Goal: Task Accomplishment & Management: Manage account settings

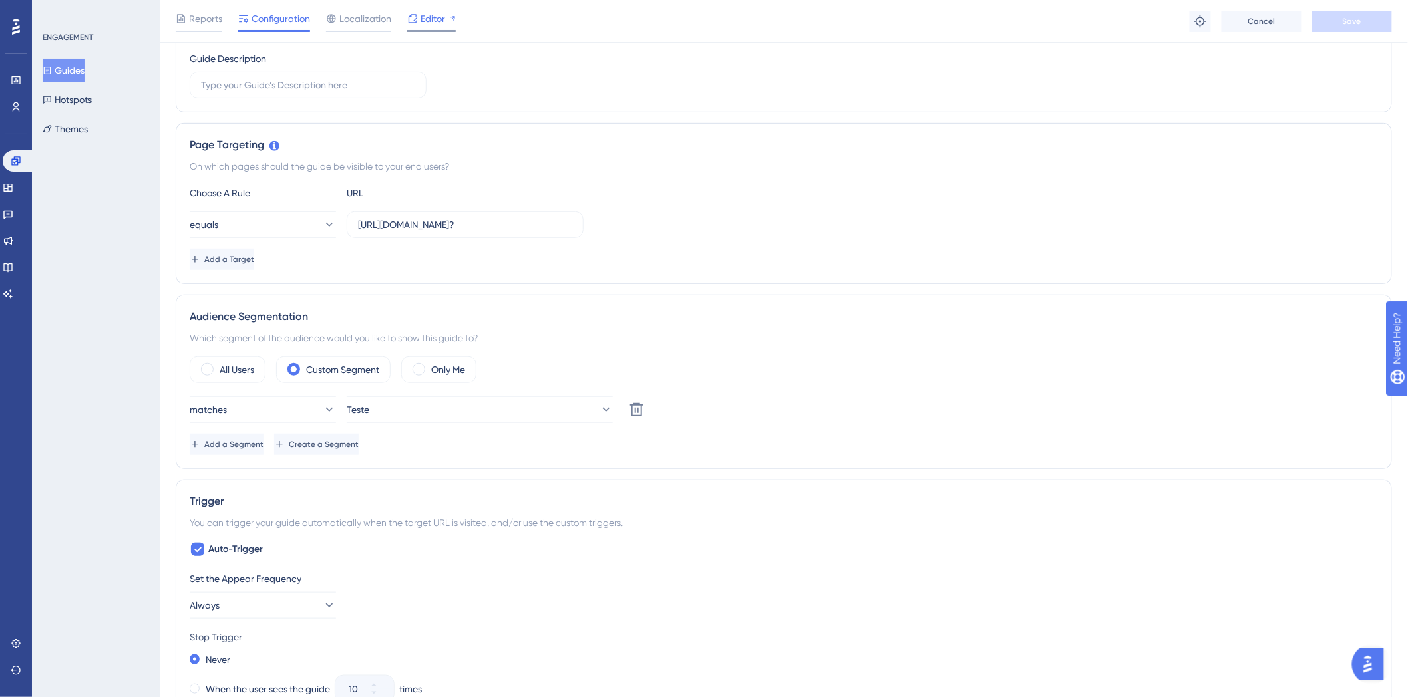
click at [452, 16] on icon at bounding box center [452, 18] width 7 height 7
click at [826, 293] on div "Status: Active Guide Information Guide ID: 152625 Copy Guide Name Teste Gi Guid…" at bounding box center [784, 614] width 1216 height 1500
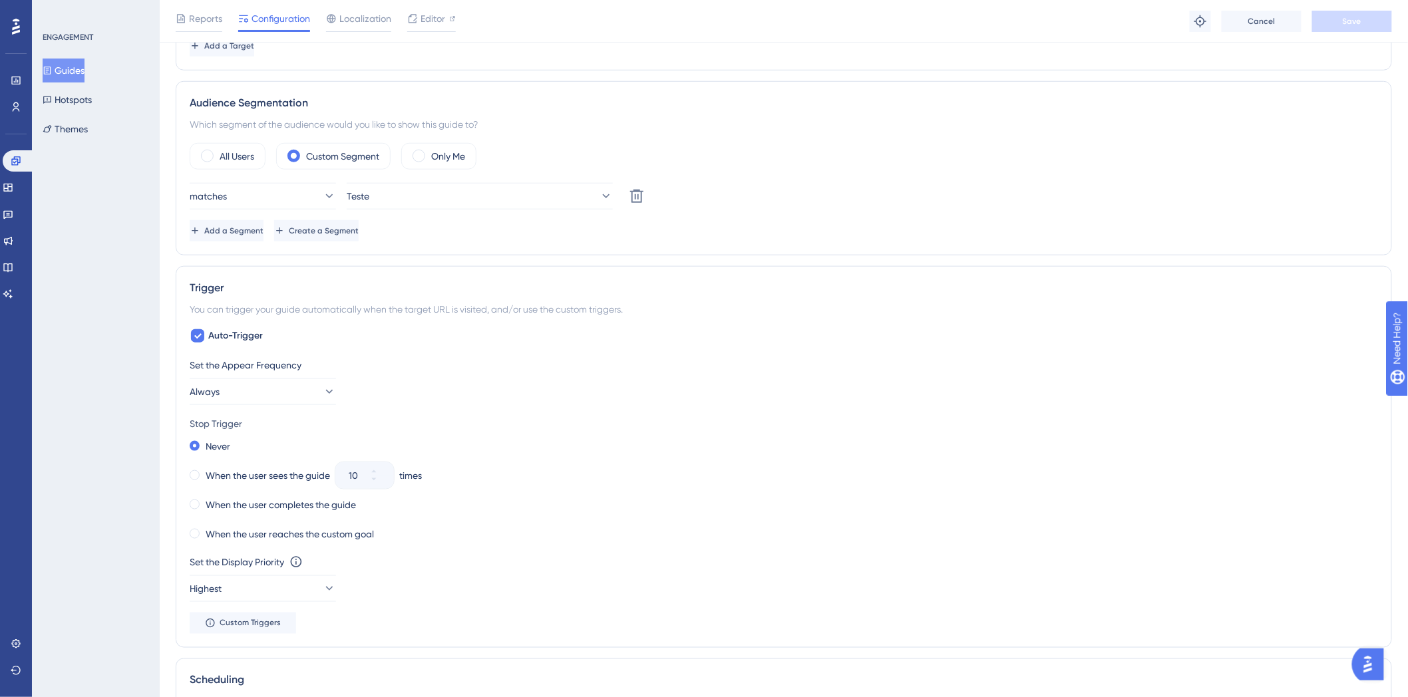
scroll to position [443, 0]
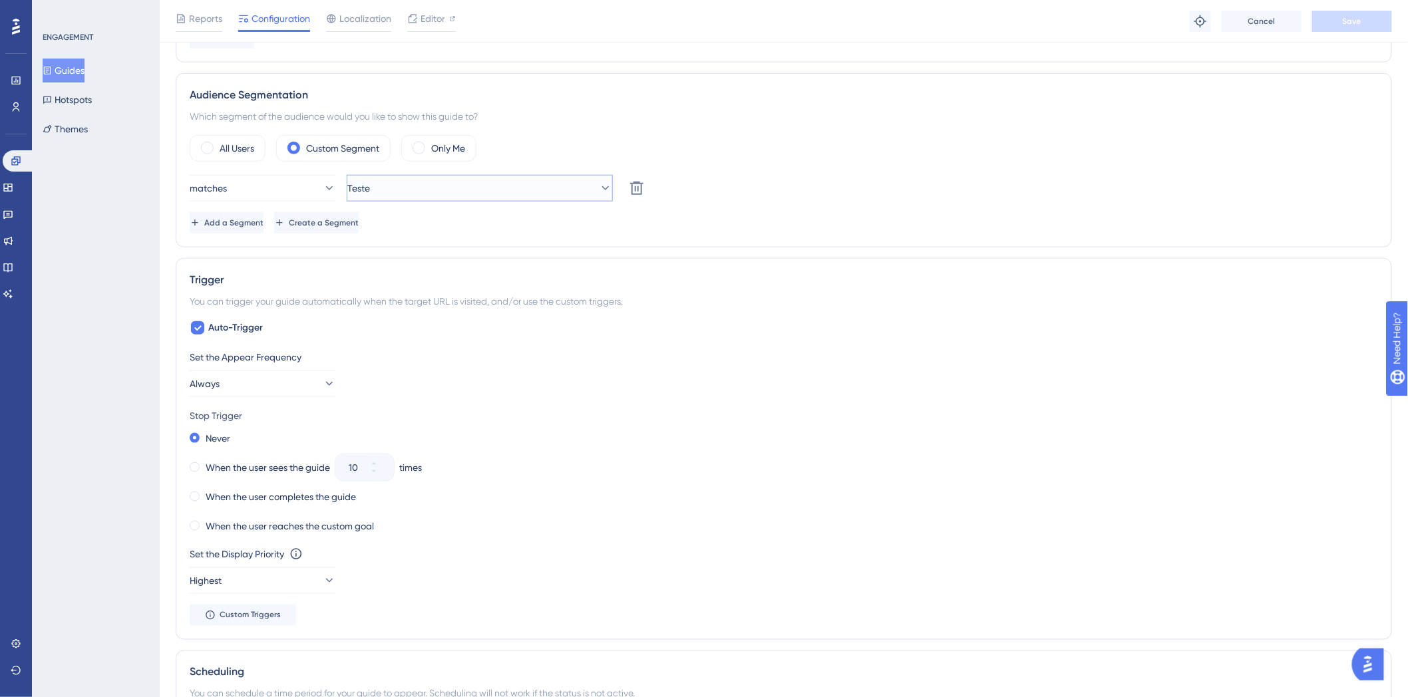
click at [599, 184] on icon at bounding box center [605, 188] width 13 height 13
click at [592, 184] on icon at bounding box center [594, 188] width 13 height 13
click at [11, 104] on link at bounding box center [16, 106] width 11 height 21
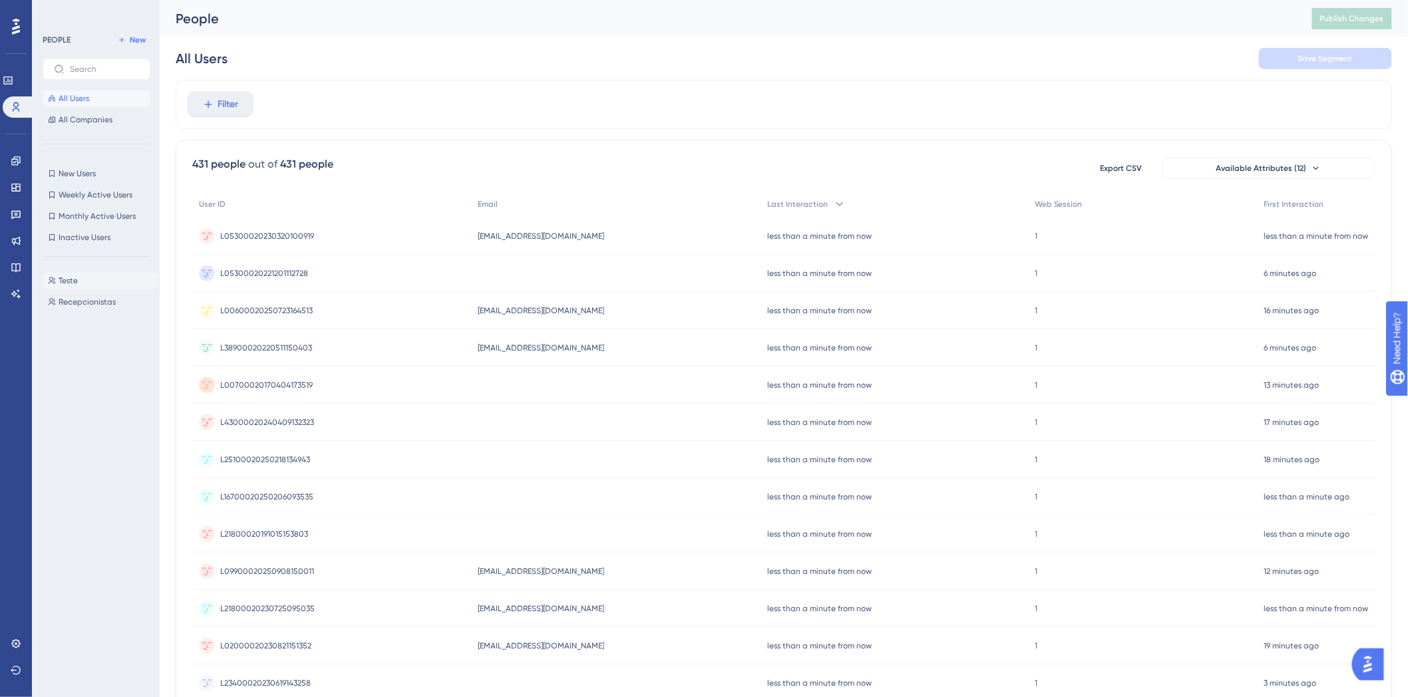
click at [101, 283] on button "Teste Teste" at bounding box center [101, 281] width 116 height 16
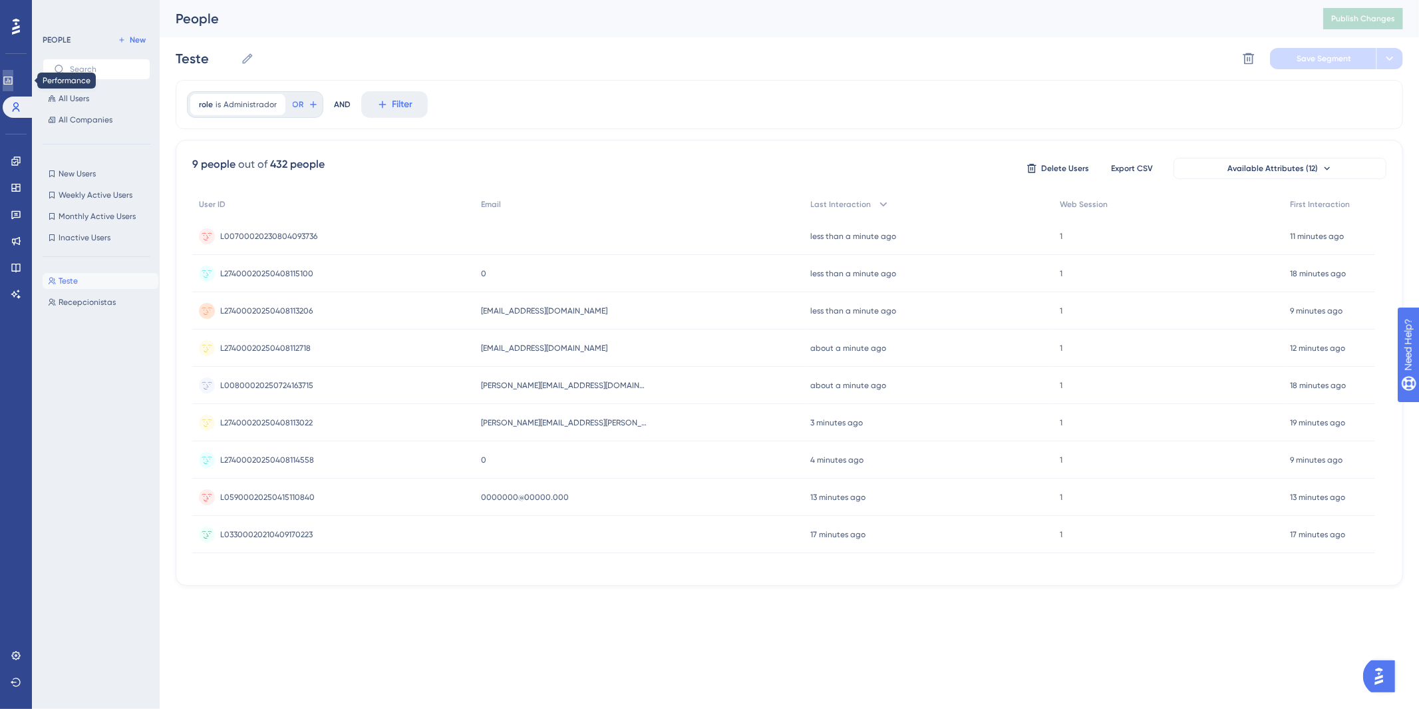
click at [11, 86] on link at bounding box center [8, 80] width 11 height 21
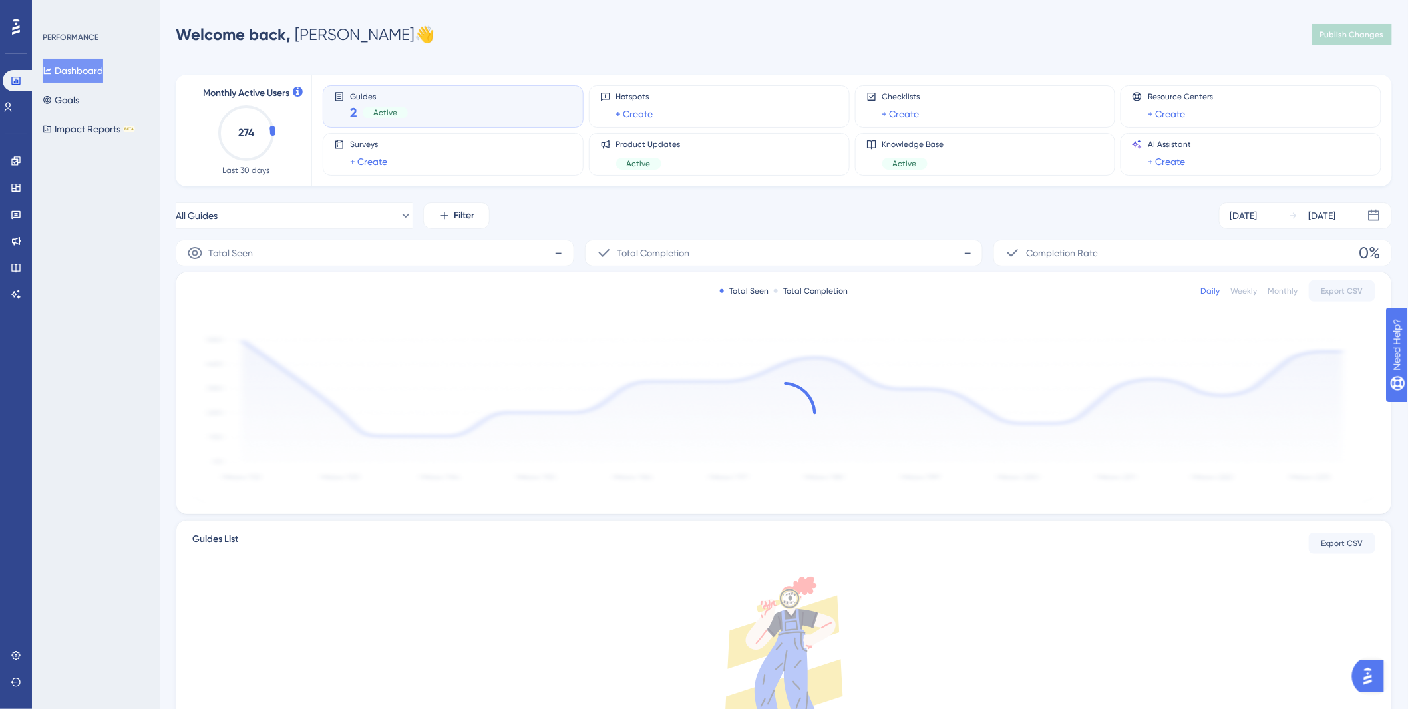
click at [828, 32] on div "Welcome back, Gisele Silva 👋 Publish Changes" at bounding box center [784, 34] width 1216 height 27
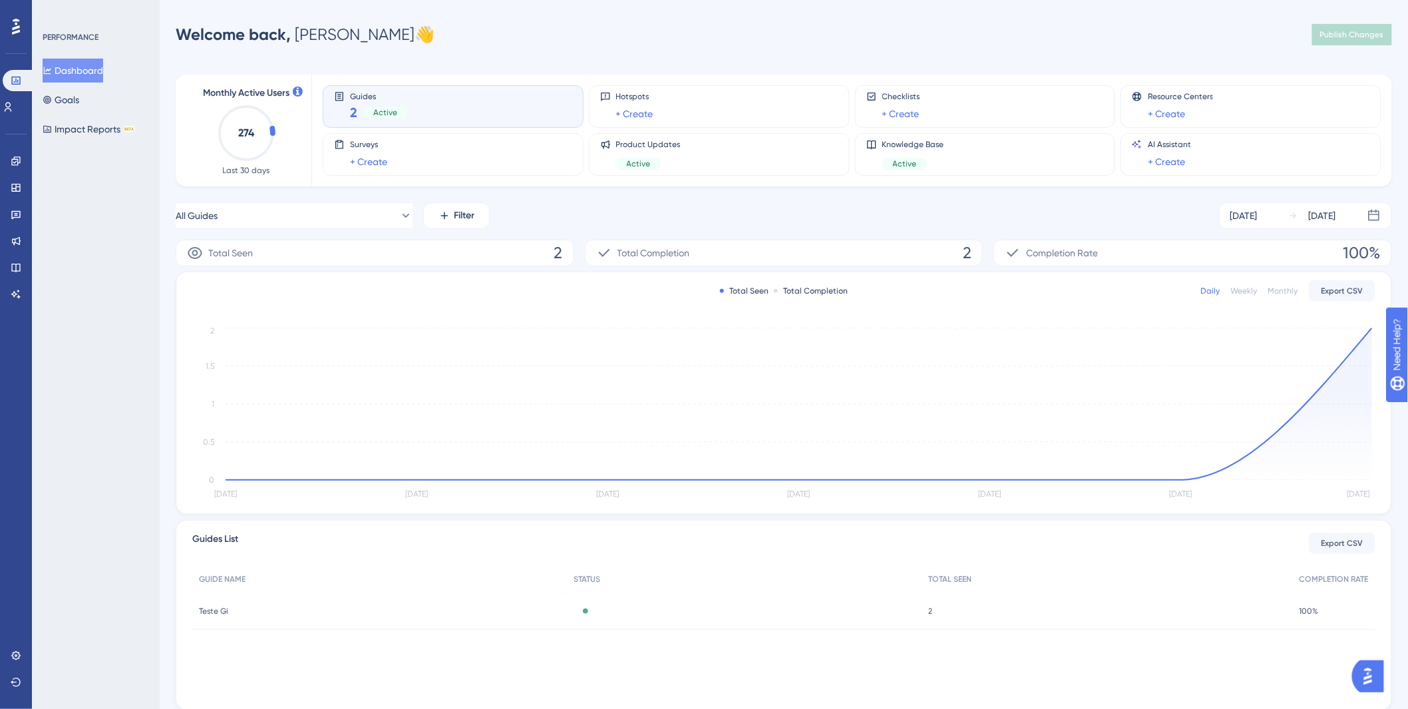
click at [853, 39] on div "Welcome back, Gisele Silva 👋 Publish Changes" at bounding box center [784, 34] width 1216 height 27
click at [0, 156] on div "Performance Users Engagement Widgets Feedback Product Updates Knowledge Base AI…" at bounding box center [16, 354] width 32 height 709
click at [18, 144] on div "Engagement Widgets Feedback Product Updates Knowledge Base AI Assistant" at bounding box center [15, 211] width 21 height 187
click at [13, 156] on icon at bounding box center [16, 161] width 11 height 11
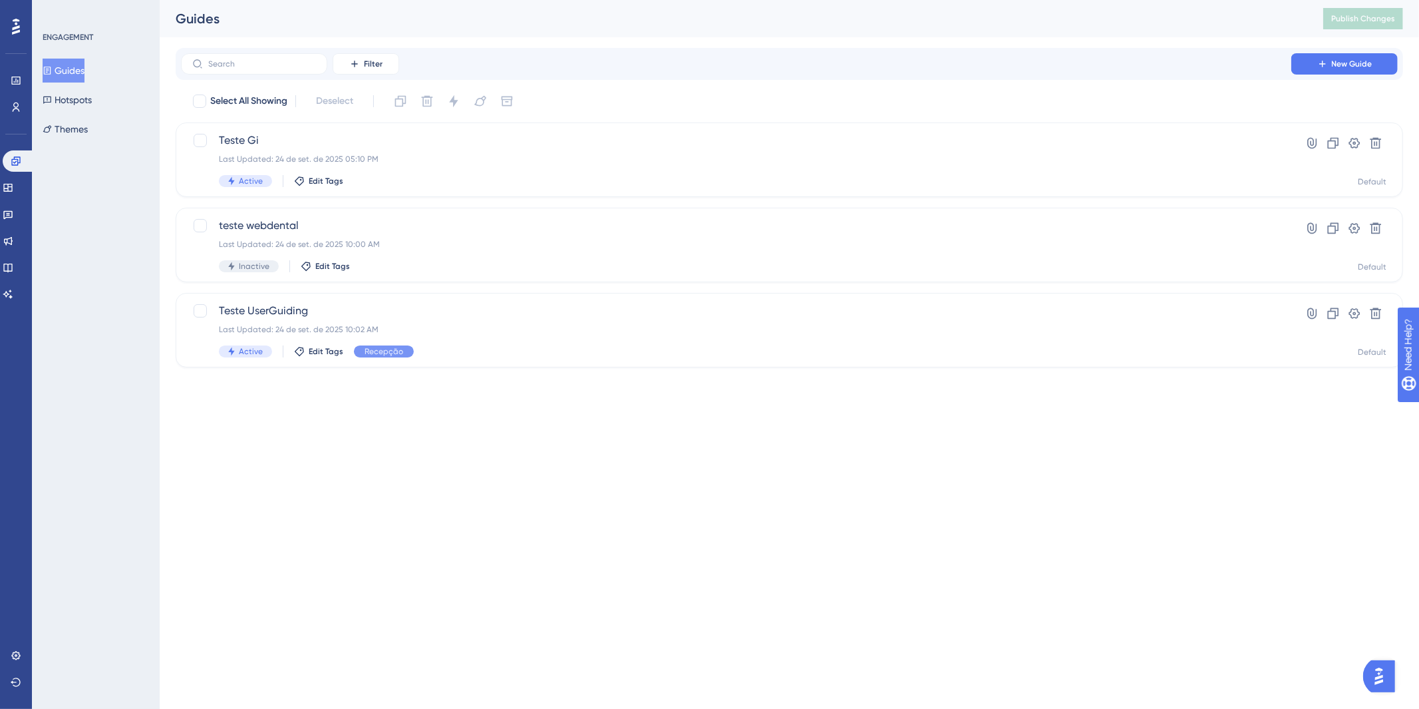
click at [646, 0] on html "Performance Users Engagement Widgets Feedback Product Updates Knowledge Base AI…" at bounding box center [709, 0] width 1419 height 0
click at [20, 157] on icon at bounding box center [15, 160] width 9 height 9
click at [667, 0] on html "Performance Users Engagement Widgets Feedback Product Updates Knowledge Base AI…" at bounding box center [709, 0] width 1419 height 0
click at [11, 182] on link at bounding box center [8, 187] width 11 height 21
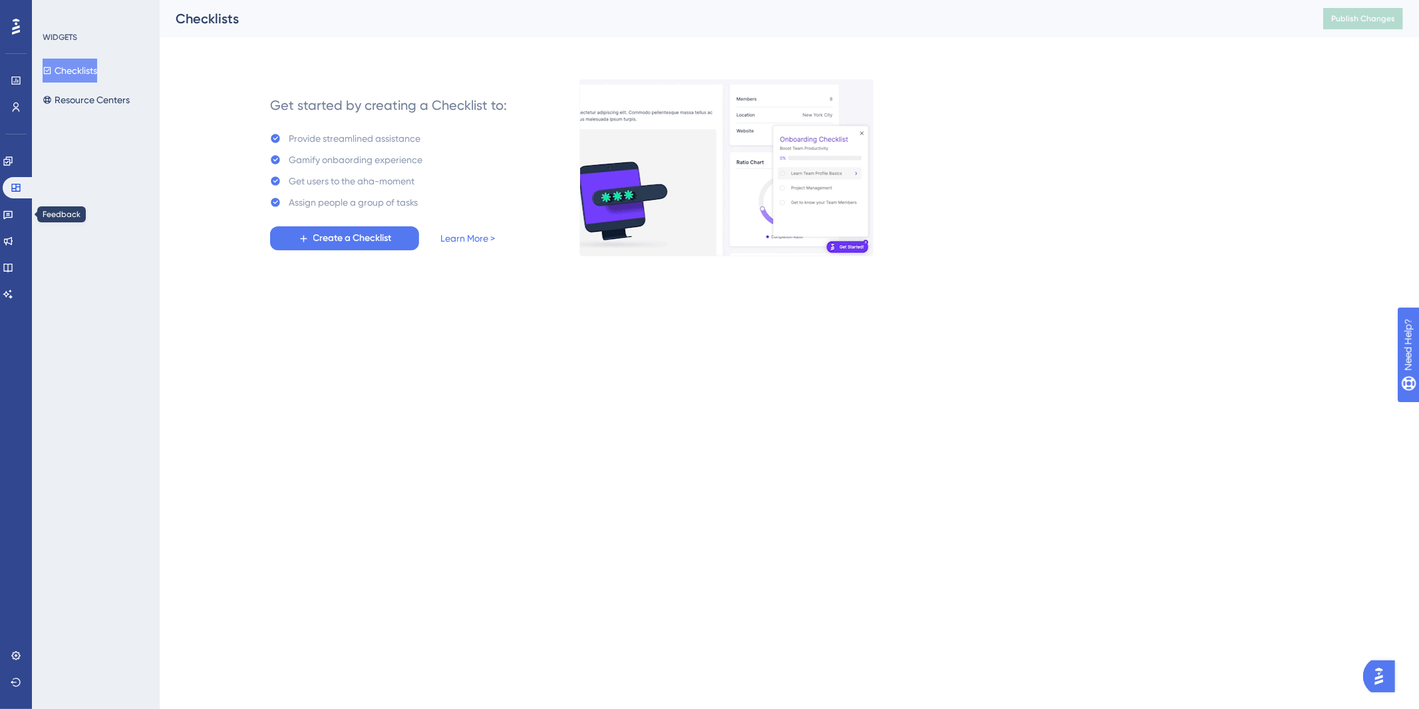
click at [3, 220] on div "Feedback" at bounding box center [16, 214] width 27 height 21
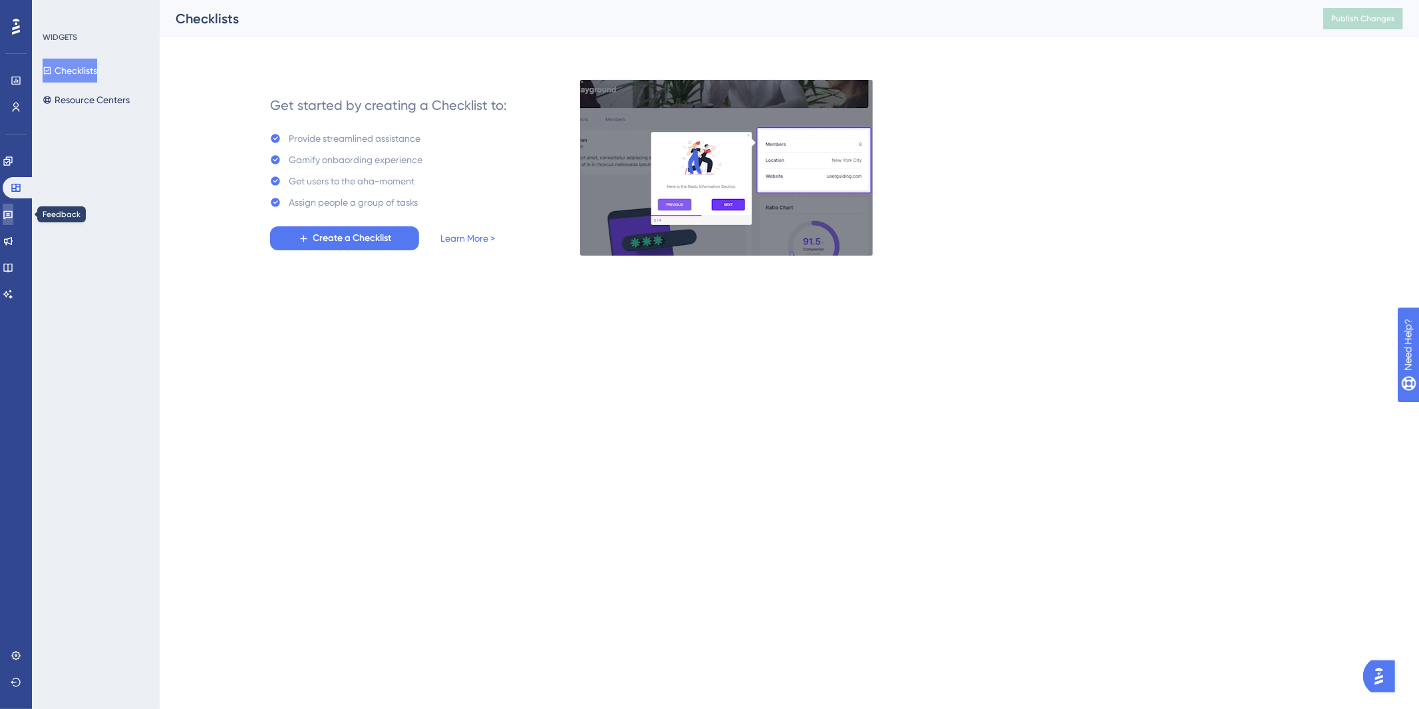
click at [13, 220] on link at bounding box center [8, 214] width 11 height 21
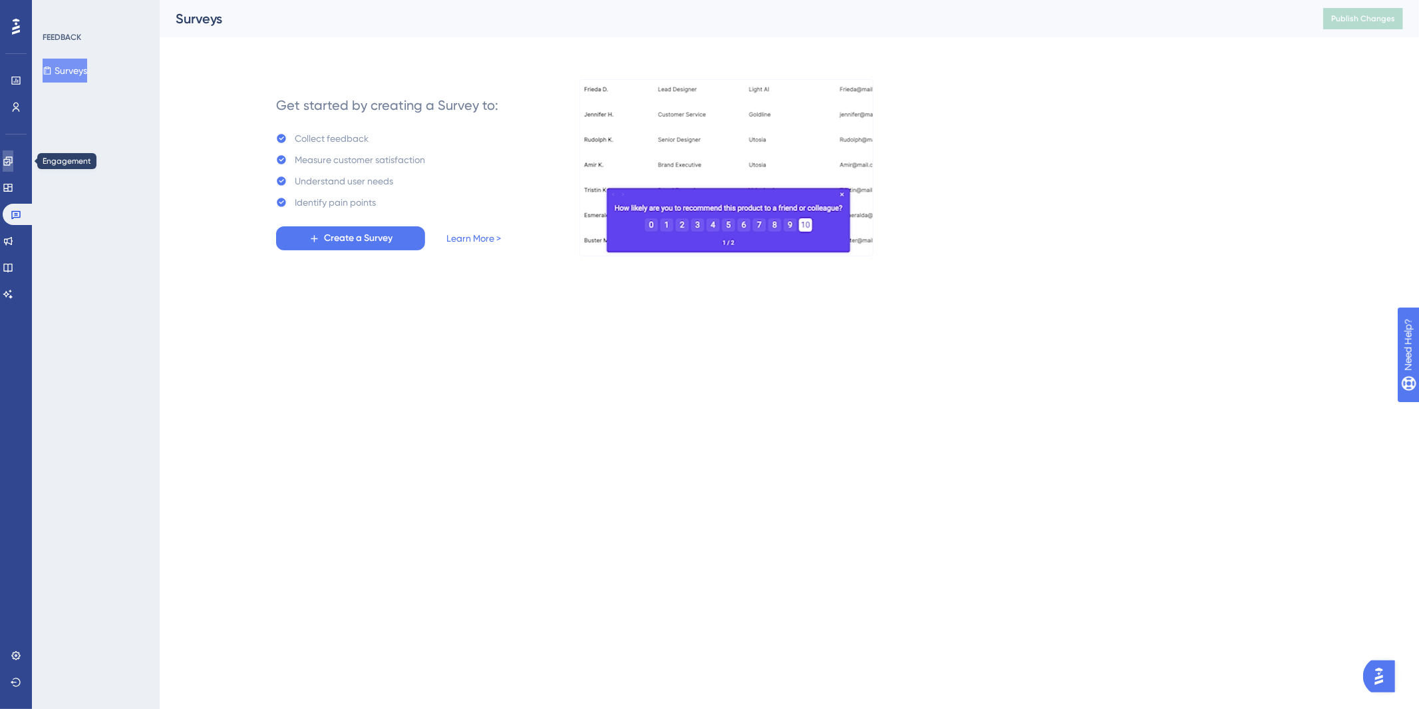
click at [13, 168] on link at bounding box center [8, 160] width 11 height 21
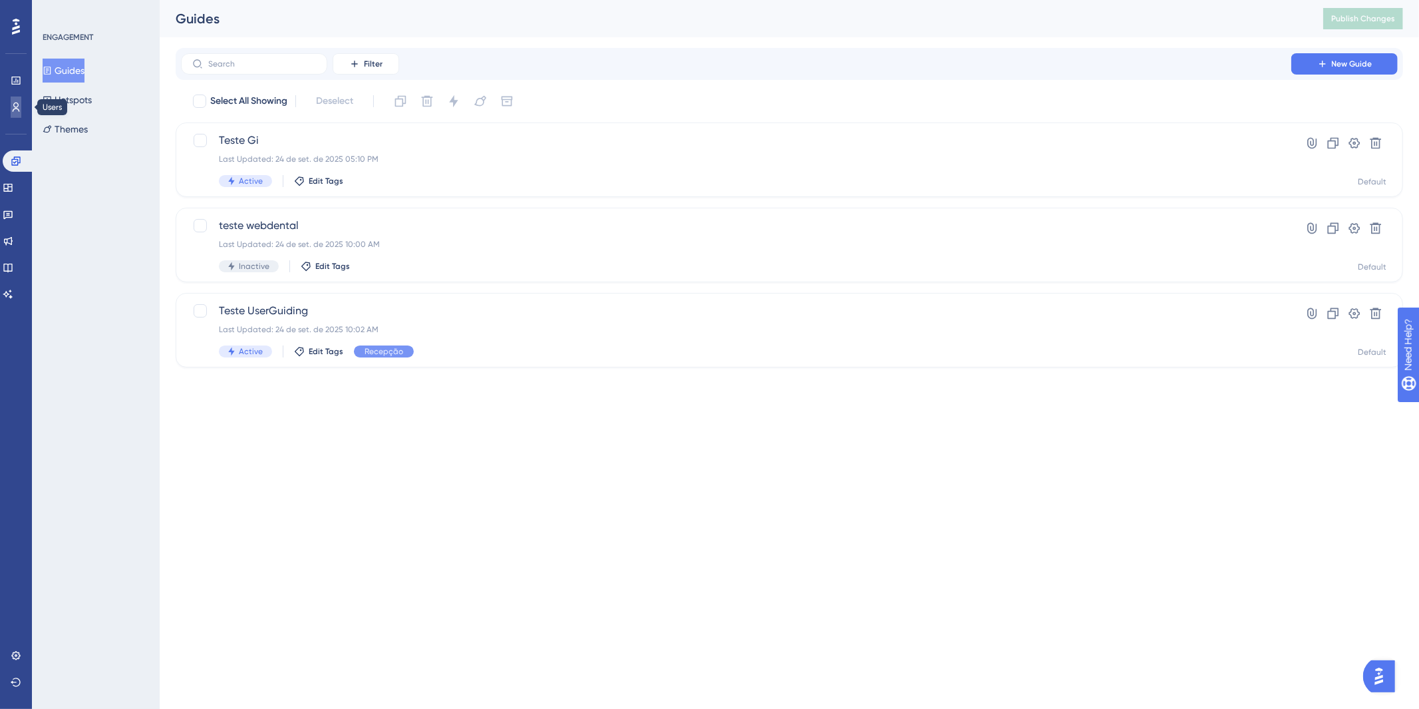
click at [19, 102] on icon at bounding box center [16, 107] width 11 height 11
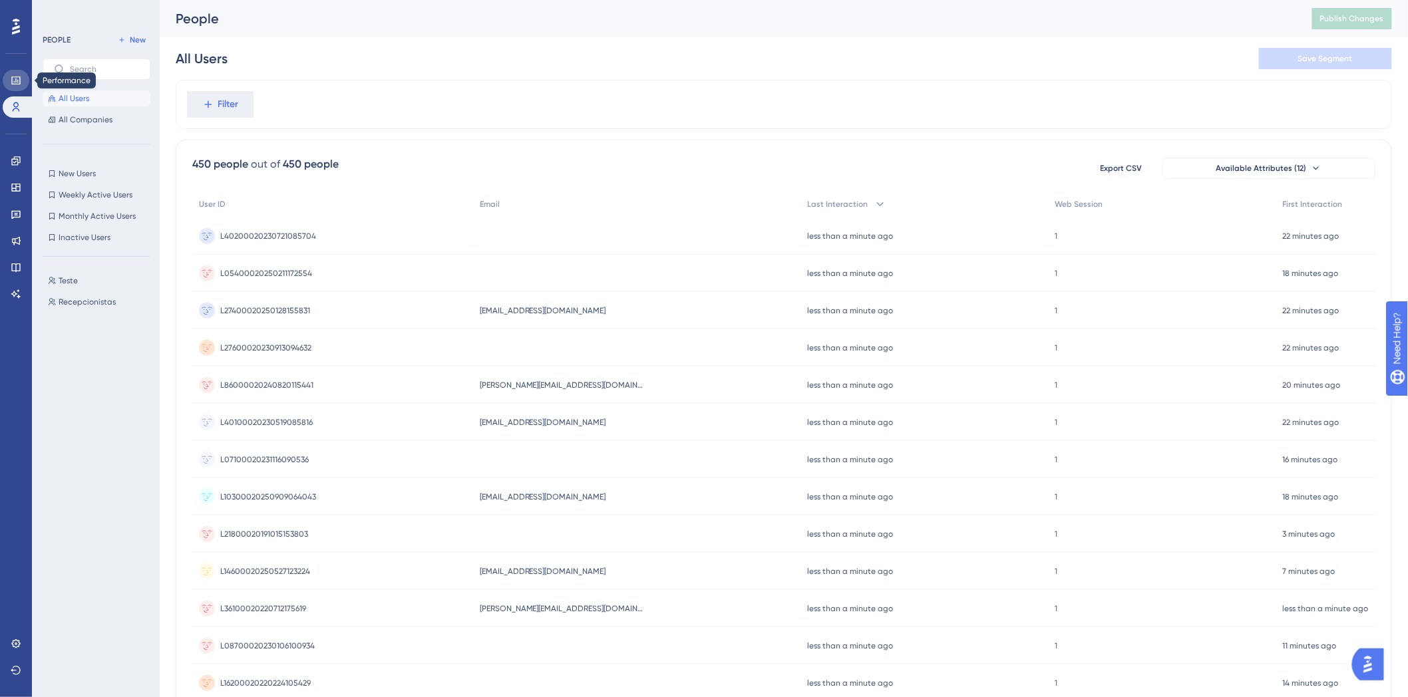
click at [17, 75] on icon at bounding box center [16, 80] width 11 height 11
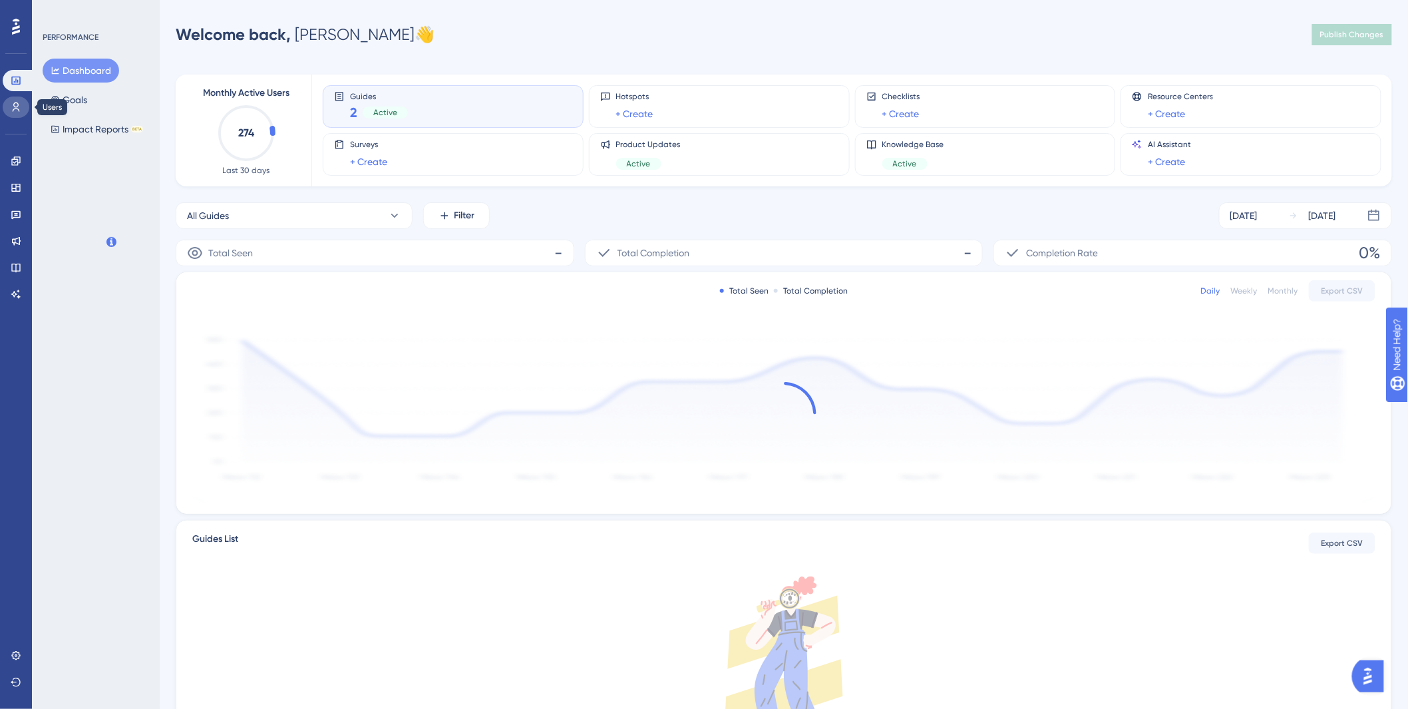
click at [13, 96] on link at bounding box center [16, 106] width 27 height 21
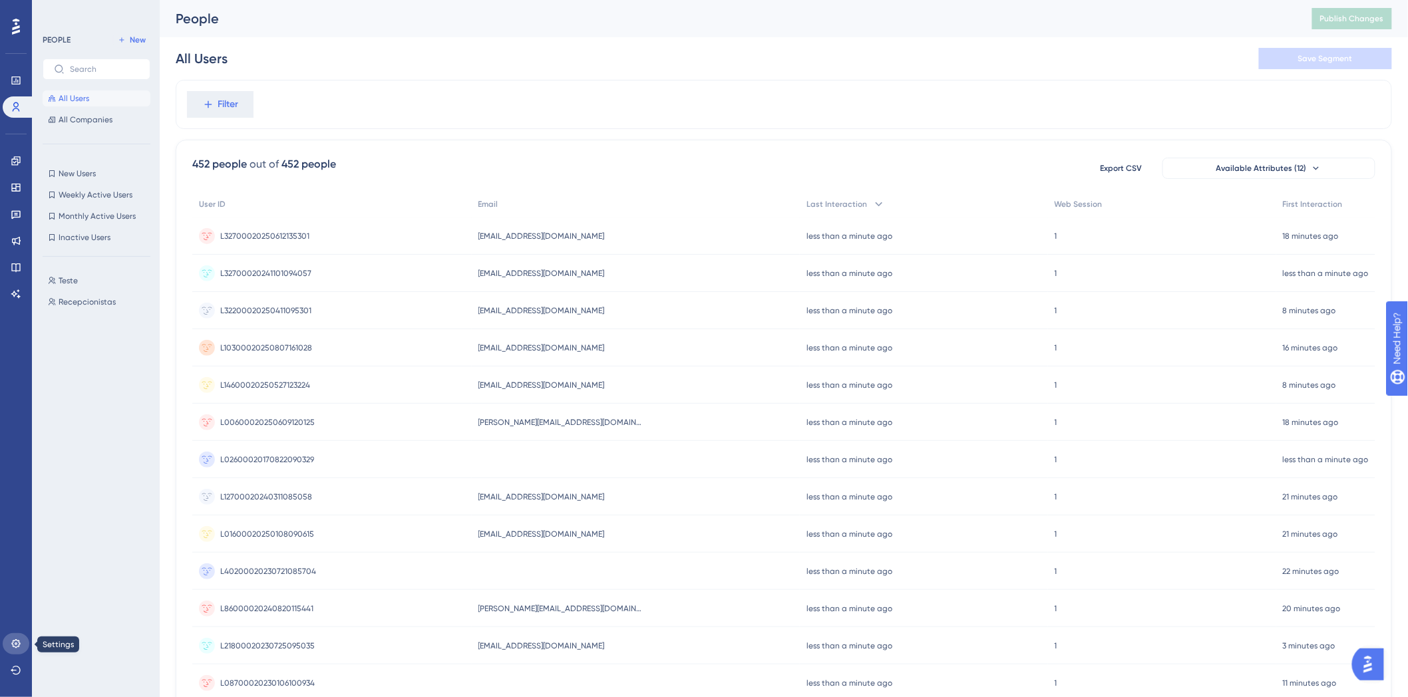
click at [8, 642] on link at bounding box center [16, 643] width 27 height 21
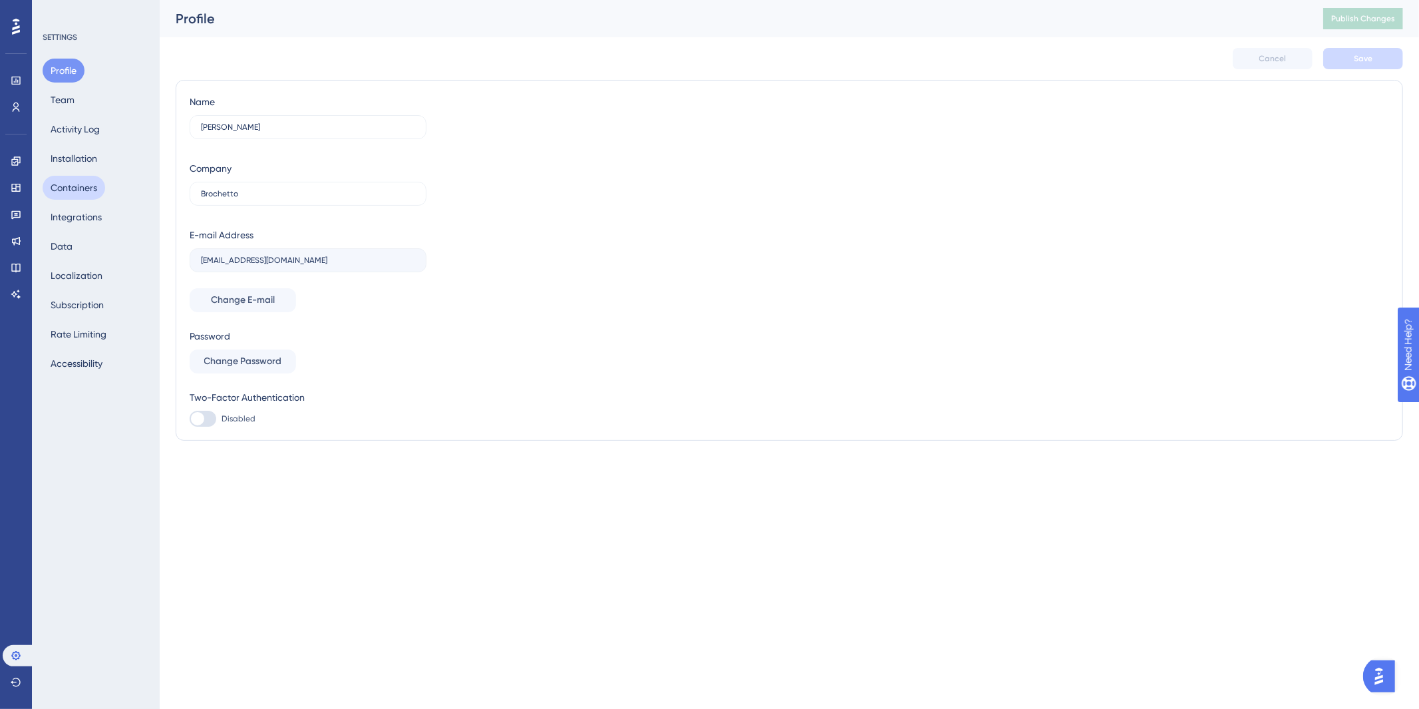
click at [79, 186] on button "Containers" at bounding box center [74, 188] width 63 height 24
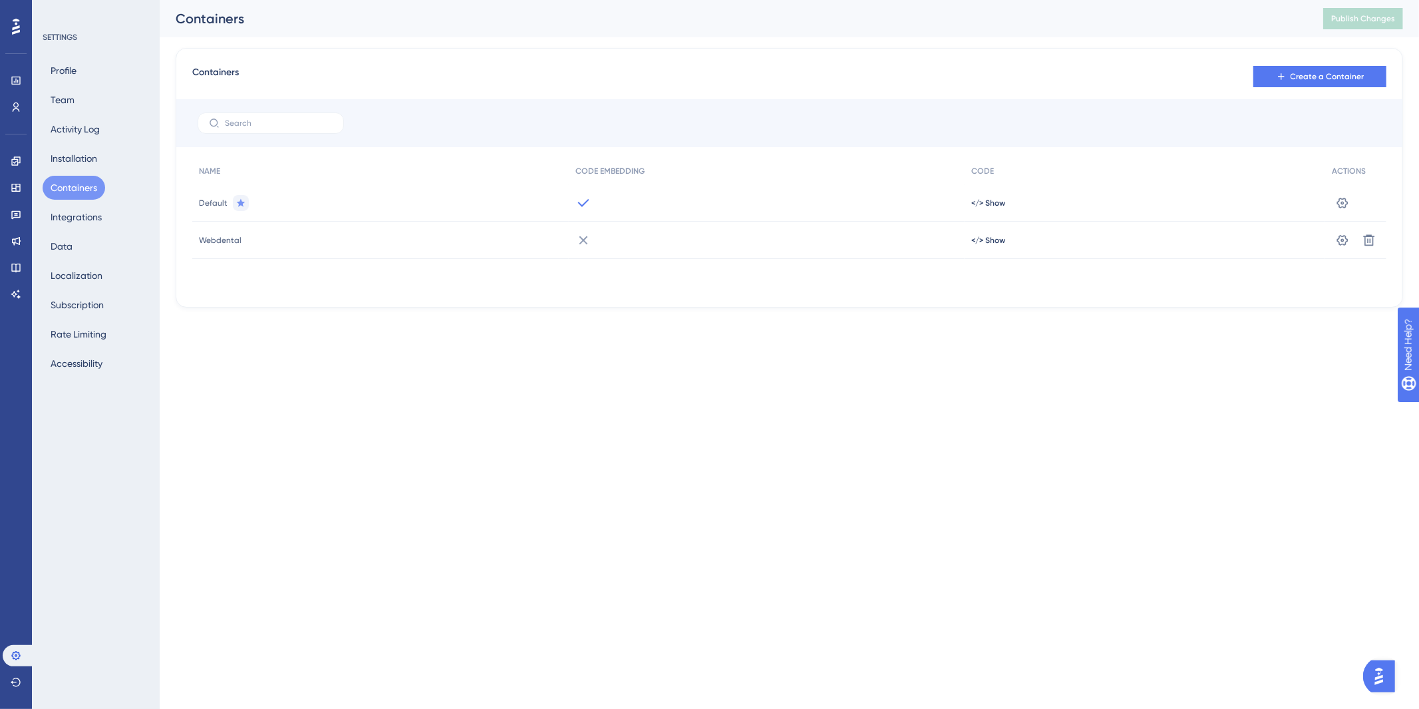
click at [660, 0] on html "Performance Users Engagement Widgets Feedback Product Updates Knowledge Base AI…" at bounding box center [709, 0] width 1419 height 0
click at [708, 0] on html "Performance Users Engagement Widgets Feedback Product Updates Knowledge Base AI…" at bounding box center [709, 0] width 1419 height 0
click at [257, 0] on html "Performance Users Engagement Widgets Feedback Product Updates Knowledge Base AI…" at bounding box center [709, 0] width 1419 height 0
click at [1344, 200] on icon at bounding box center [1342, 202] width 13 height 13
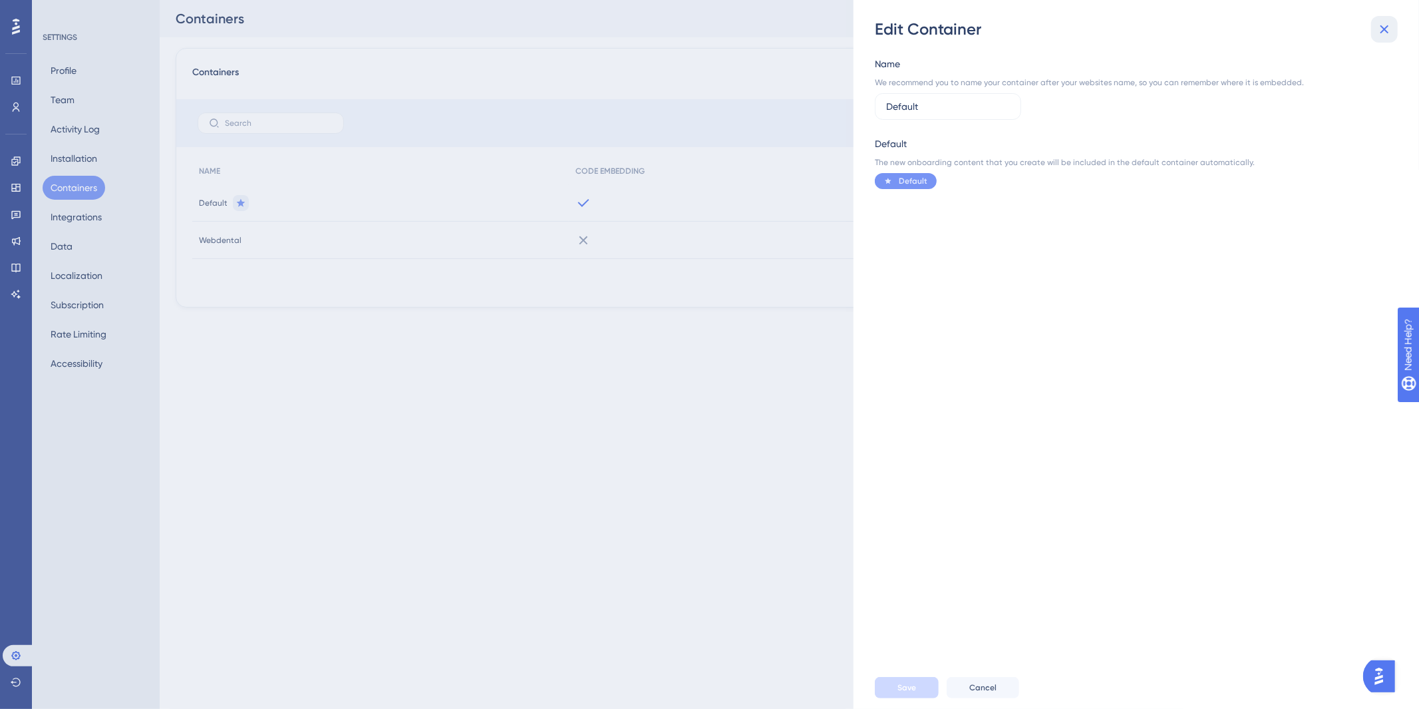
click at [1389, 27] on icon at bounding box center [1385, 29] width 16 height 16
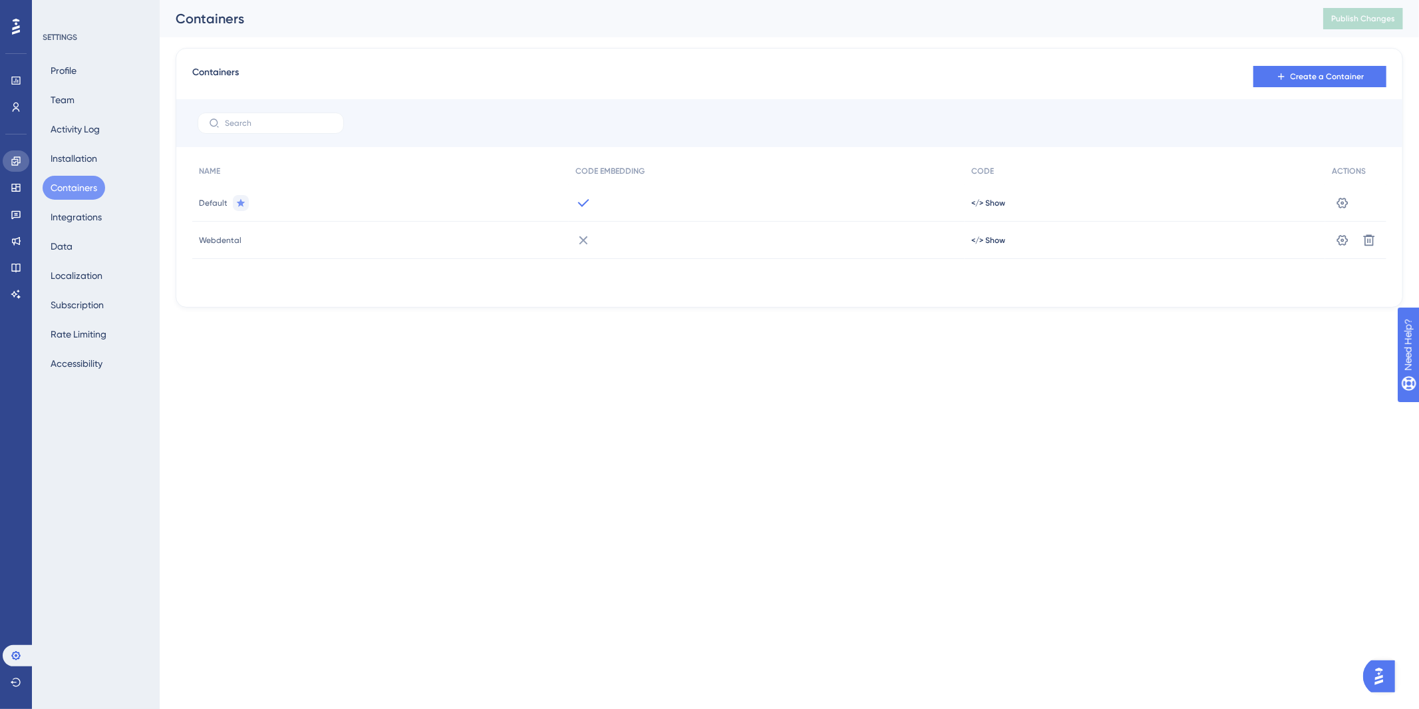
click at [11, 158] on icon at bounding box center [15, 160] width 9 height 9
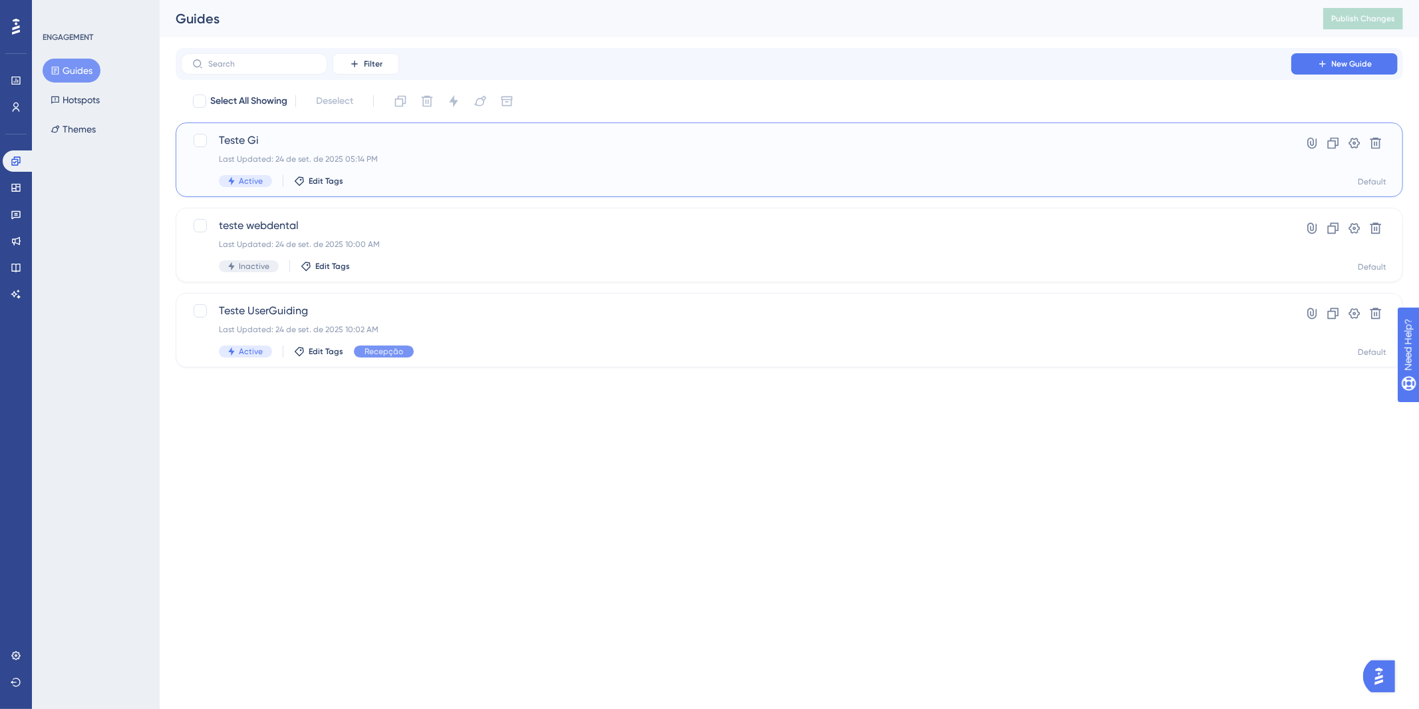
click at [816, 142] on span "Teste Gi" at bounding box center [736, 140] width 1035 height 16
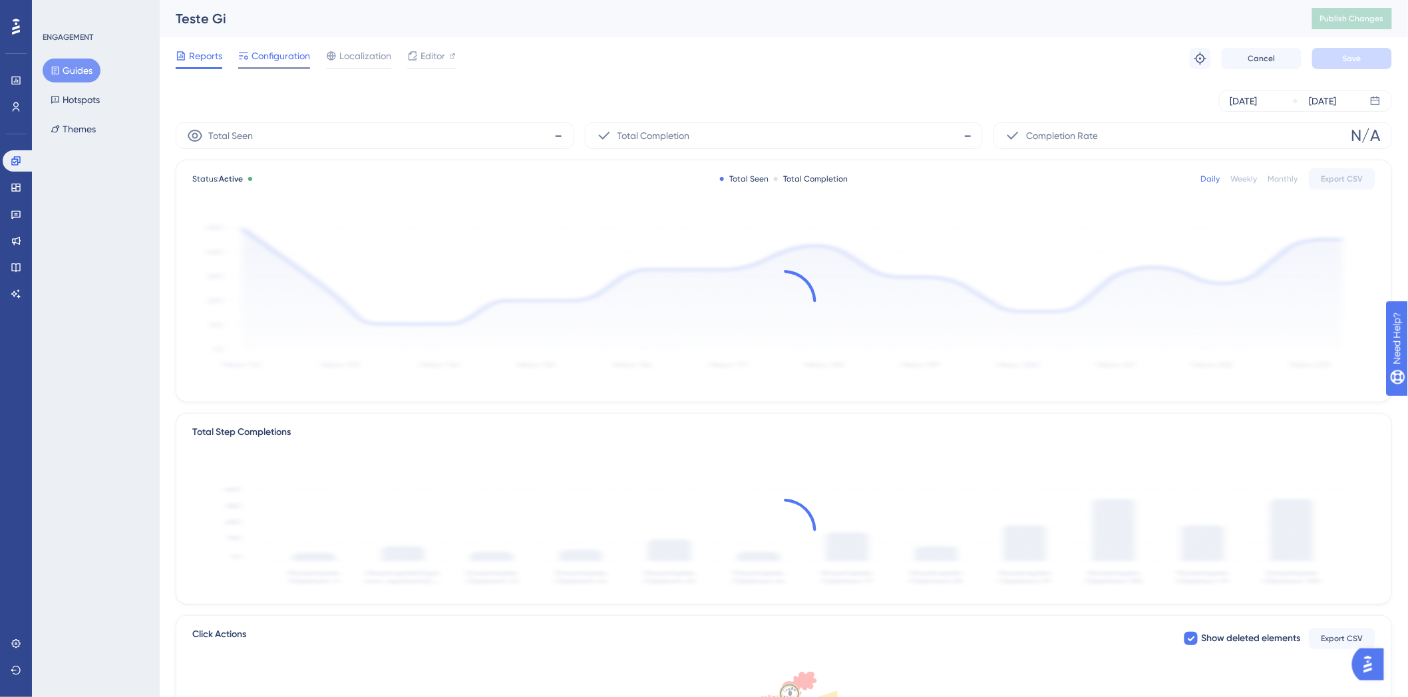
click at [250, 57] on div "Configuration" at bounding box center [274, 56] width 72 height 16
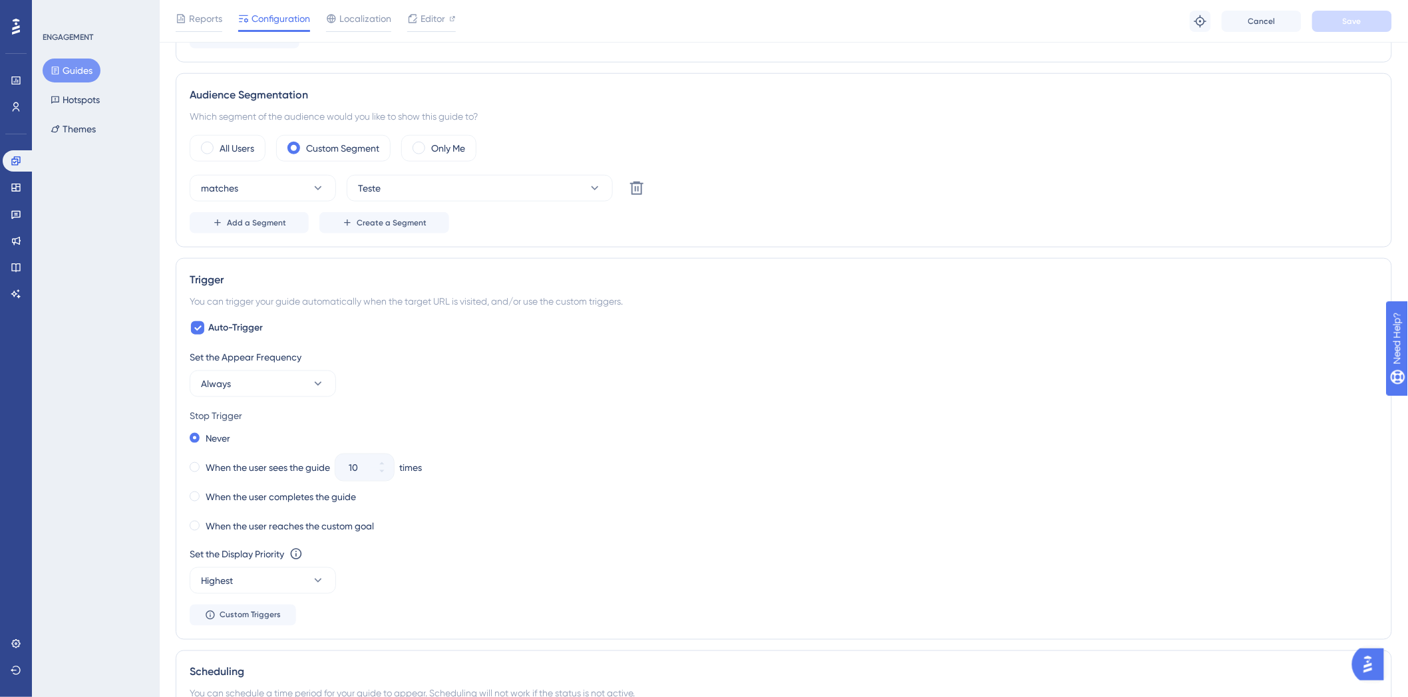
scroll to position [222, 0]
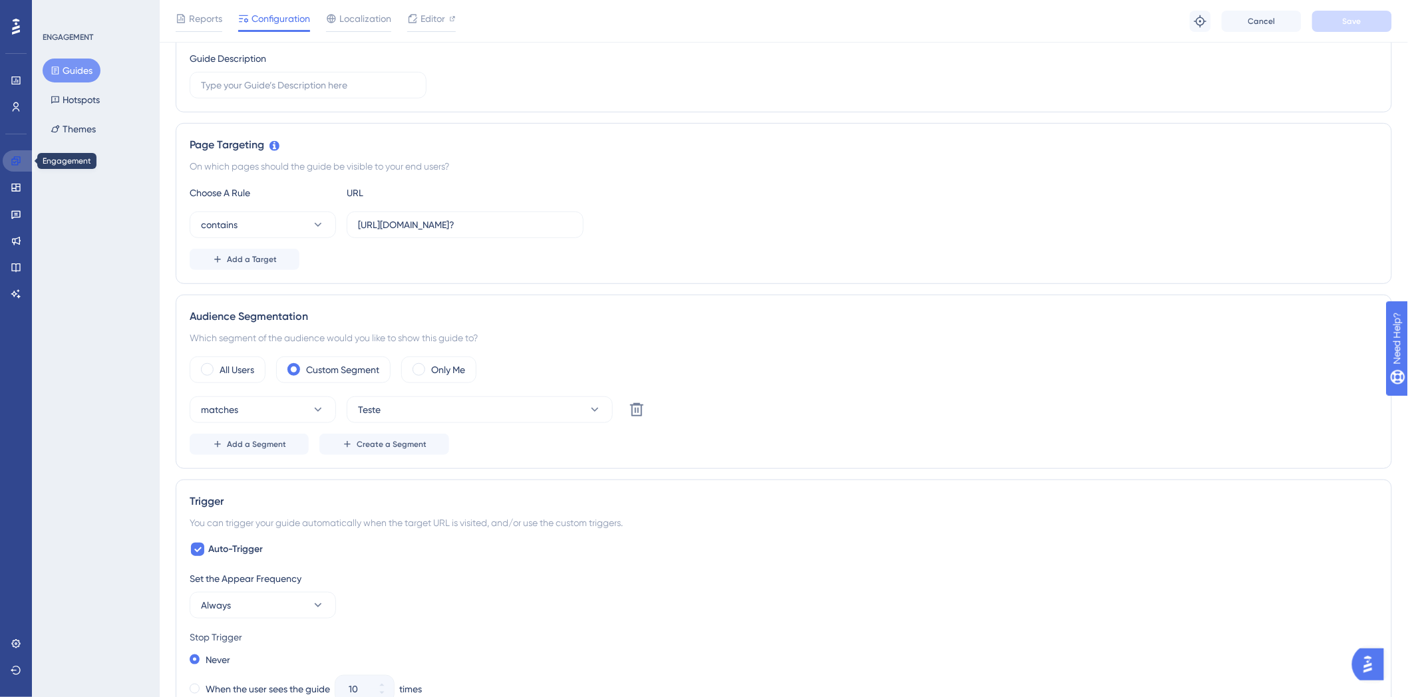
click at [21, 161] on link at bounding box center [19, 160] width 32 height 21
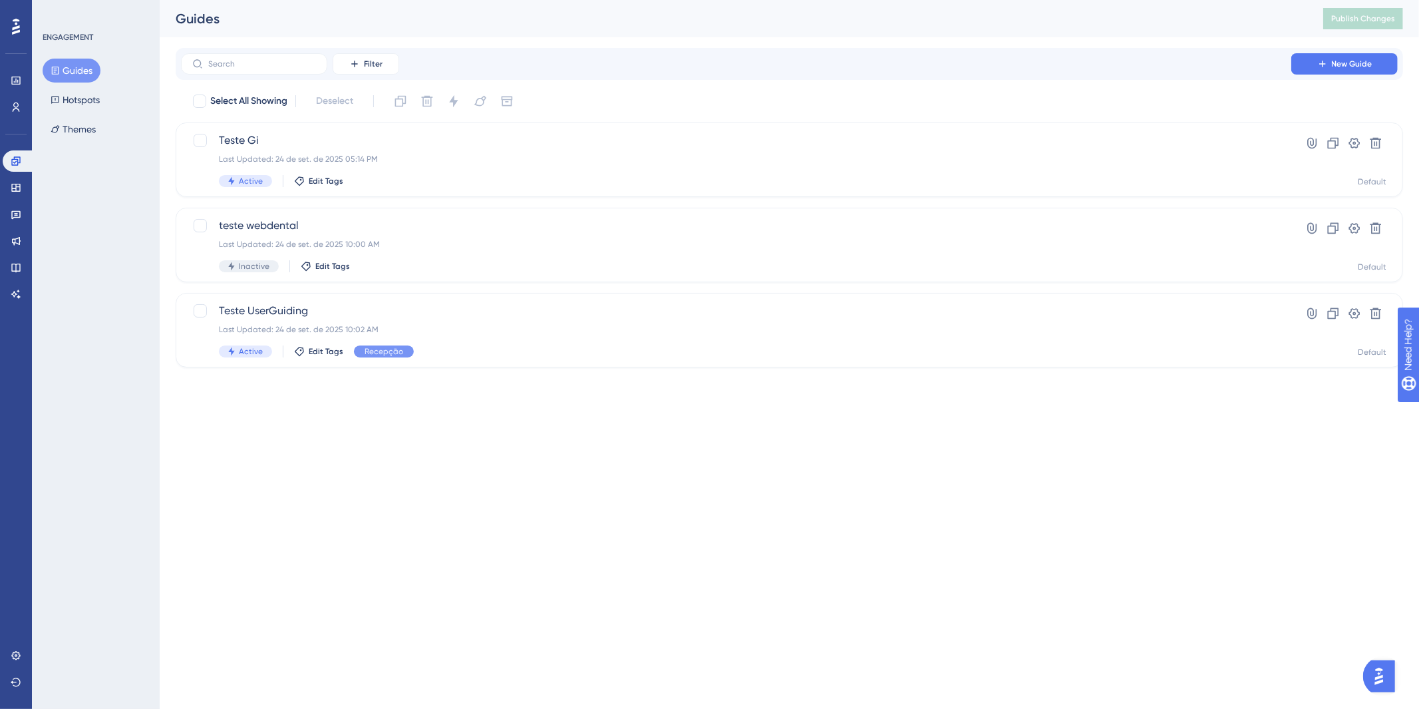
click at [482, 384] on div "Performance Users Engagement Widgets Feedback Product Updates Knowledge Base AI…" at bounding box center [789, 194] width 1259 height 389
click at [1365, 64] on span "New Guide" at bounding box center [1352, 64] width 41 height 11
click at [591, 161] on div "Last Updated: 24 de set. de 2025 05:14 PM" at bounding box center [736, 159] width 1035 height 11
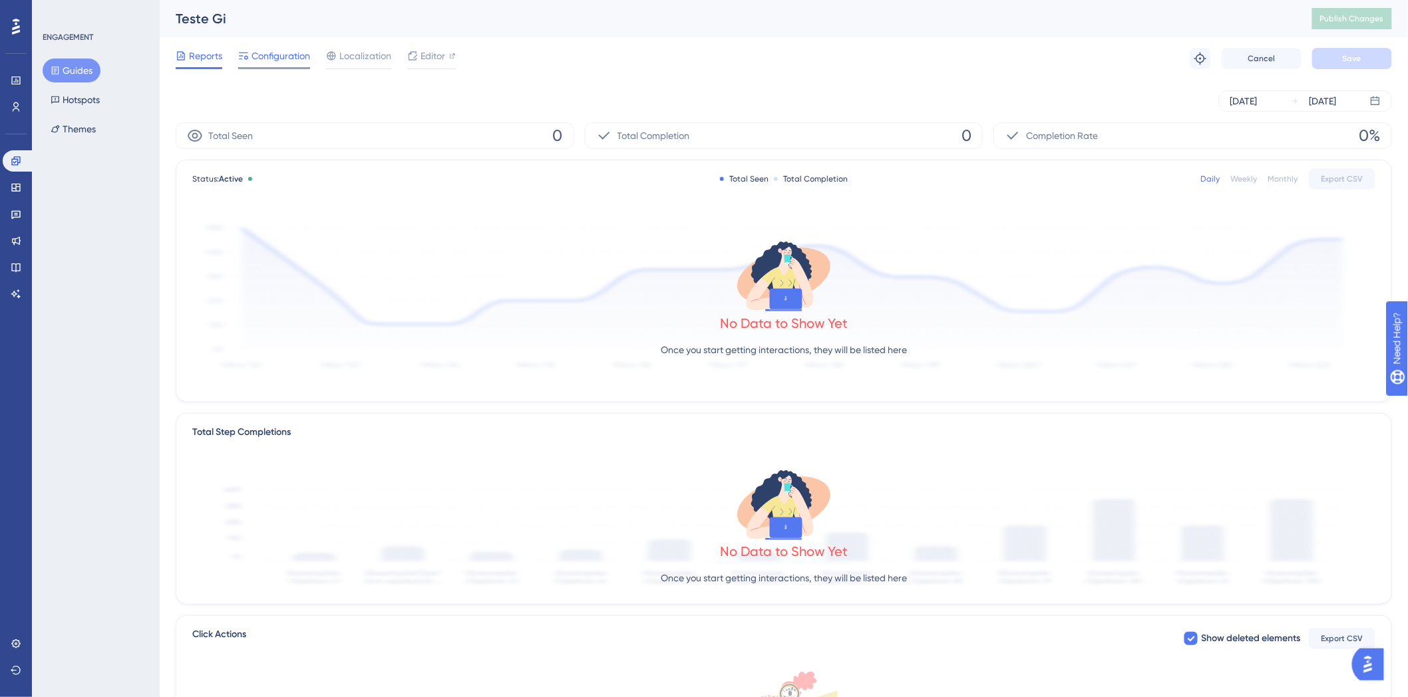
click at [264, 55] on span "Configuration" at bounding box center [280, 56] width 59 height 16
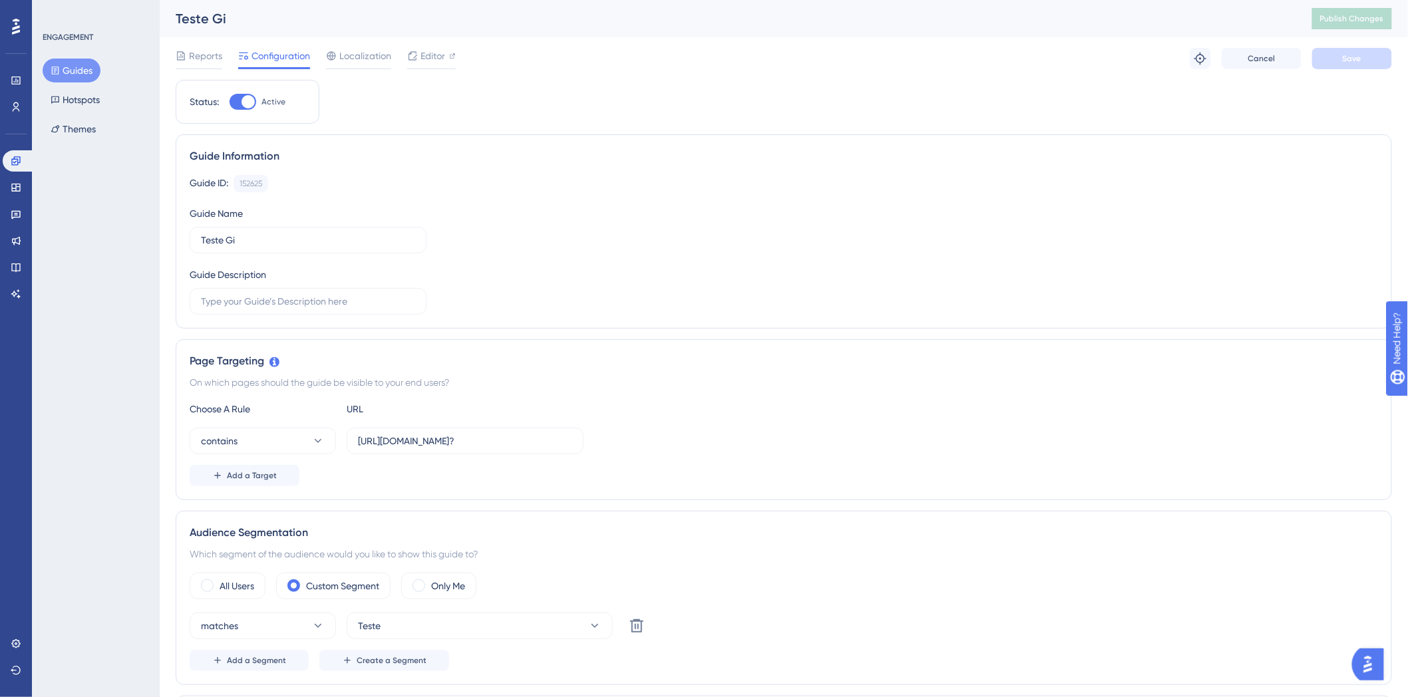
click at [84, 70] on button "Guides" at bounding box center [72, 71] width 58 height 24
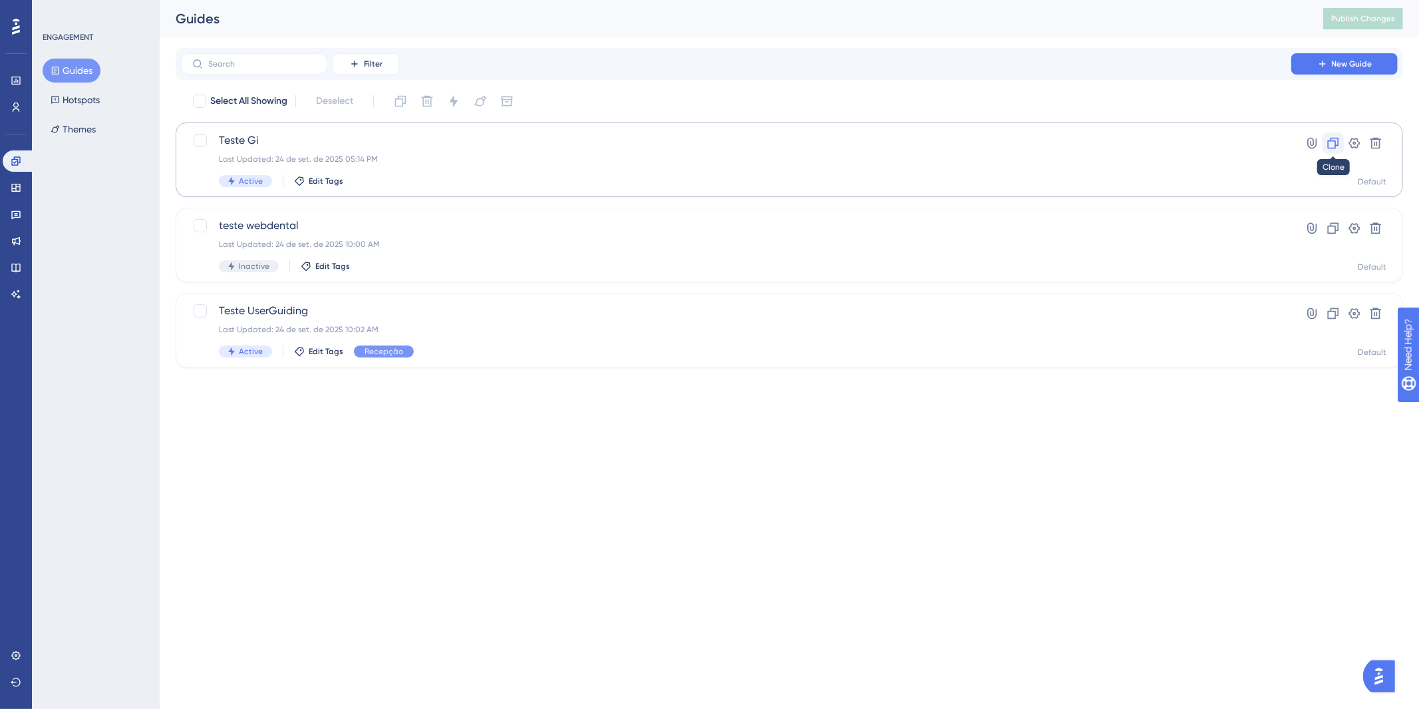
click at [1327, 144] on icon at bounding box center [1333, 142] width 13 height 13
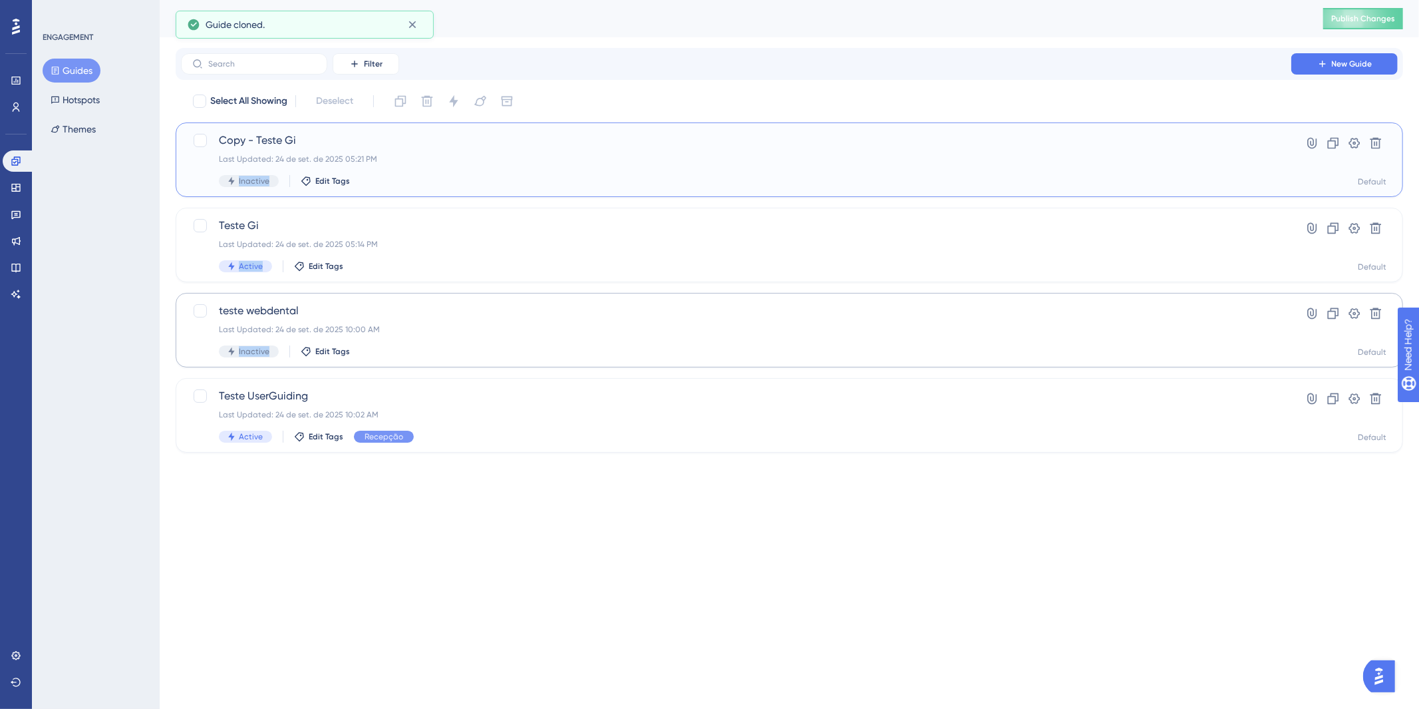
drag, startPoint x: 486, startPoint y: 168, endPoint x: 468, endPoint y: 356, distance: 189.1
click at [468, 356] on div "Select All Showing Deselect Copy - Teste Gi Last Updated: 24 de set. de 2025 05…" at bounding box center [790, 271] width 1228 height 362
click at [475, 151] on div "Copy - Teste Gi Last Updated: 24 de set. de 2025 05:21 PM Inactive Edit Tags" at bounding box center [736, 159] width 1035 height 55
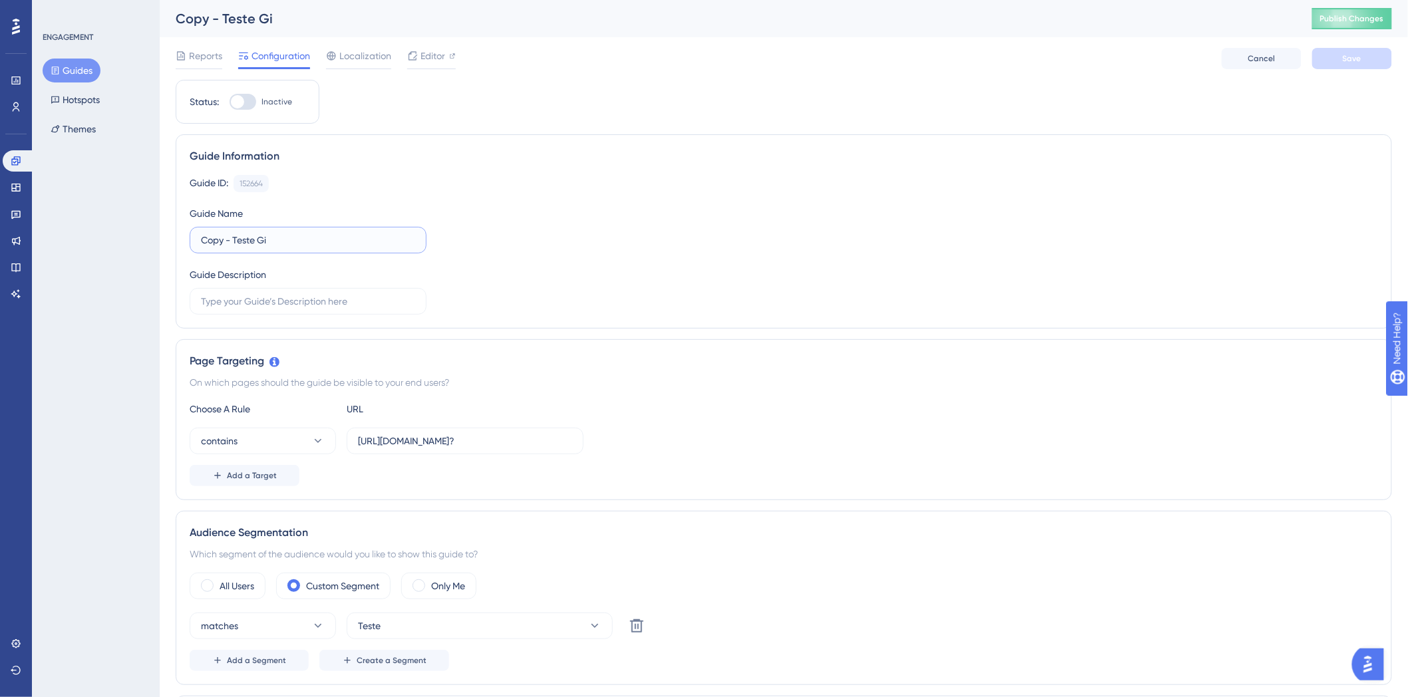
click at [309, 245] on input "Copy - Teste Gi" at bounding box center [308, 240] width 214 height 15
type input "MODELO POP-UP ( Configuração )"
click at [1335, 54] on button "Save" at bounding box center [1352, 58] width 80 height 21
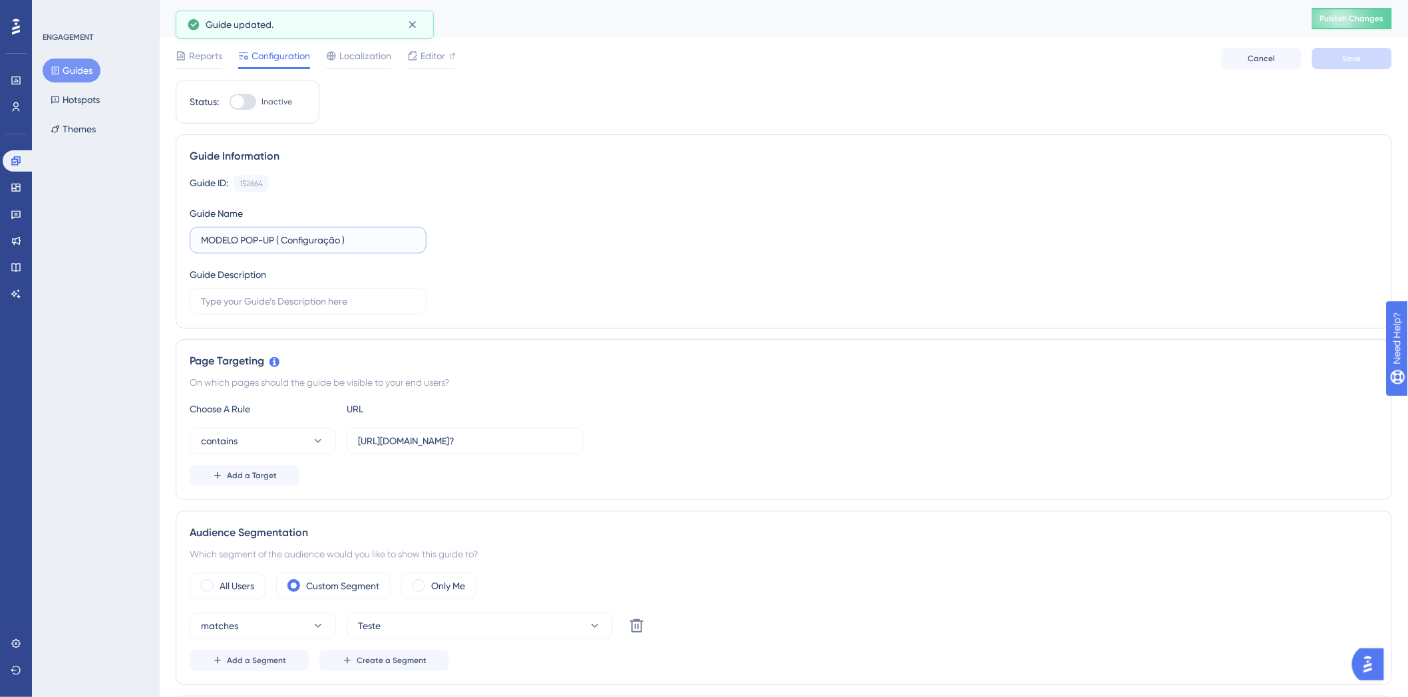
click at [347, 234] on input "MODELO POP-UP ( Configuração )" at bounding box center [308, 240] width 214 height 15
click at [335, 309] on label at bounding box center [308, 301] width 237 height 27
click at [335, 309] on input "text" at bounding box center [308, 301] width 214 height 15
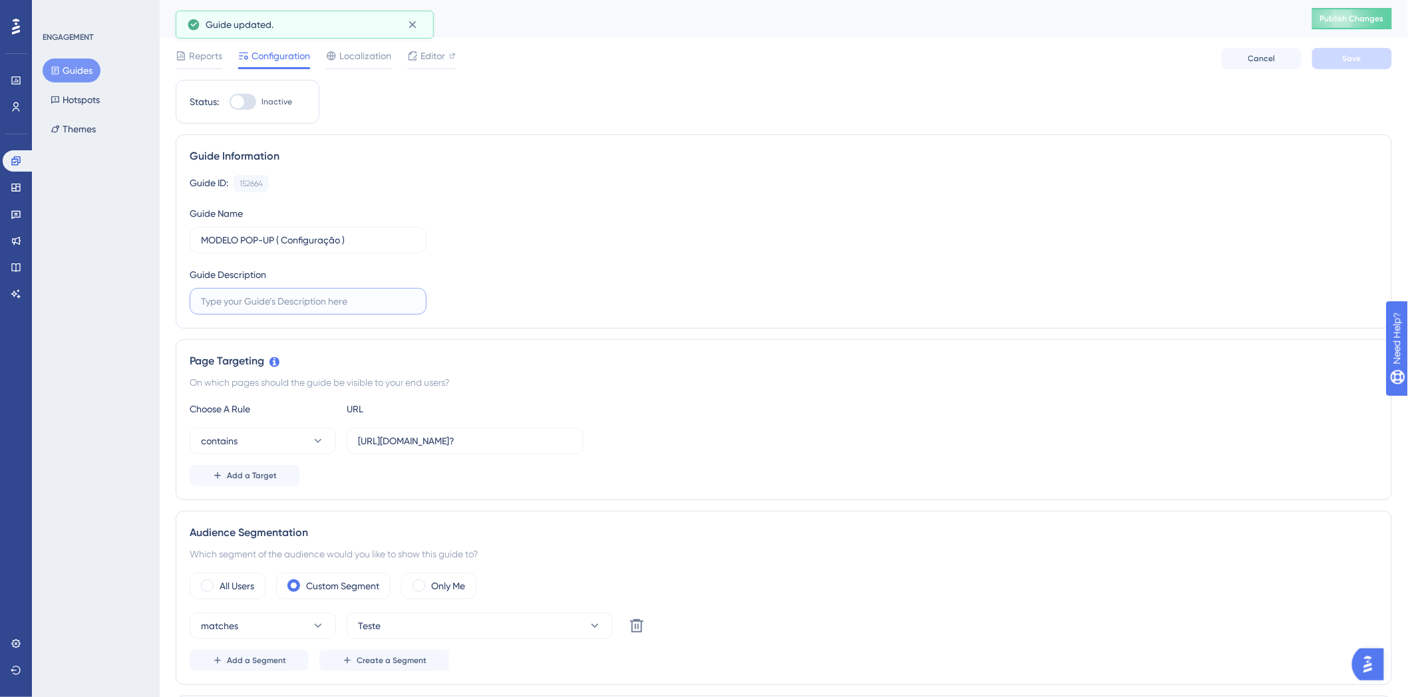
paste input "MODELO POP-UP ( Configuração )"
type input "MODELO POP-UP ( Configuração )"
click at [683, 276] on div "Guide ID: 152664 Copy Guide Name MODELO POP-UP ( Configuração ) Guide Descripti…" at bounding box center [784, 245] width 1188 height 140
click at [1368, 64] on button "Save" at bounding box center [1352, 58] width 80 height 21
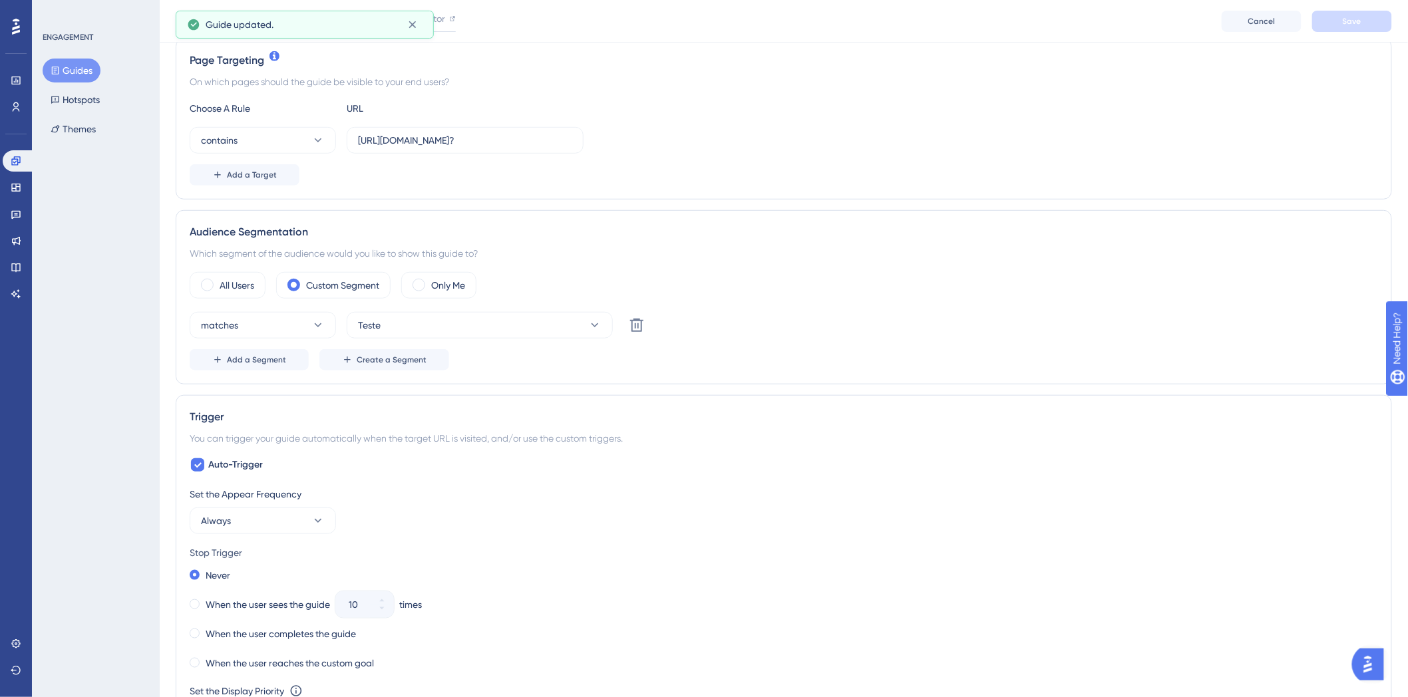
scroll to position [369, 0]
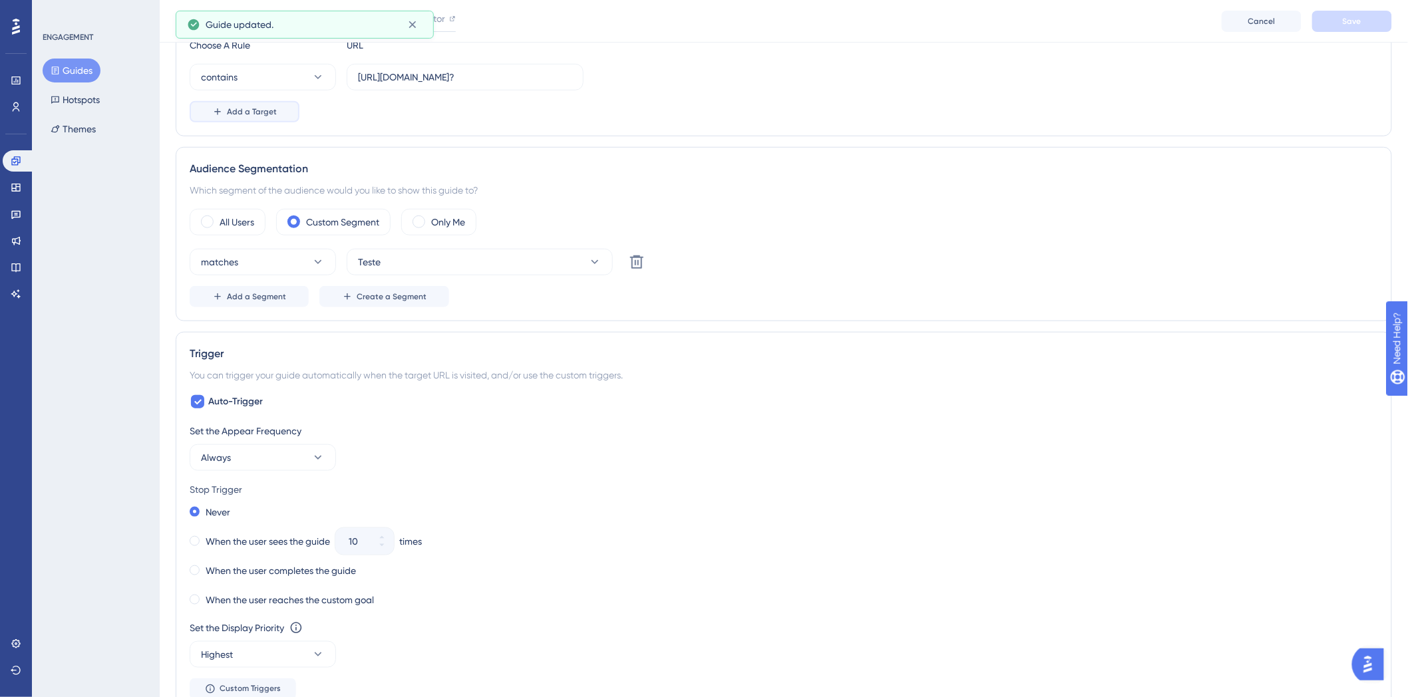
click at [214, 107] on icon at bounding box center [217, 111] width 11 height 11
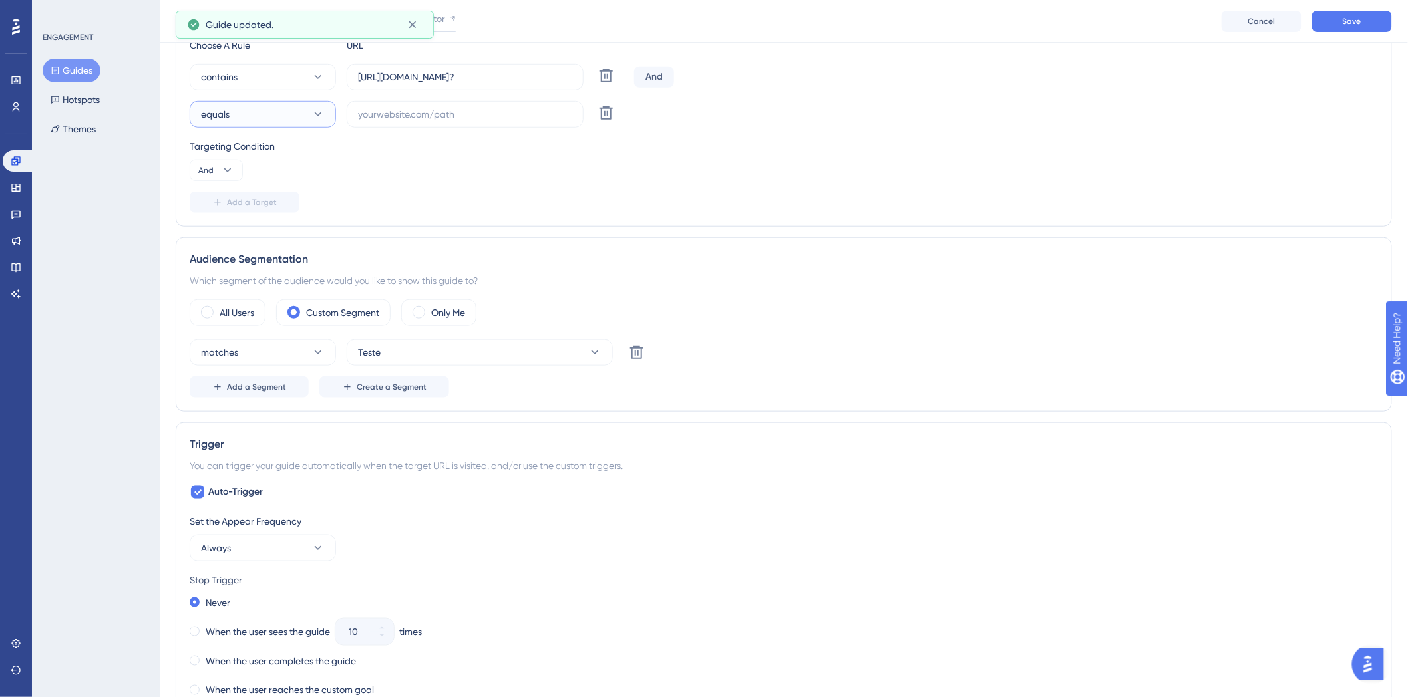
click at [309, 121] on button "equals" at bounding box center [263, 114] width 146 height 27
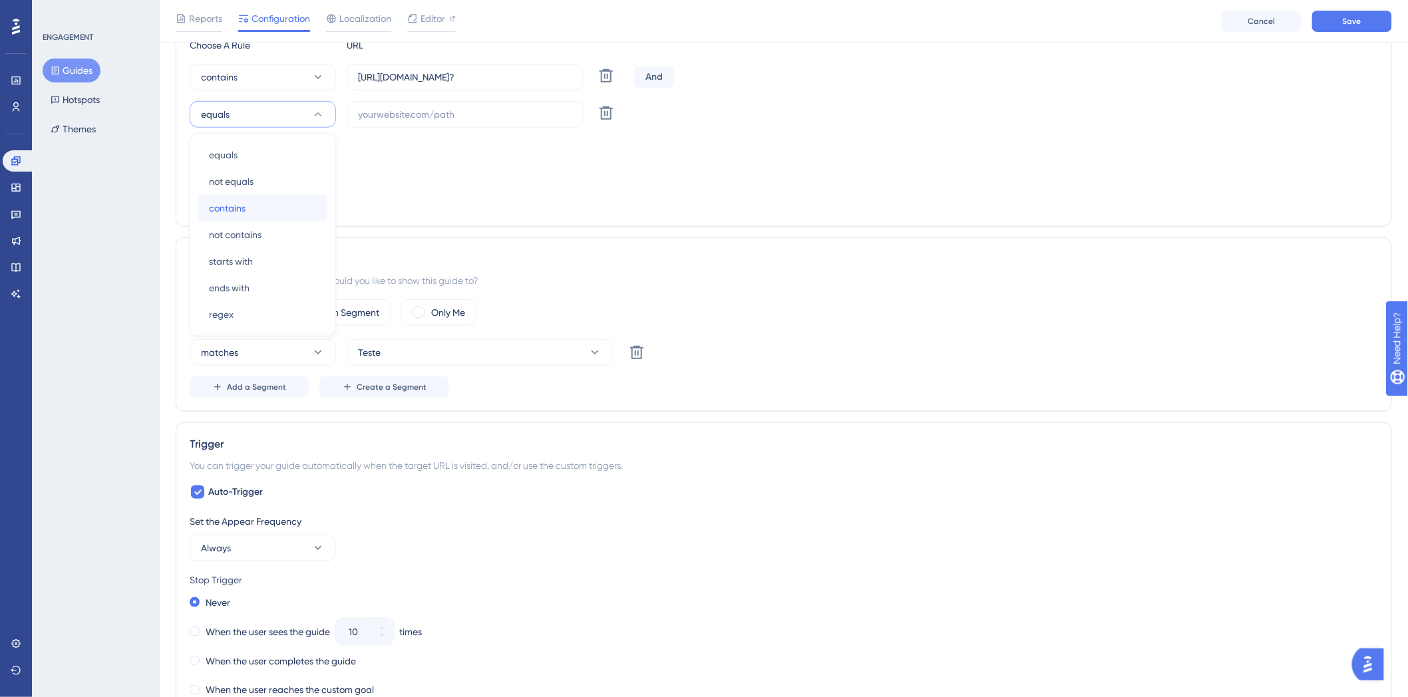
click at [296, 216] on div "contains contains" at bounding box center [263, 208] width 108 height 27
click at [535, 70] on input "https://sistema.webdentalsolucoes.io/index.php?" at bounding box center [465, 77] width 214 height 15
paste input "text"
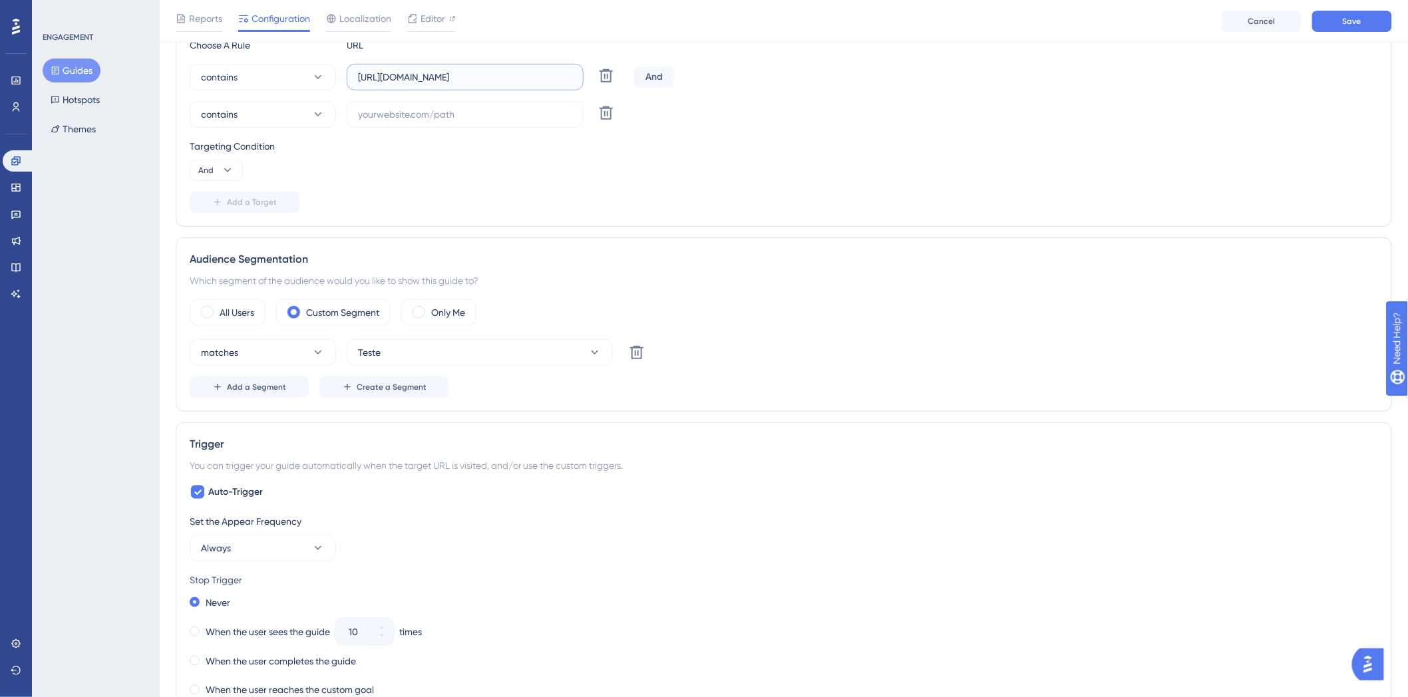
type input "https://sistema.webdentalsolucoes.io/"
click at [490, 105] on label at bounding box center [465, 114] width 237 height 27
click at [490, 107] on input "text" at bounding box center [465, 114] width 214 height 15
paste input "https://novo.webdentalsolucoes.io/"
type input "https://novo.webdentalsolucoes.io/"
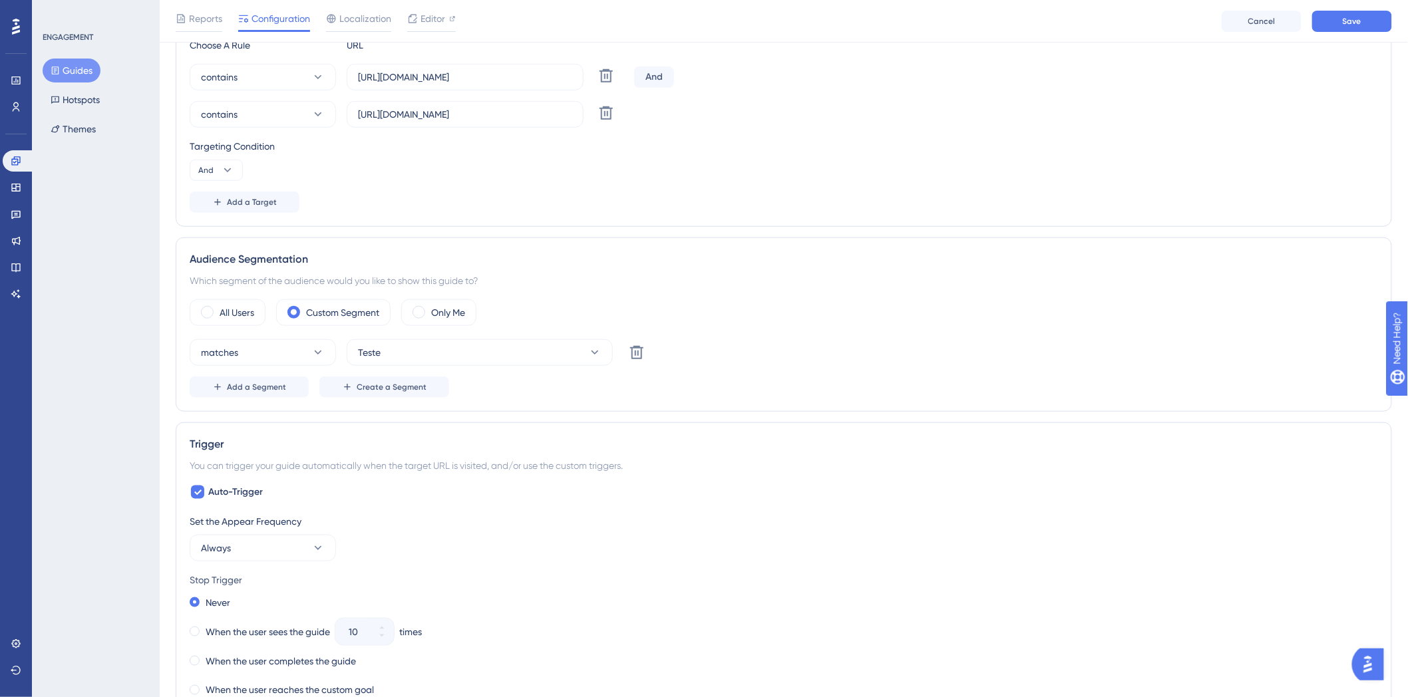
click at [667, 76] on div "And" at bounding box center [654, 77] width 40 height 21
click at [664, 76] on div "And" at bounding box center [654, 77] width 40 height 21
click at [229, 164] on icon at bounding box center [227, 170] width 13 height 13
click at [222, 240] on div "Or Or" at bounding box center [216, 235] width 25 height 27
click at [953, 158] on div "Targeting Condition Or" at bounding box center [784, 159] width 1188 height 43
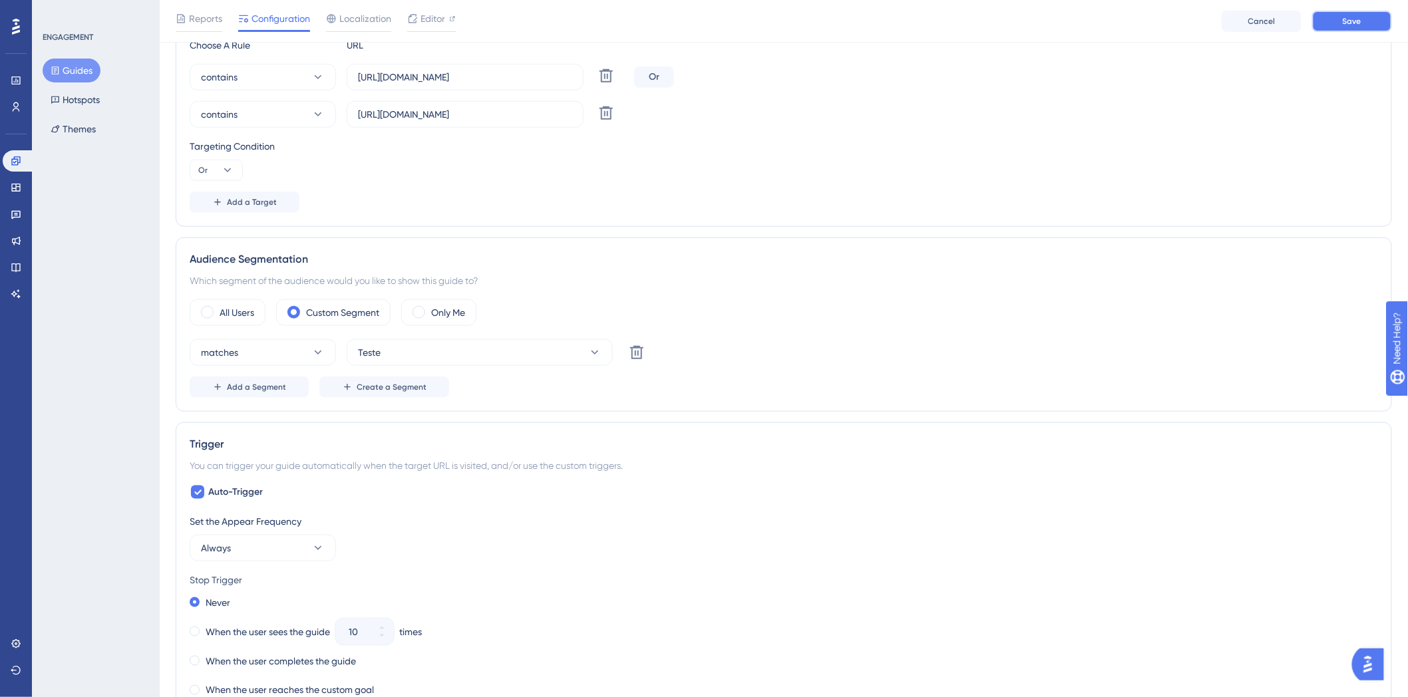
click at [1335, 14] on button "Save" at bounding box center [1352, 21] width 80 height 21
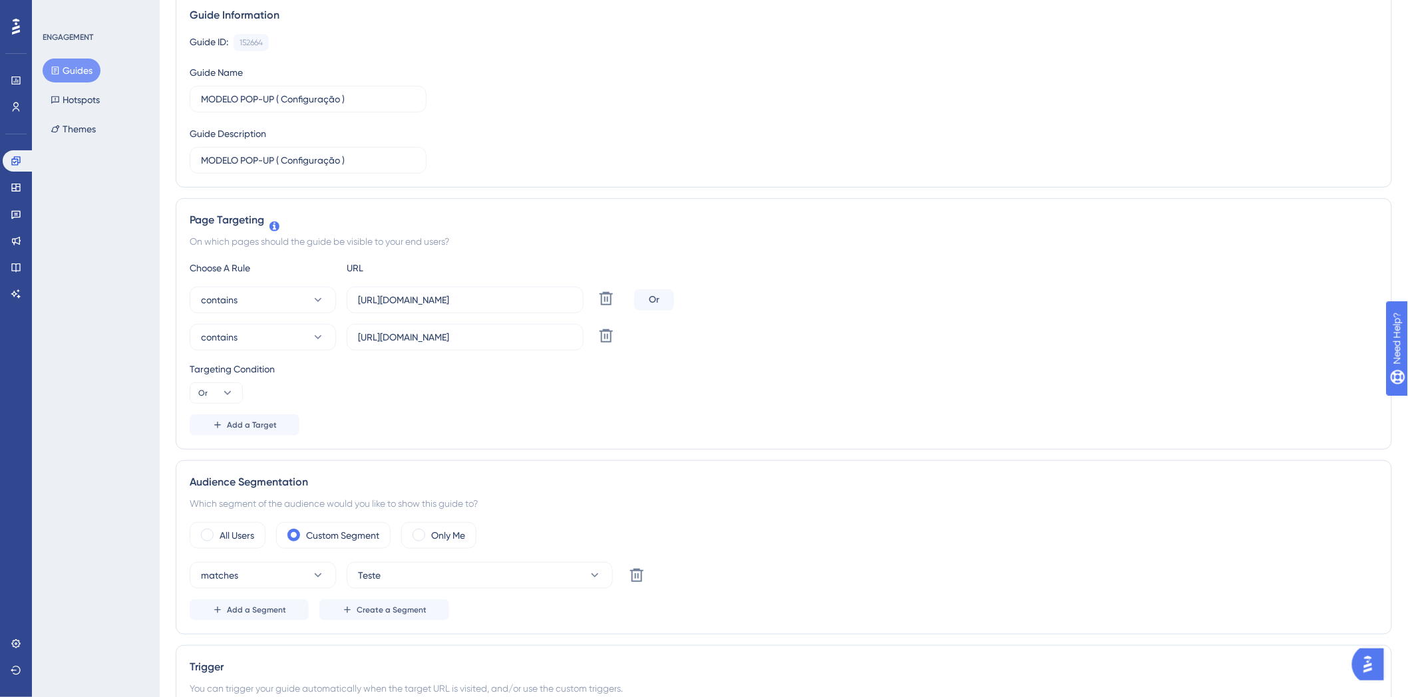
scroll to position [0, 0]
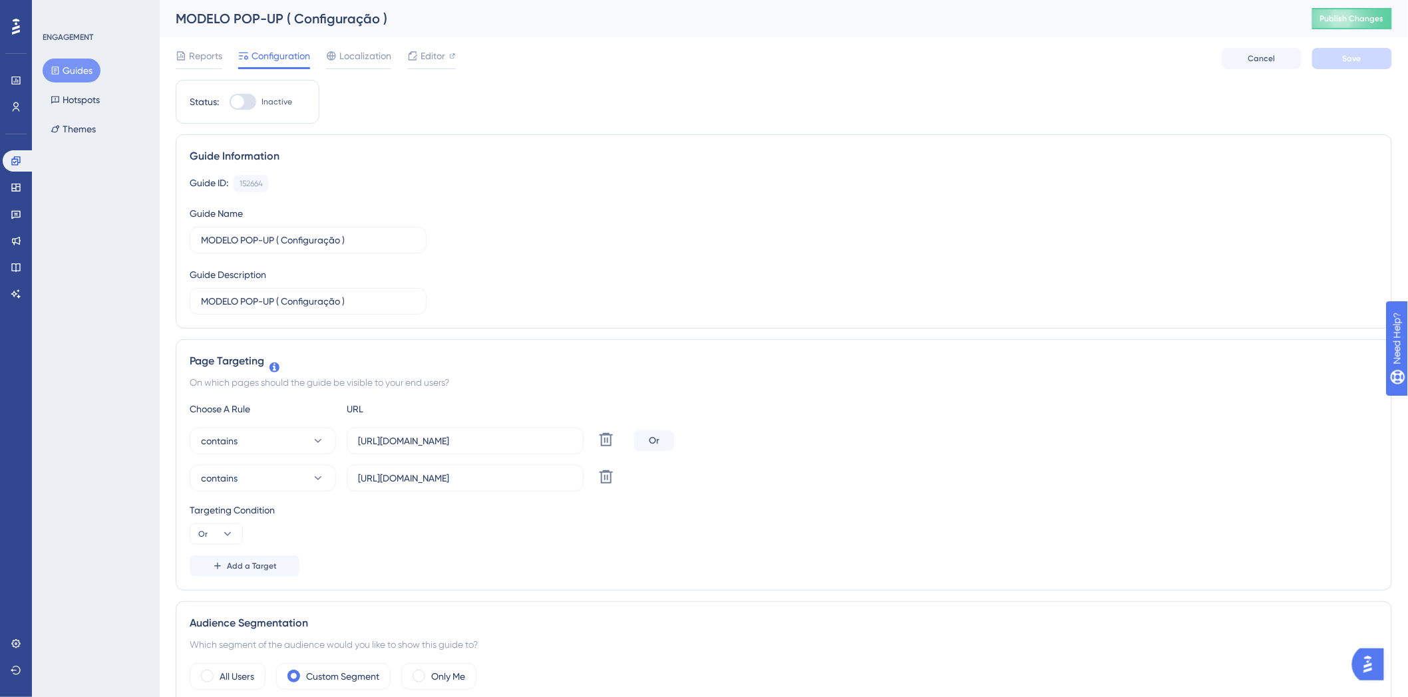
click at [250, 90] on div "Status: Inactive" at bounding box center [248, 102] width 144 height 44
click at [248, 94] on div at bounding box center [243, 102] width 27 height 16
click at [230, 102] on input "Inactive" at bounding box center [229, 102] width 1 height 1
checkbox input "true"
click at [1363, 57] on button "Save" at bounding box center [1352, 58] width 80 height 21
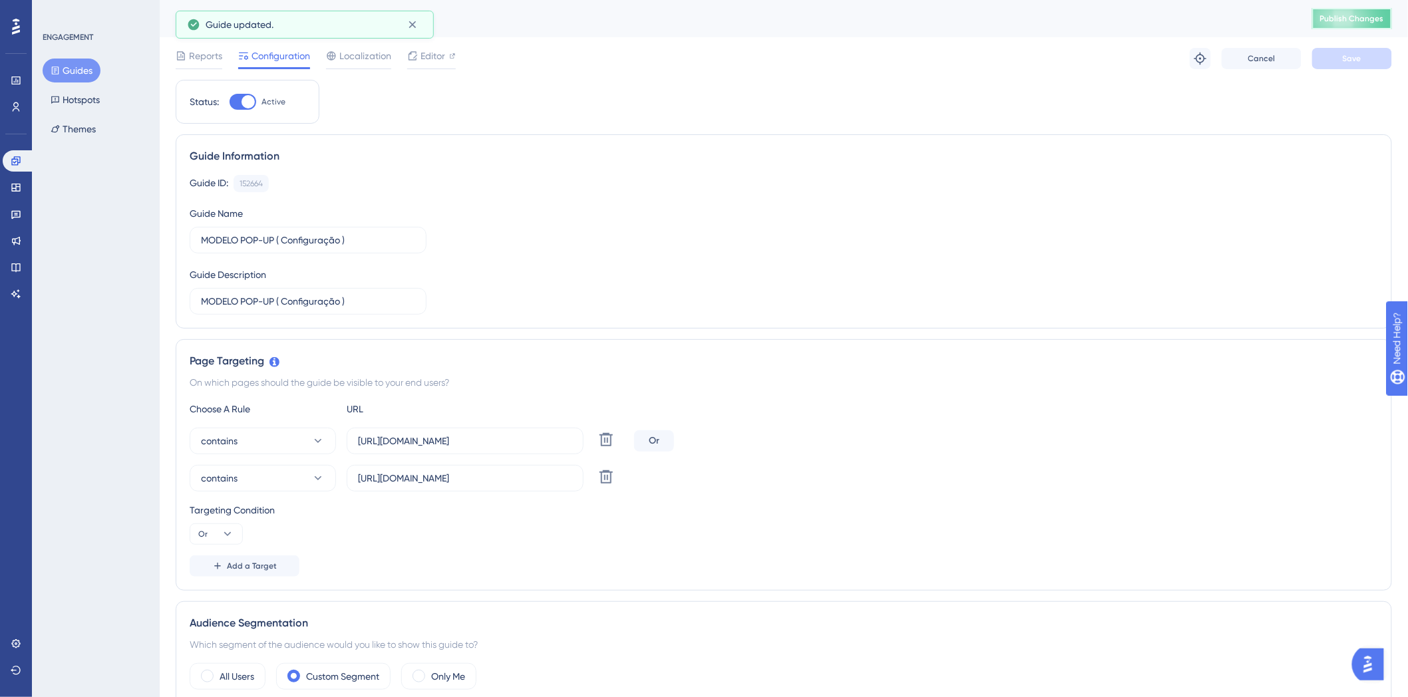
click at [1384, 20] on span "Publish Changes" at bounding box center [1352, 18] width 64 height 11
click at [1086, 220] on div "Guide ID: 152664 Copy Guide Name MODELO POP-UP ( Configuração ) Guide Descripti…" at bounding box center [784, 245] width 1188 height 140
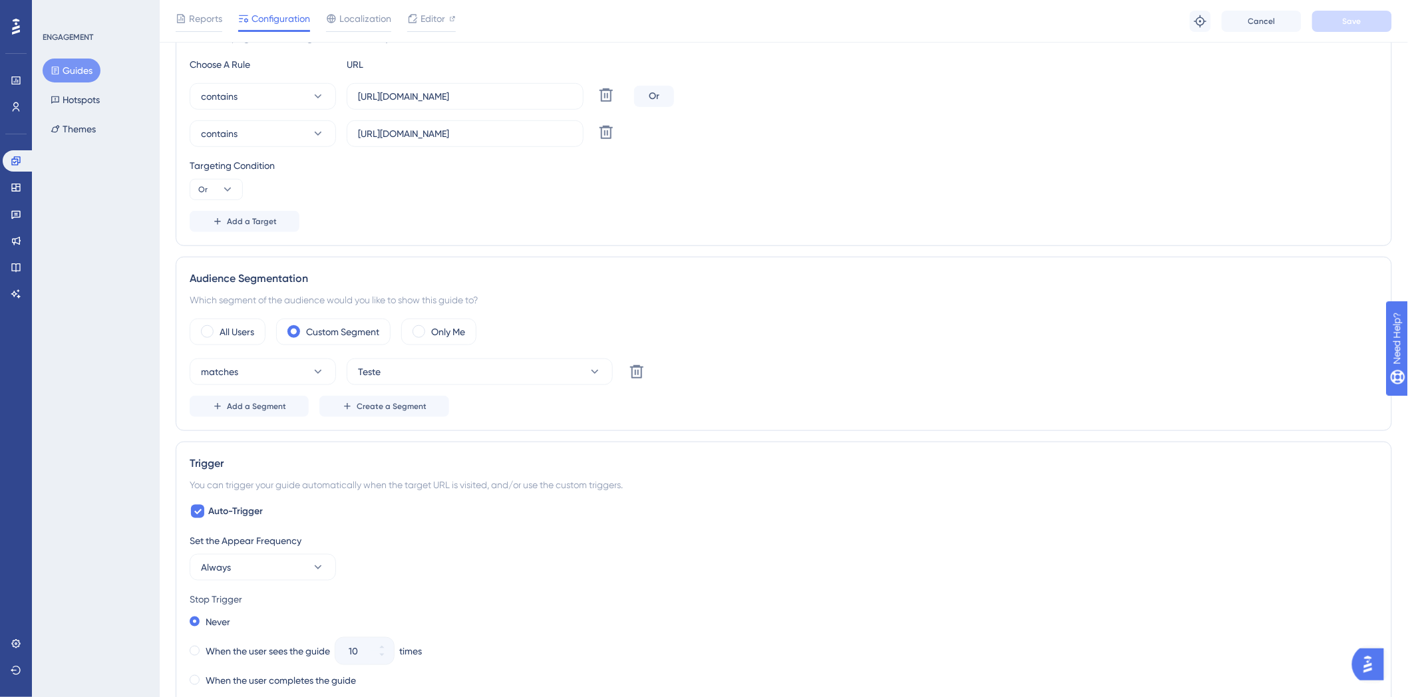
scroll to position [369, 0]
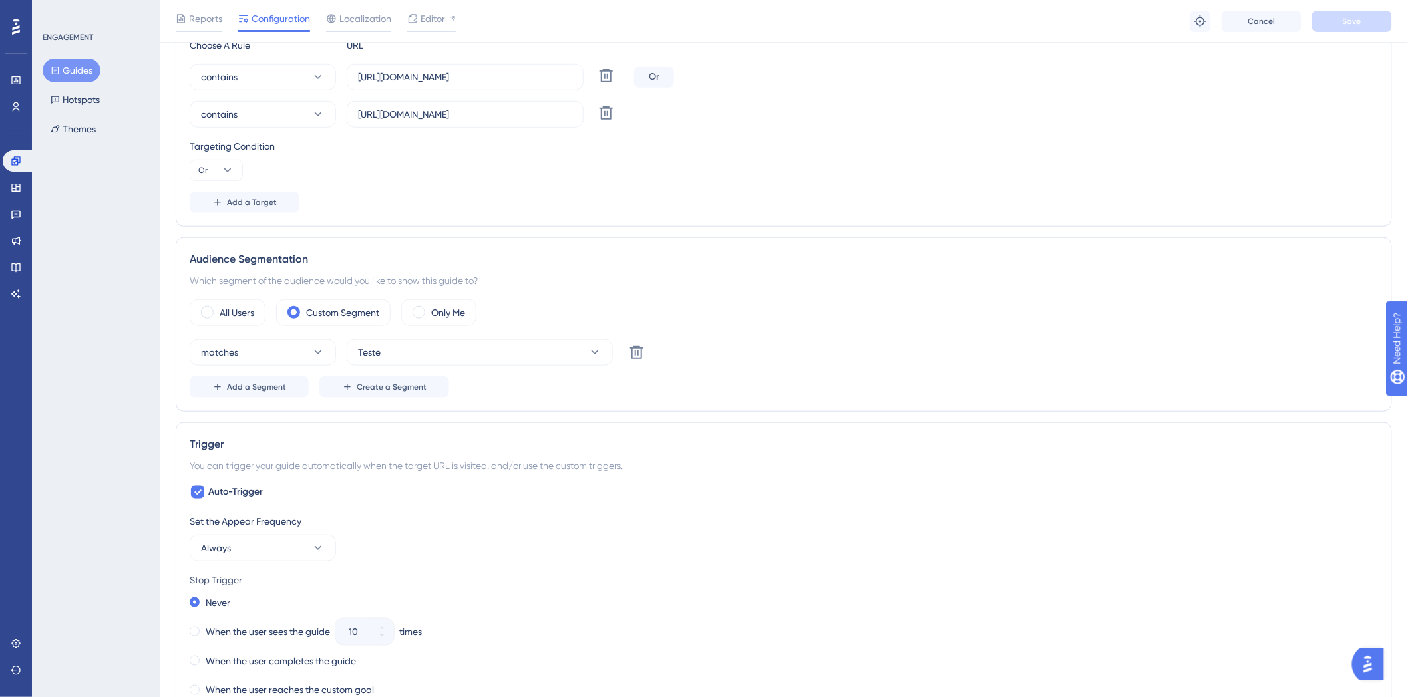
click at [929, 313] on div "All Users Custom Segment Only Me" at bounding box center [784, 312] width 1188 height 27
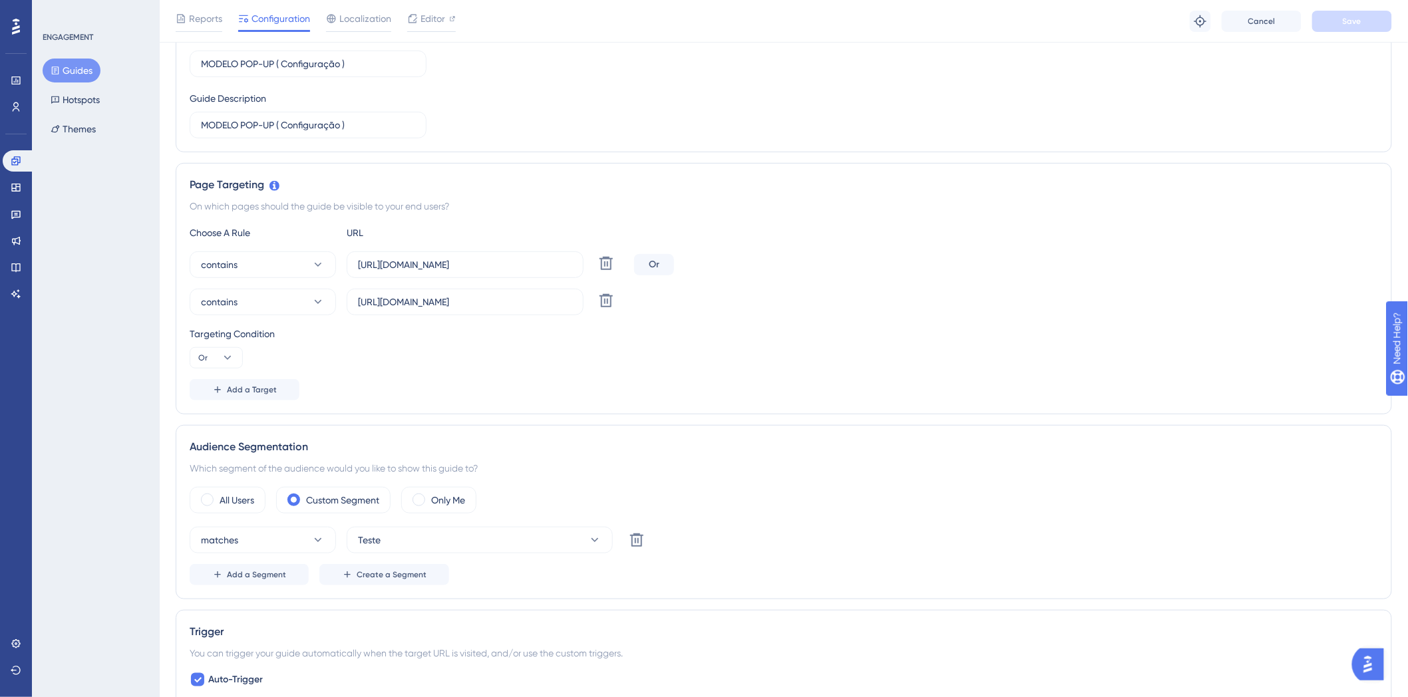
scroll to position [134, 0]
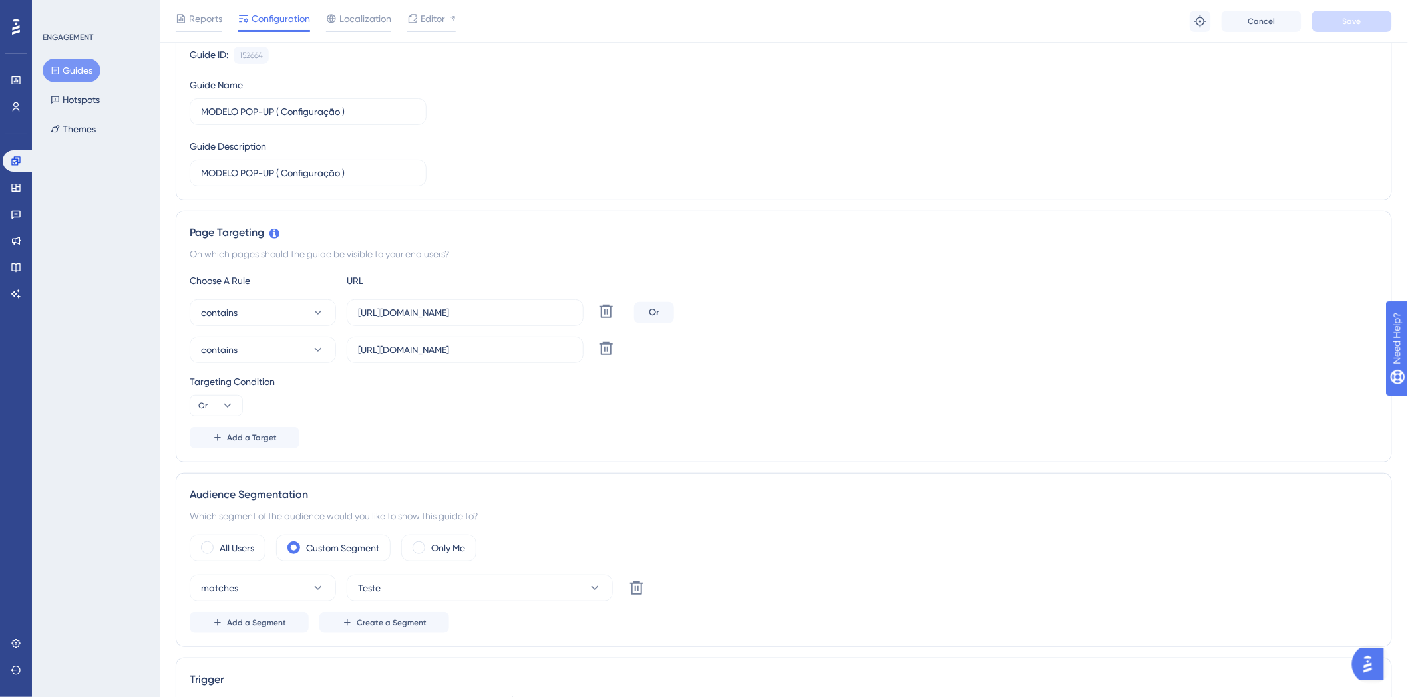
click at [657, 311] on div "Or" at bounding box center [654, 312] width 40 height 21
click at [236, 387] on div "Targeting Condition" at bounding box center [784, 382] width 1188 height 16
click at [225, 411] on icon at bounding box center [227, 405] width 13 height 13
click at [222, 448] on div "And And" at bounding box center [216, 443] width 25 height 27
click at [1325, 30] on button "Save" at bounding box center [1352, 21] width 80 height 21
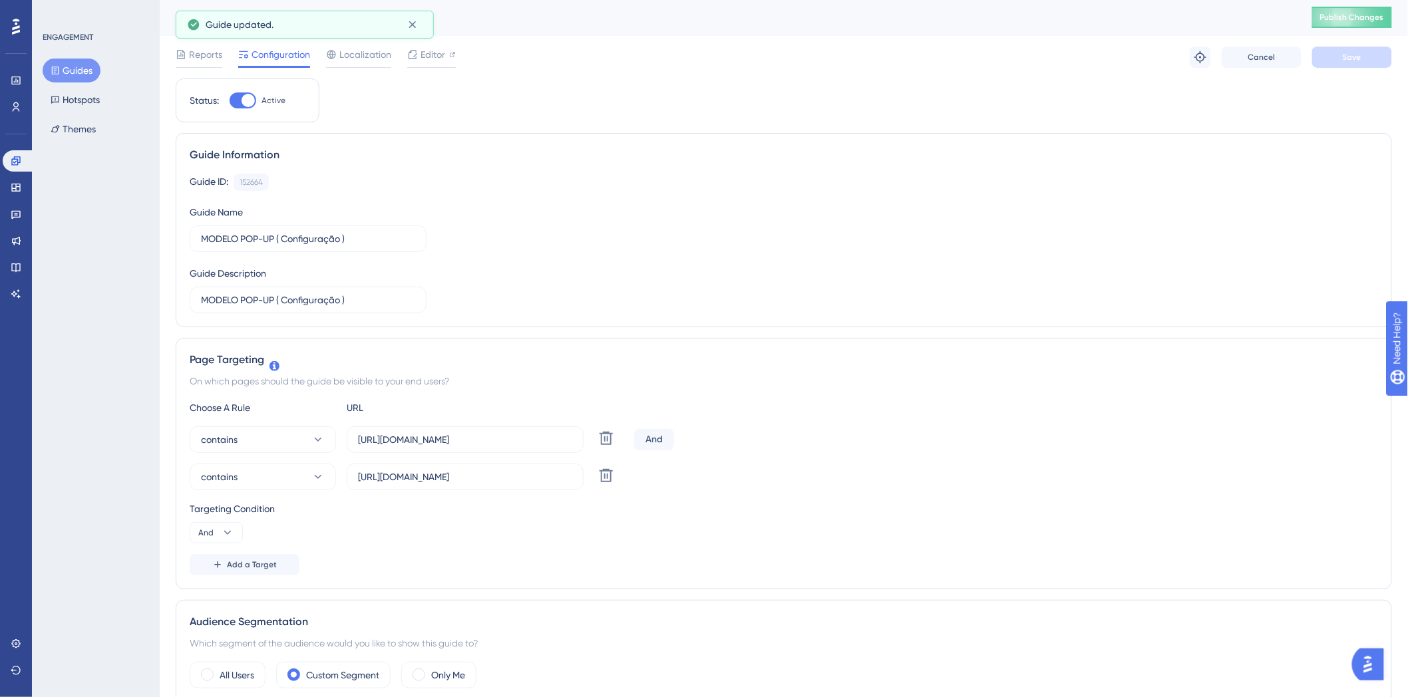
scroll to position [0, 0]
click at [1355, 15] on span "Publish Changes" at bounding box center [1352, 18] width 64 height 11
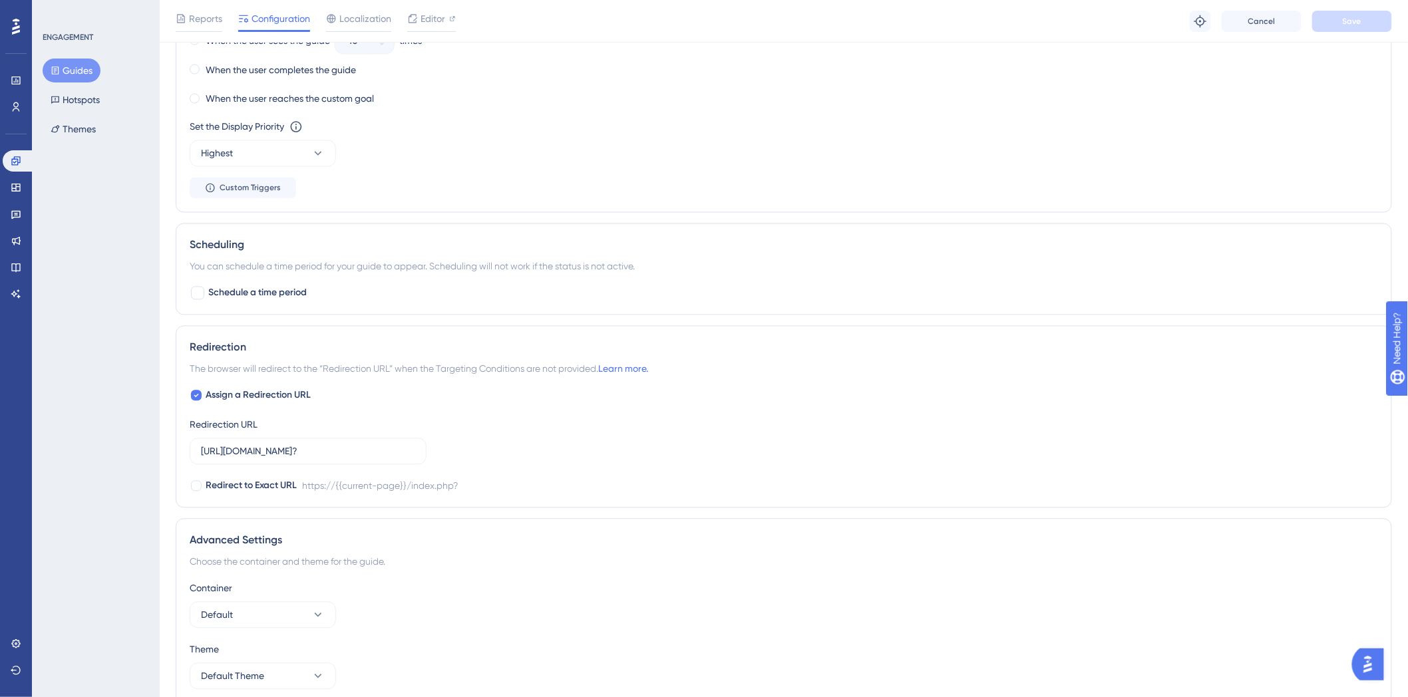
scroll to position [1021, 0]
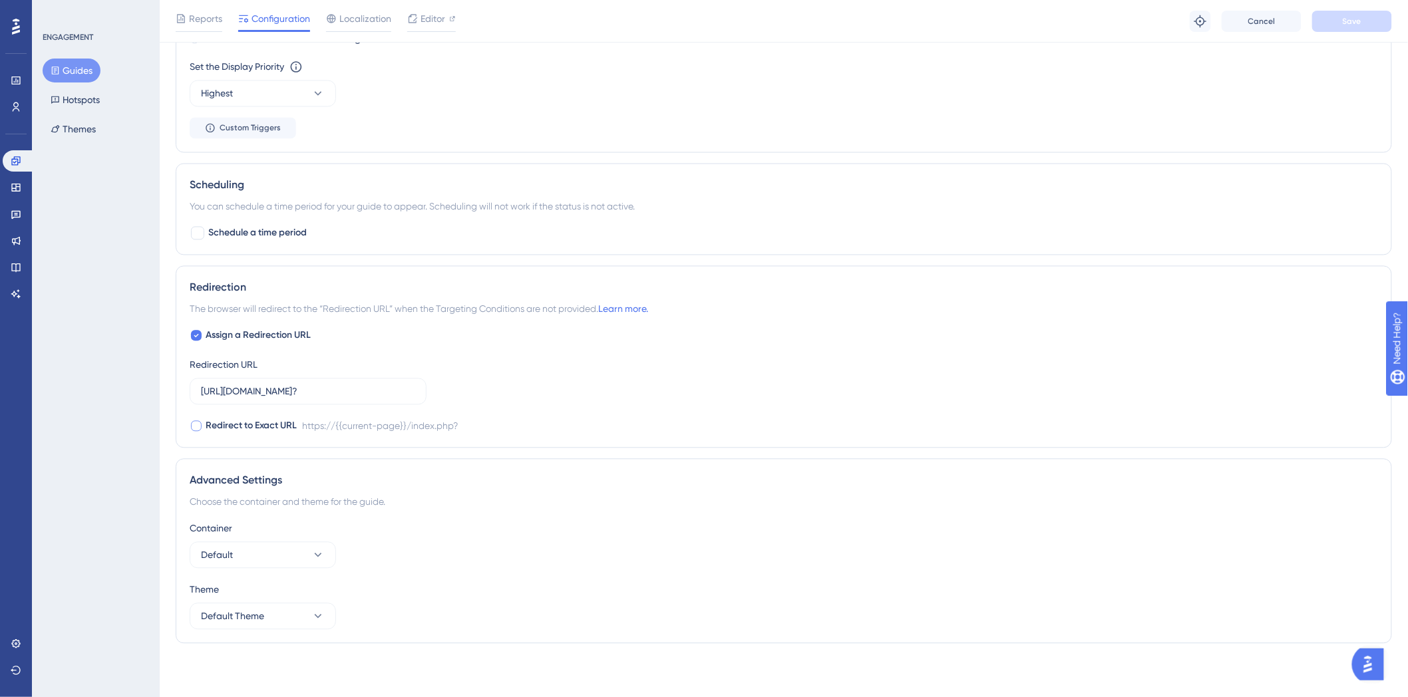
click at [192, 430] on div at bounding box center [196, 426] width 11 height 11
click at [197, 429] on icon at bounding box center [196, 426] width 5 height 11
checkbox input "false"
click at [914, 403] on div "Assign a Redirection URL Redirection URL https://sistema.webdentalsolucoes.io/i…" at bounding box center [784, 381] width 1188 height 106
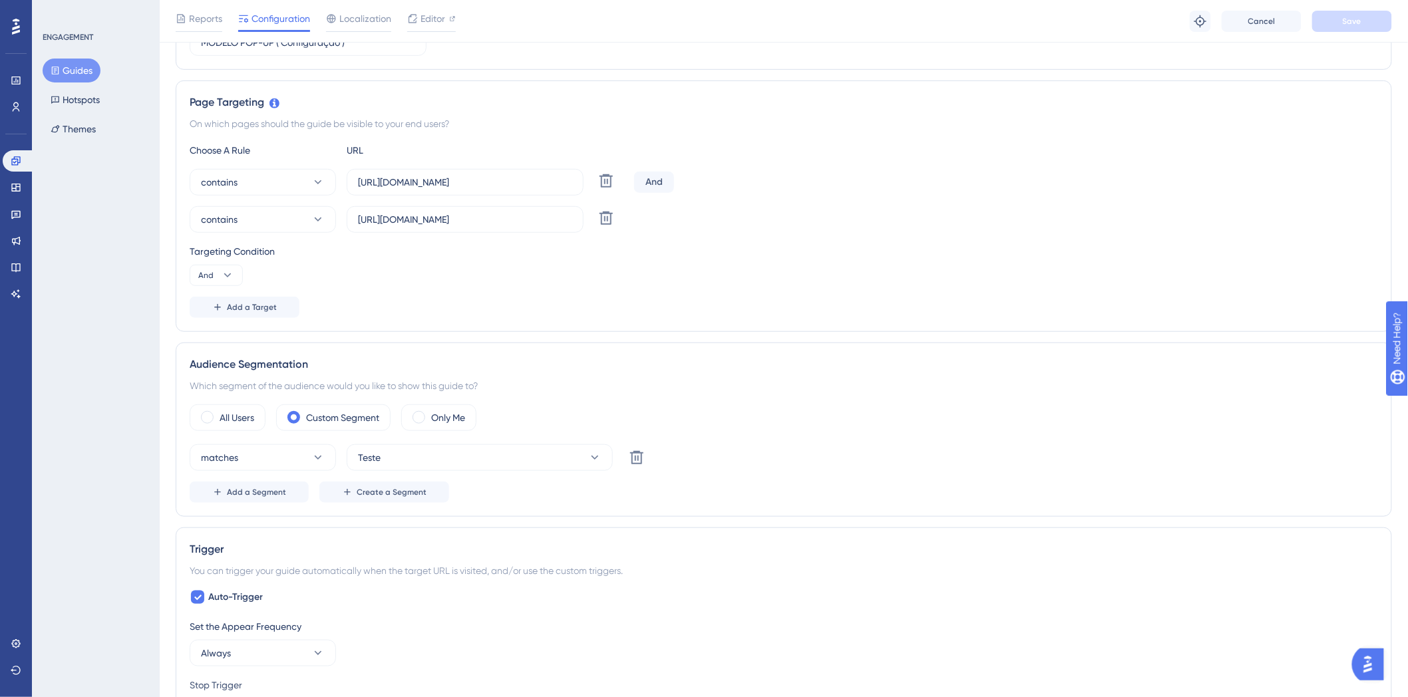
scroll to position [281, 0]
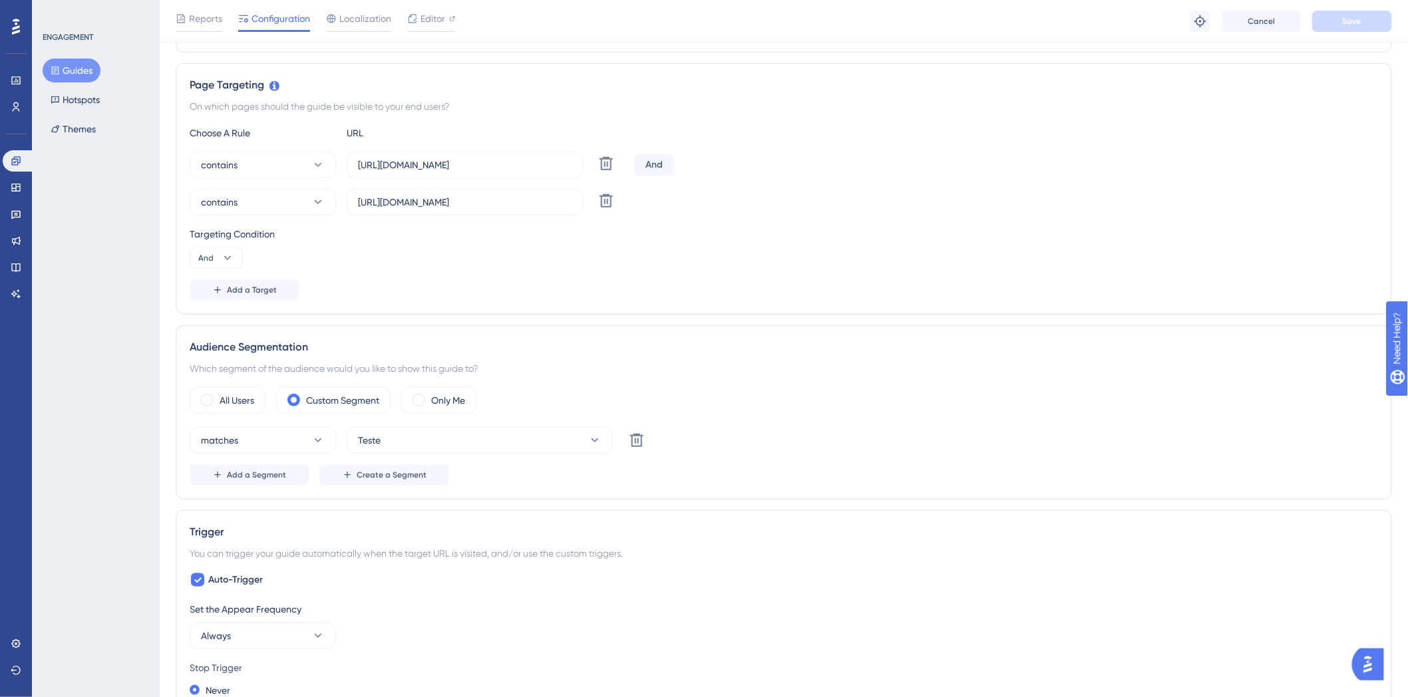
click at [810, 375] on div "Which segment of the audience would you like to show this guide to?" at bounding box center [784, 369] width 1188 height 16
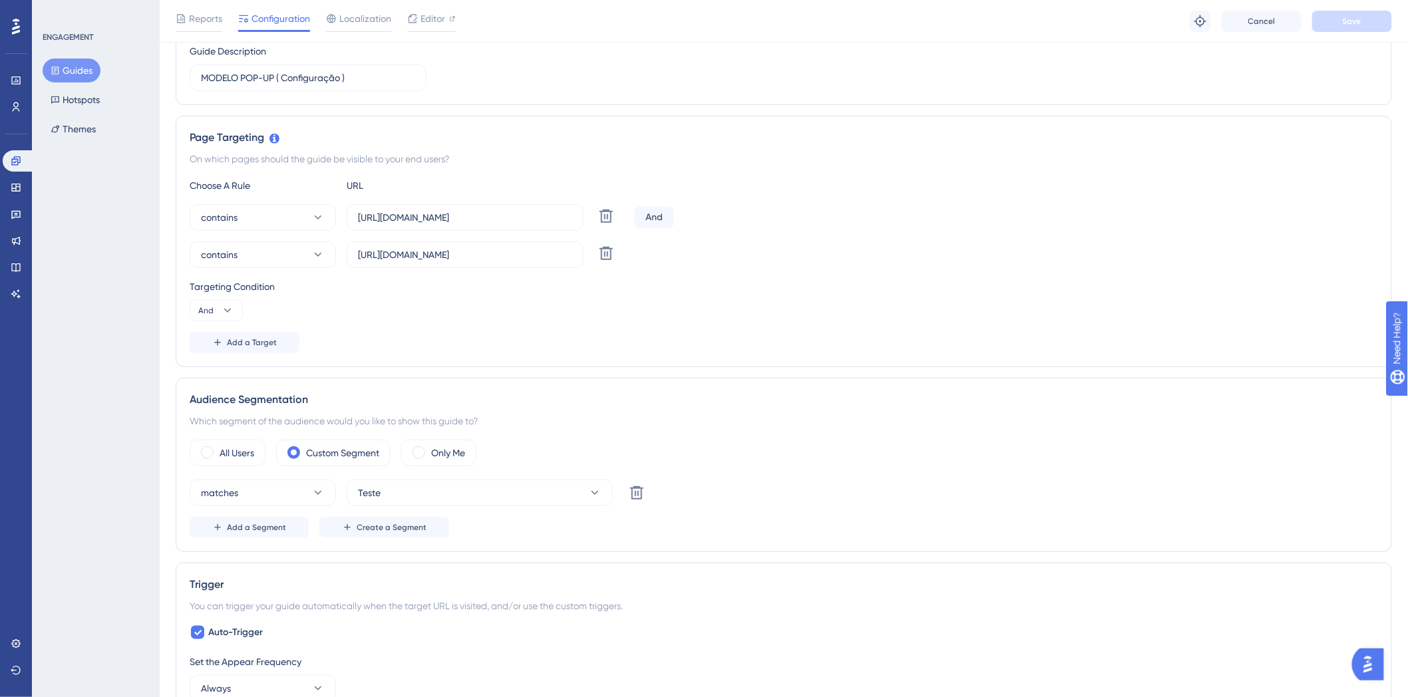
scroll to position [208, 0]
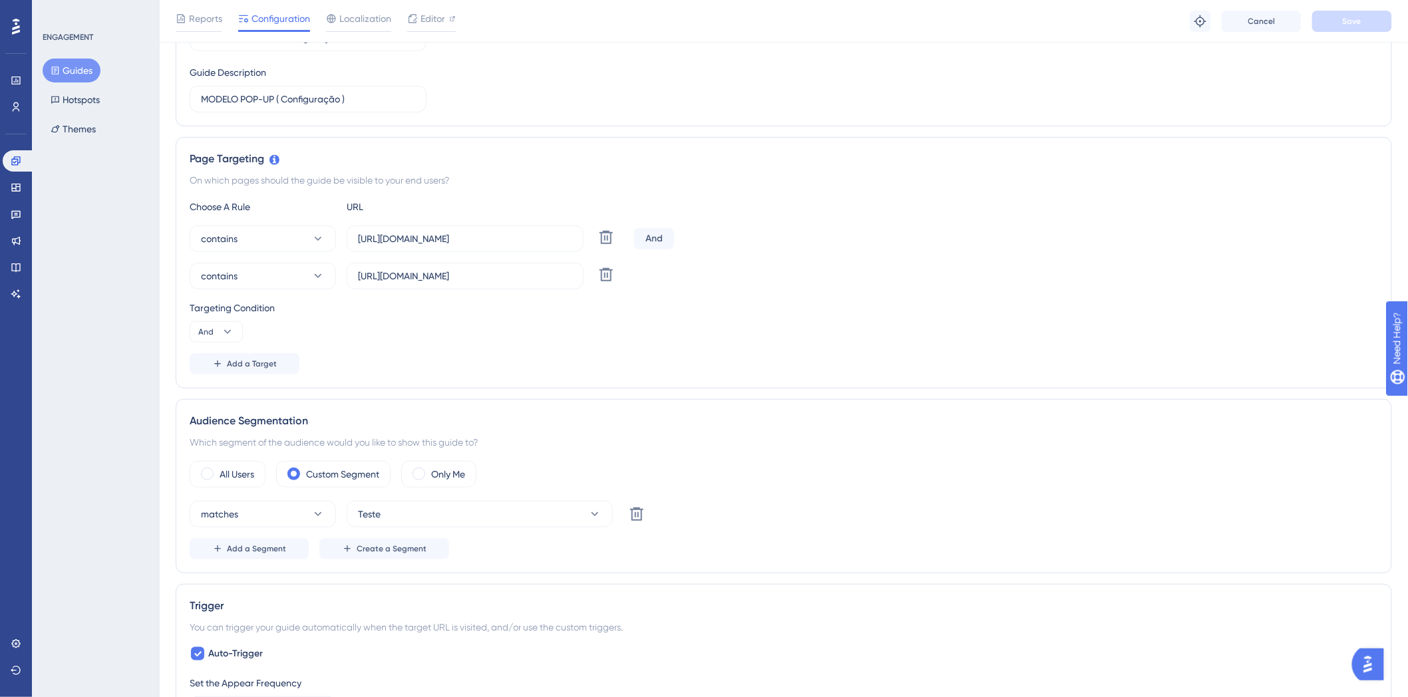
click at [930, 229] on div "contains https://sistema.webdentalsolucoes.io/ Delete And" at bounding box center [784, 239] width 1188 height 27
click at [949, 333] on div "Targeting Condition And" at bounding box center [784, 321] width 1188 height 43
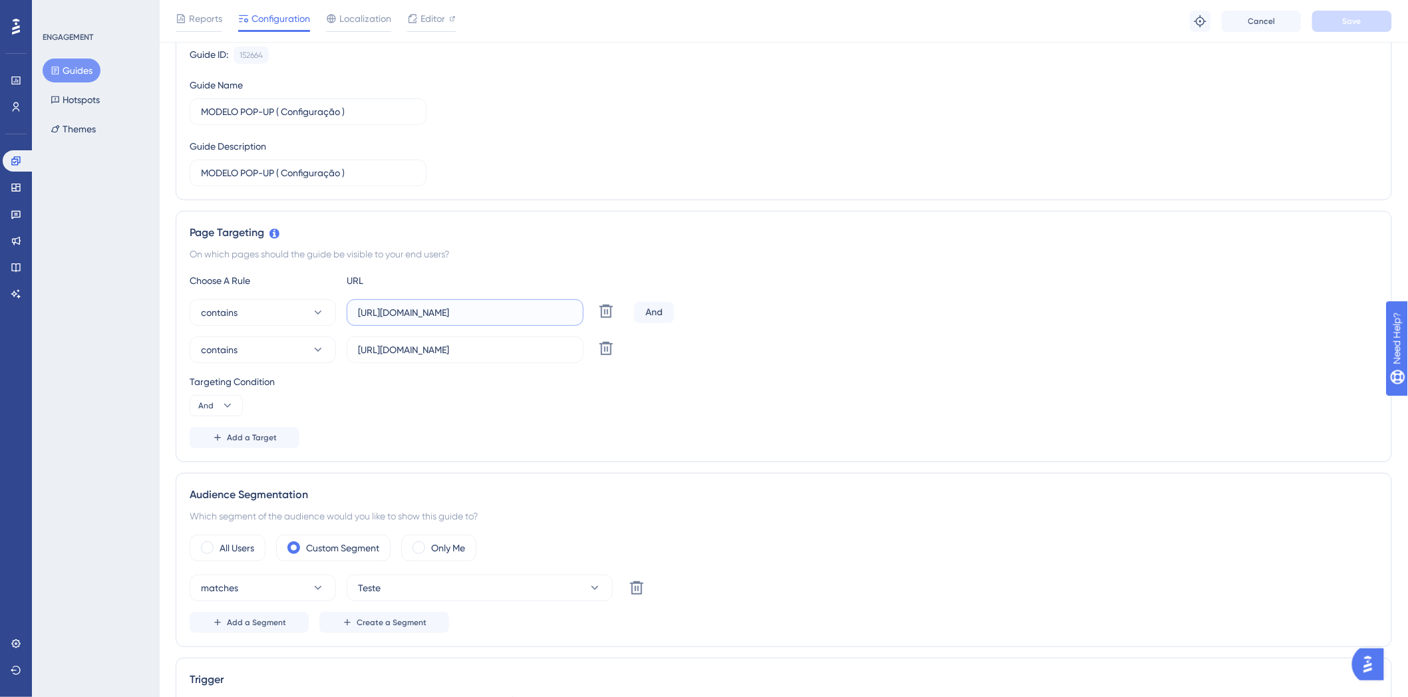
click at [411, 309] on input "https://sistema.webdentalsolucoes.io/" at bounding box center [465, 312] width 214 height 15
click at [437, 351] on input "https://novo.webdentalsolucoes.io/" at bounding box center [465, 350] width 214 height 15
drag, startPoint x: 418, startPoint y: 430, endPoint x: 669, endPoint y: 353, distance: 263.1
click at [417, 430] on div "Add a Target" at bounding box center [784, 437] width 1188 height 21
click at [420, 310] on input "https://sistema.webdentalsolucoes.io/" at bounding box center [465, 312] width 214 height 15
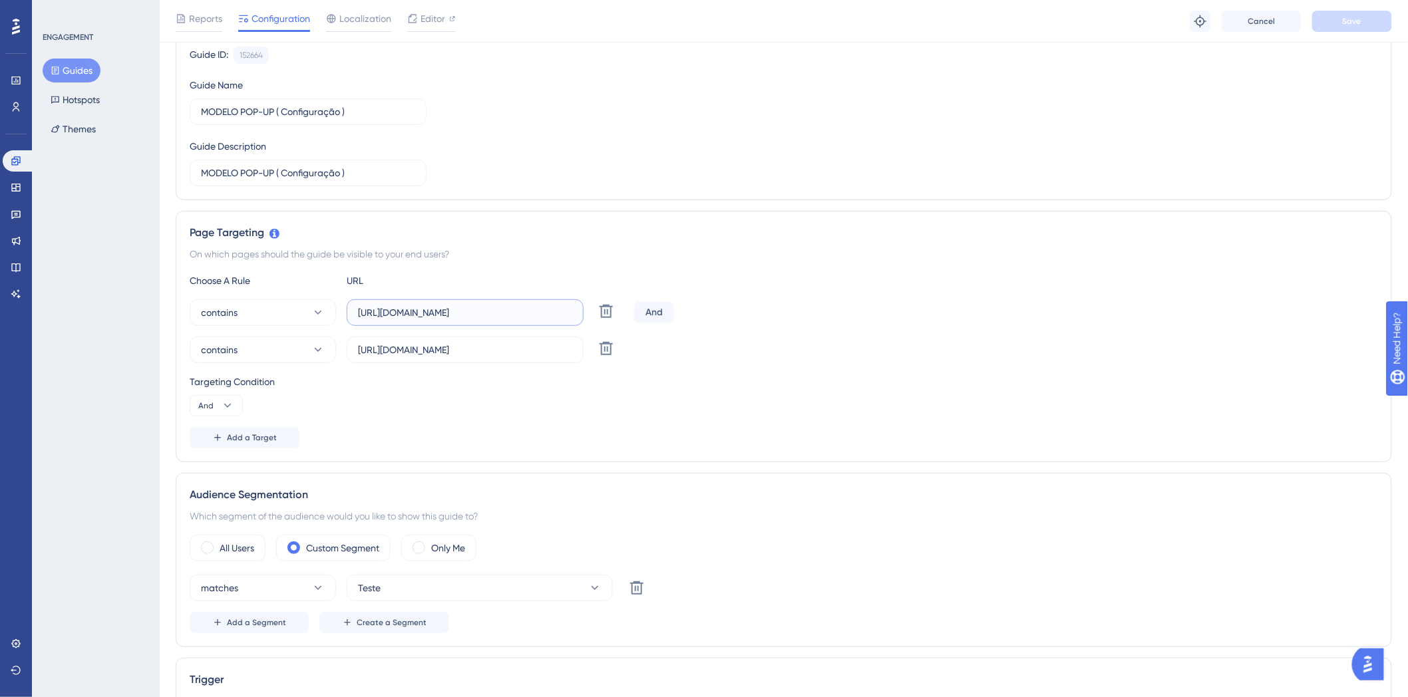
click at [428, 311] on input "https://sistema.webdentalsolucoes.io/" at bounding box center [465, 312] width 214 height 15
click at [612, 343] on icon at bounding box center [605, 348] width 13 height 13
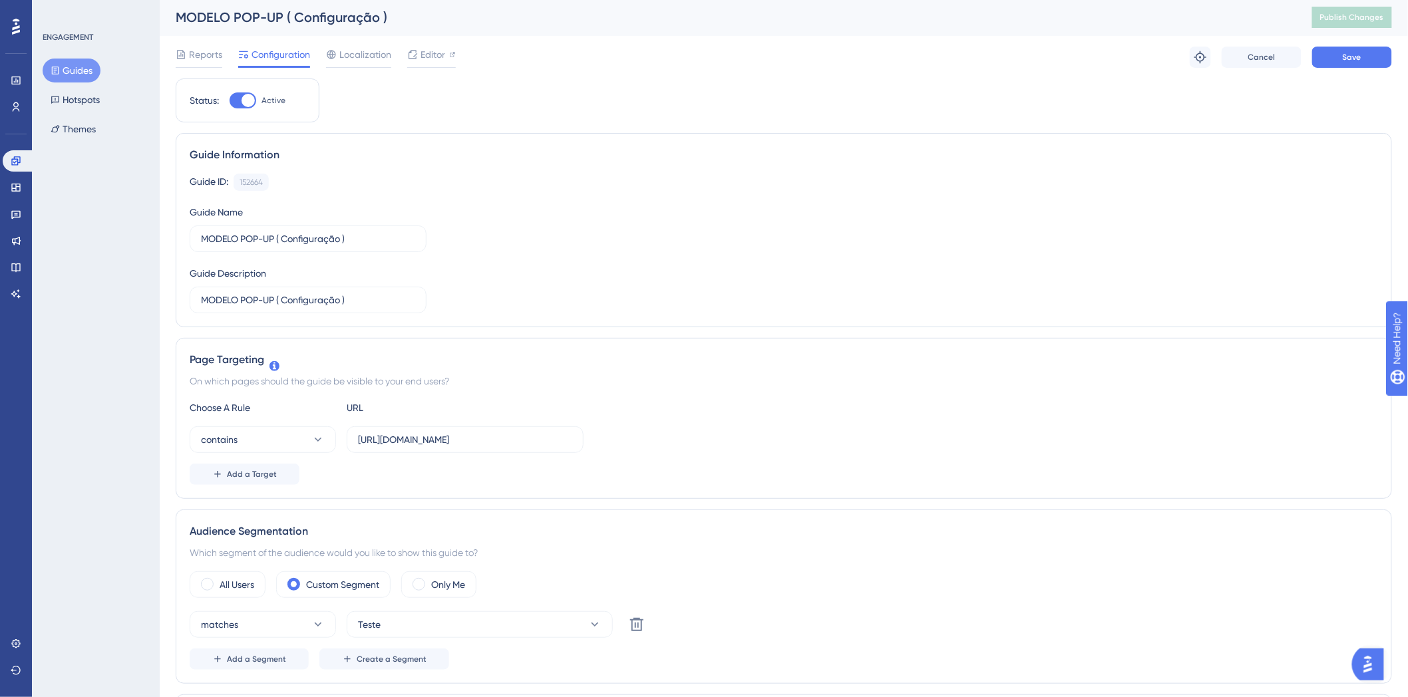
scroll to position [0, 0]
click at [1354, 69] on button "Save" at bounding box center [1352, 58] width 80 height 21
click at [1367, 16] on span "Publish Changes" at bounding box center [1352, 18] width 64 height 11
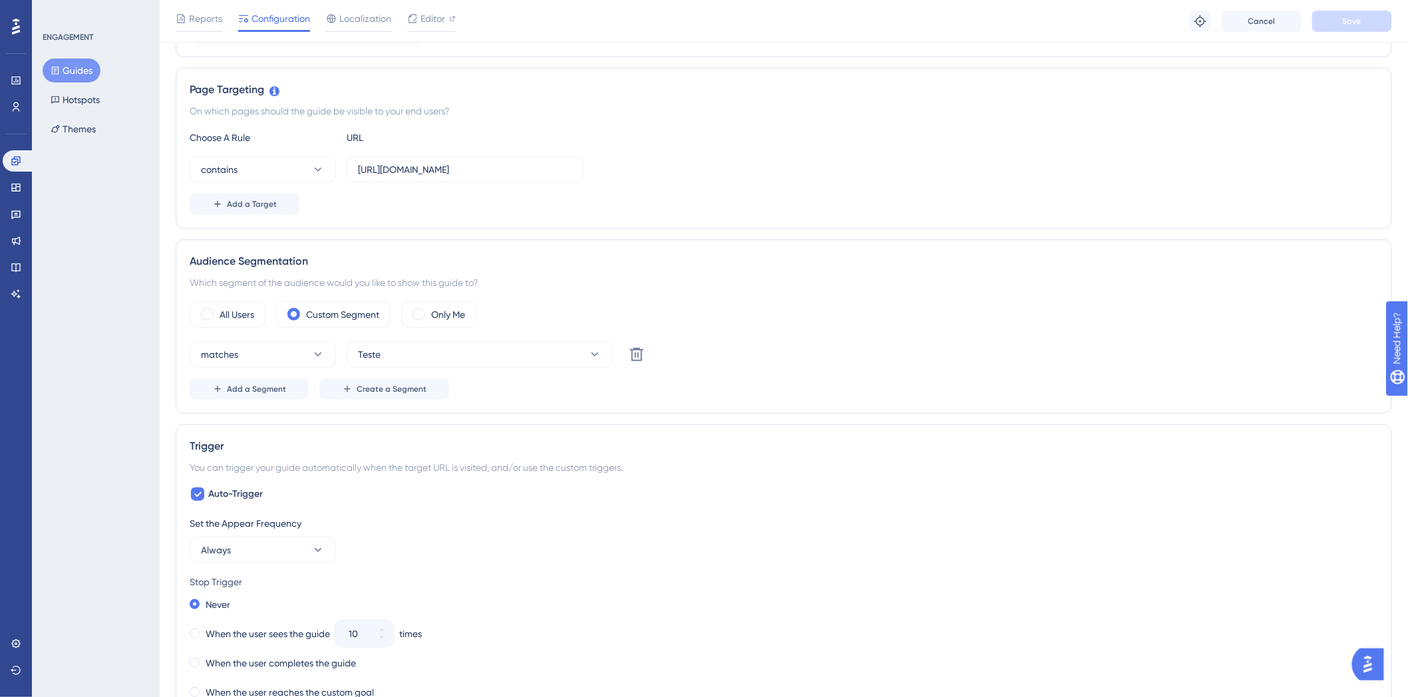
scroll to position [148, 0]
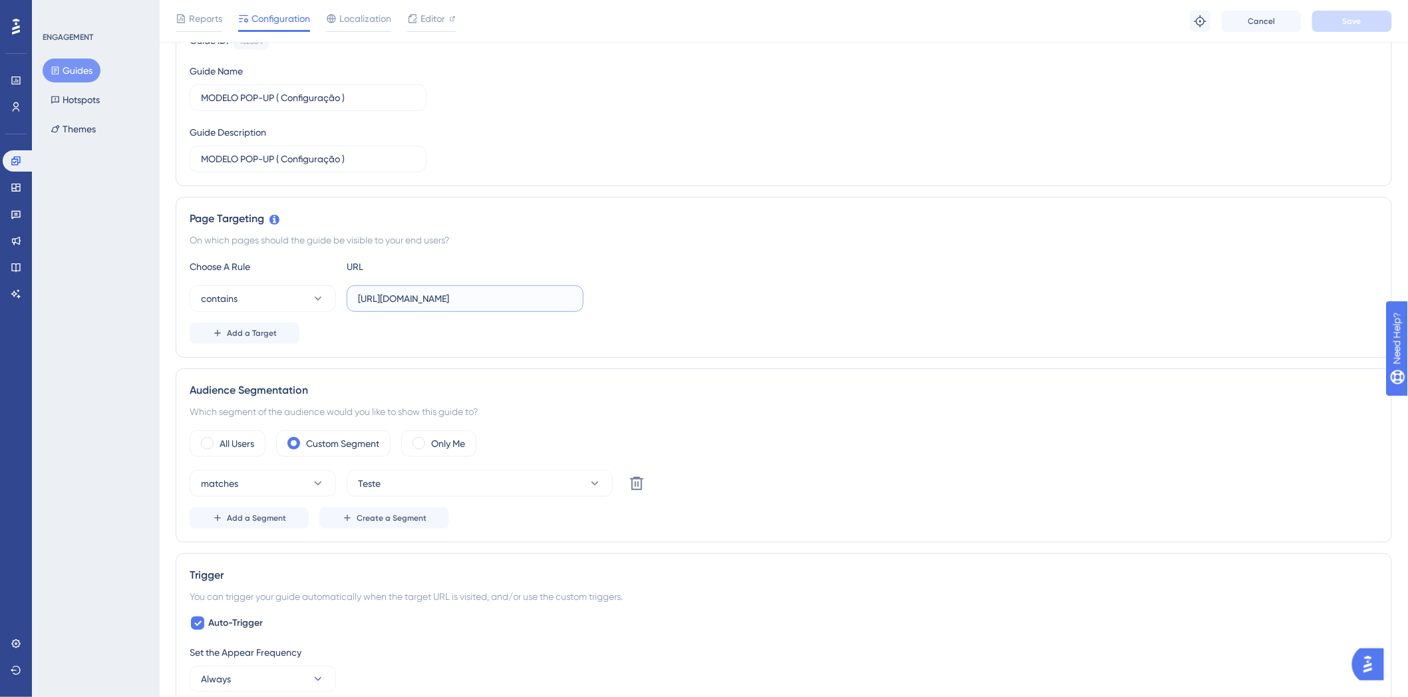
click at [407, 293] on input "https://webdentalsolucoes.io/" at bounding box center [465, 298] width 214 height 15
drag, startPoint x: 1291, startPoint y: 270, endPoint x: 1144, endPoint y: 234, distance: 151.4
click at [1291, 270] on div "Choose A Rule URL" at bounding box center [784, 267] width 1188 height 16
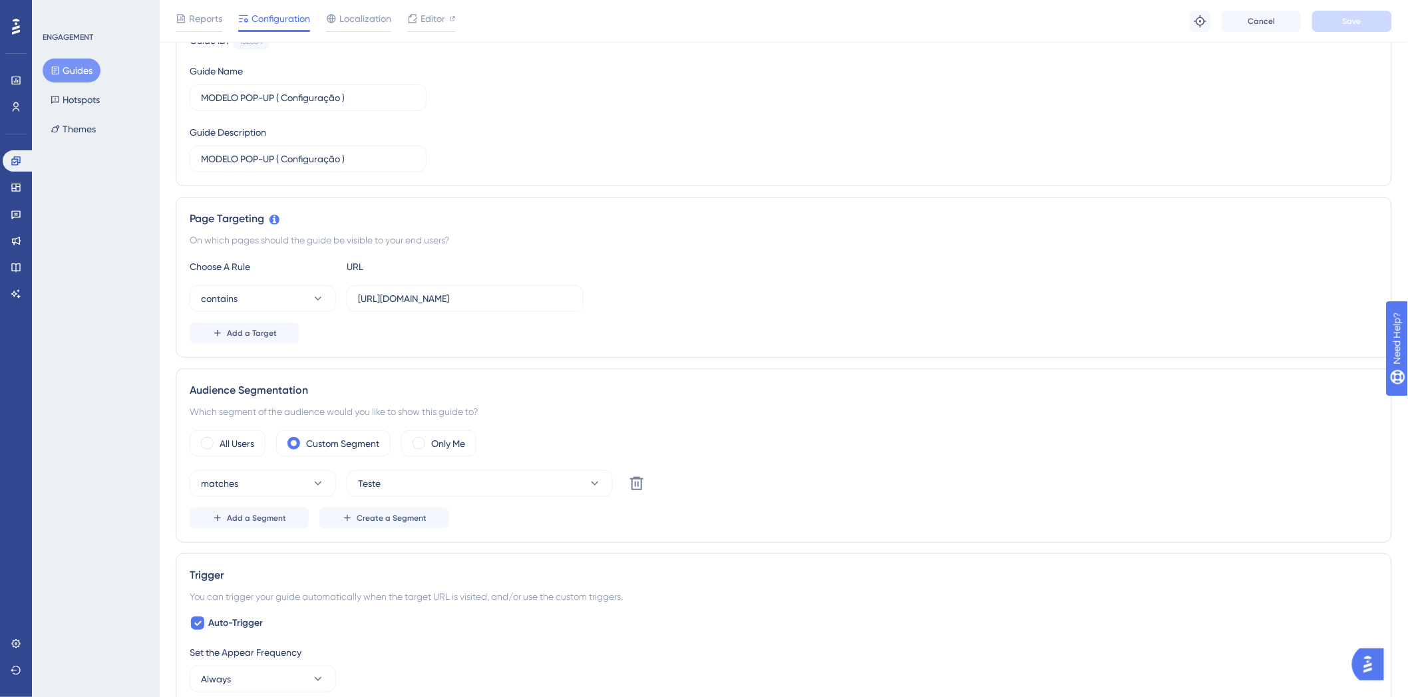
click at [921, 277] on div "Choose A Rule URL contains https://webdentalsolucoes.io/ Add a Target" at bounding box center [784, 301] width 1188 height 85
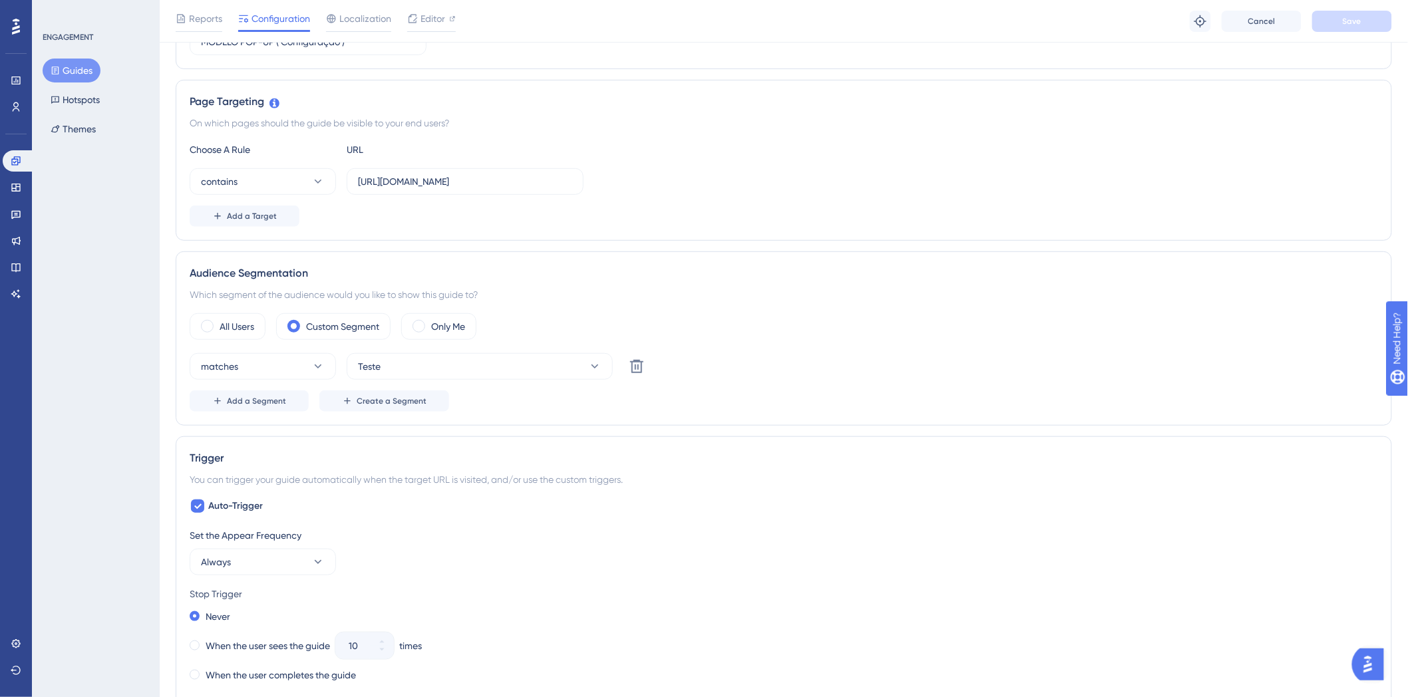
scroll to position [191, 0]
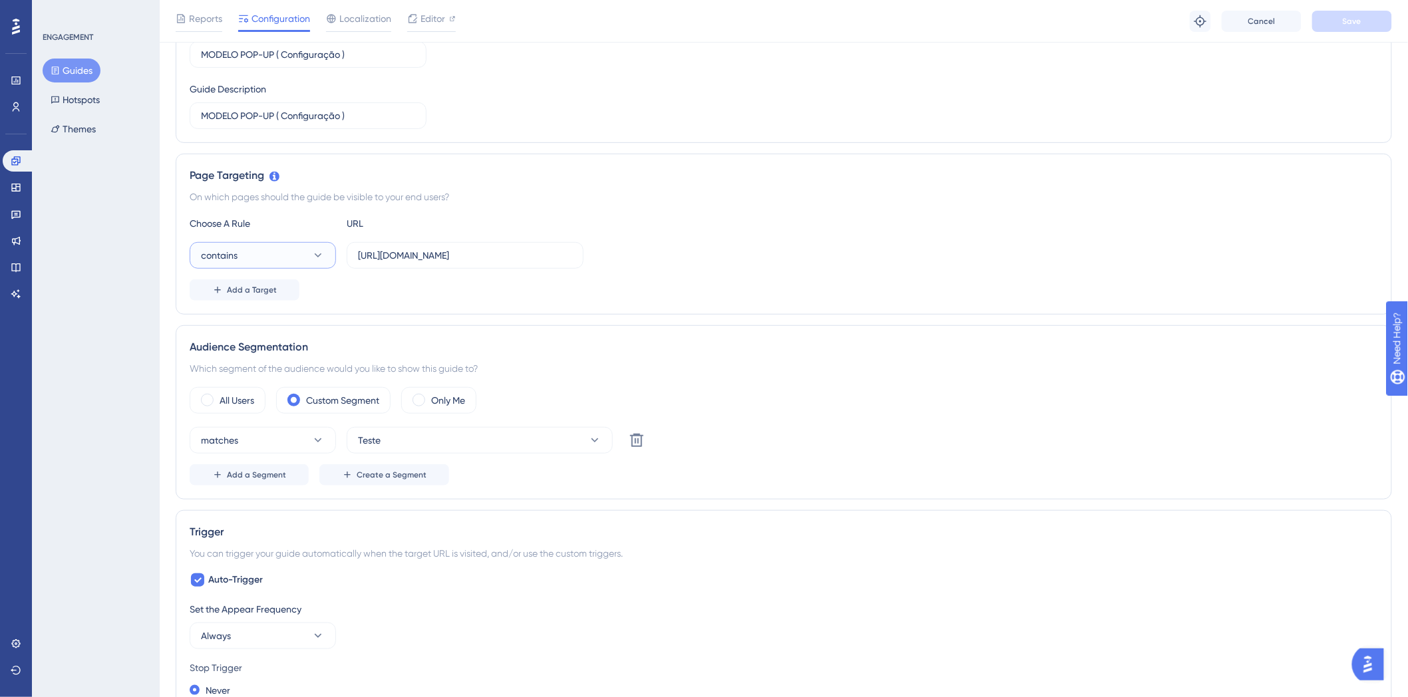
click at [293, 261] on button "contains" at bounding box center [263, 255] width 146 height 27
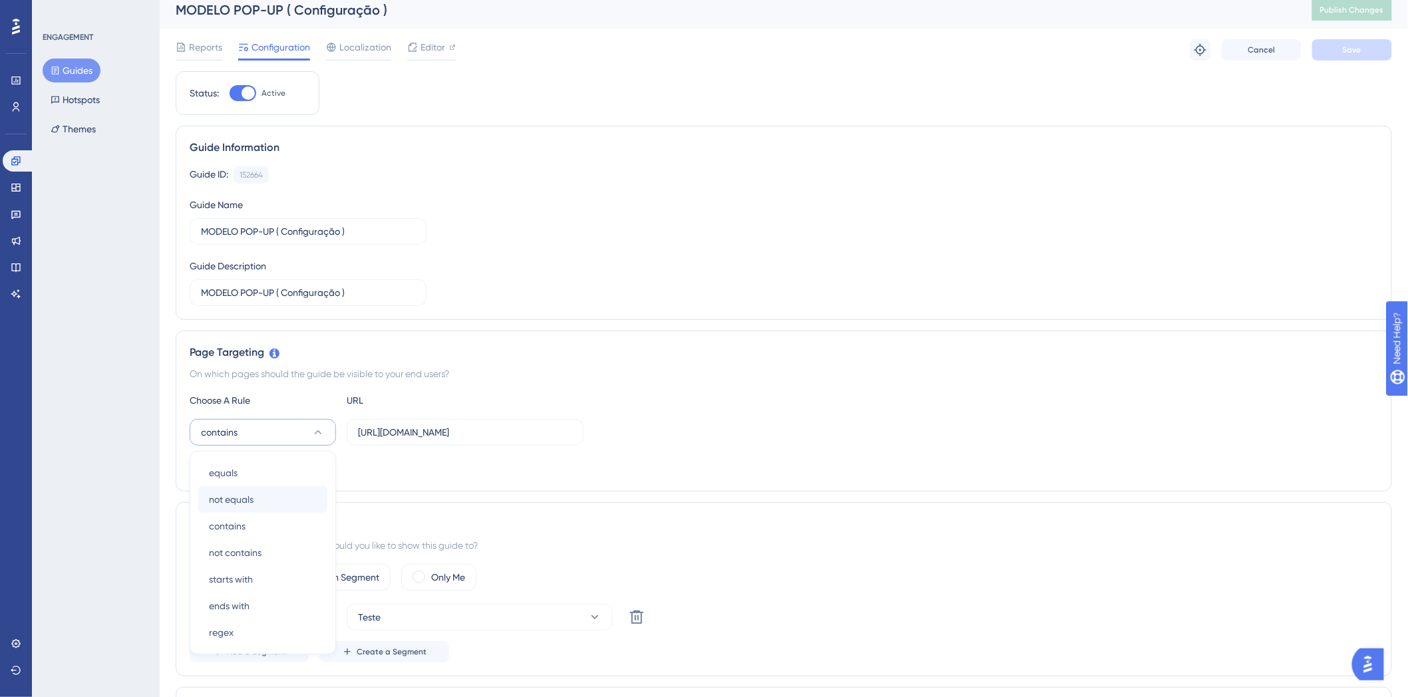
scroll to position [0, 0]
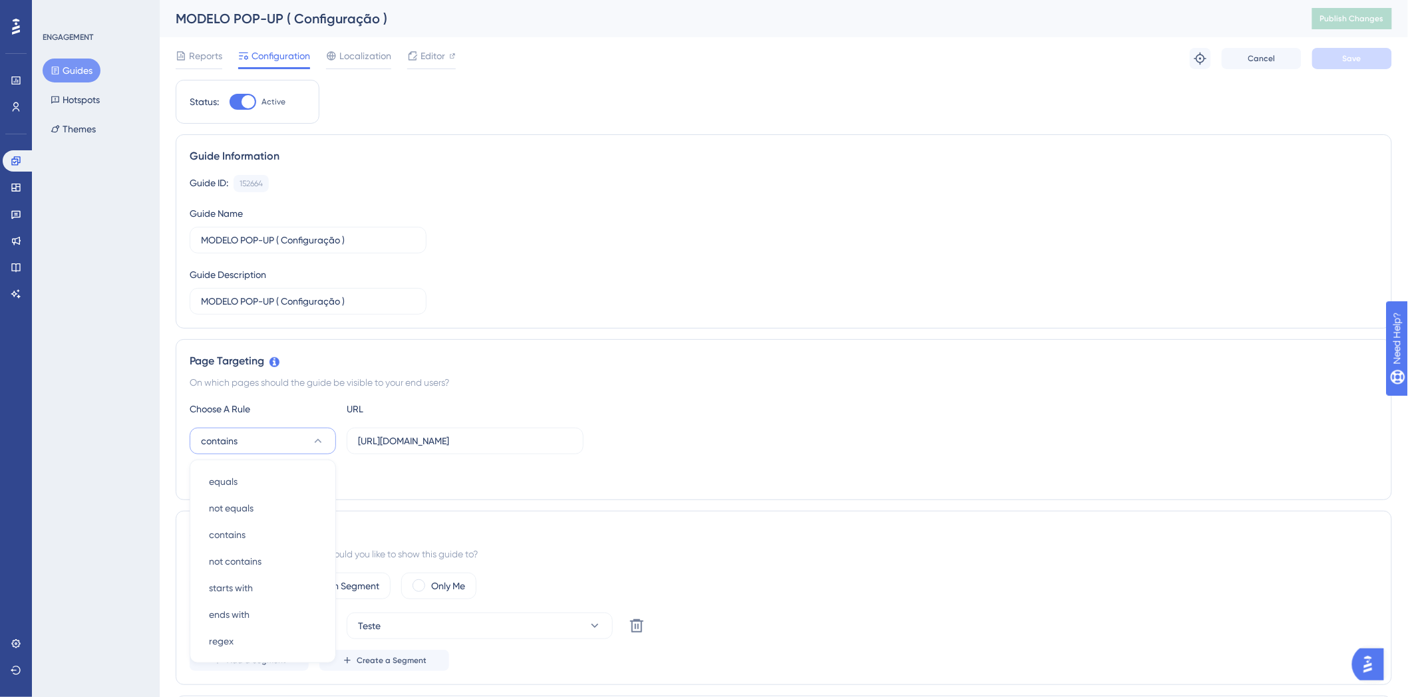
click at [867, 401] on div "Page Targeting On which pages should the guide be visible to your end users? Ch…" at bounding box center [784, 419] width 1216 height 161
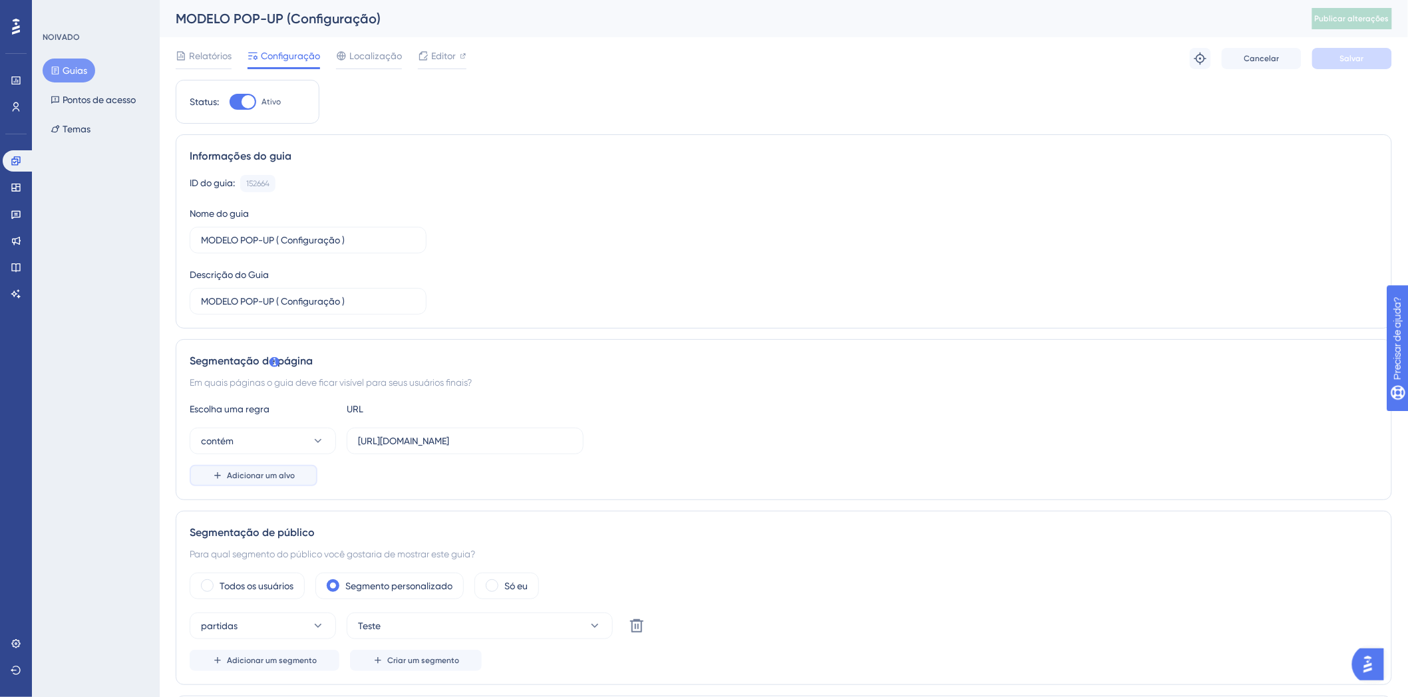
click at [266, 471] on font "Adicionar um alvo" at bounding box center [261, 475] width 68 height 9
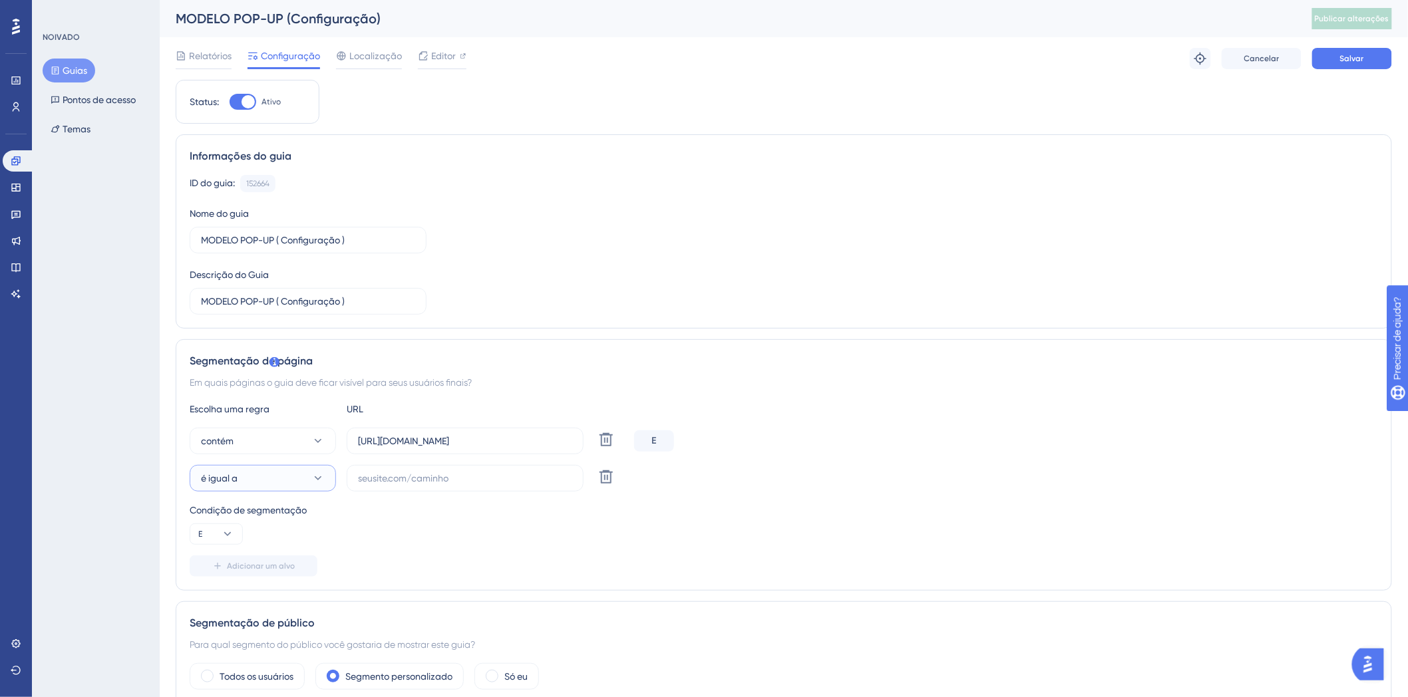
click at [317, 479] on icon at bounding box center [318, 478] width 7 height 4
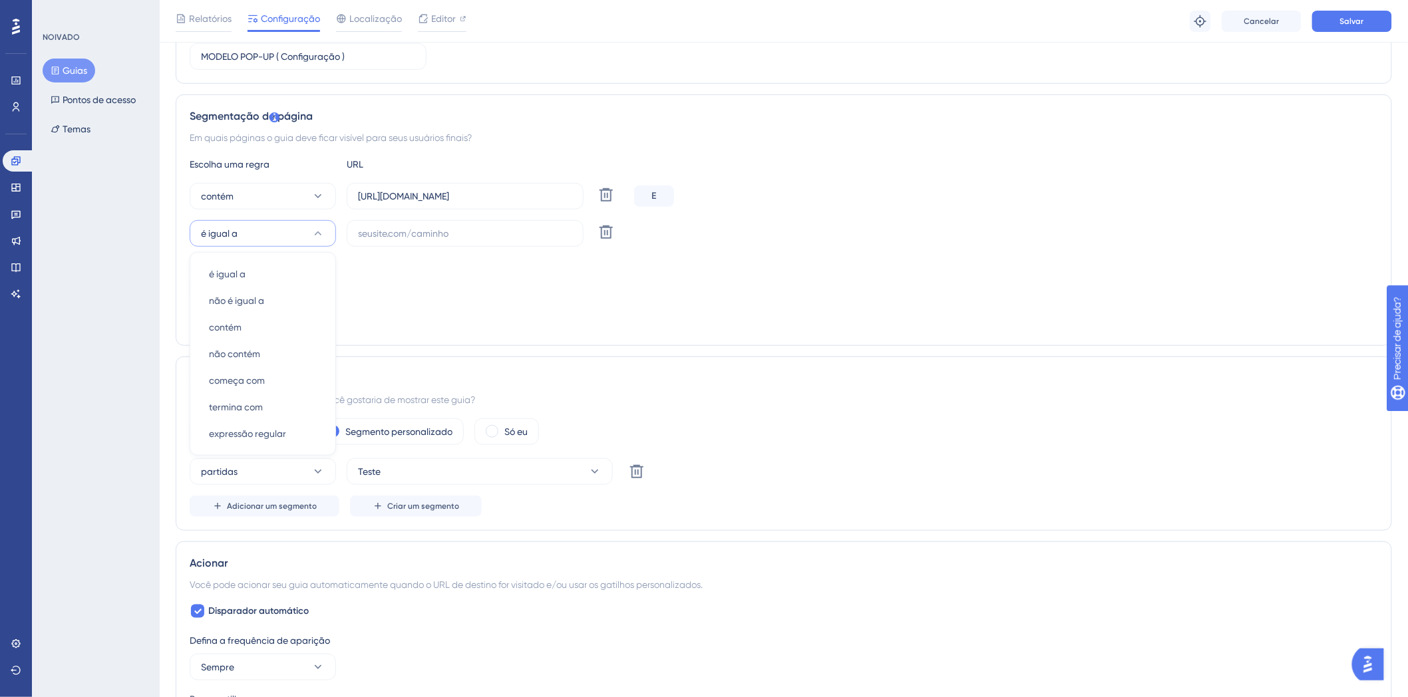
click at [849, 437] on div "Todos os usuários Segmento personalizado Só eu" at bounding box center [784, 431] width 1188 height 27
click at [297, 228] on button "é igual a" at bounding box center [263, 233] width 146 height 27
click at [265, 275] on div "é igual a é igual a" at bounding box center [263, 274] width 108 height 27
click at [222, 291] on icon at bounding box center [227, 289] width 13 height 13
click at [504, 194] on input "https://webdentalsolucoes.io/" at bounding box center [465, 196] width 214 height 15
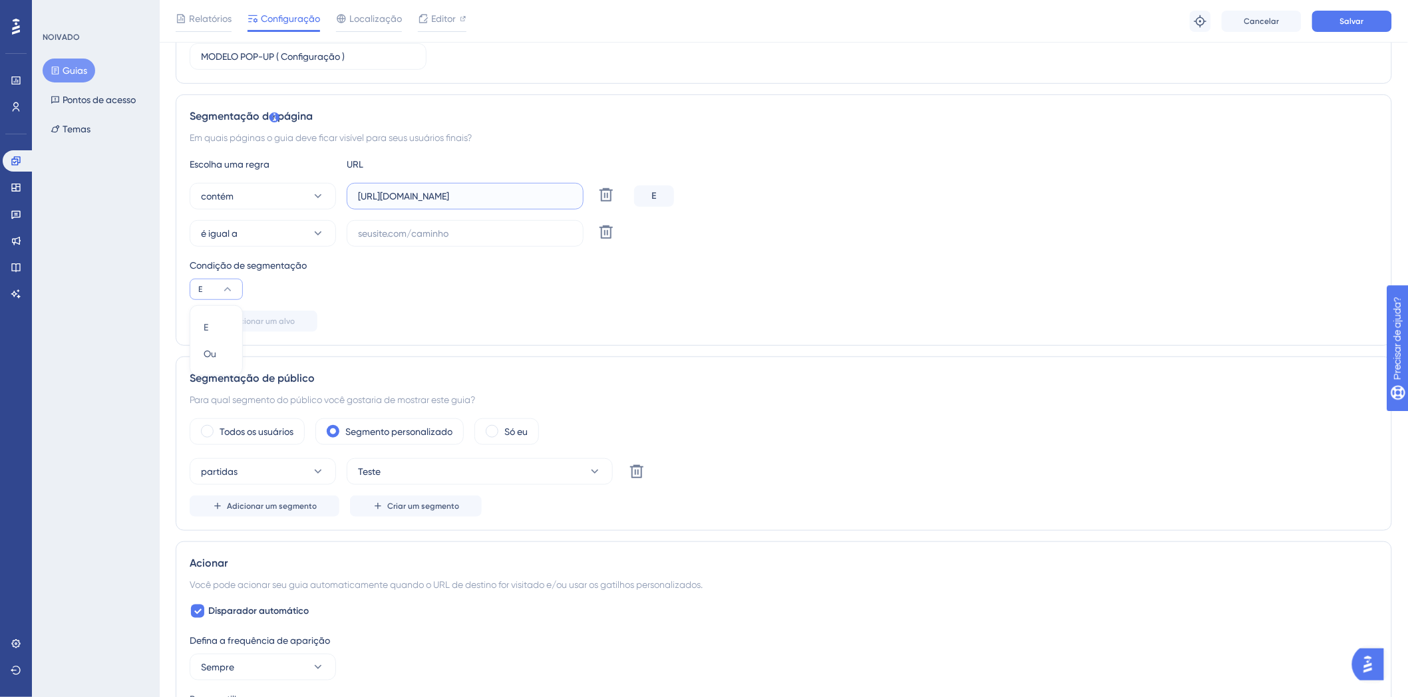
click at [504, 194] on input "https://webdentalsolucoes.io/" at bounding box center [465, 196] width 214 height 15
paste input "sistema."
type input "https://sistema.webdentalsolucoes.io/"
click at [283, 188] on button "contém" at bounding box center [263, 196] width 146 height 27
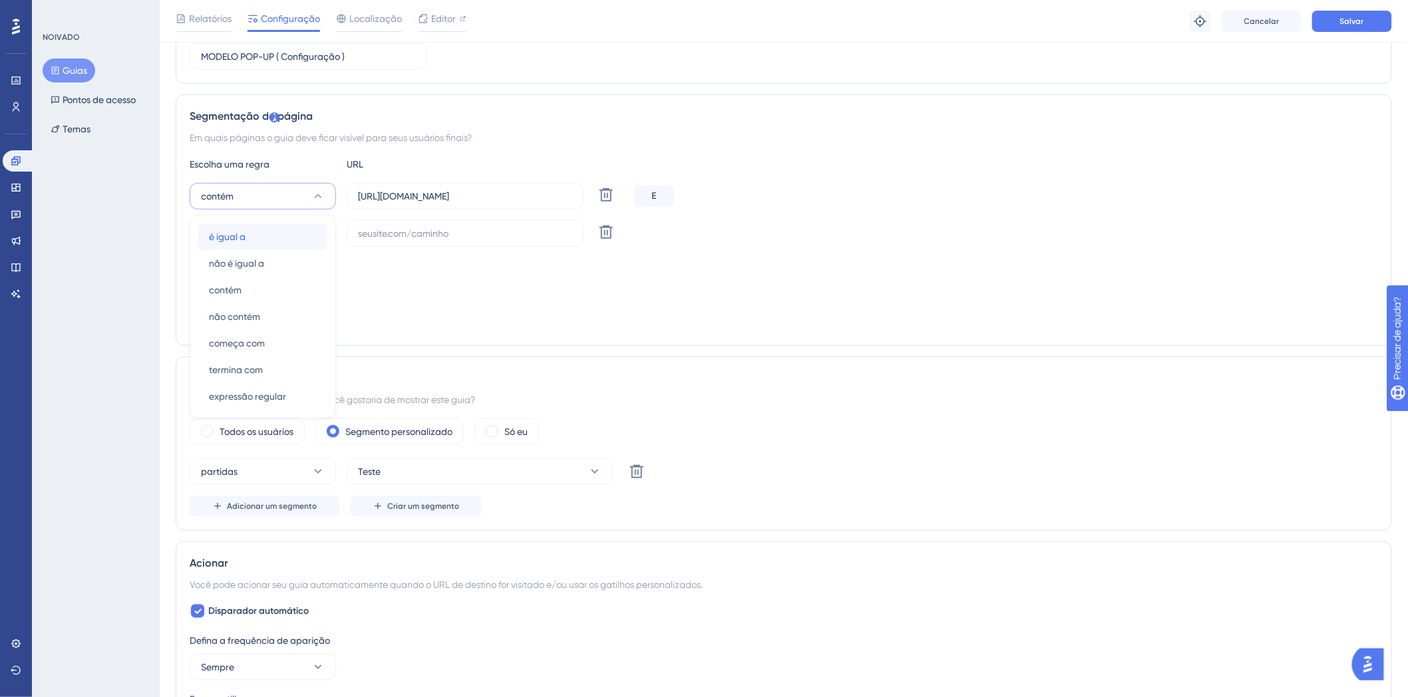
click at [278, 230] on div "é igual a é igual a" at bounding box center [263, 237] width 108 height 27
click at [441, 240] on input "text" at bounding box center [465, 233] width 214 height 15
paste input "https://novo.webdentalsolucoes.io/"
type input "https://novo.webdentalsolucoes.io/"
click at [792, 296] on div "Condição de segmentação E" at bounding box center [784, 278] width 1188 height 43
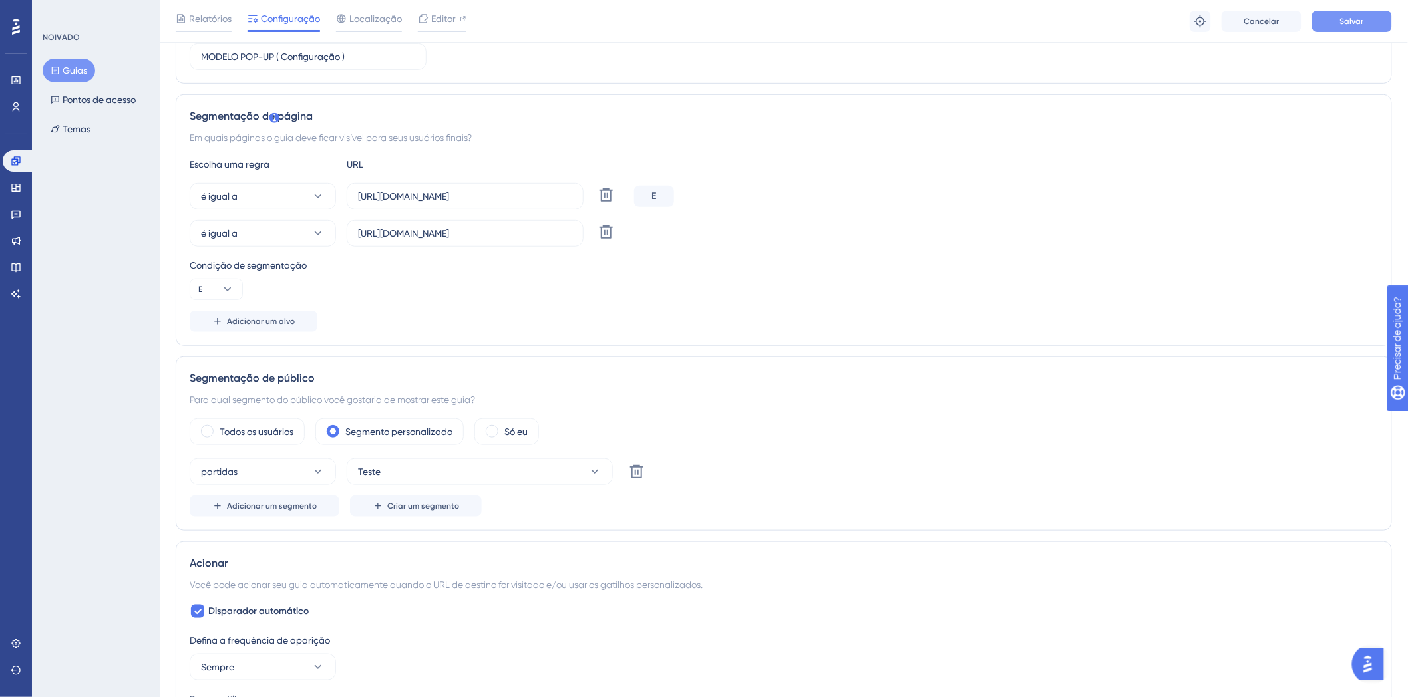
click at [1359, 17] on font "Salvar" at bounding box center [1352, 21] width 24 height 9
click at [1361, 12] on button "Salvar" at bounding box center [1352, 21] width 80 height 21
click at [229, 283] on icon at bounding box center [227, 289] width 13 height 13
click at [218, 351] on div "Ou Ou" at bounding box center [216, 354] width 25 height 27
click at [1368, 20] on button "Salvar" at bounding box center [1352, 21] width 80 height 21
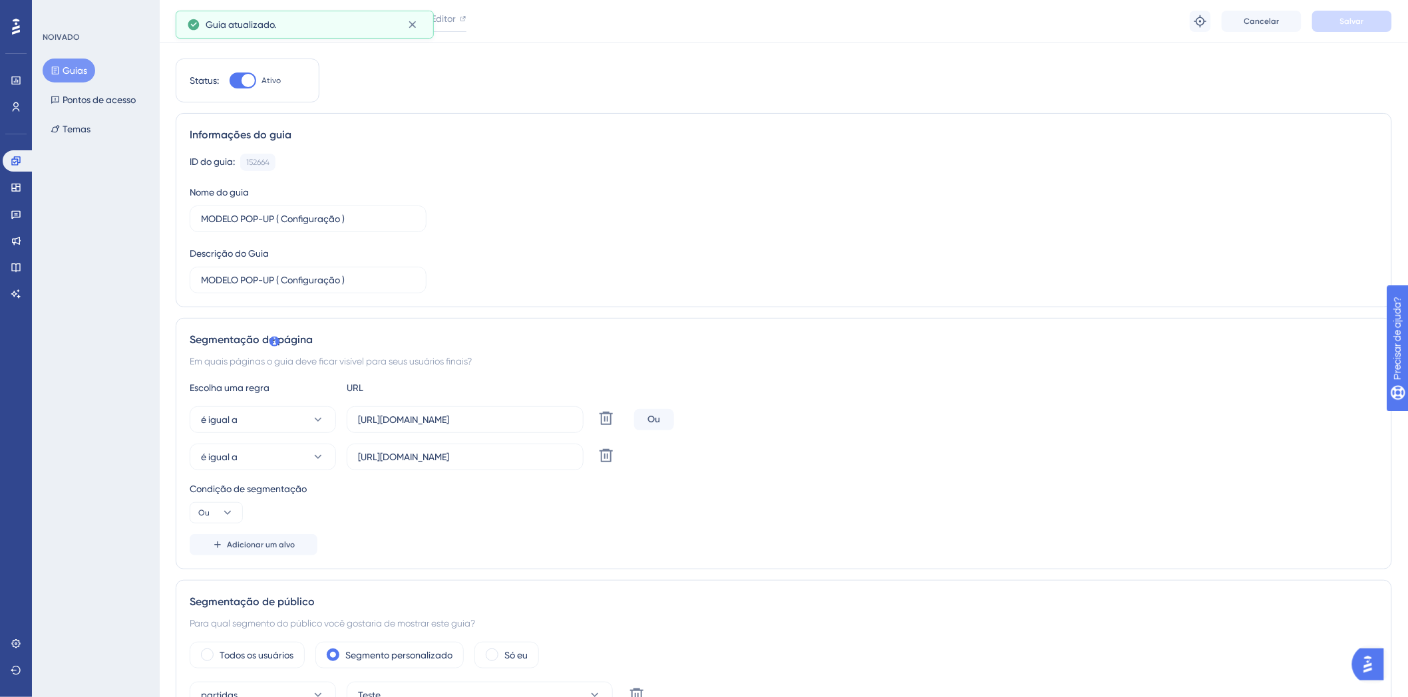
scroll to position [0, 0]
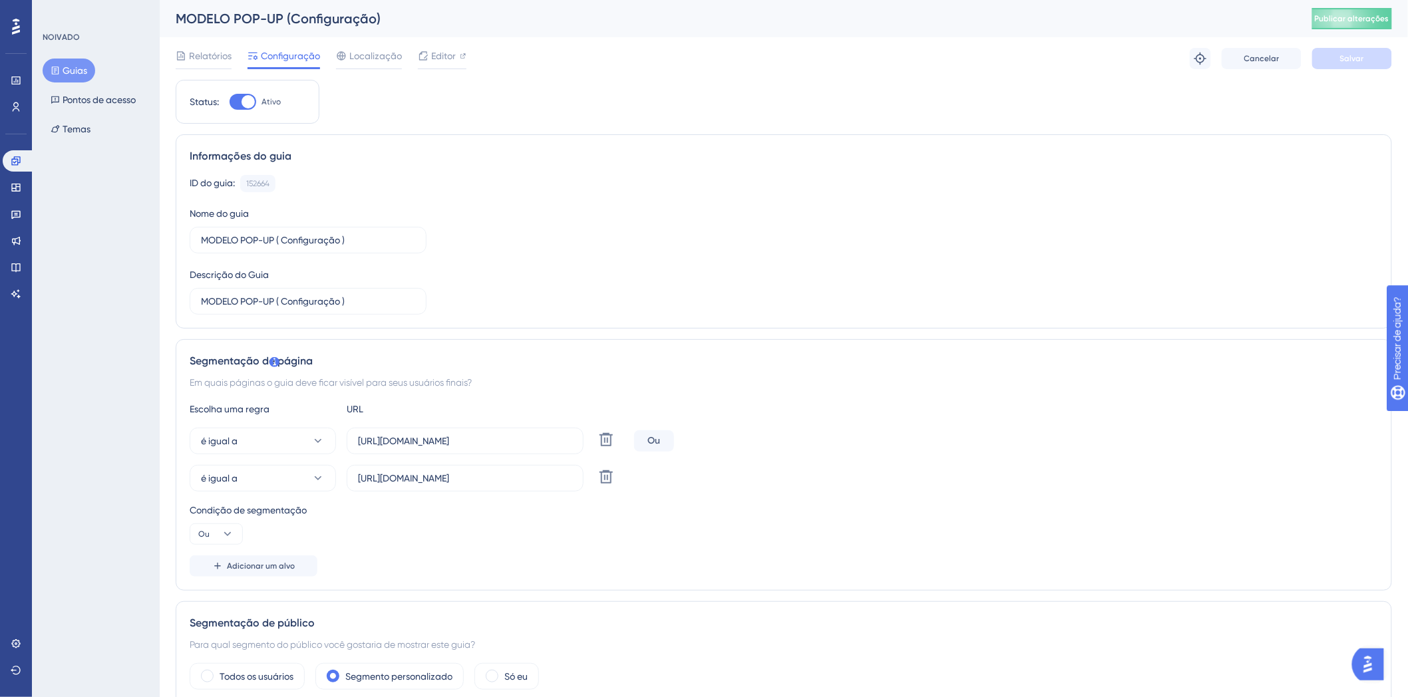
click at [795, 220] on div "ID do guia: 152664 Cópia Nome do guia MODELO POP-UP ( Configuração ) Descrição …" at bounding box center [784, 245] width 1188 height 140
click at [1353, 21] on font "Publicar alterações" at bounding box center [1352, 18] width 75 height 9
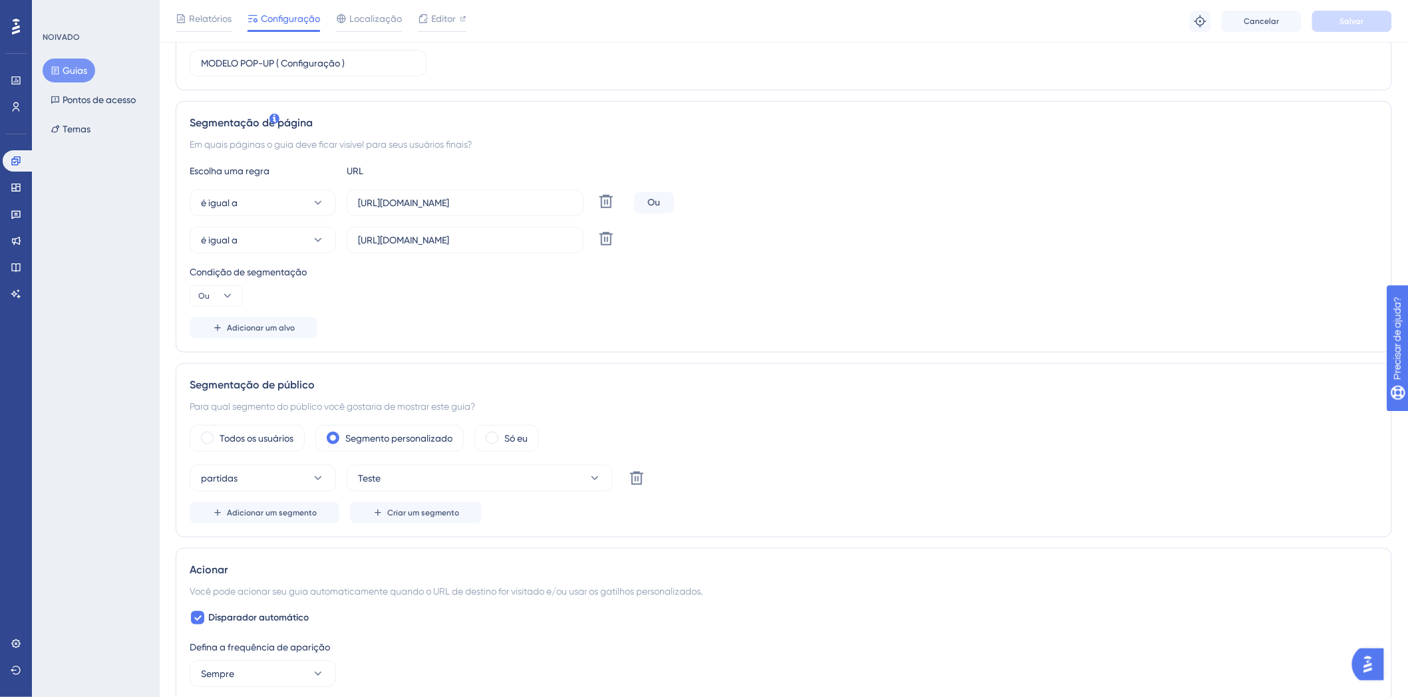
scroll to position [369, 0]
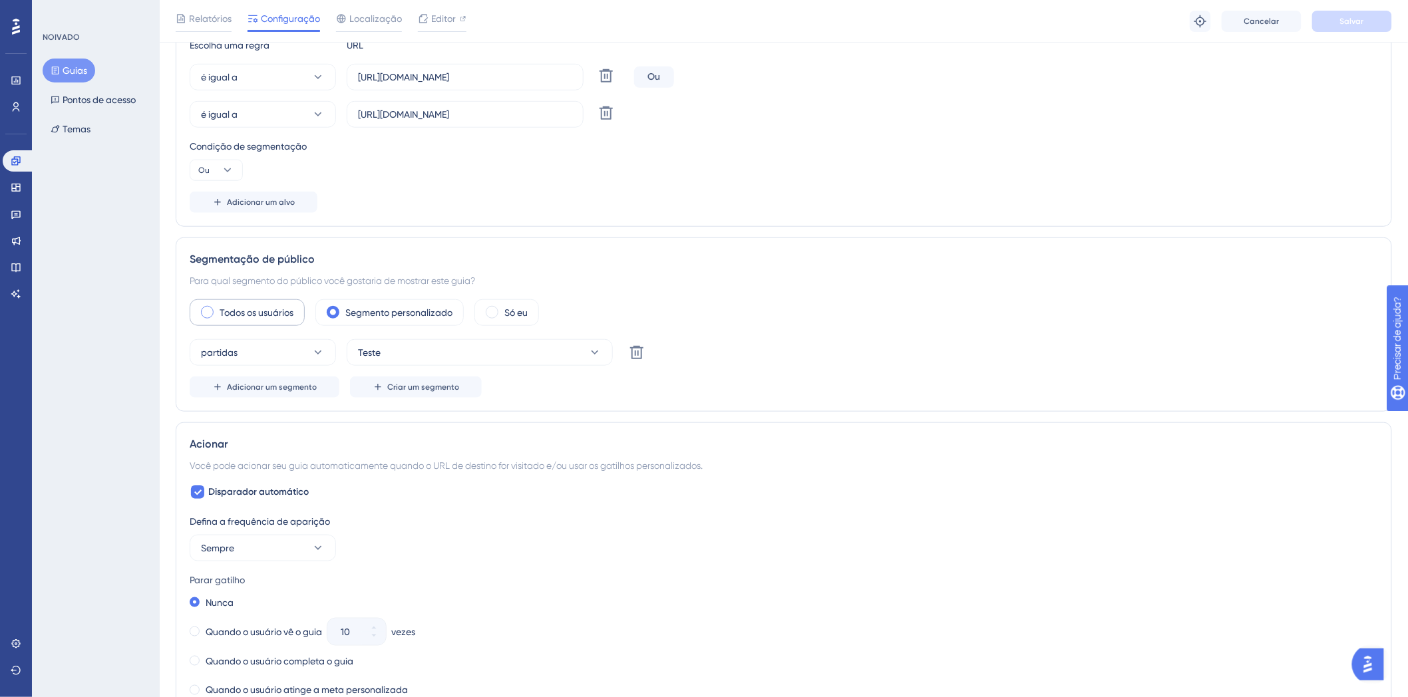
click at [266, 314] on font "Todos os usuários" at bounding box center [257, 312] width 74 height 11
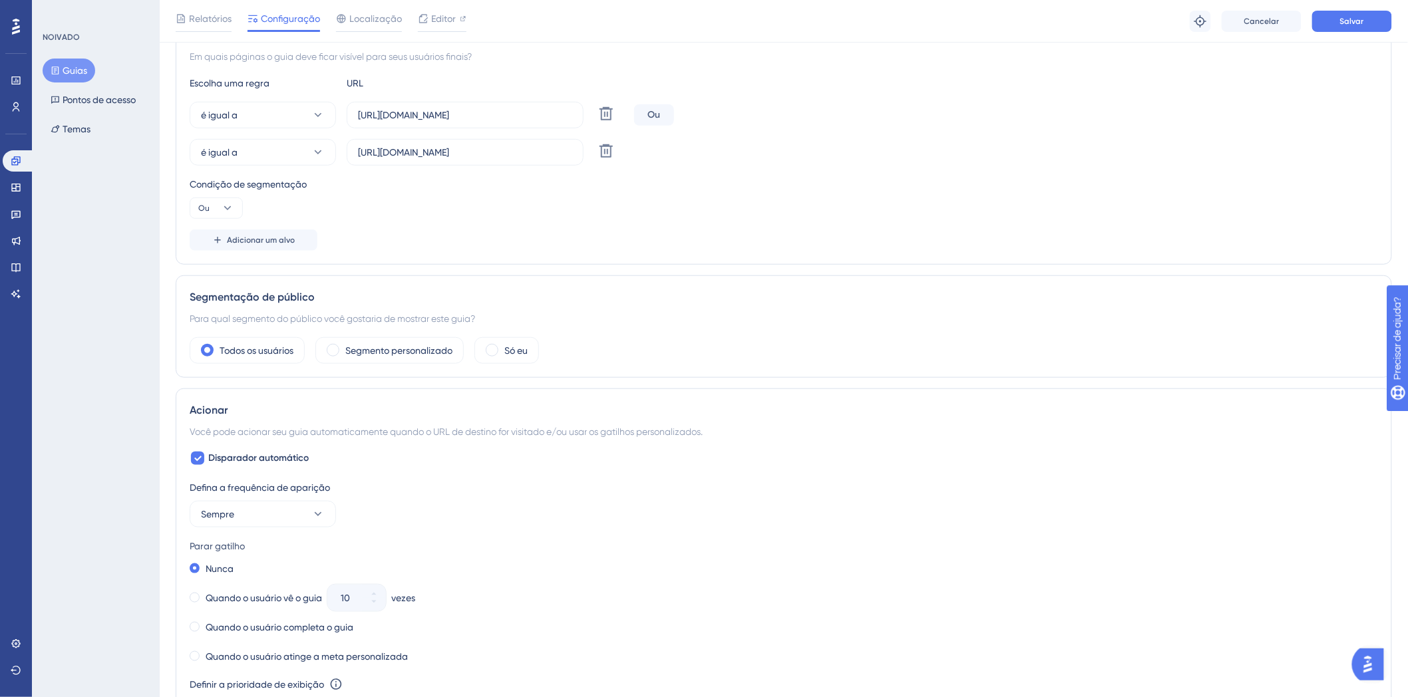
scroll to position [0, 0]
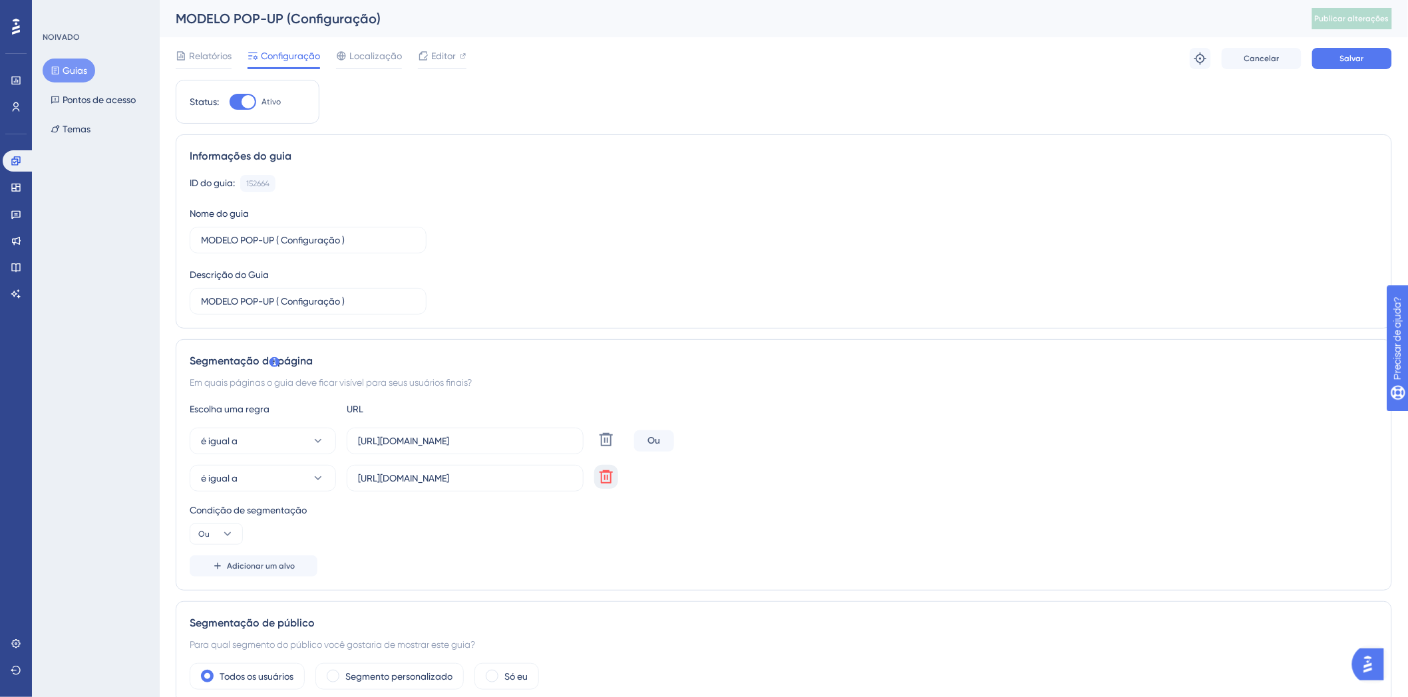
drag, startPoint x: 606, startPoint y: 481, endPoint x: 808, endPoint y: 460, distance: 203.4
click at [808, 460] on div "é igual a https://sistema.webdentalsolucoes.io/ Excluir Ou é igual a https://no…" at bounding box center [784, 460] width 1188 height 64
click at [275, 439] on button "é igual a" at bounding box center [263, 441] width 146 height 27
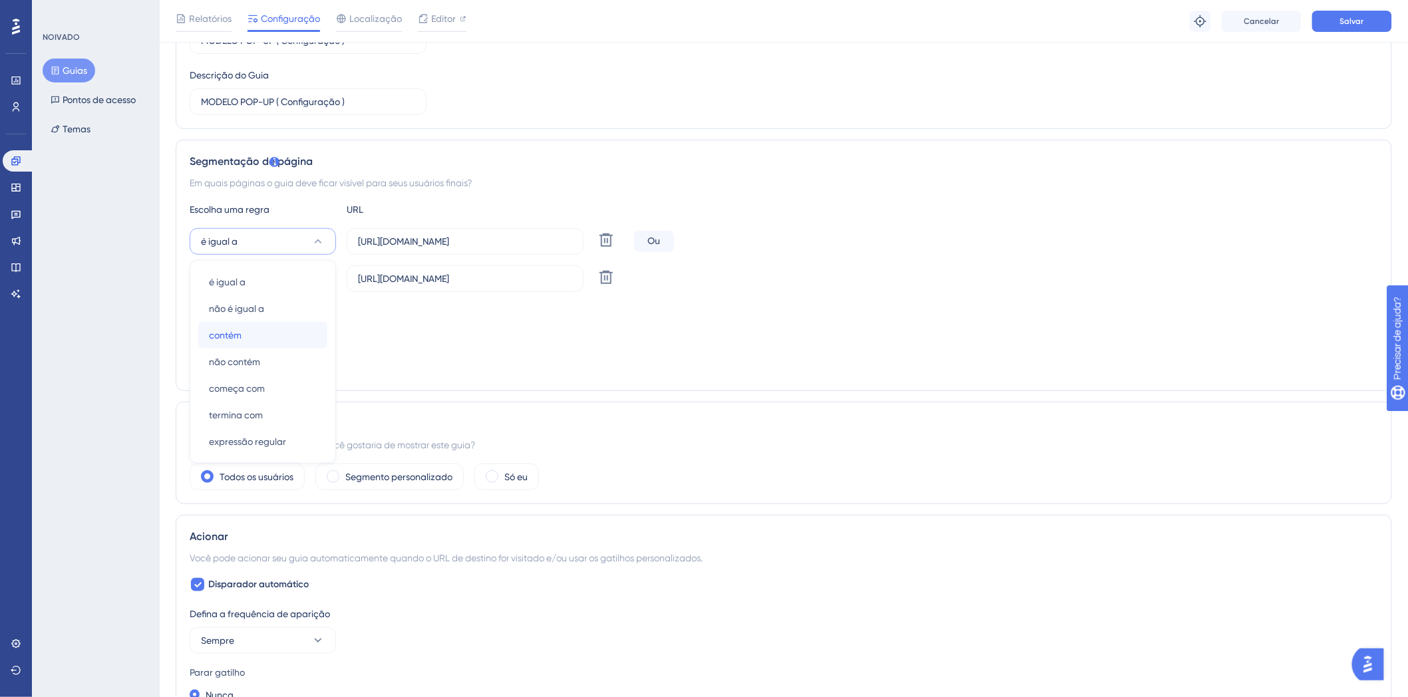
click at [271, 340] on div "contém contém" at bounding box center [263, 335] width 108 height 27
click at [607, 271] on icon at bounding box center [605, 277] width 13 height 13
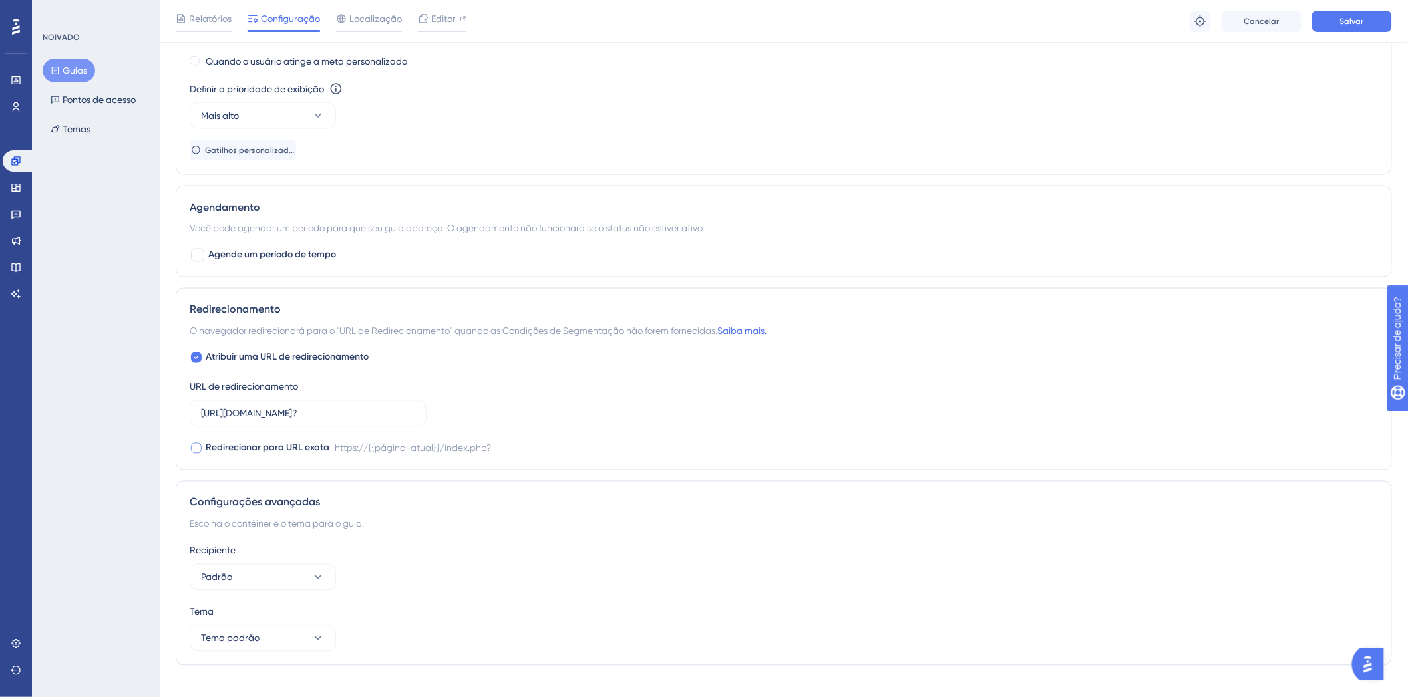
scroll to position [859, 0]
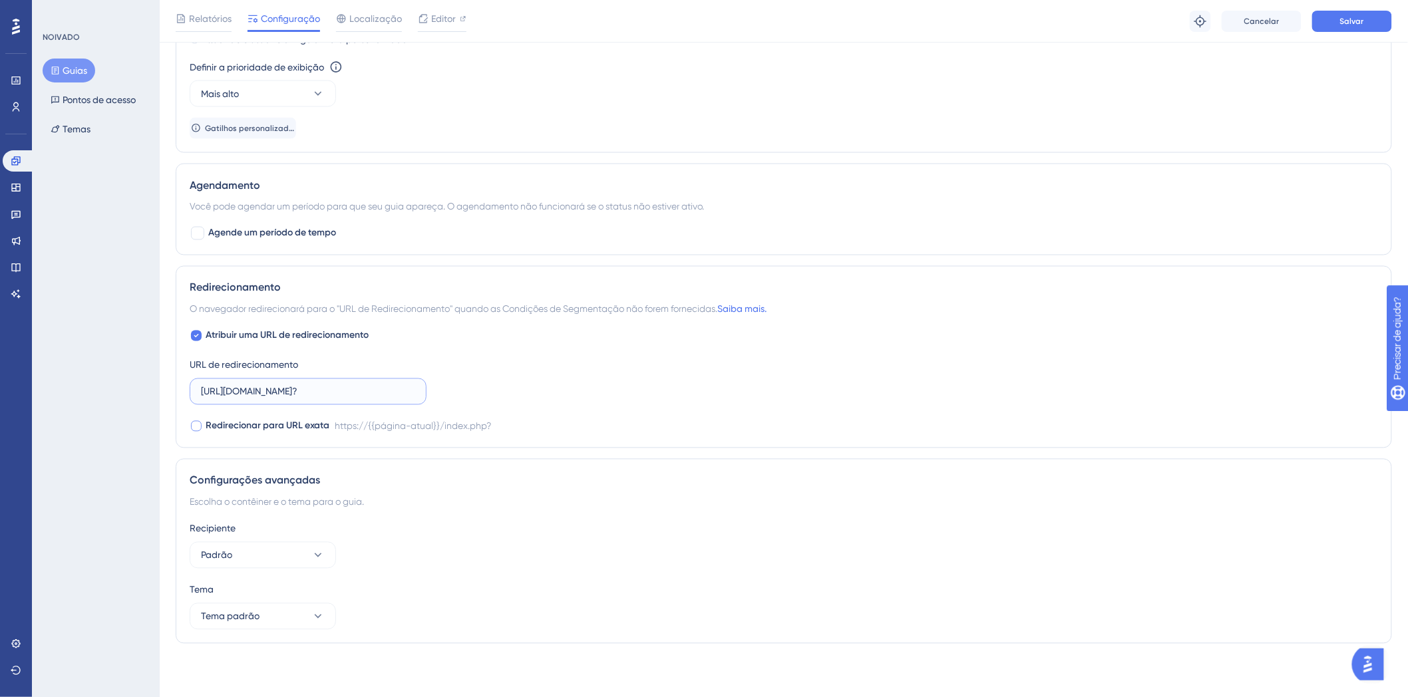
click at [349, 398] on input "https://sistema.webdentalsolucoes.io/index.php?" at bounding box center [308, 392] width 214 height 15
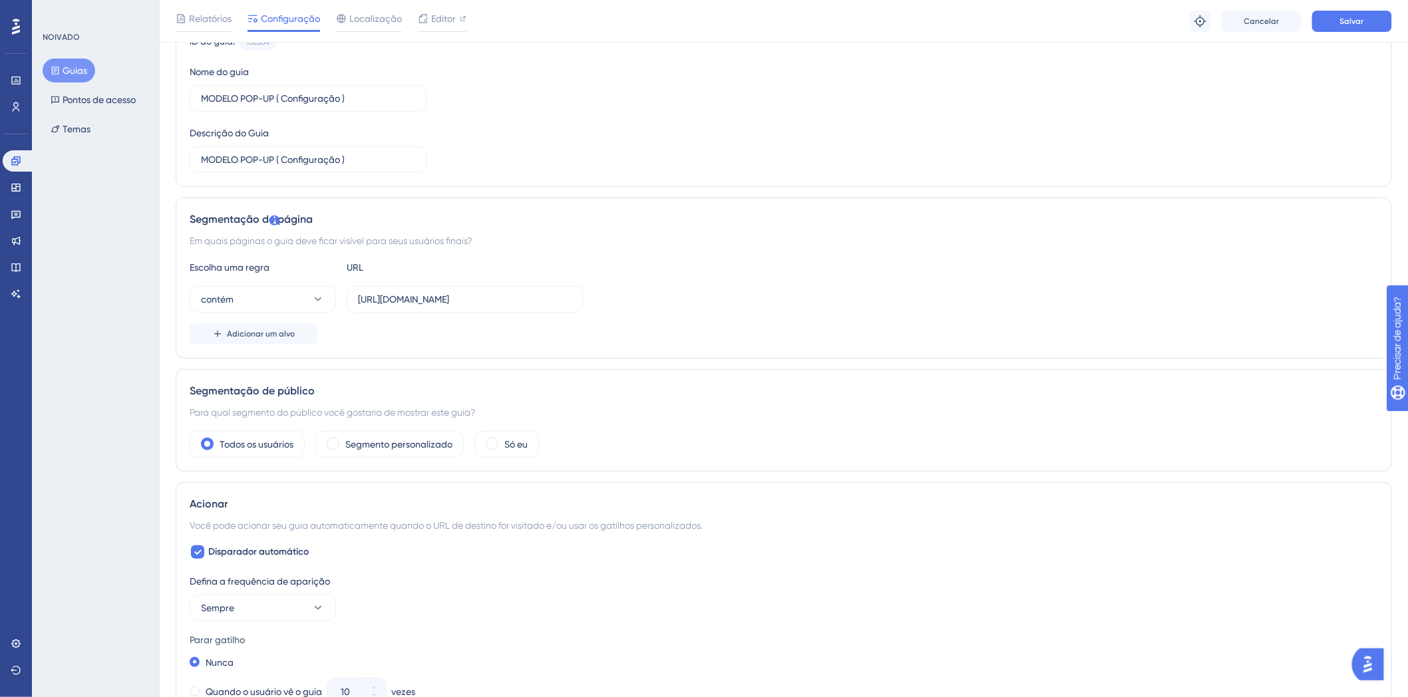
scroll to position [148, 0]
click at [539, 308] on label "https://sistema.webdentalsolucoes.io/" at bounding box center [465, 298] width 237 height 27
click at [539, 306] on input "https://sistema.webdentalsolucoes.io/" at bounding box center [465, 298] width 214 height 15
click at [541, 301] on input "https://sistema.webdentalsolucoes.io/" at bounding box center [465, 298] width 214 height 15
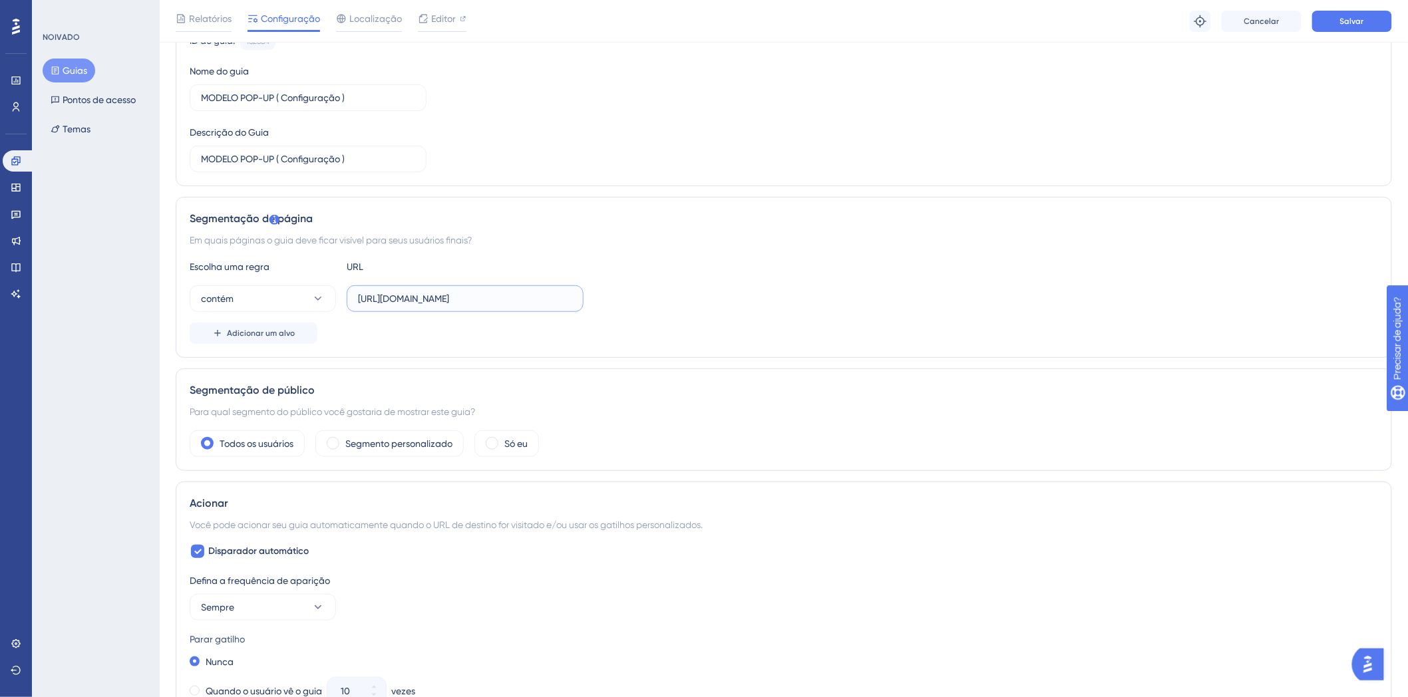
click at [541, 301] on input "https://sistema.webdentalsolucoes.io/" at bounding box center [465, 298] width 214 height 15
paste input "index.php?"
type input "https://sistema.webdentalsolucoes.io/index.php?"
click at [1353, 17] on font "Salvar" at bounding box center [1352, 21] width 24 height 9
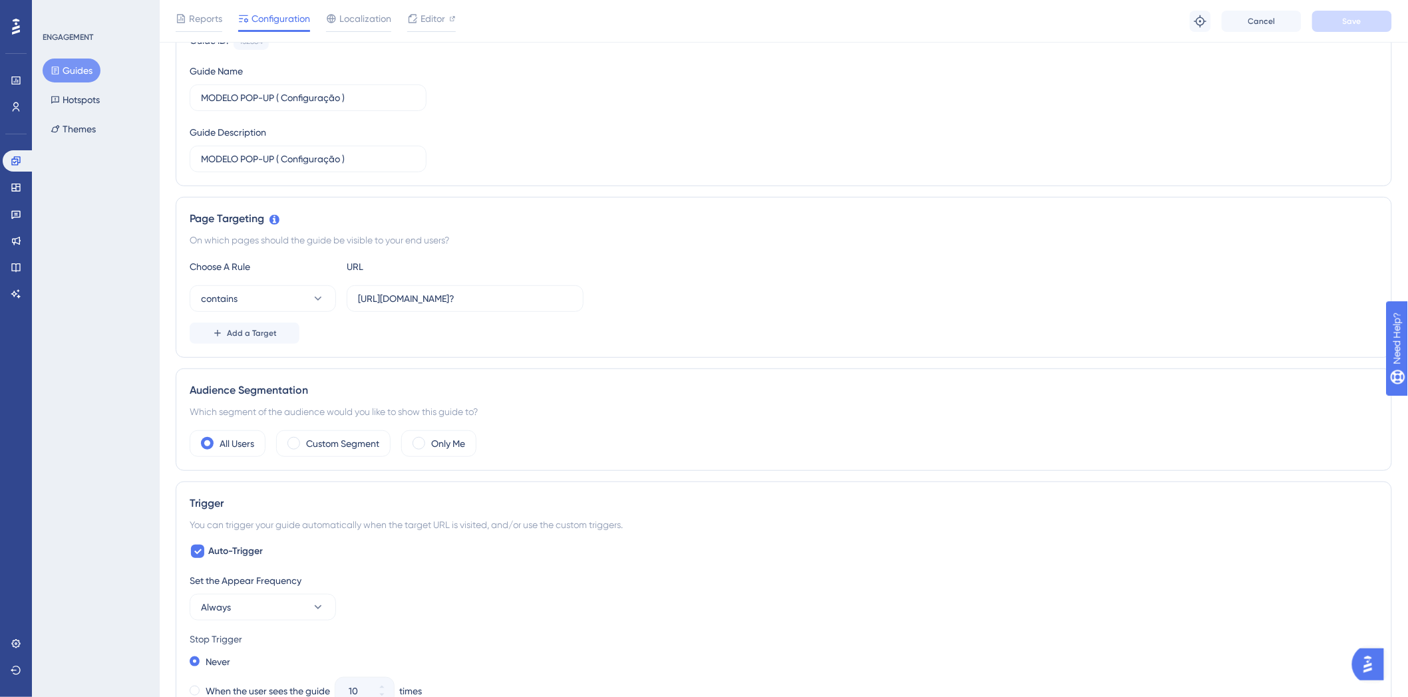
click at [1342, 91] on div "Guide ID: 152664 Copy Guide Name MODELO POP-UP ( Configuração ) Guide Descripti…" at bounding box center [784, 103] width 1188 height 140
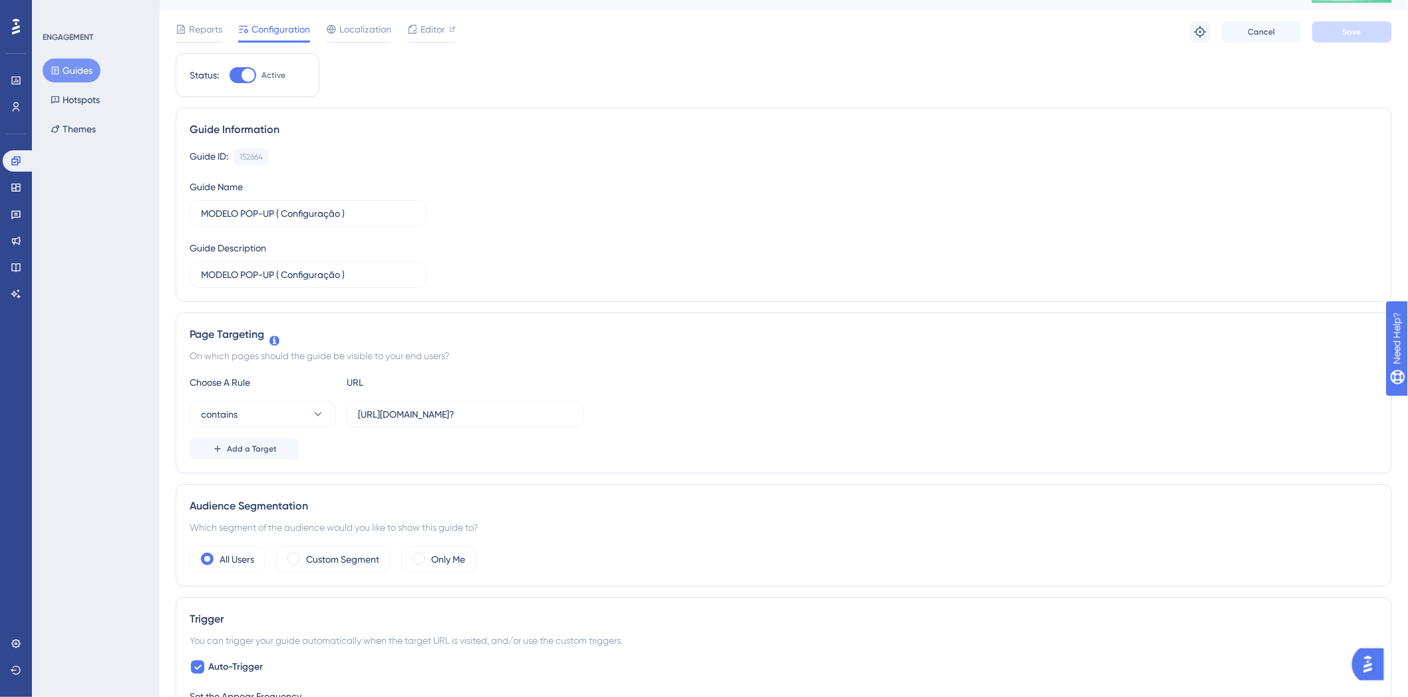
scroll to position [0, 0]
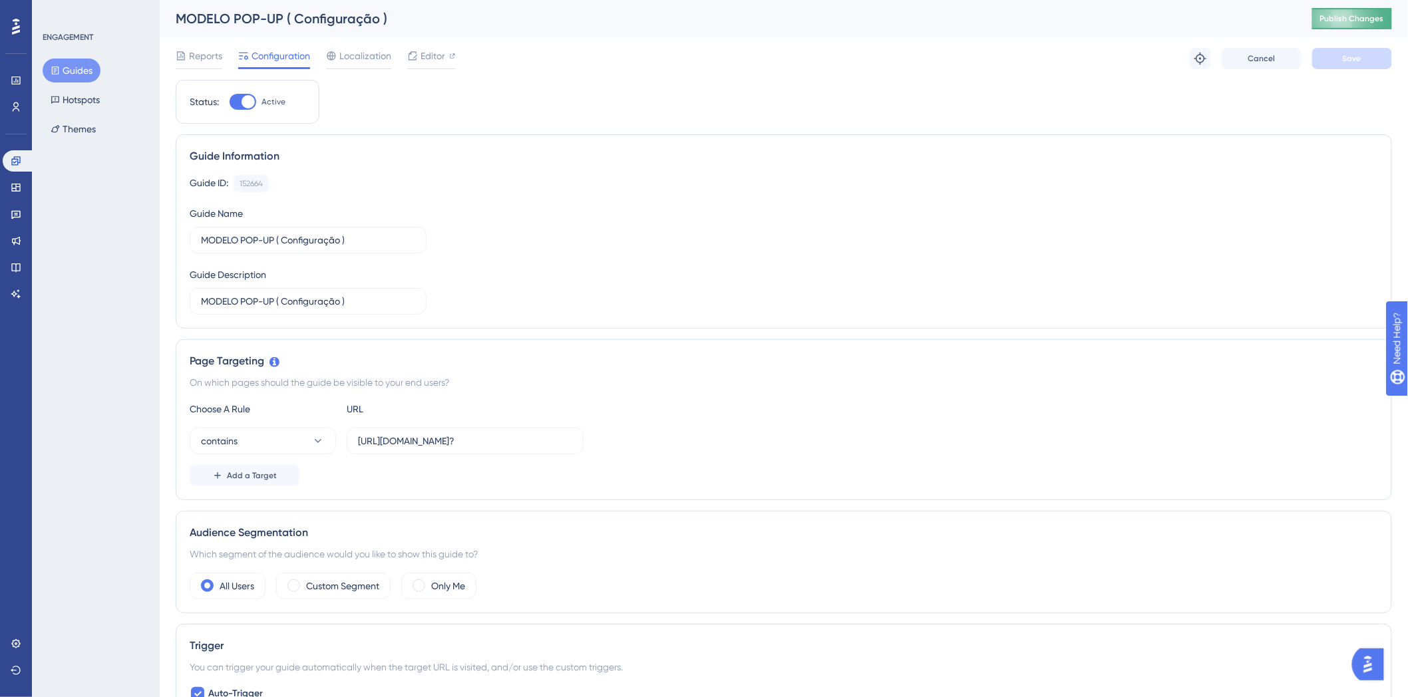
click at [1348, 10] on button "Publish Changes" at bounding box center [1352, 18] width 80 height 21
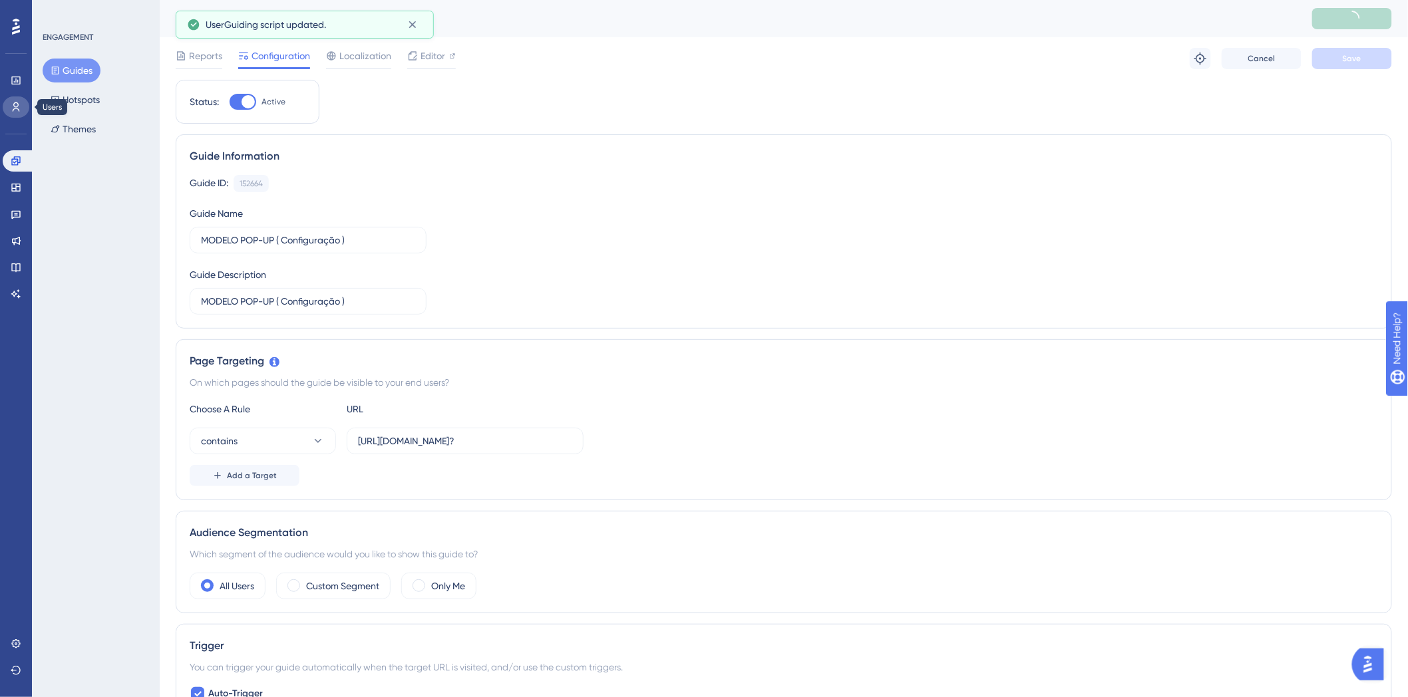
click at [16, 102] on icon at bounding box center [16, 106] width 7 height 9
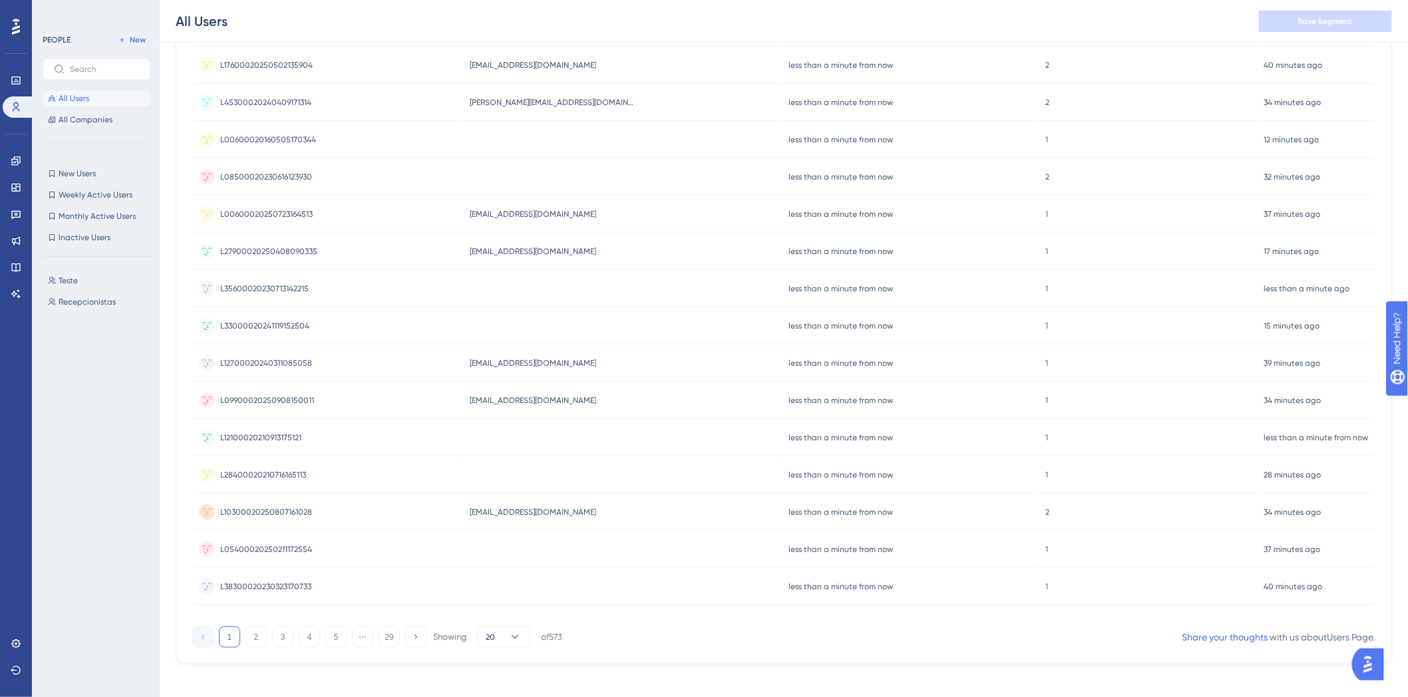
scroll to position [371, 0]
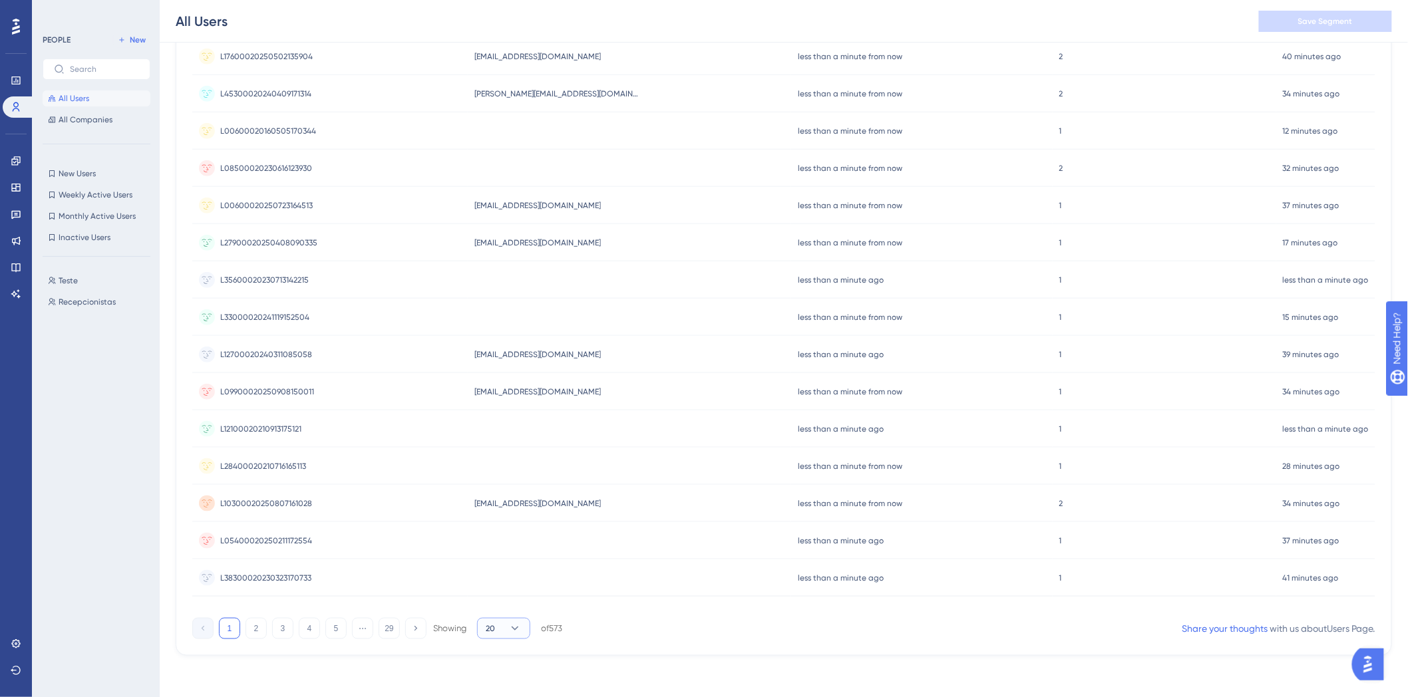
click at [510, 629] on icon at bounding box center [514, 628] width 13 height 13
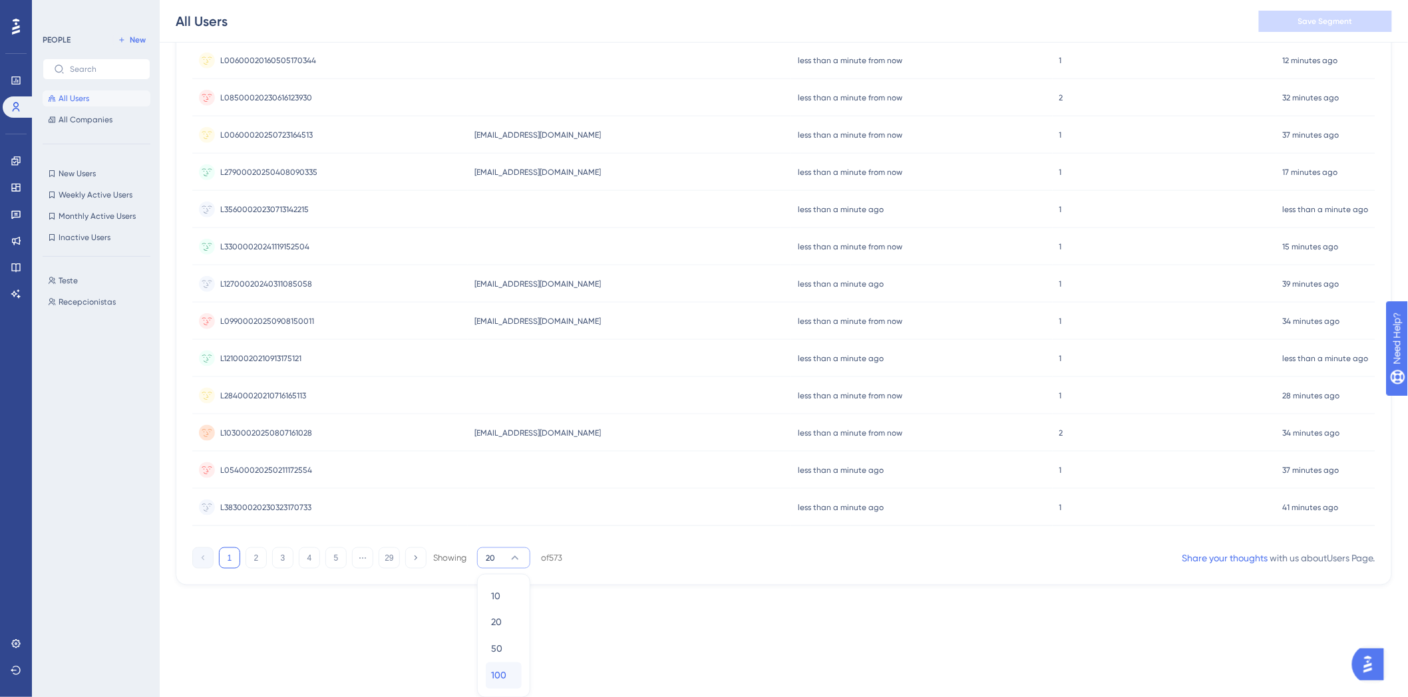
click at [502, 681] on span "100" at bounding box center [498, 676] width 15 height 16
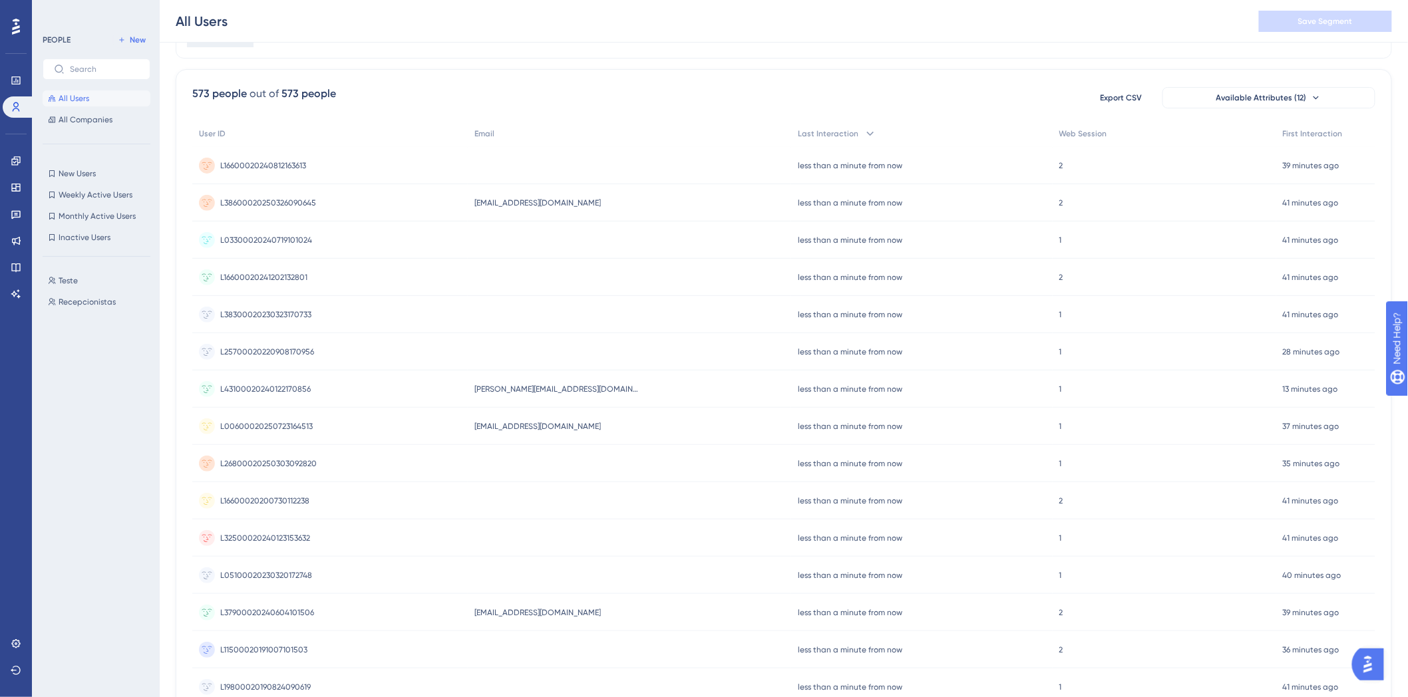
scroll to position [0, 0]
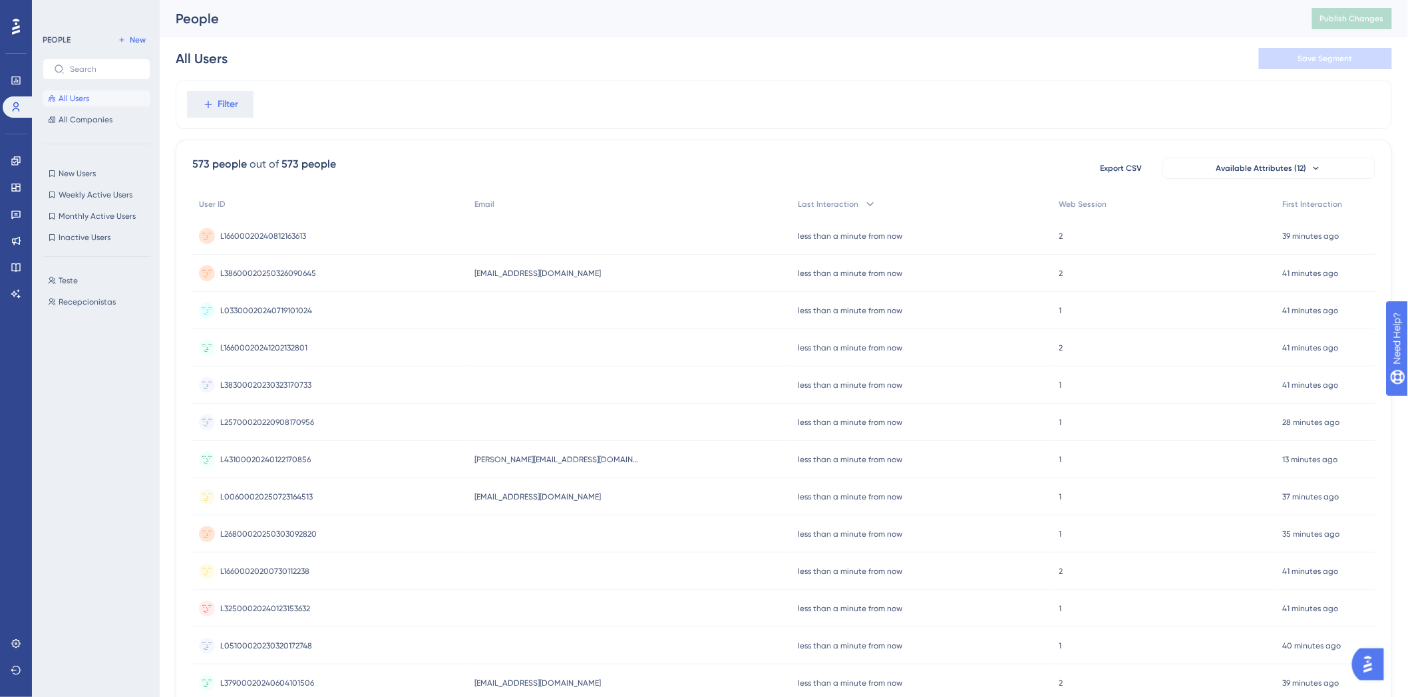
click at [972, 98] on div "Filter" at bounding box center [784, 104] width 1216 height 49
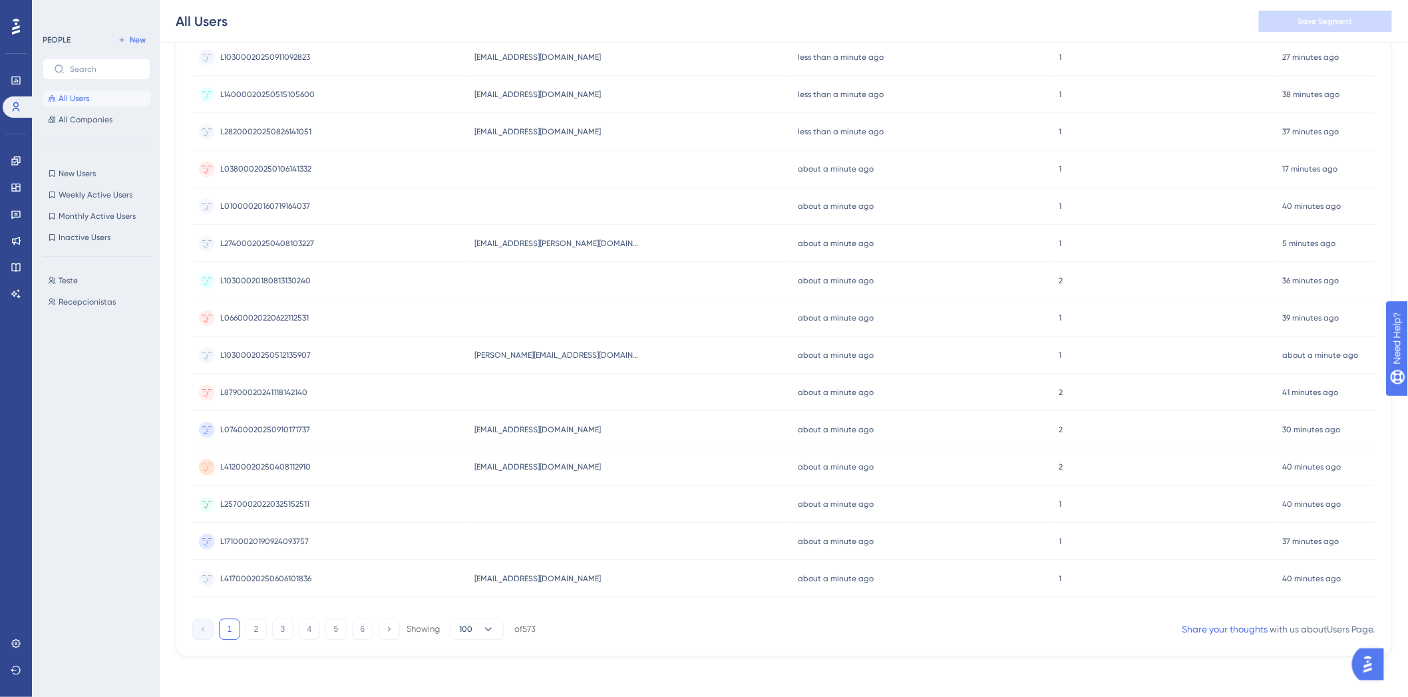
scroll to position [3352, 0]
click at [271, 631] on div "1 2 3 4 5 6 Showing 100 of 573" at bounding box center [363, 628] width 343 height 21
click at [267, 631] on div "1 2 3 4 5 6 Showing 100 of 573" at bounding box center [363, 628] width 343 height 21
click at [262, 631] on button "2" at bounding box center [256, 628] width 21 height 21
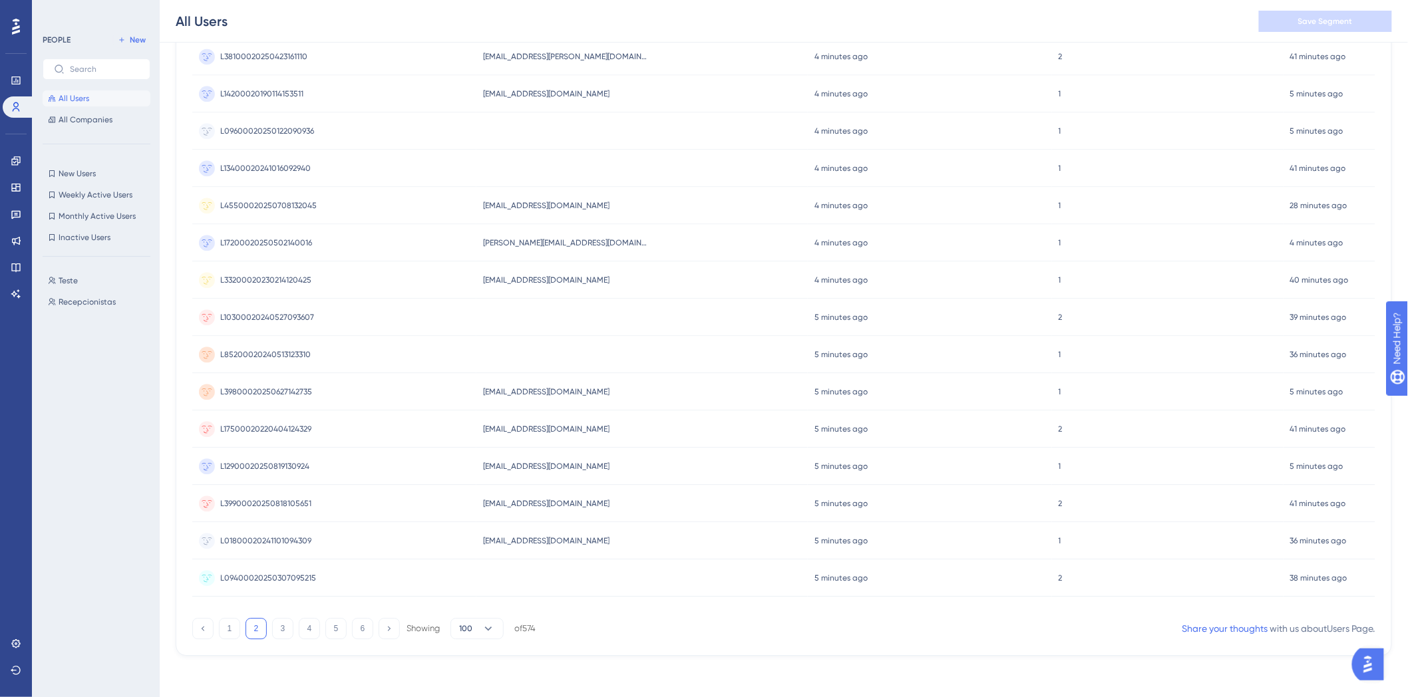
click at [251, 629] on button "2" at bounding box center [256, 628] width 21 height 21
click at [283, 623] on button "3" at bounding box center [282, 628] width 21 height 21
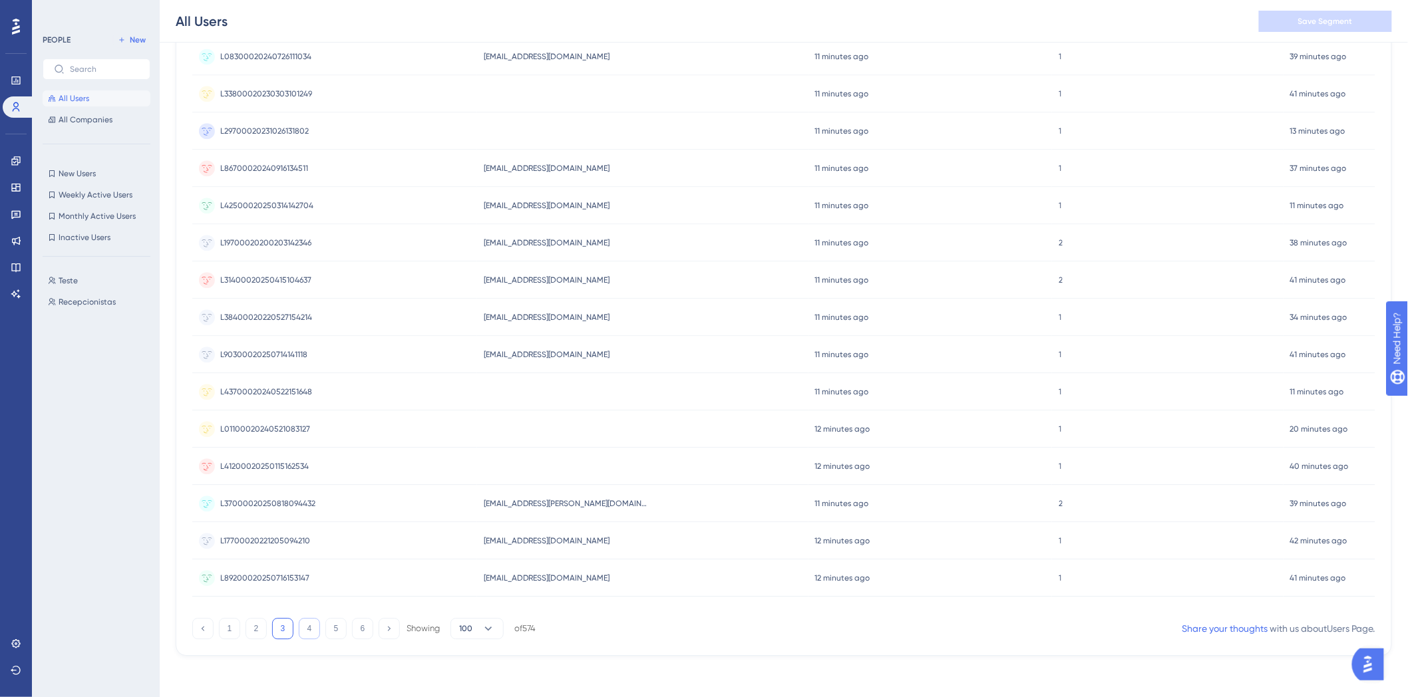
click at [299, 628] on button "4" at bounding box center [309, 628] width 21 height 21
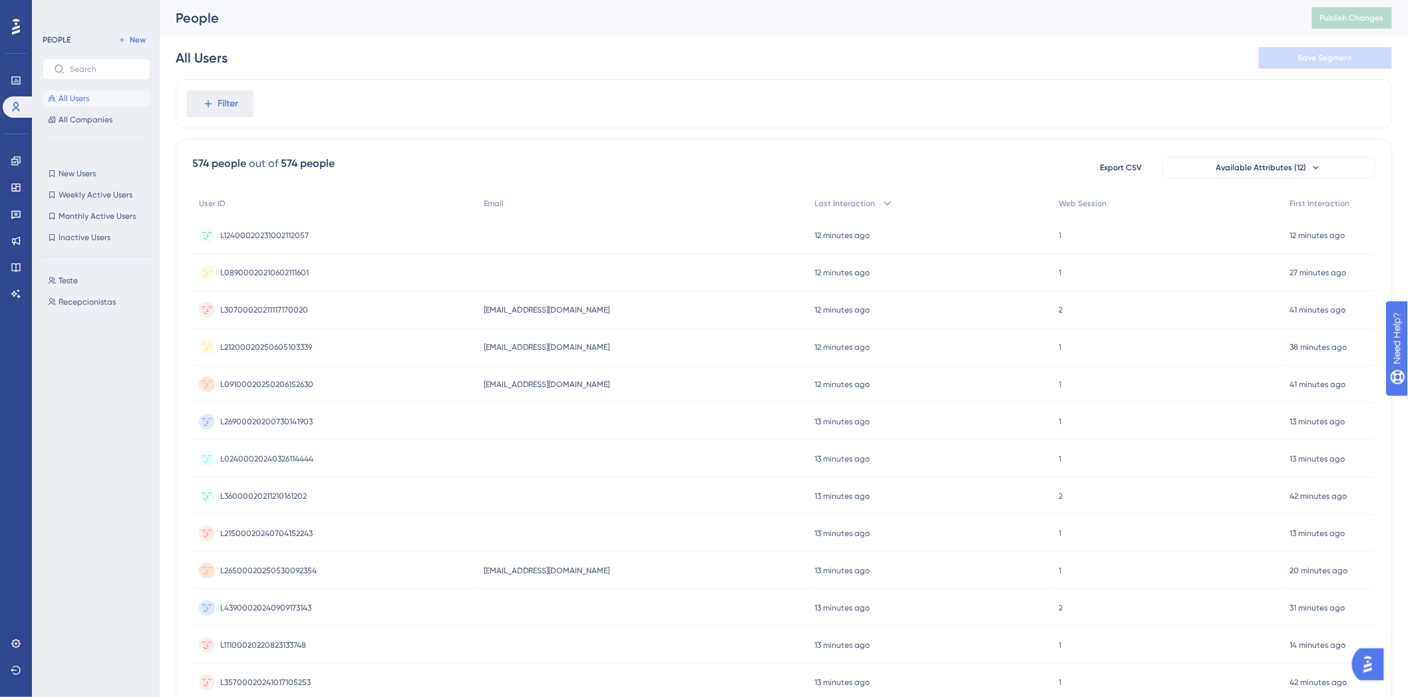
scroll to position [0, 0]
click at [215, 112] on button "Filter" at bounding box center [220, 104] width 67 height 27
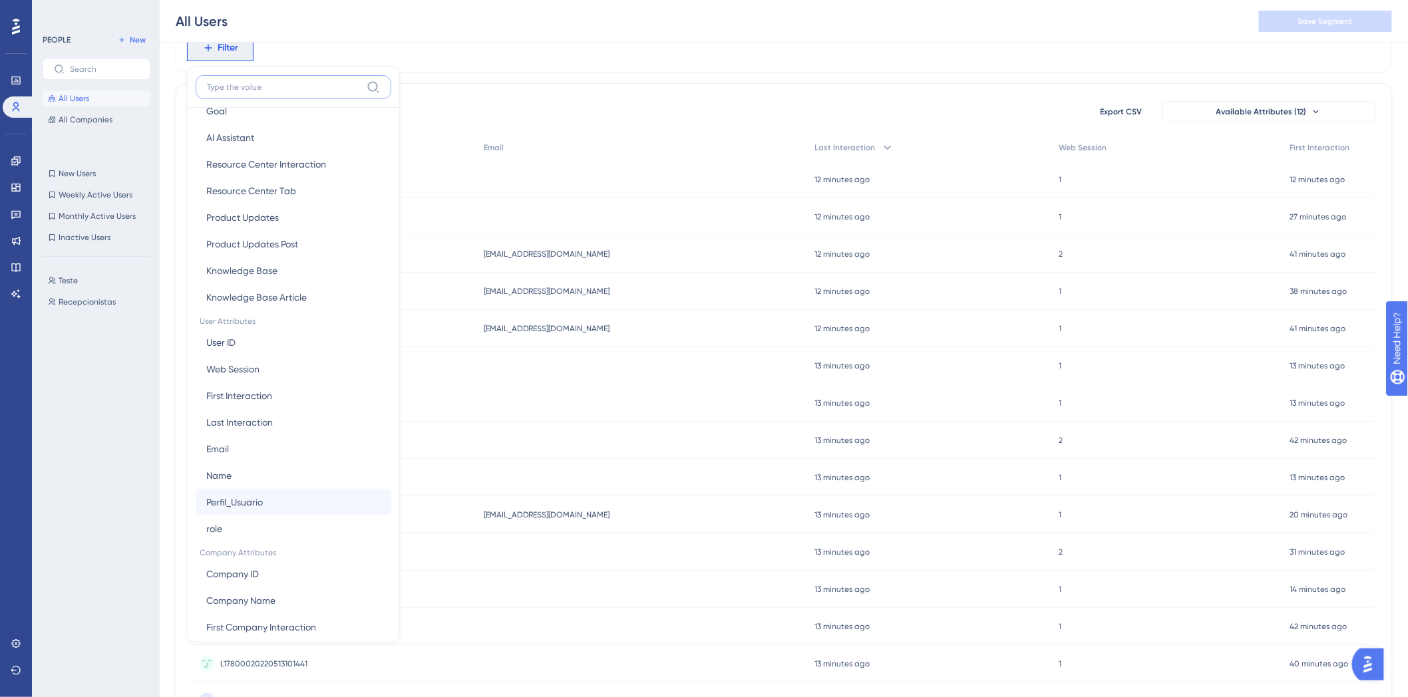
scroll to position [368, 0]
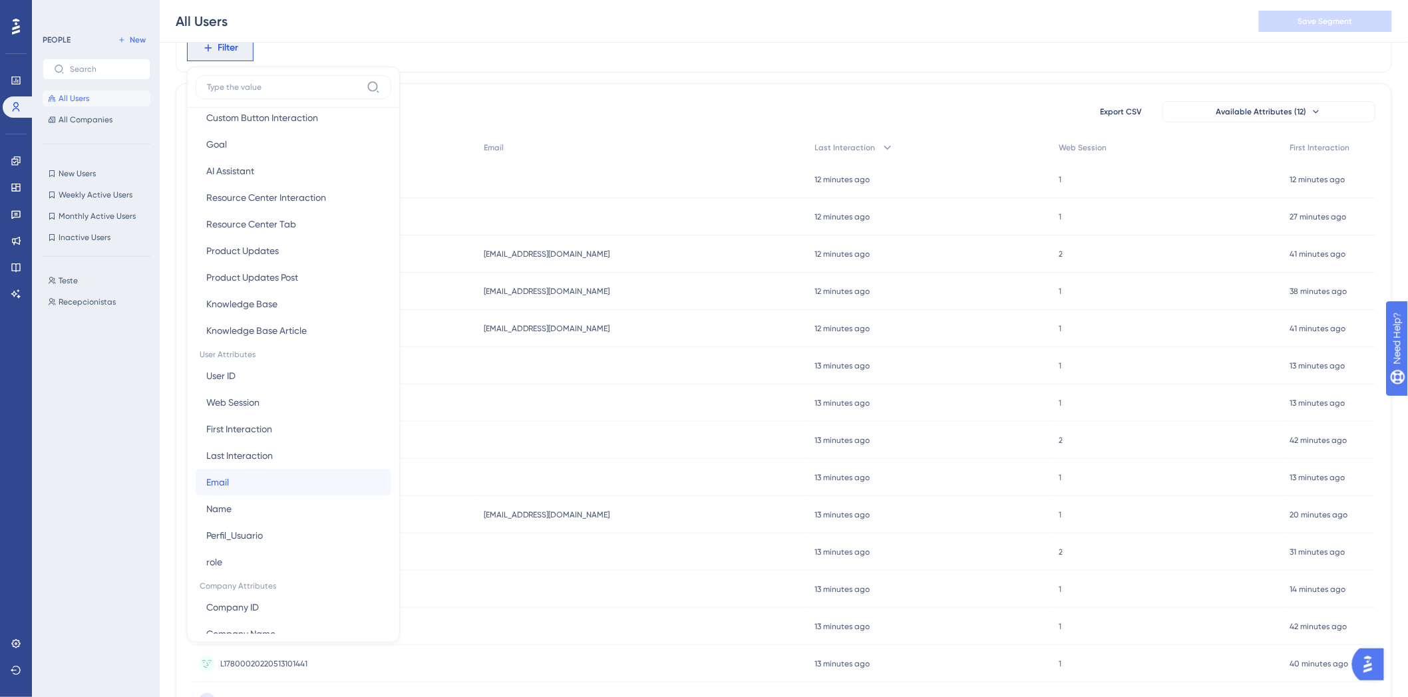
click at [277, 482] on button "Email Email" at bounding box center [294, 482] width 196 height 27
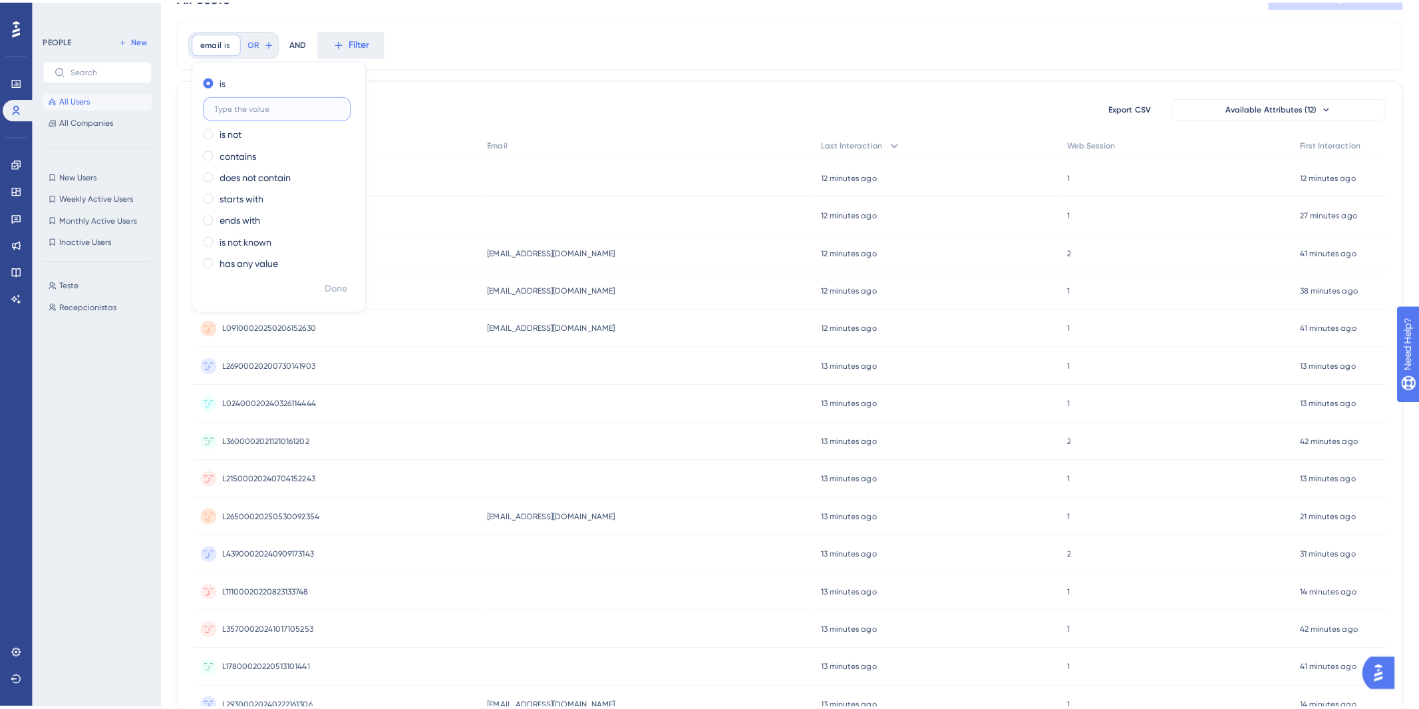
scroll to position [0, 0]
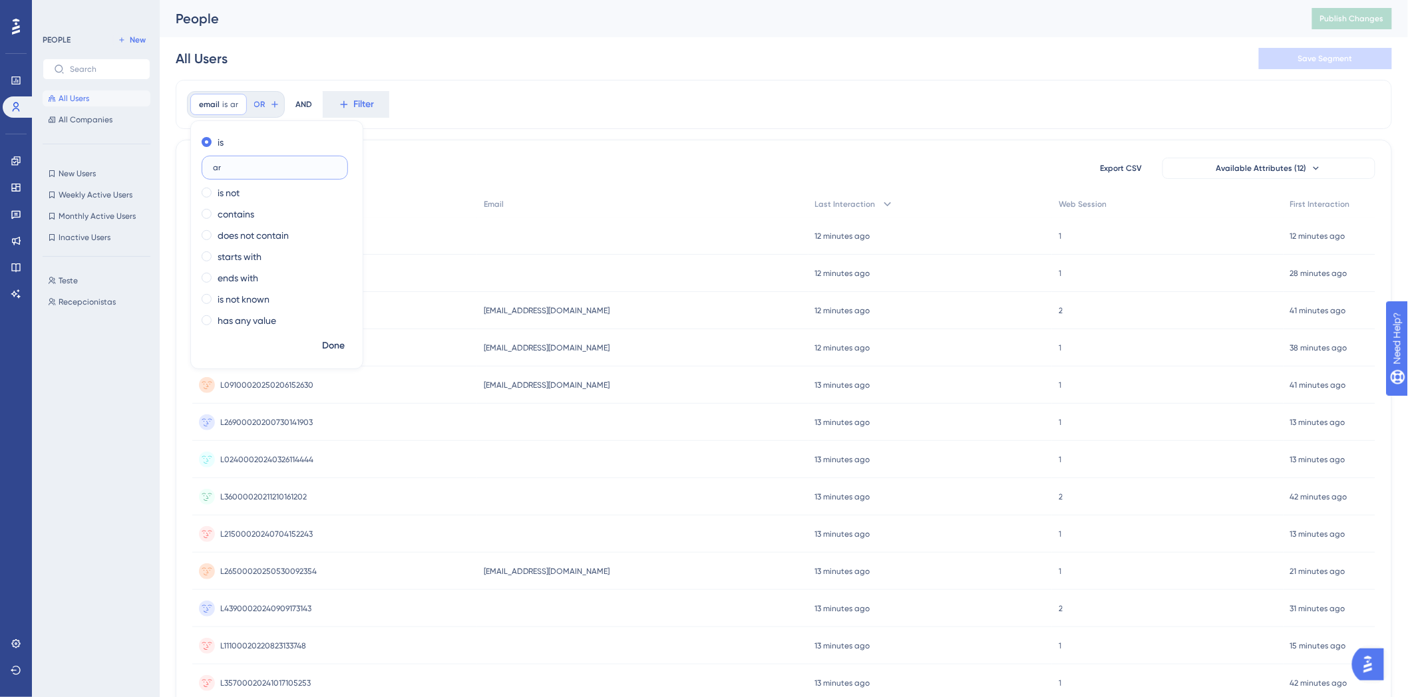
type input "a"
click at [281, 174] on label at bounding box center [275, 168] width 146 height 24
click at [281, 172] on input "text" at bounding box center [275, 167] width 124 height 9
paste input "ariane.herrera@amorsaude.com"
type input "ariane.herrera@amorsaude.com"
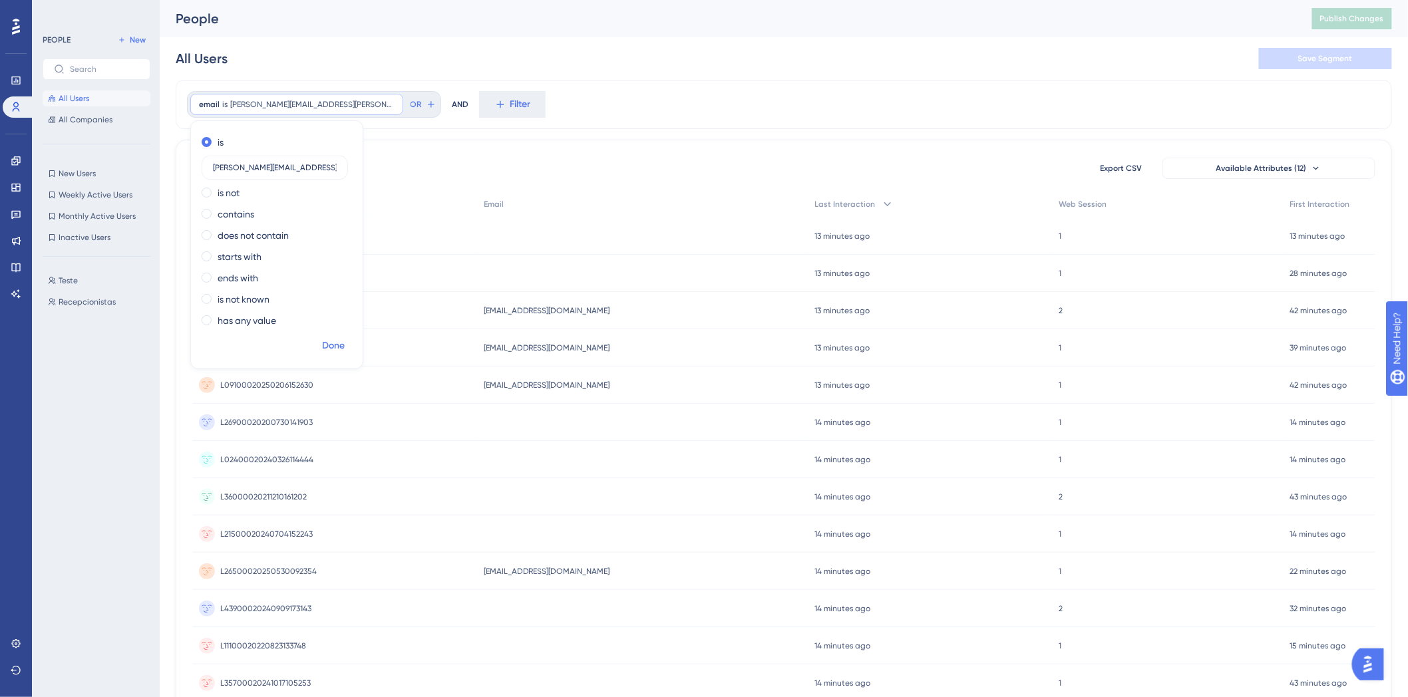
click at [328, 350] on span "Done" at bounding box center [333, 346] width 23 height 16
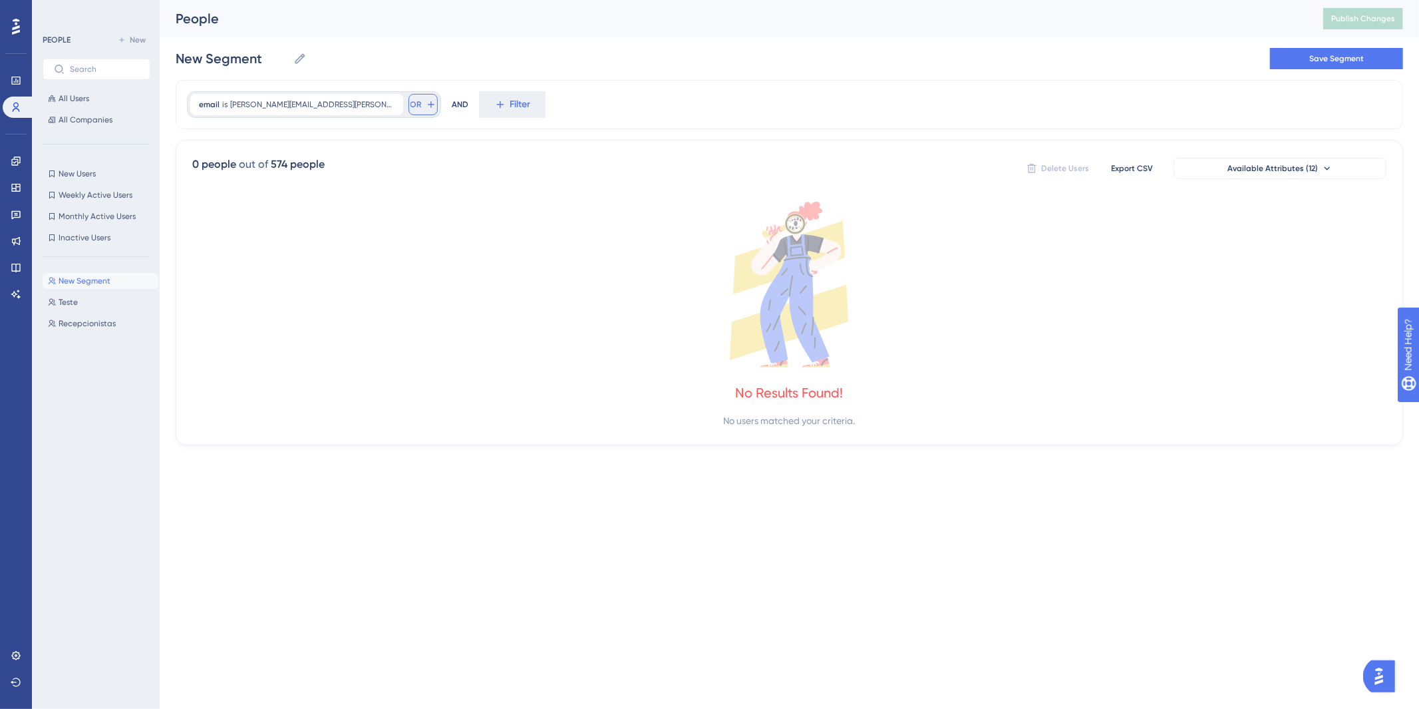
click at [426, 102] on icon at bounding box center [431, 104] width 11 height 11
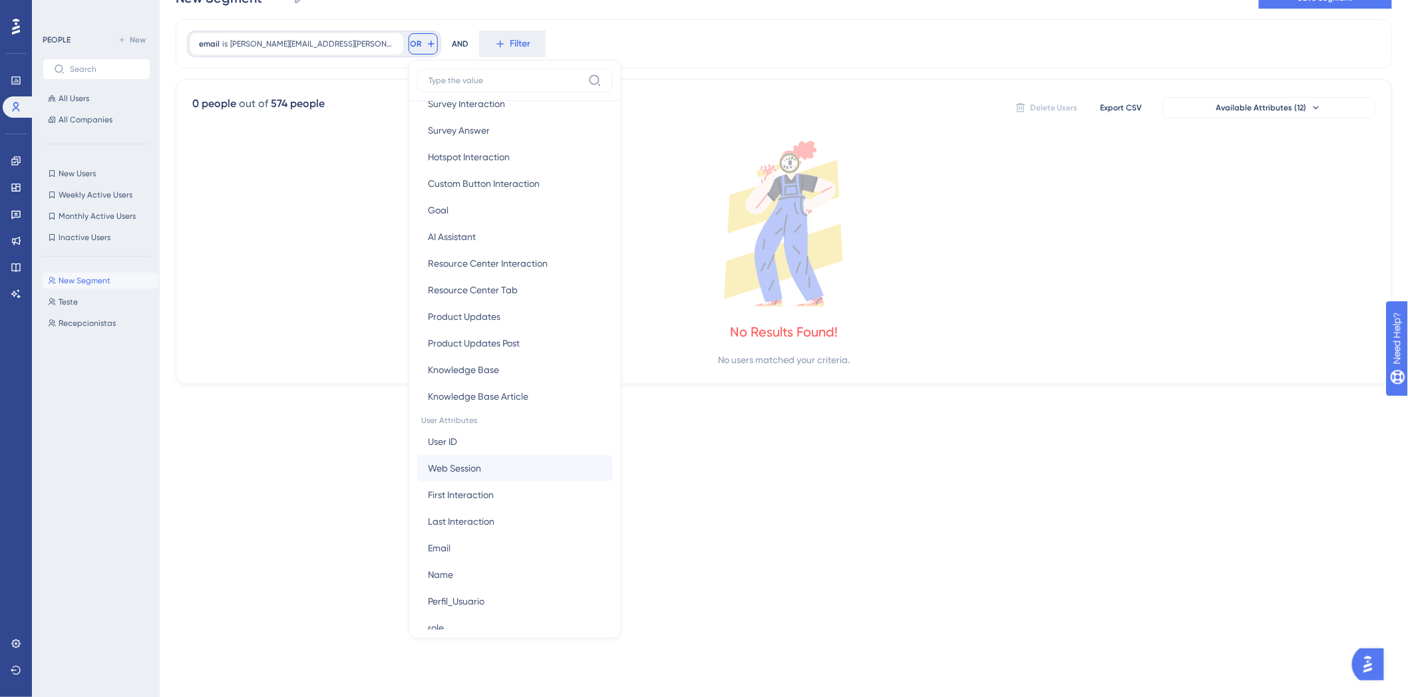
scroll to position [369, 0]
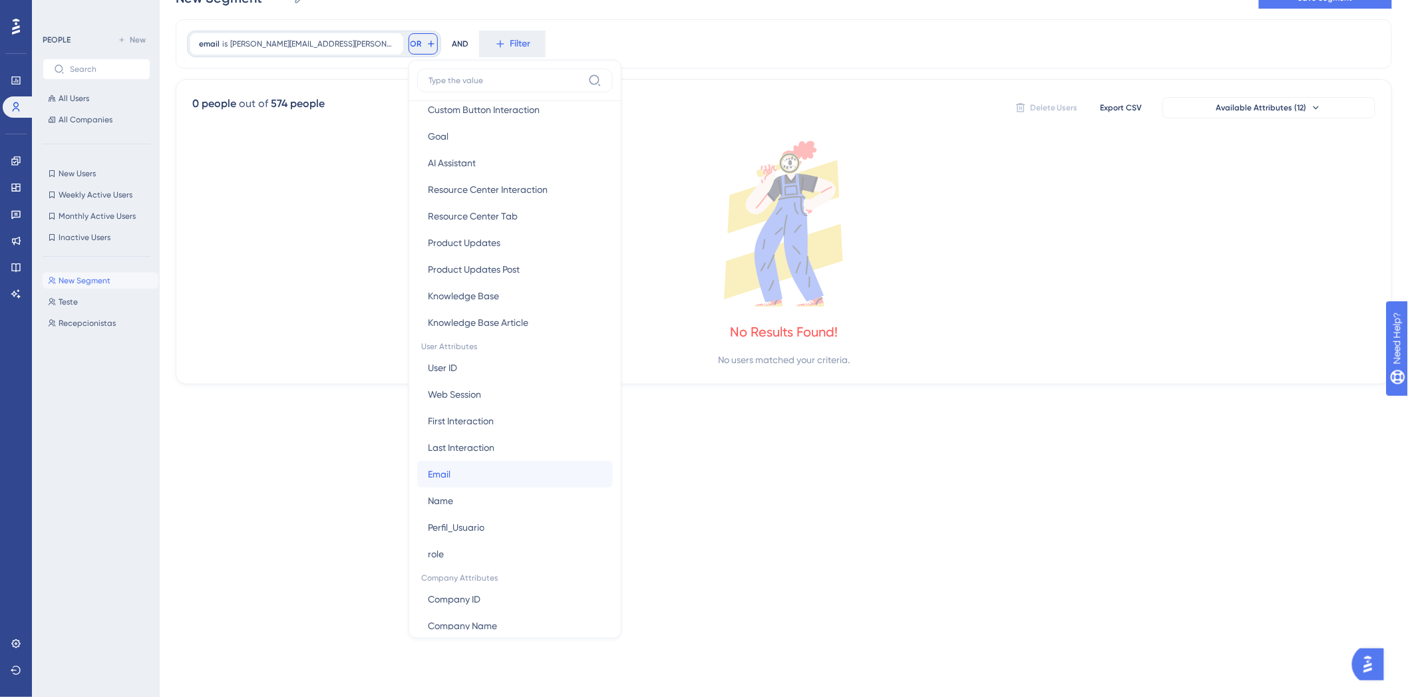
click at [456, 466] on button "Email Email" at bounding box center [515, 474] width 196 height 27
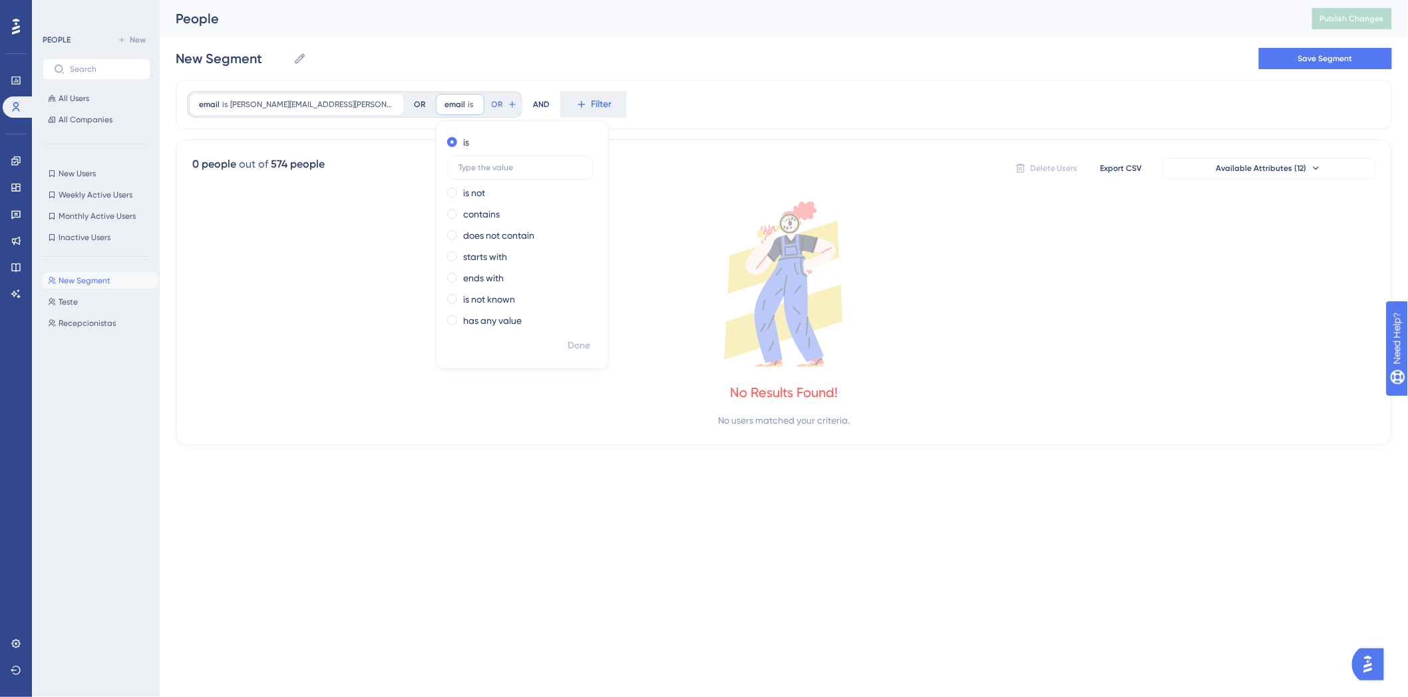
scroll to position [0, 0]
click at [459, 168] on input "text" at bounding box center [520, 167] width 124 height 9
paste input "fabiola.quiles@amorsaude.com"
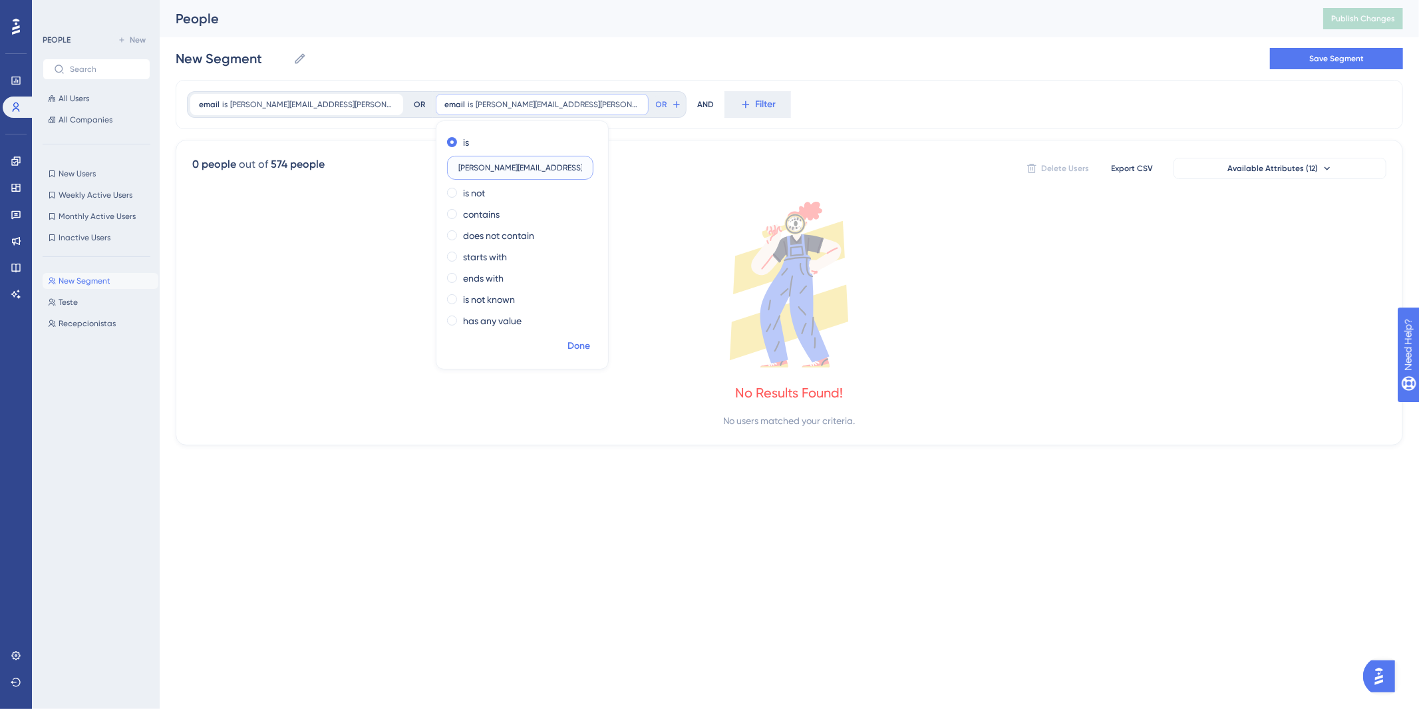
type input "fabiola.quiles@amorsaude.com"
click at [568, 342] on span "Done" at bounding box center [579, 346] width 23 height 16
click at [697, 94] on div "AND" at bounding box center [705, 104] width 17 height 27
click at [697, 104] on div "AND" at bounding box center [705, 104] width 17 height 27
click at [378, 103] on div "email is ariane.herrera@amorsaude.com ariane.herrera@amorsaude.com Remove OR" at bounding box center [310, 104] width 246 height 27
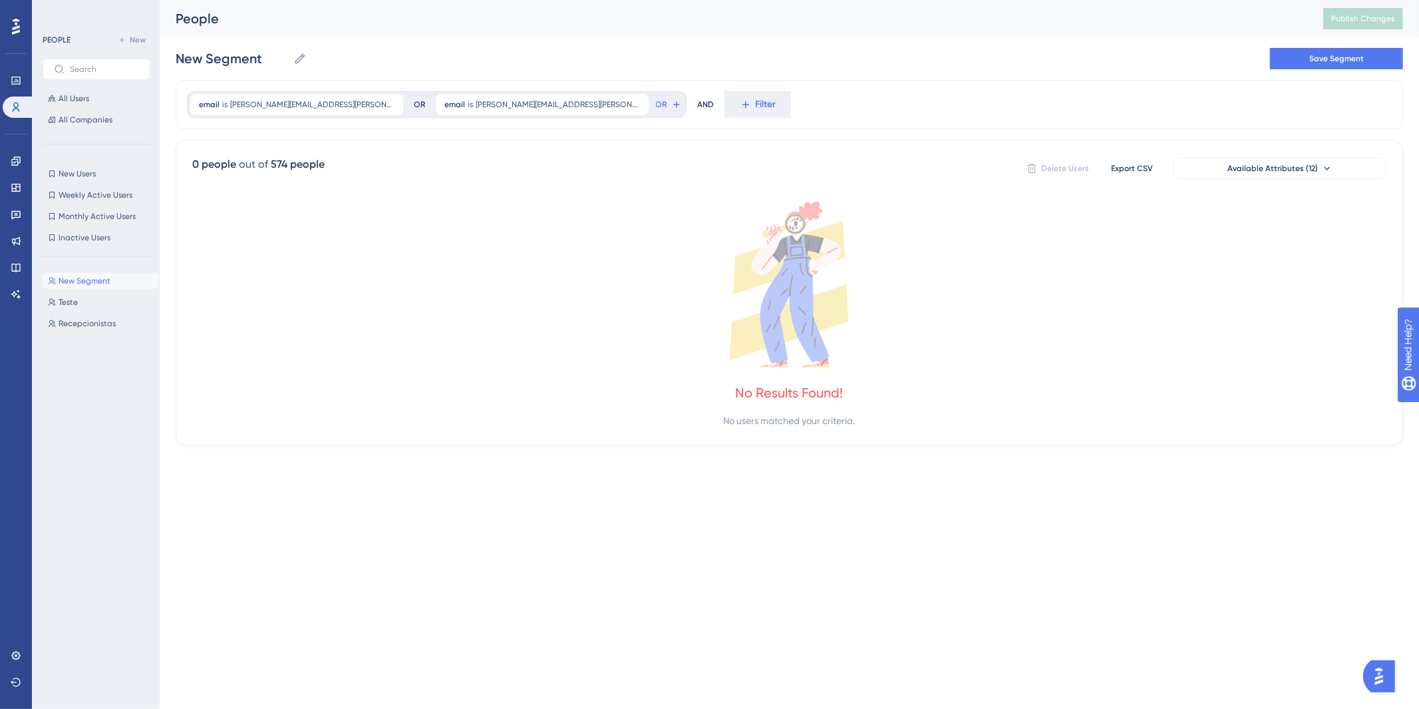
click at [853, 190] on div "0 people out of 574 people Delete Users Export CSV Available Attributes (12) No…" at bounding box center [790, 292] width 1228 height 305
click at [758, 290] on icon at bounding box center [789, 285] width 1194 height 166
click at [792, 277] on icon at bounding box center [791, 303] width 49 height 93
click at [291, 100] on span "ariane.herrera@amorsaude.com" at bounding box center [312, 104] width 164 height 11
click at [1035, 88] on div "email is ariane.herrera@amorsaude.com ariane.herrera@amorsaude.com Remove is ar…" at bounding box center [790, 104] width 1228 height 49
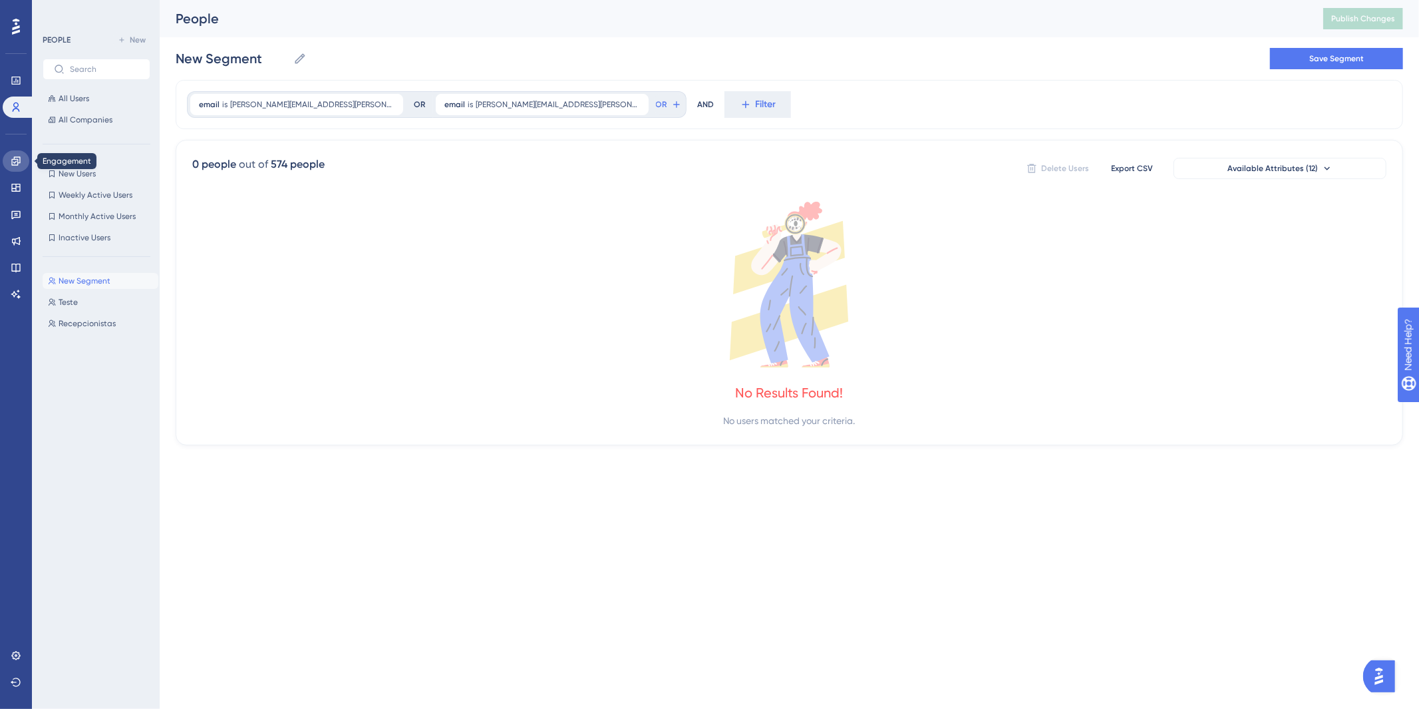
click at [12, 156] on icon at bounding box center [16, 161] width 11 height 11
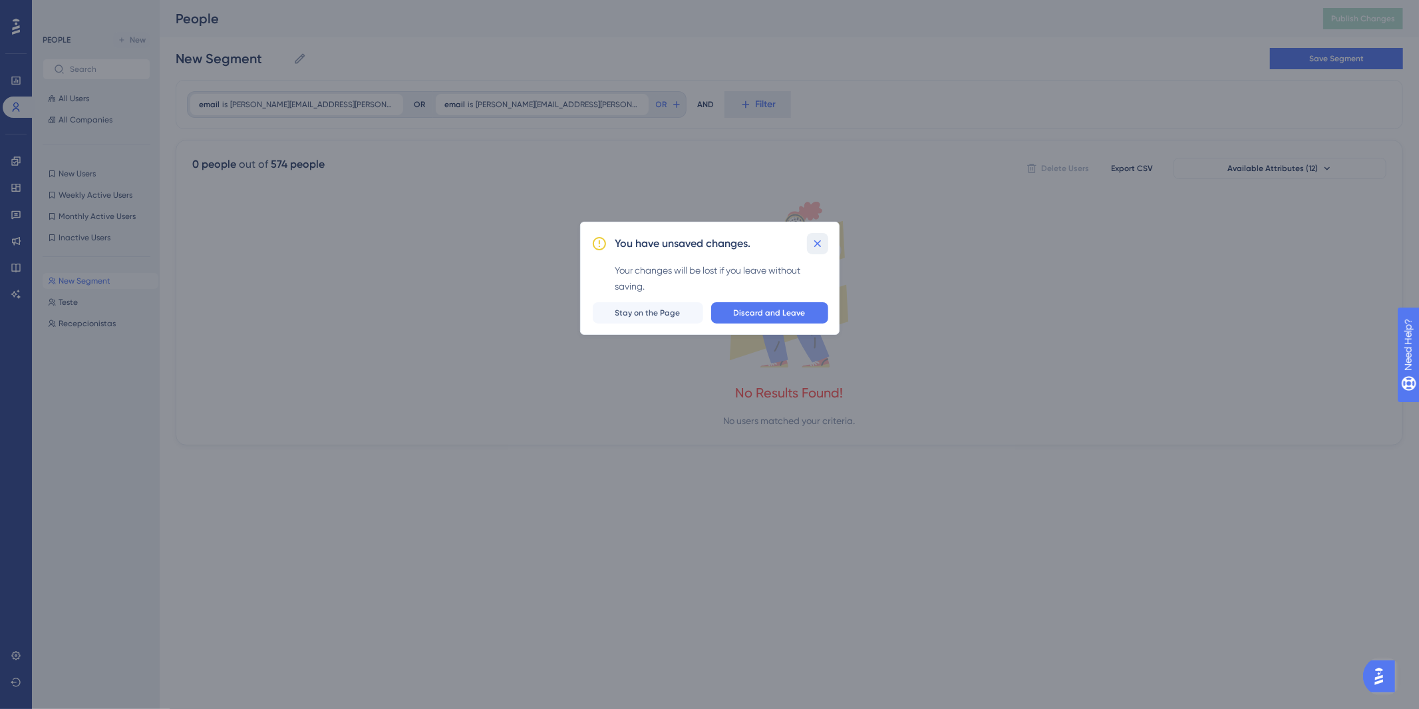
click at [820, 244] on icon at bounding box center [817, 243] width 13 height 13
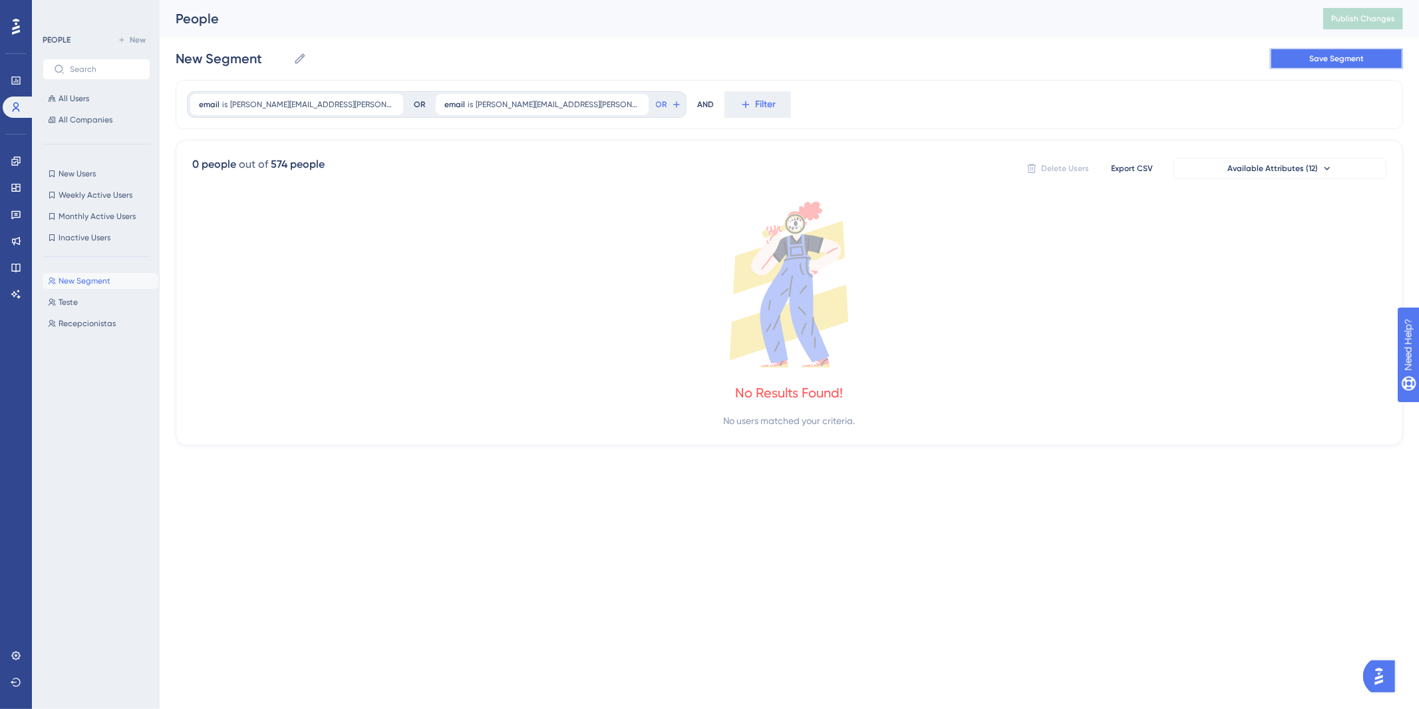
click at [1337, 57] on span "Save Segment" at bounding box center [1336, 58] width 55 height 11
click at [1393, 21] on span "Publish Changes" at bounding box center [1363, 18] width 64 height 11
click at [21, 162] on link at bounding box center [16, 160] width 27 height 21
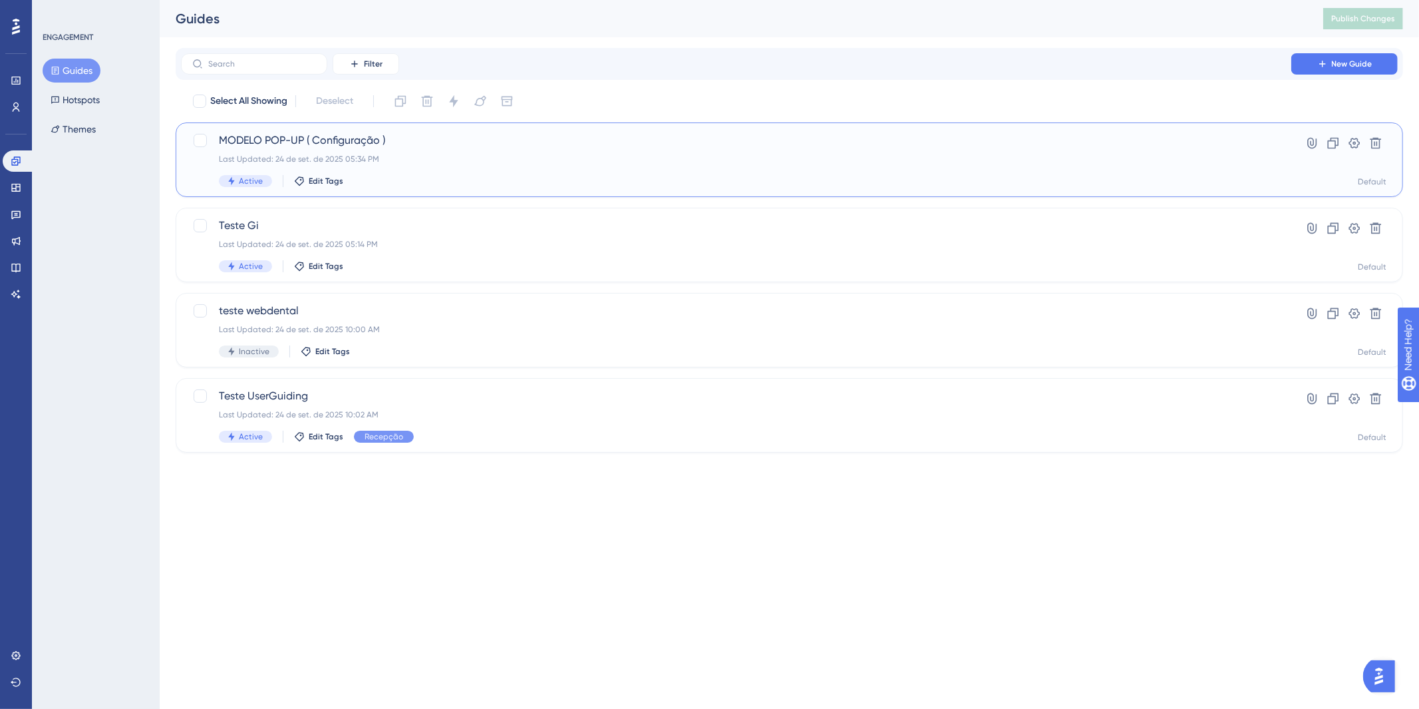
click at [571, 162] on div "Last Updated: 24 de set. de 2025 05:34 PM" at bounding box center [736, 159] width 1035 height 11
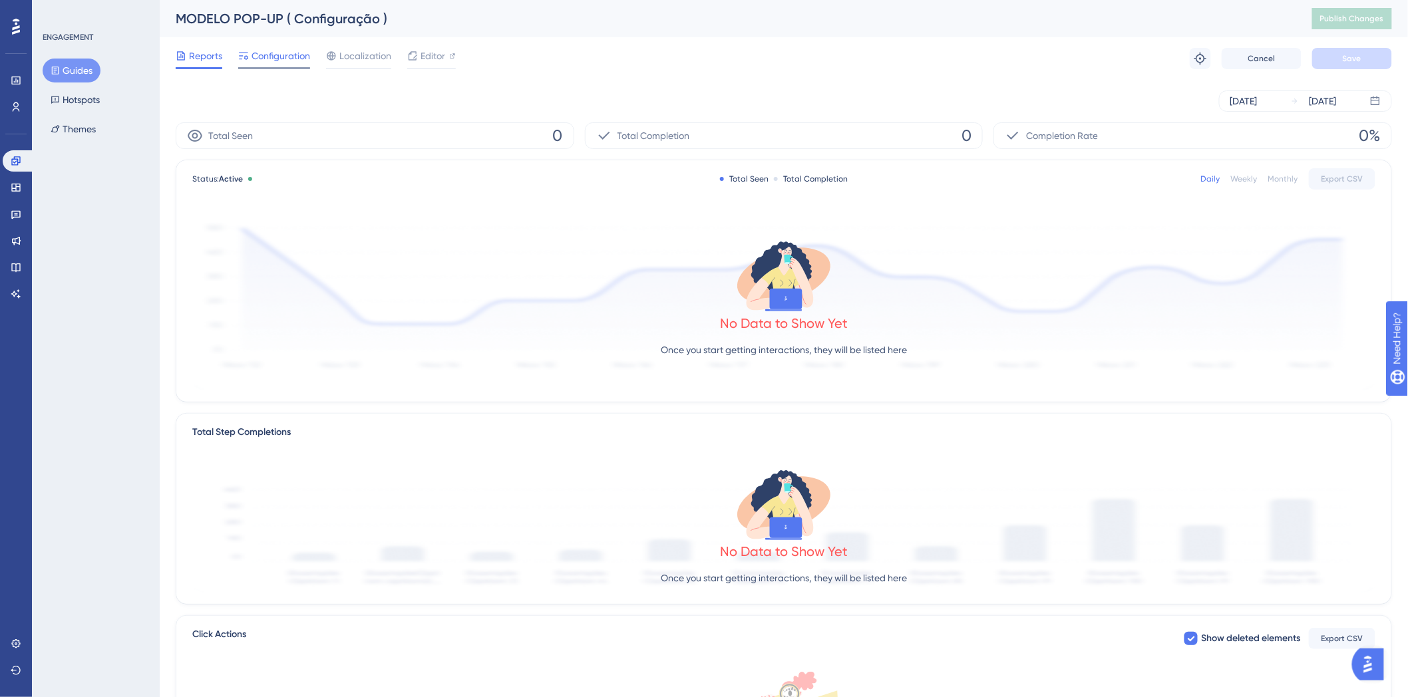
click at [274, 56] on span "Configuration" at bounding box center [280, 56] width 59 height 16
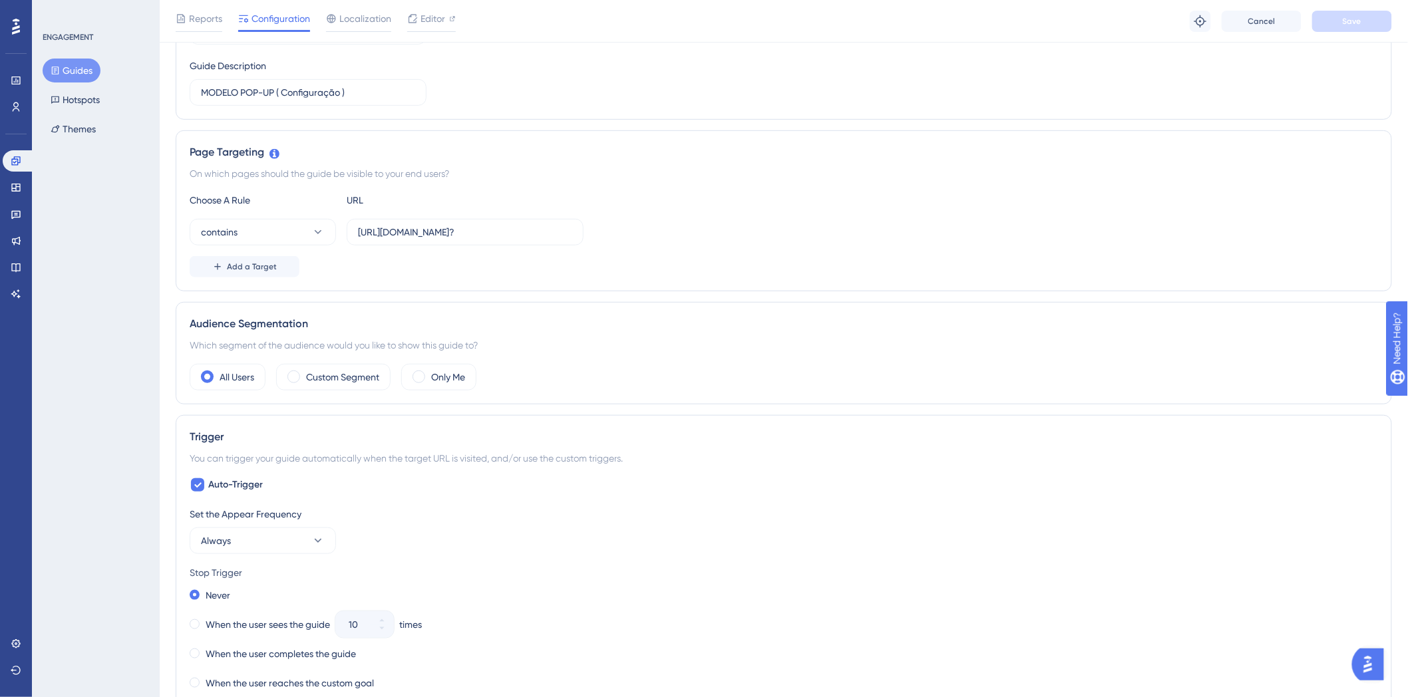
scroll to position [148, 0]
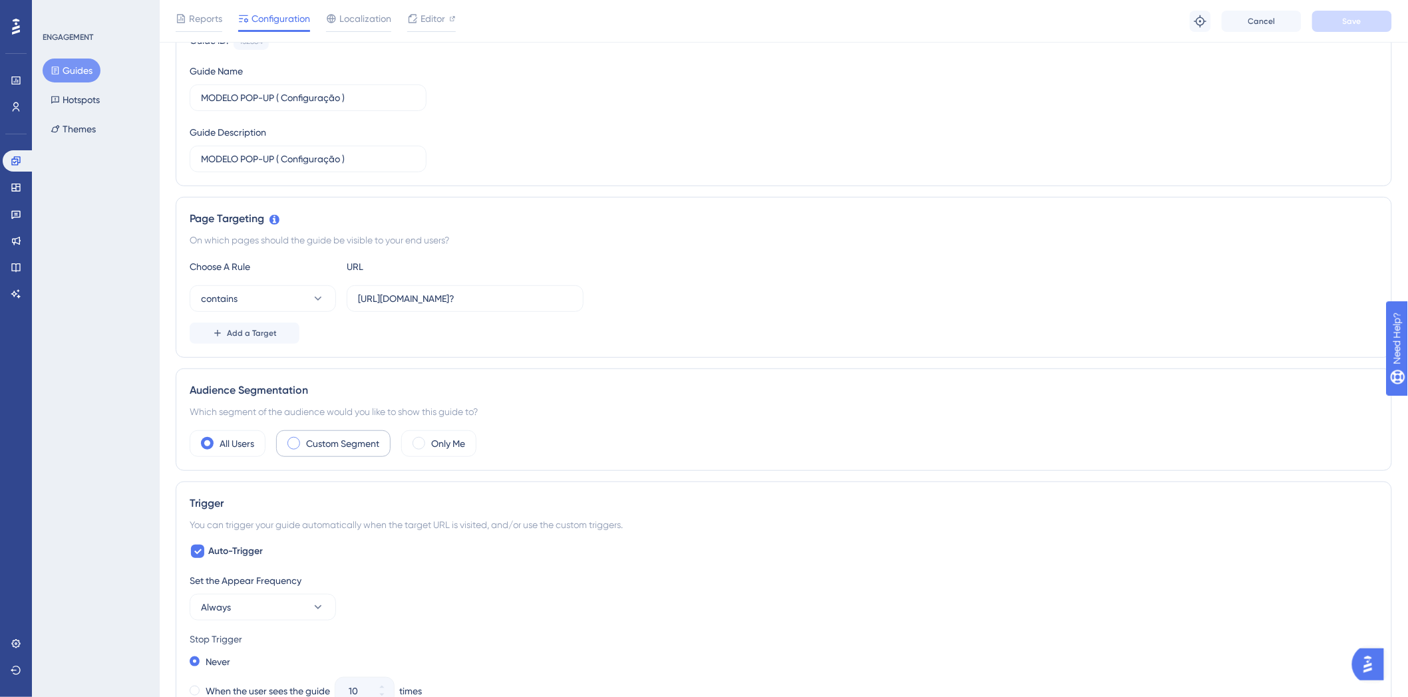
click at [306, 444] on div "Custom Segment" at bounding box center [333, 443] width 114 height 27
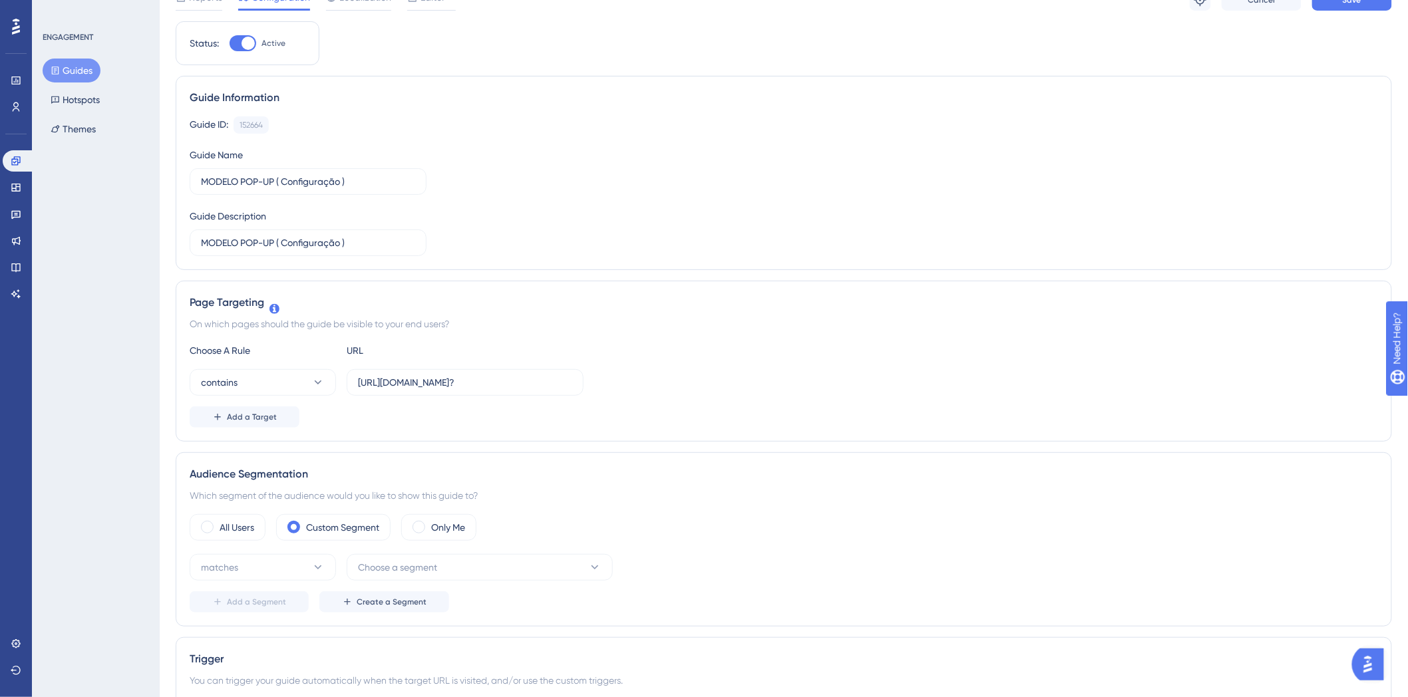
scroll to position [0, 0]
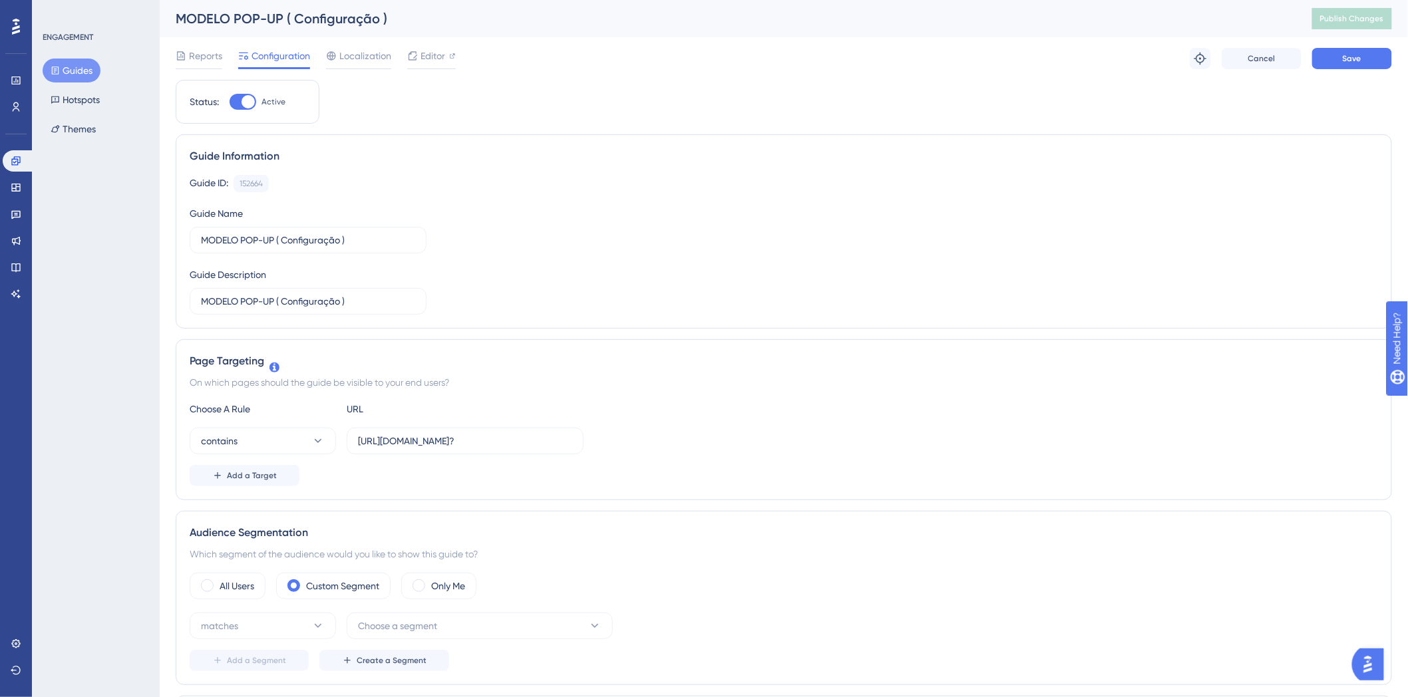
click at [236, 111] on div "Status: Active" at bounding box center [248, 102] width 144 height 44
drag, startPoint x: 251, startPoint y: 100, endPoint x: 267, endPoint y: 108, distance: 18.7
click at [251, 100] on div at bounding box center [248, 101] width 13 height 13
click at [230, 102] on input "Active" at bounding box center [229, 102] width 1 height 1
checkbox input "false"
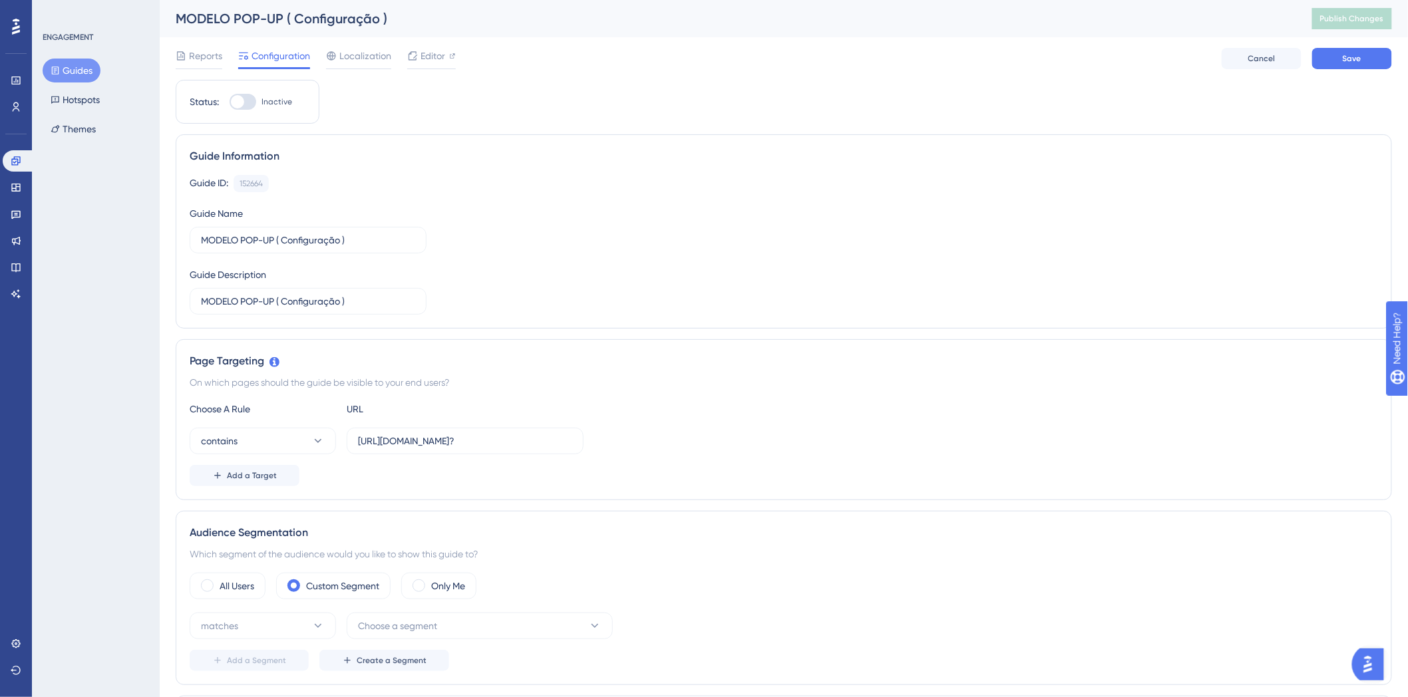
click at [1348, 70] on div "Reports Configuration Localization Editor Cancel Save" at bounding box center [784, 58] width 1216 height 43
click at [1349, 61] on span "Save" at bounding box center [1352, 58] width 19 height 11
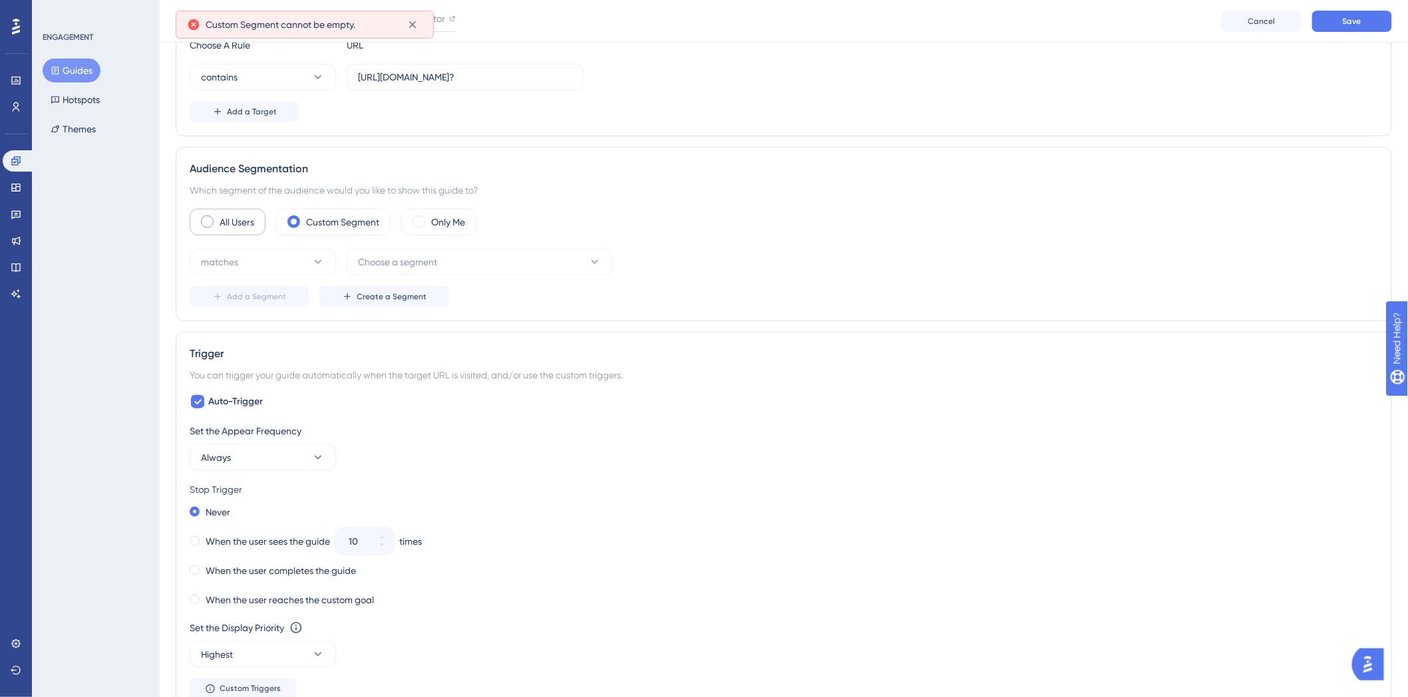
click at [224, 224] on label "All Users" at bounding box center [237, 222] width 35 height 16
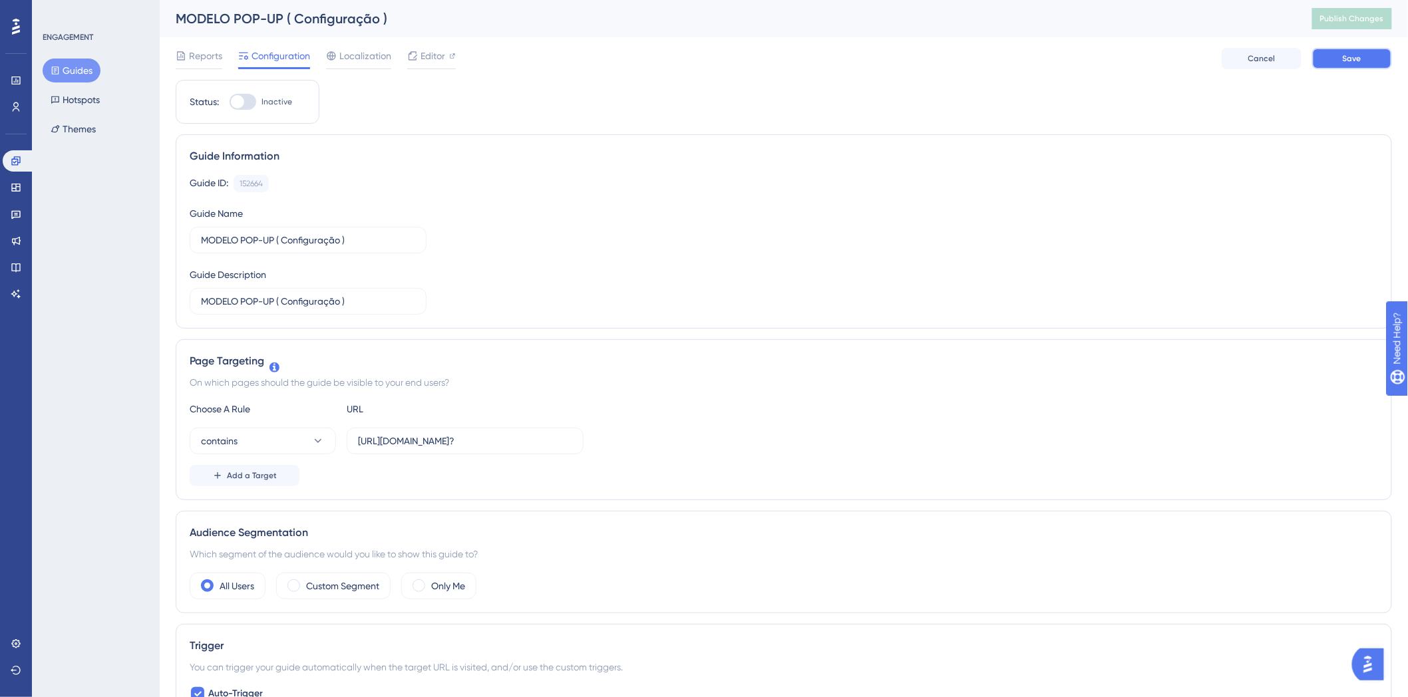
click at [1375, 55] on button "Save" at bounding box center [1352, 58] width 80 height 21
click at [1375, 17] on span "Publish Changes" at bounding box center [1352, 18] width 64 height 11
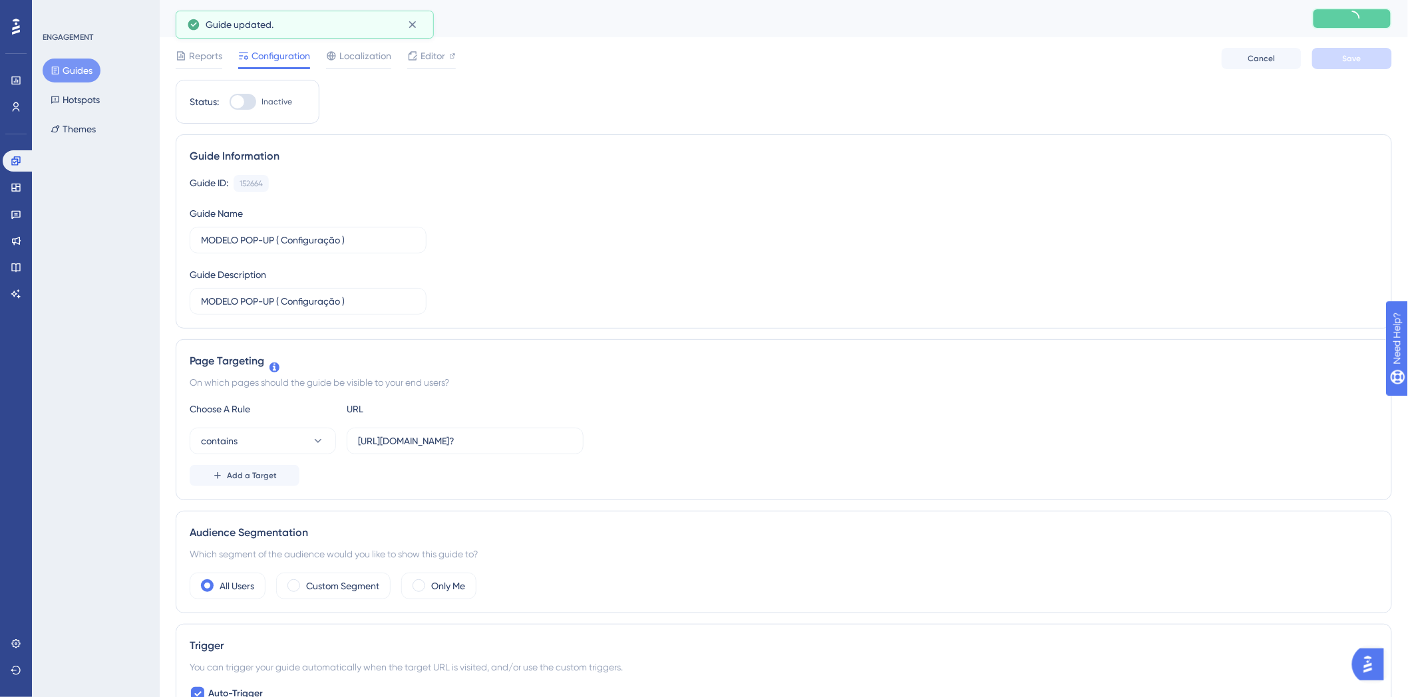
click at [1363, 25] on icon at bounding box center [1357, 20] width 11 height 11
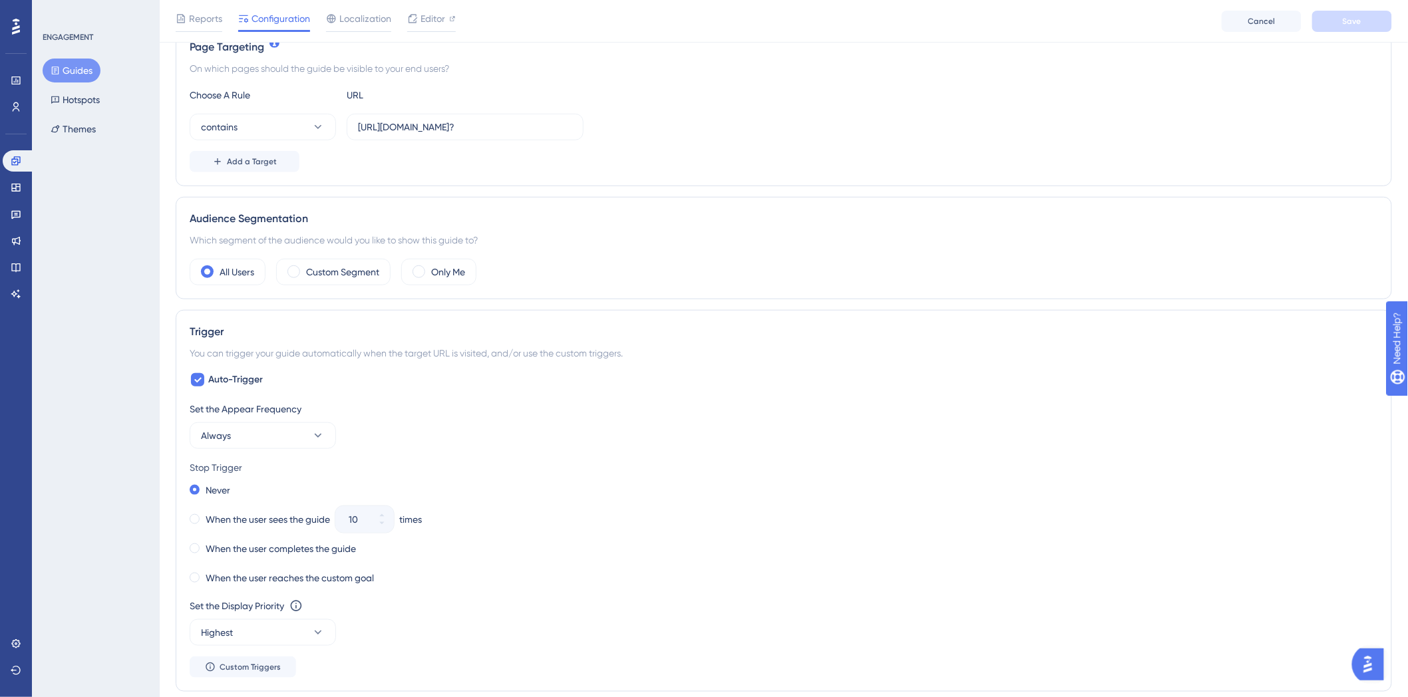
scroll to position [369, 0]
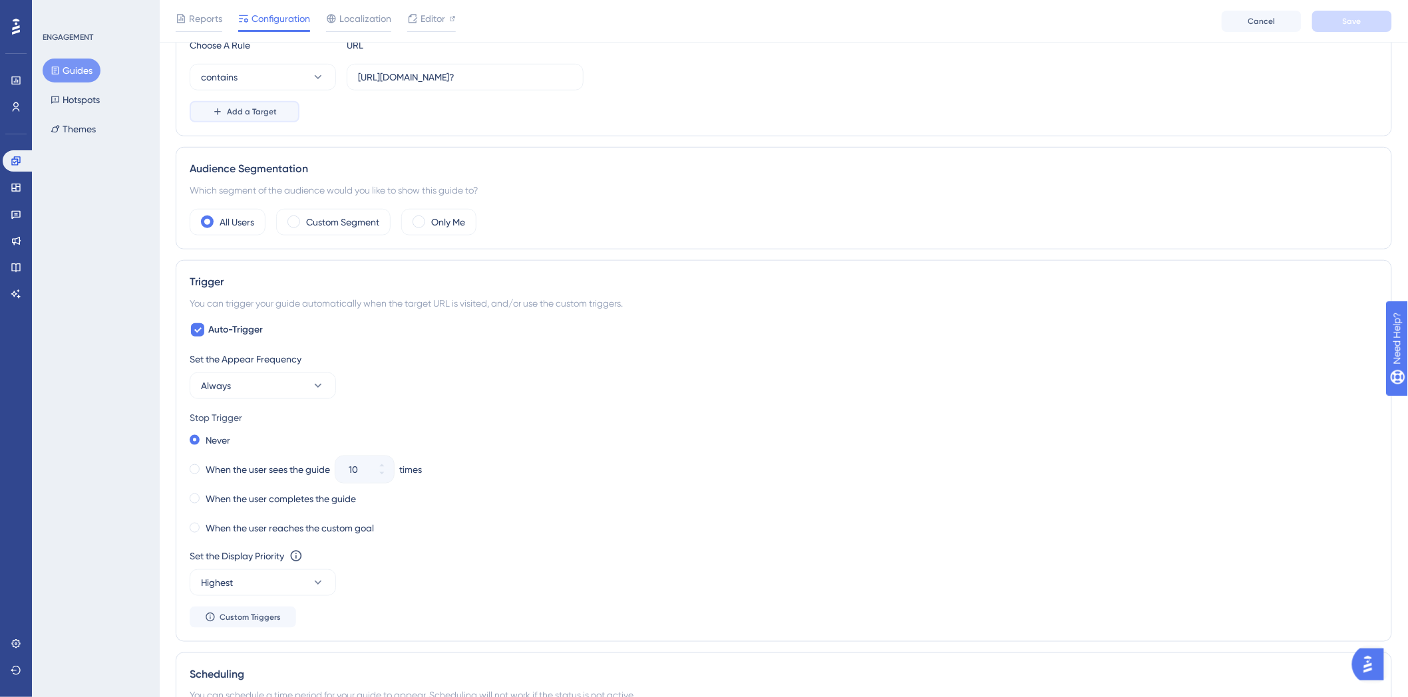
click at [243, 115] on span "Add a Target" at bounding box center [252, 111] width 50 height 11
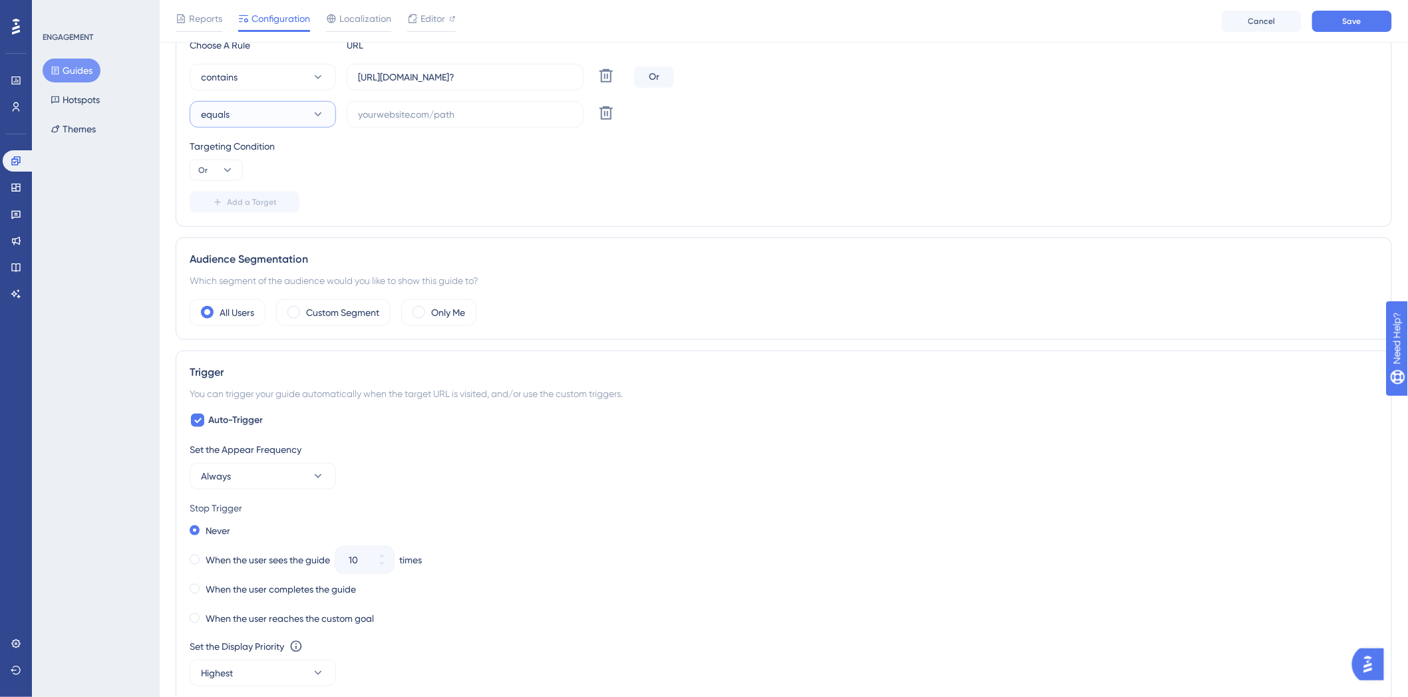
click at [297, 116] on button "equals" at bounding box center [263, 114] width 146 height 27
click at [281, 207] on div "contains contains" at bounding box center [263, 208] width 108 height 27
click at [467, 122] on label at bounding box center [465, 114] width 237 height 27
click at [467, 122] on input "text" at bounding box center [465, 114] width 214 height 15
paste input "https://novo.webdentalsolucoes.io/#!/Agenda-do-dia"
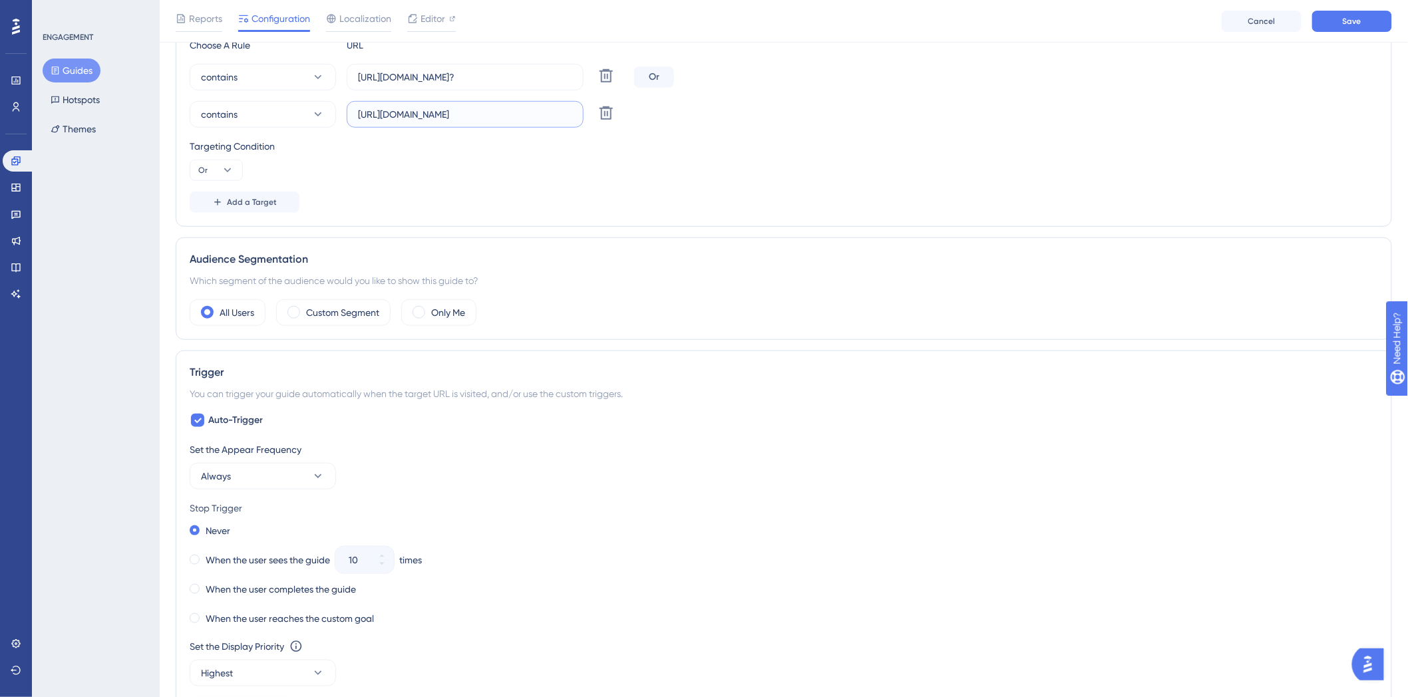
scroll to position [0, 22]
type input "https://novo.webdentalsolucoes.io/#!/Agenda-do-dia"
click at [1349, 28] on button "Save" at bounding box center [1352, 21] width 80 height 21
click at [311, 315] on label "Custom Segment" at bounding box center [342, 313] width 73 height 16
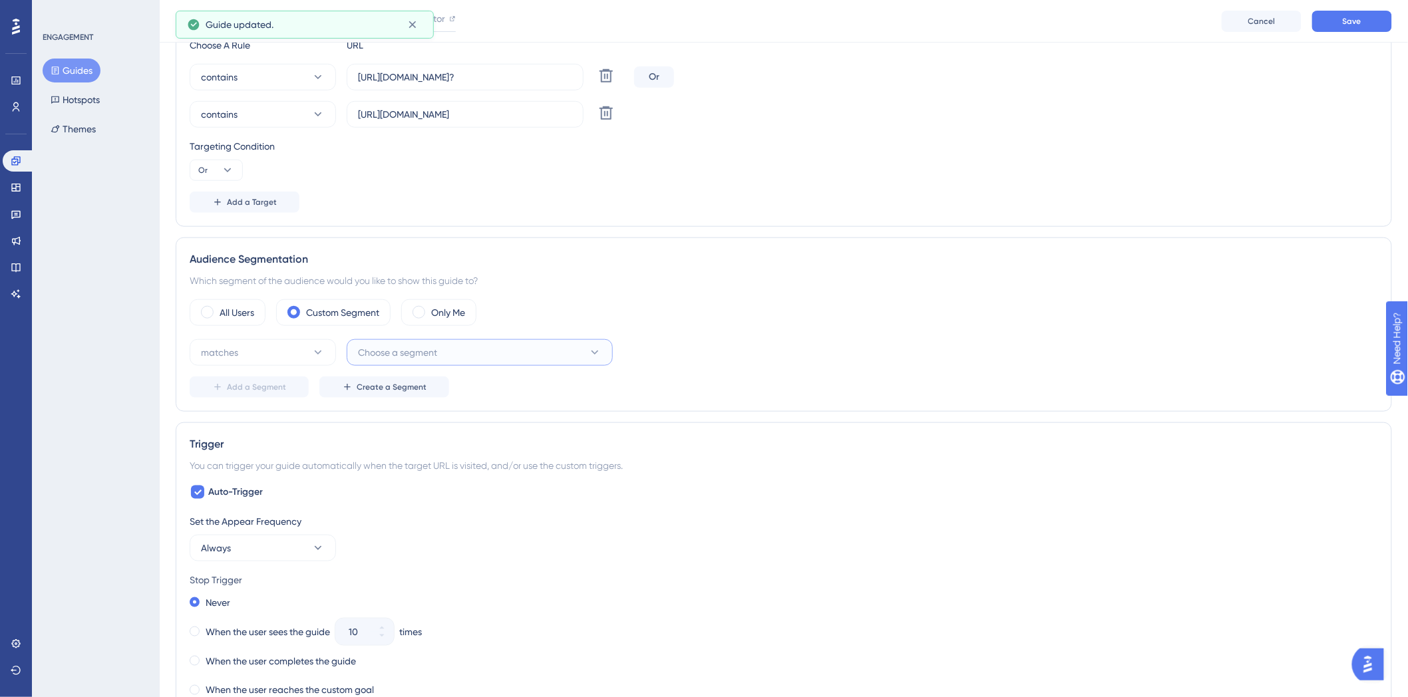
click at [432, 356] on span "Choose a segment" at bounding box center [397, 353] width 79 height 16
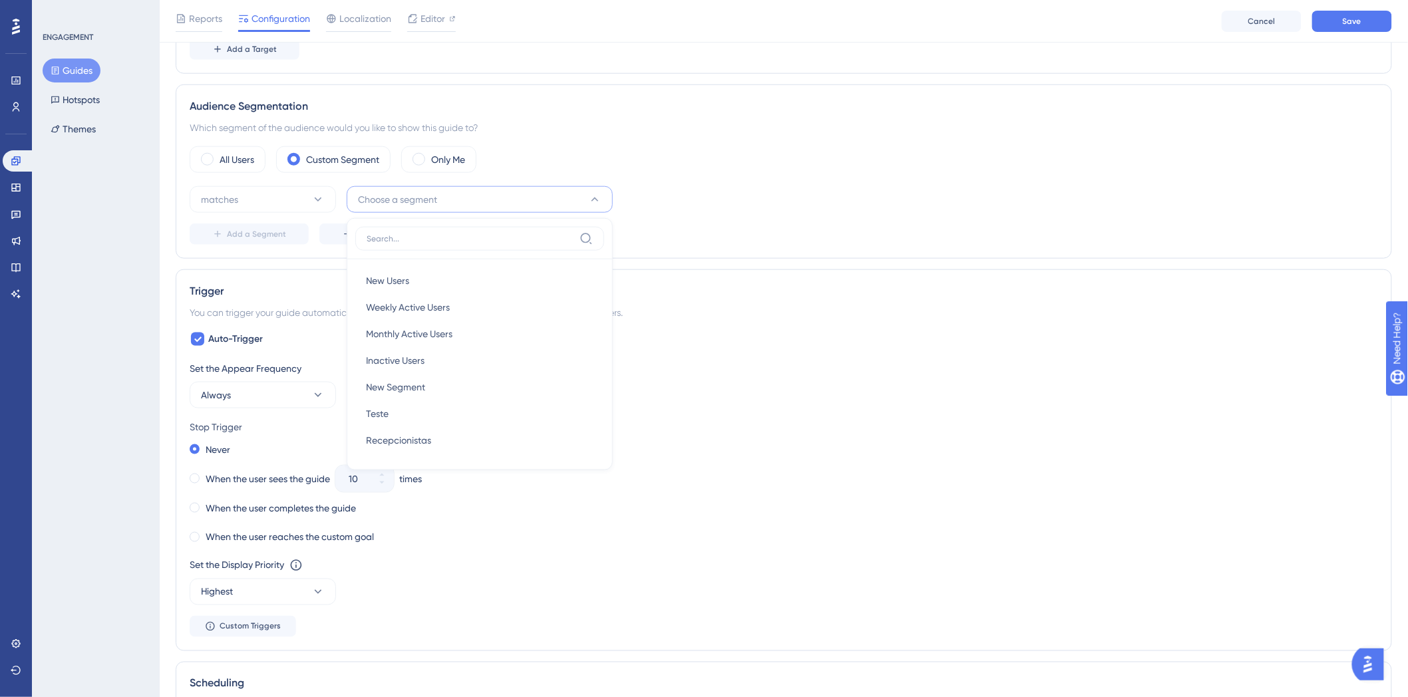
scroll to position [518, 0]
click at [945, 218] on div "matches Choose a segment New Users New Users Weekly Active Users Weekly Active …" at bounding box center [784, 220] width 1188 height 59
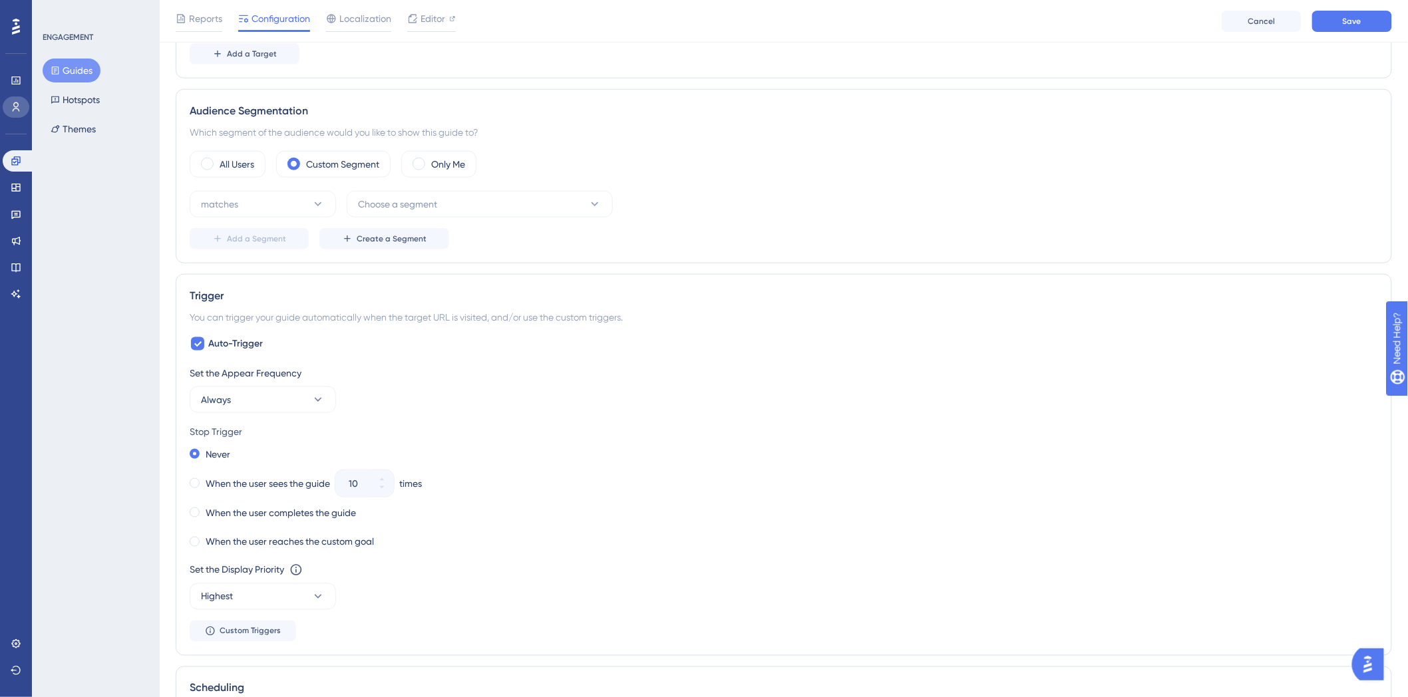
click at [23, 110] on link at bounding box center [16, 106] width 27 height 21
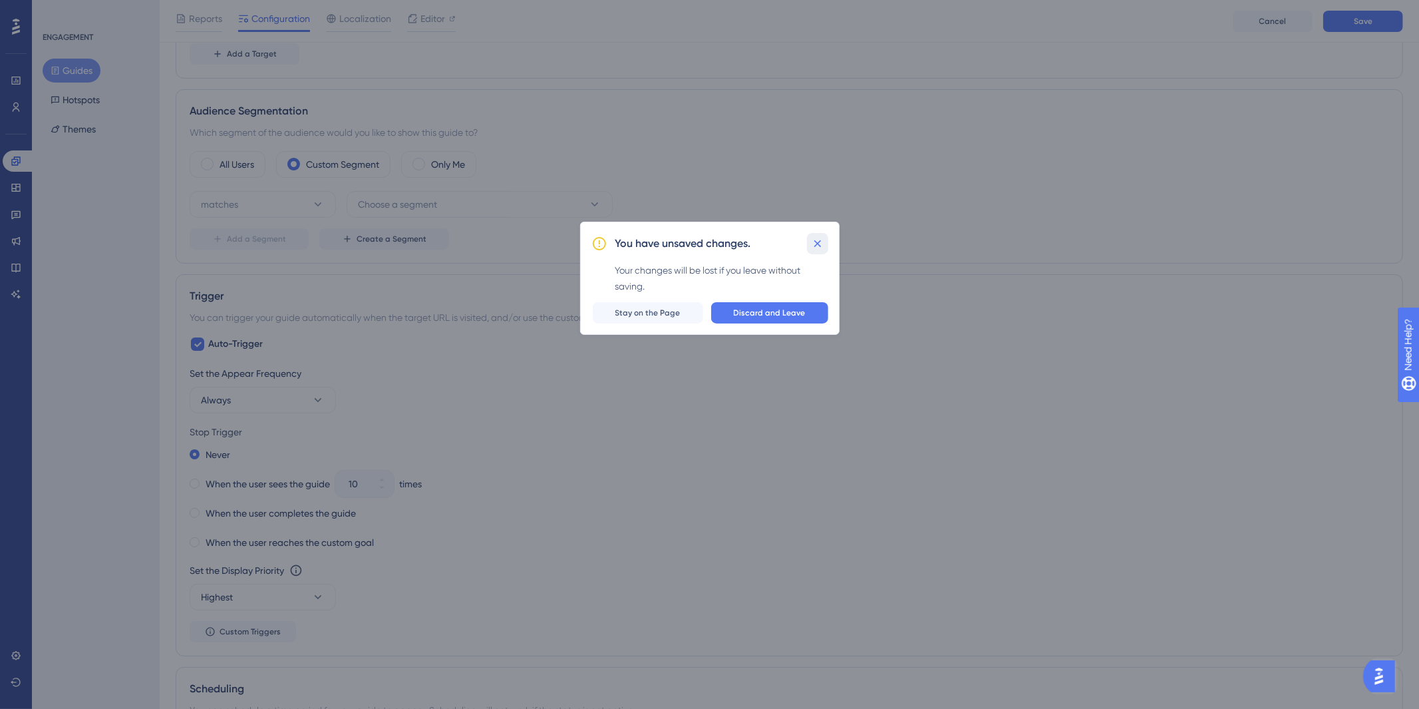
drag, startPoint x: 815, startPoint y: 241, endPoint x: 1029, endPoint y: 208, distance: 216.1
click at [816, 241] on icon at bounding box center [817, 243] width 13 height 13
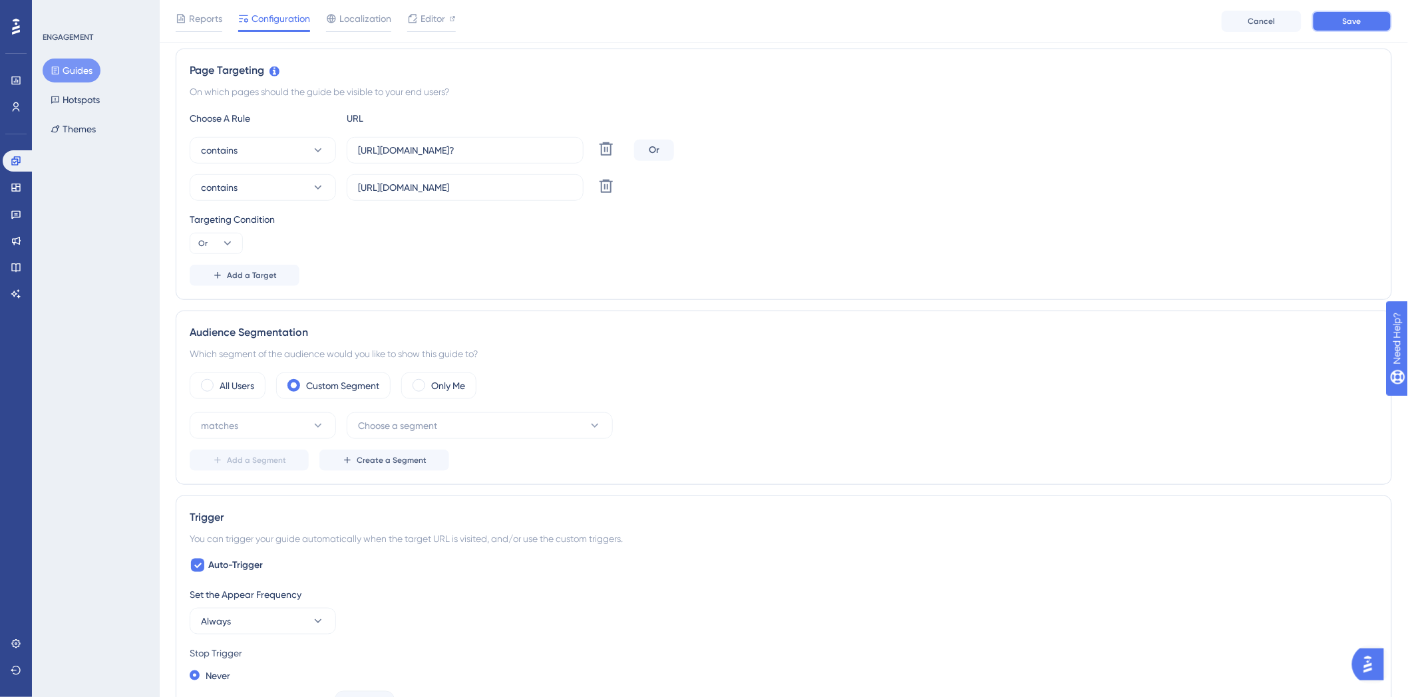
click at [1349, 21] on span "Save" at bounding box center [1352, 21] width 19 height 11
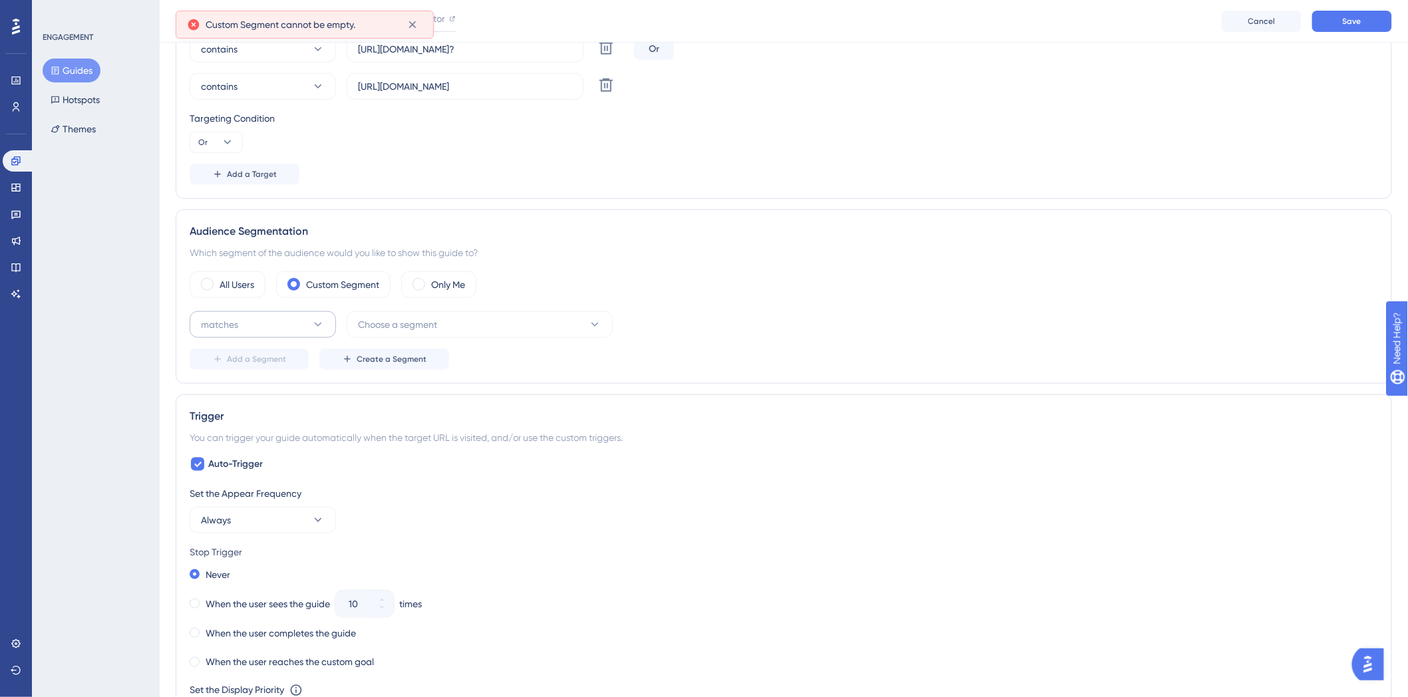
scroll to position [443, 0]
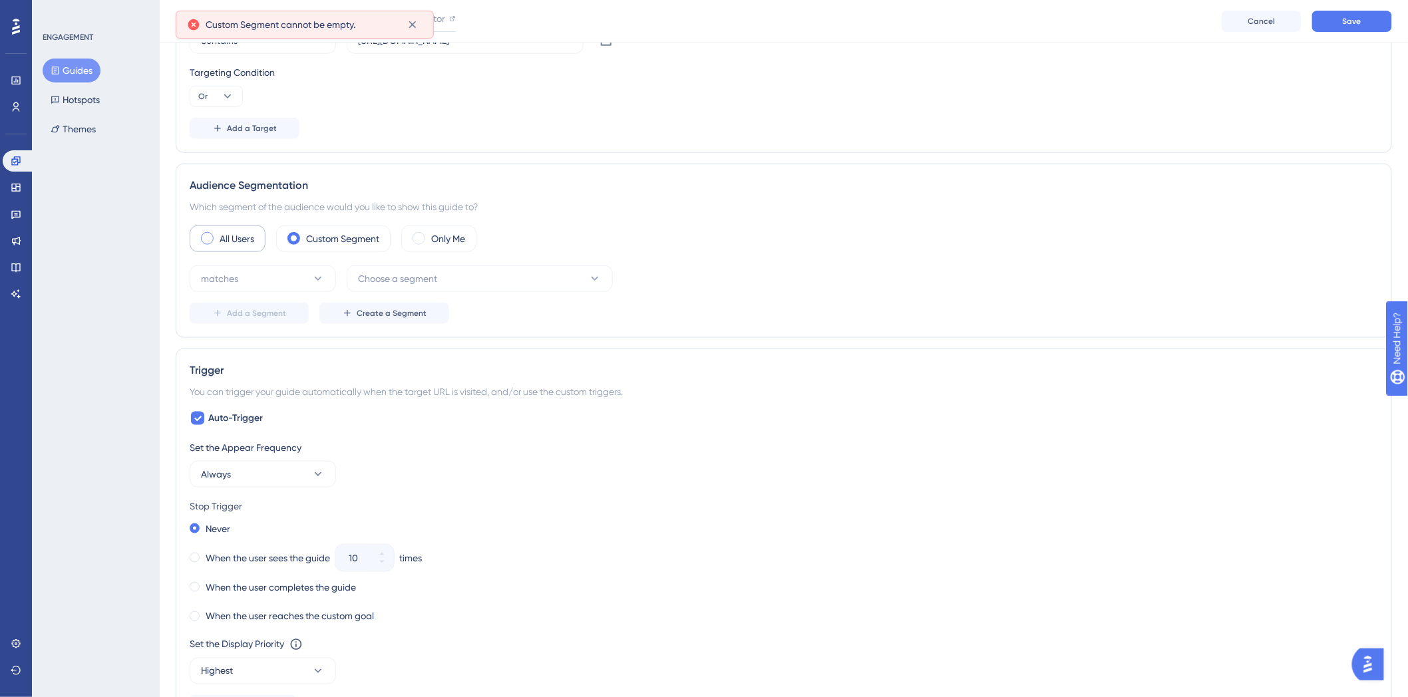
click at [224, 244] on label "All Users" at bounding box center [237, 239] width 35 height 16
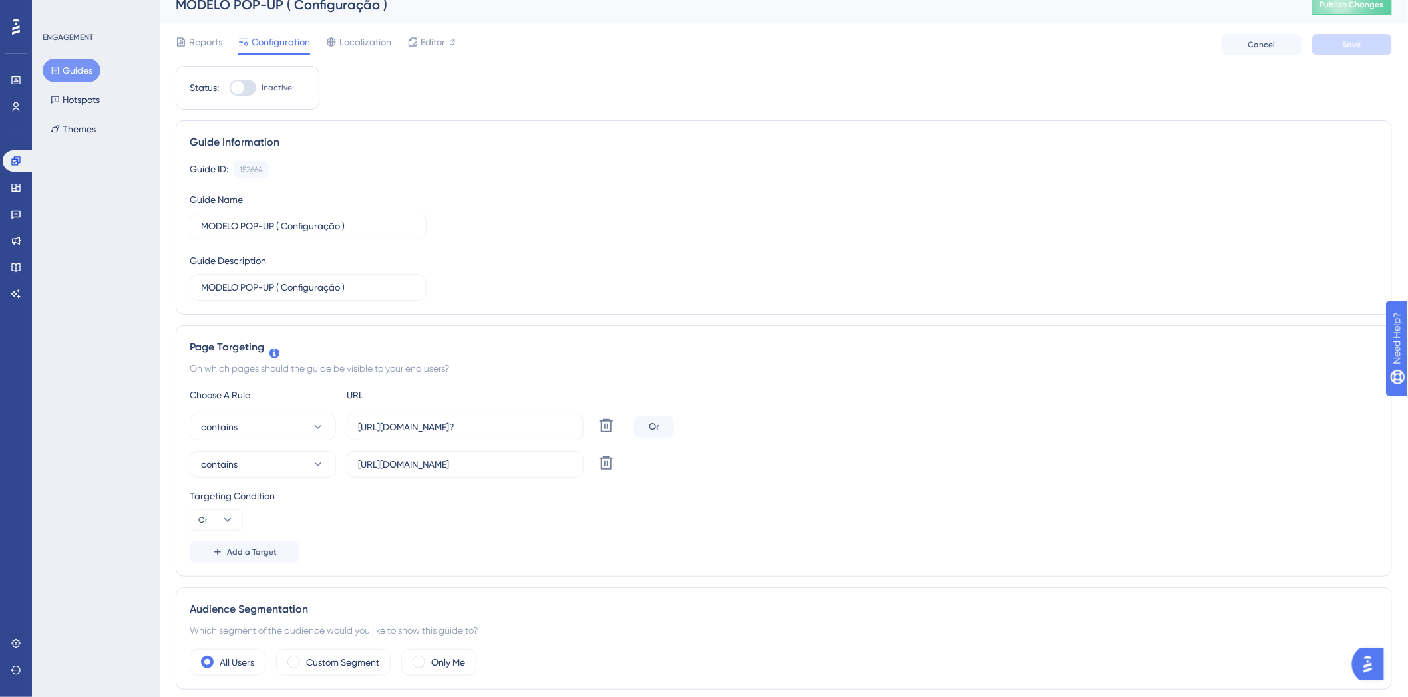
scroll to position [0, 0]
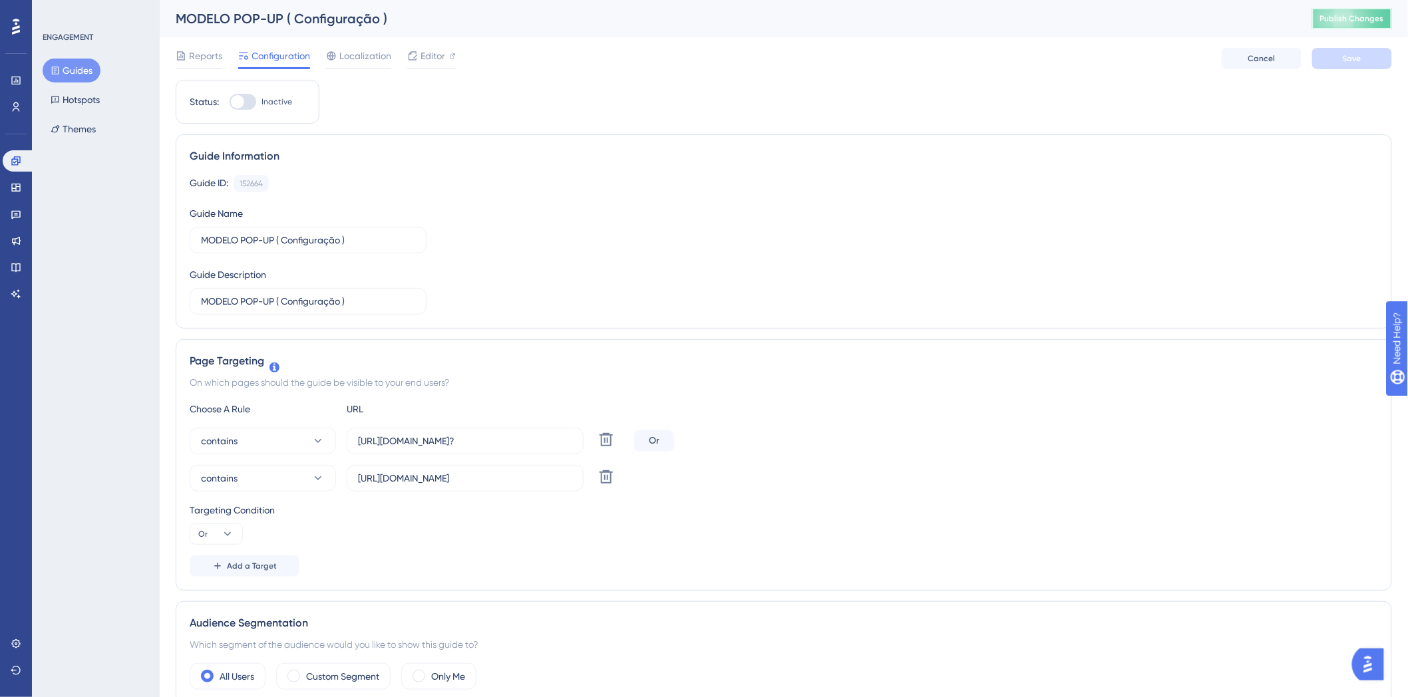
click at [1331, 8] on button "Publish Changes" at bounding box center [1352, 18] width 80 height 21
click at [17, 102] on icon at bounding box center [16, 106] width 7 height 9
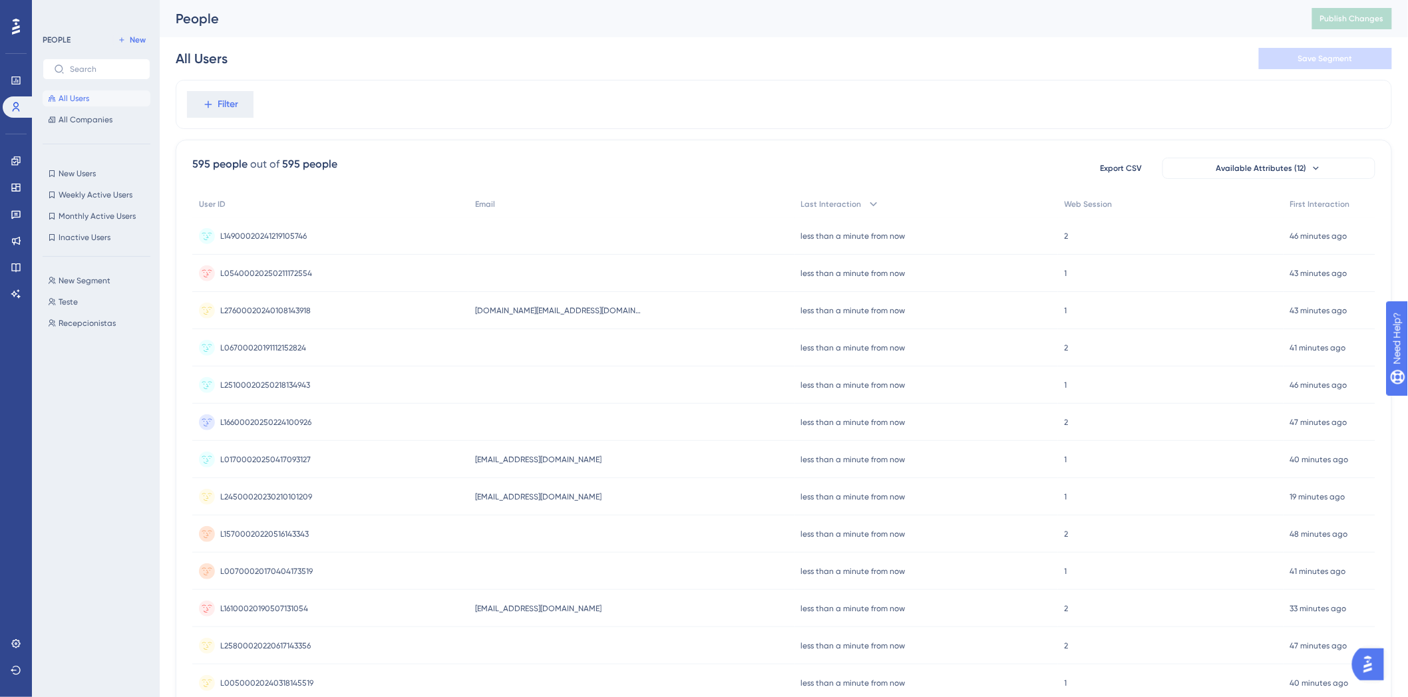
click at [93, 365] on div "New Segment New Segment Teste Teste Recepcionistas Recepcionistas" at bounding box center [101, 470] width 116 height 406
click at [89, 279] on span "New Segment" at bounding box center [85, 280] width 52 height 11
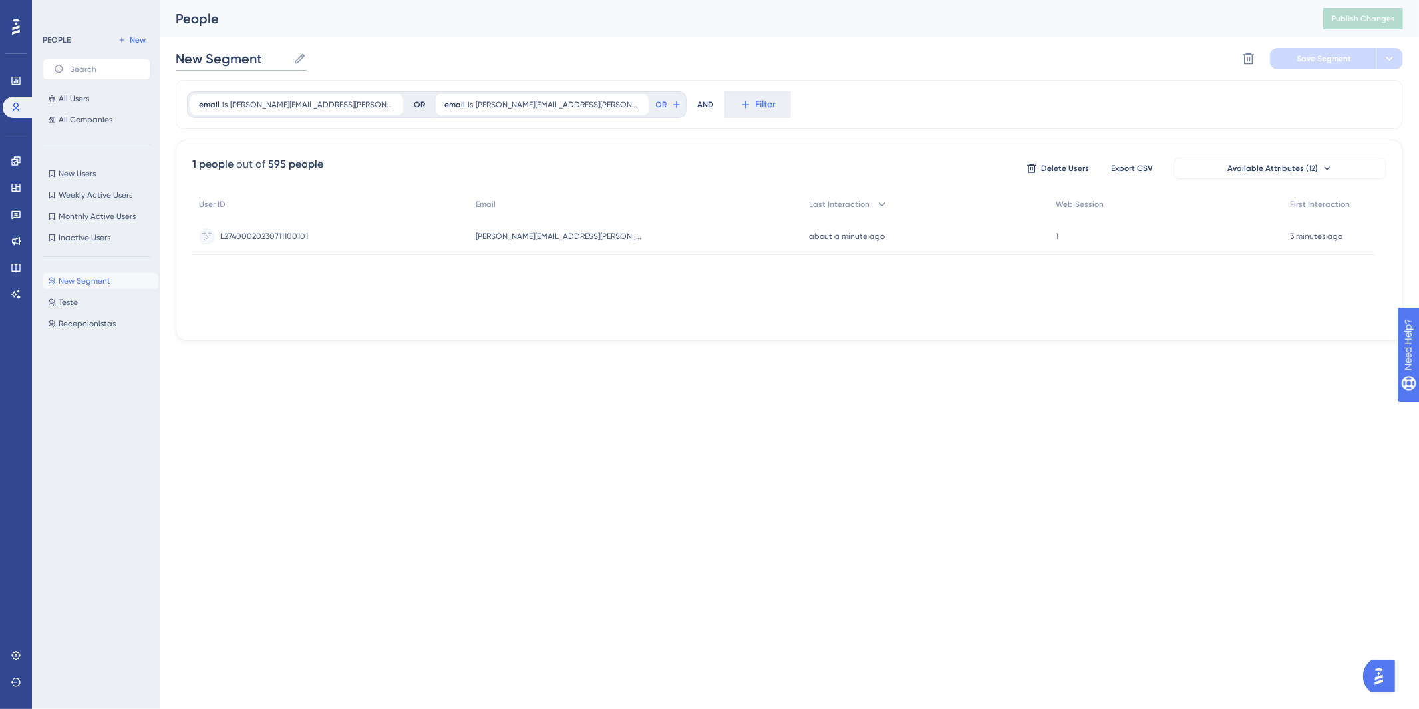
click at [246, 65] on input "New Segment" at bounding box center [232, 58] width 112 height 19
click at [283, 63] on input "New Segment" at bounding box center [232, 58] width 112 height 19
type input "Fabi e Ari"
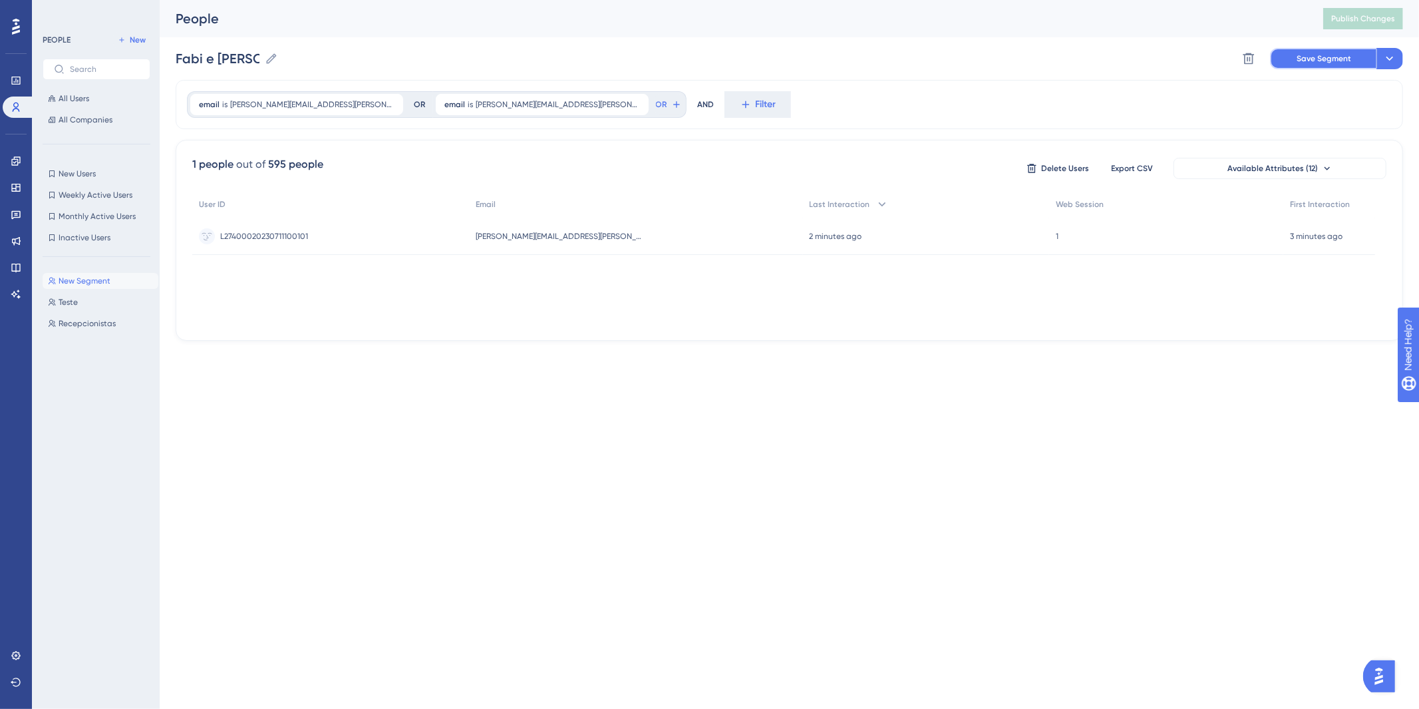
click at [1299, 67] on button "Save Segment" at bounding box center [1323, 58] width 106 height 21
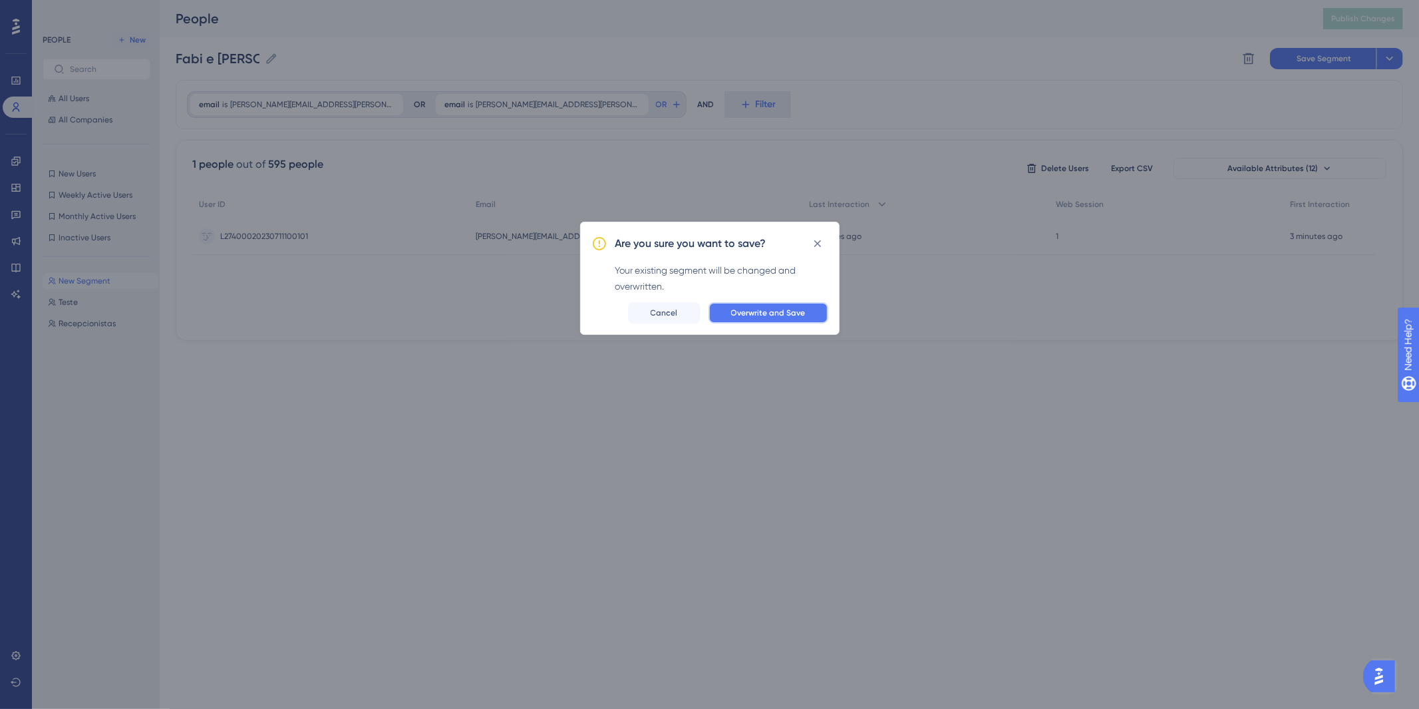
click at [754, 307] on span "Overwrite and Save" at bounding box center [768, 312] width 75 height 11
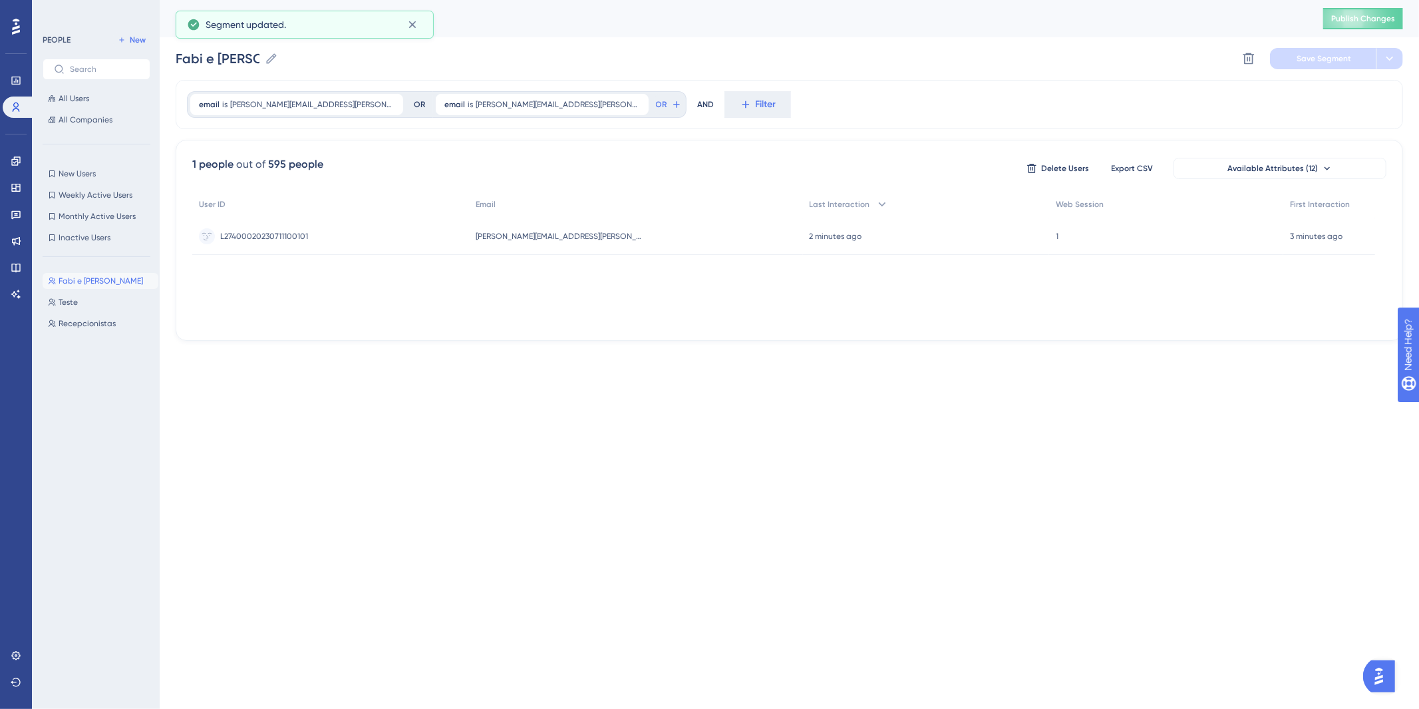
click at [1345, 35] on div "People Publish Changes" at bounding box center [789, 18] width 1259 height 37
click at [1345, 18] on span "Publish Changes" at bounding box center [1363, 18] width 64 height 11
click at [23, 160] on link at bounding box center [16, 160] width 27 height 21
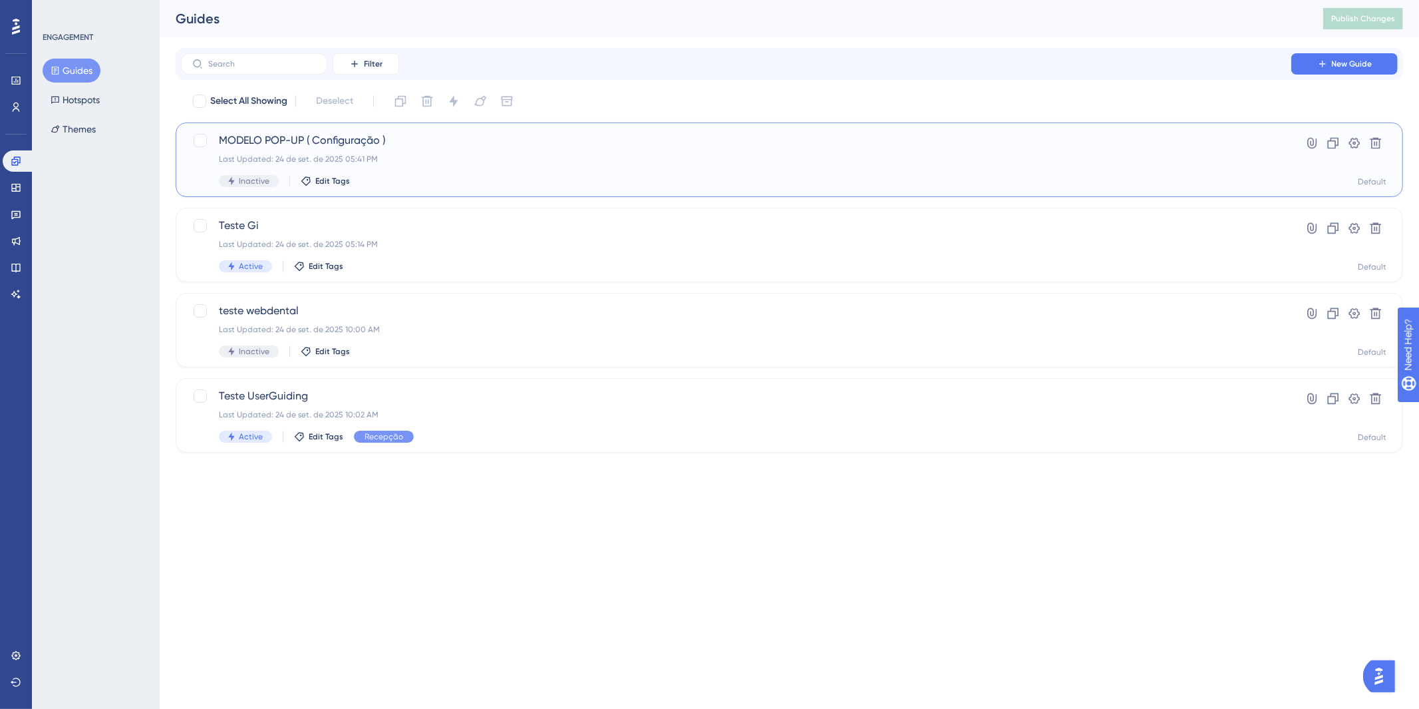
click at [404, 138] on span "MODELO POP-UP ( Configuração )" at bounding box center [736, 140] width 1035 height 16
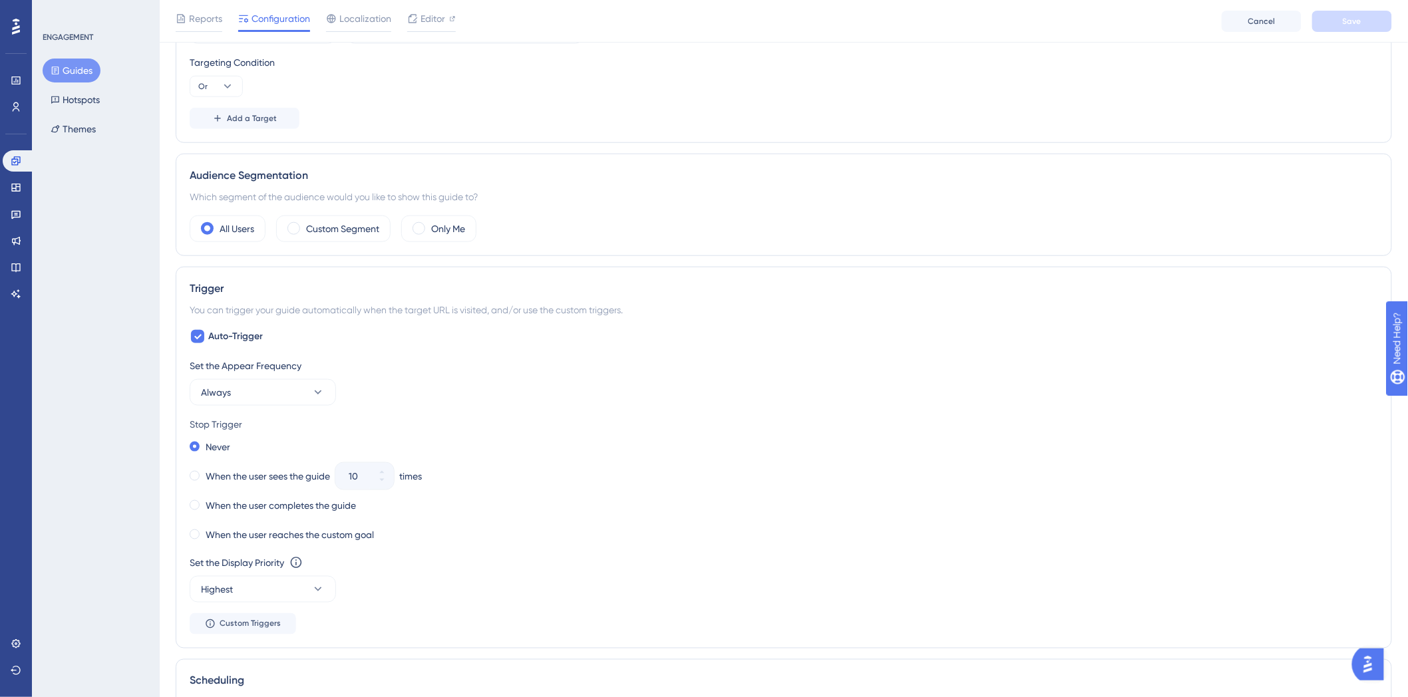
scroll to position [517, 0]
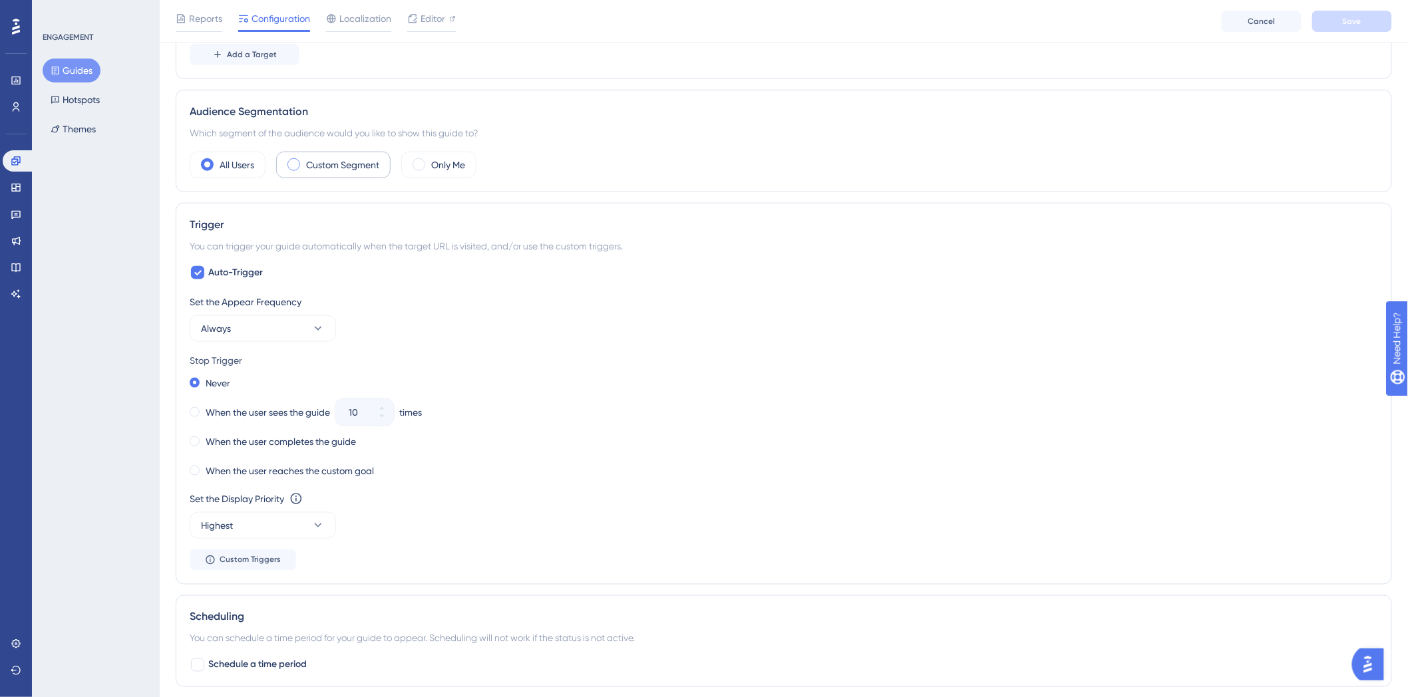
click at [318, 154] on div "Custom Segment" at bounding box center [333, 165] width 114 height 27
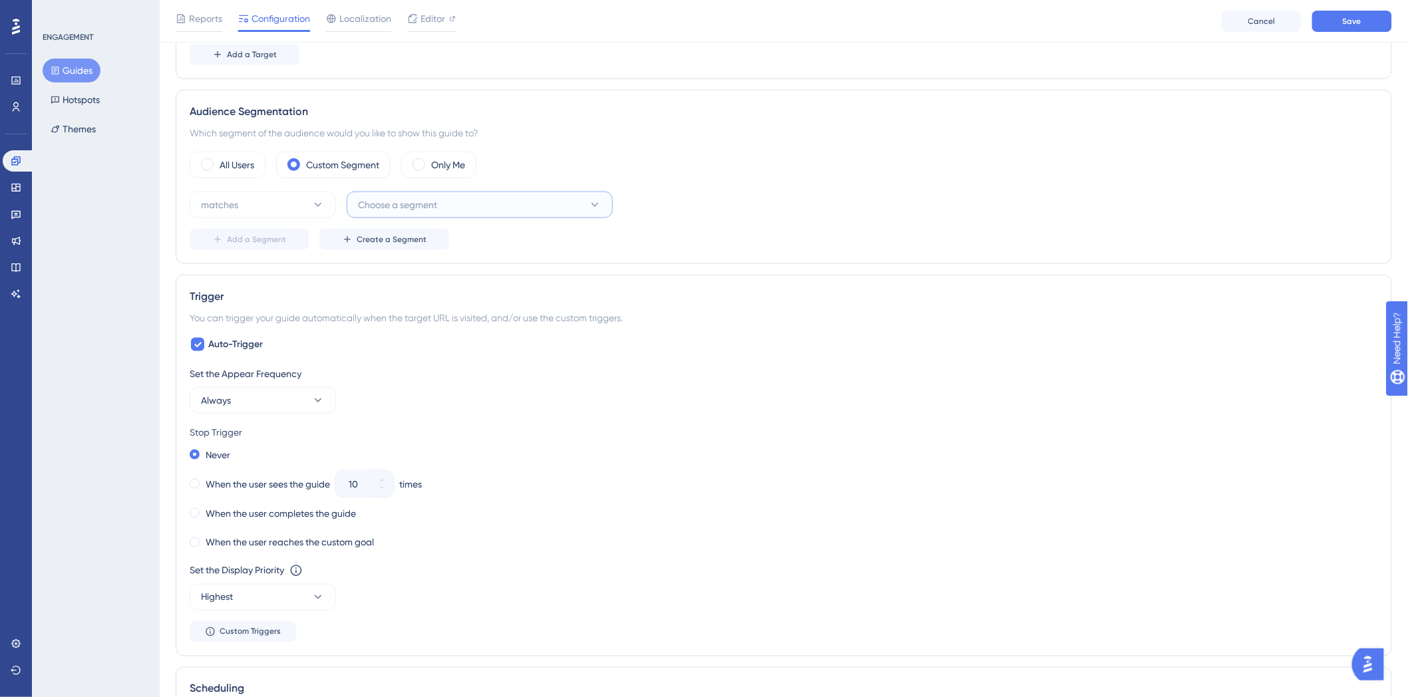
click at [521, 213] on button "Choose a segment" at bounding box center [480, 205] width 266 height 27
click at [479, 391] on div "Fabi e Ari Fabi e Ari" at bounding box center [480, 392] width 228 height 27
click at [1361, 24] on span "Save" at bounding box center [1352, 21] width 19 height 11
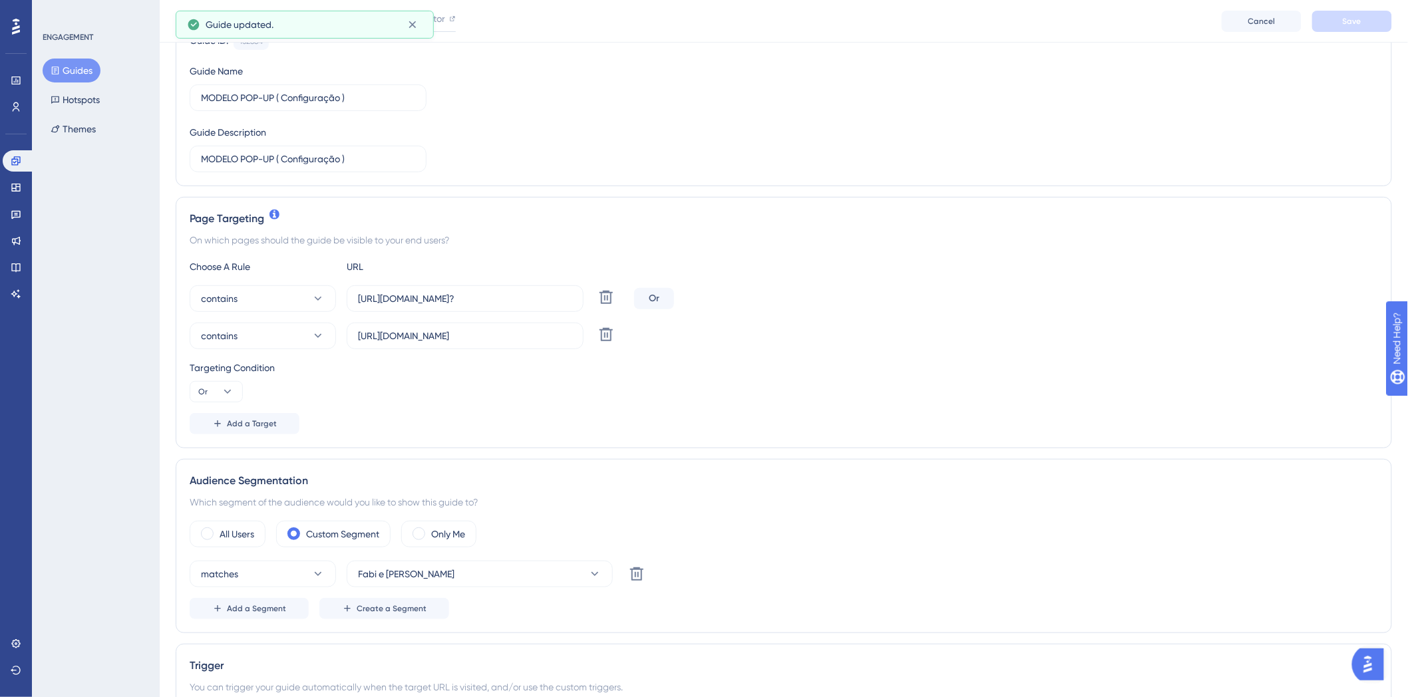
scroll to position [0, 0]
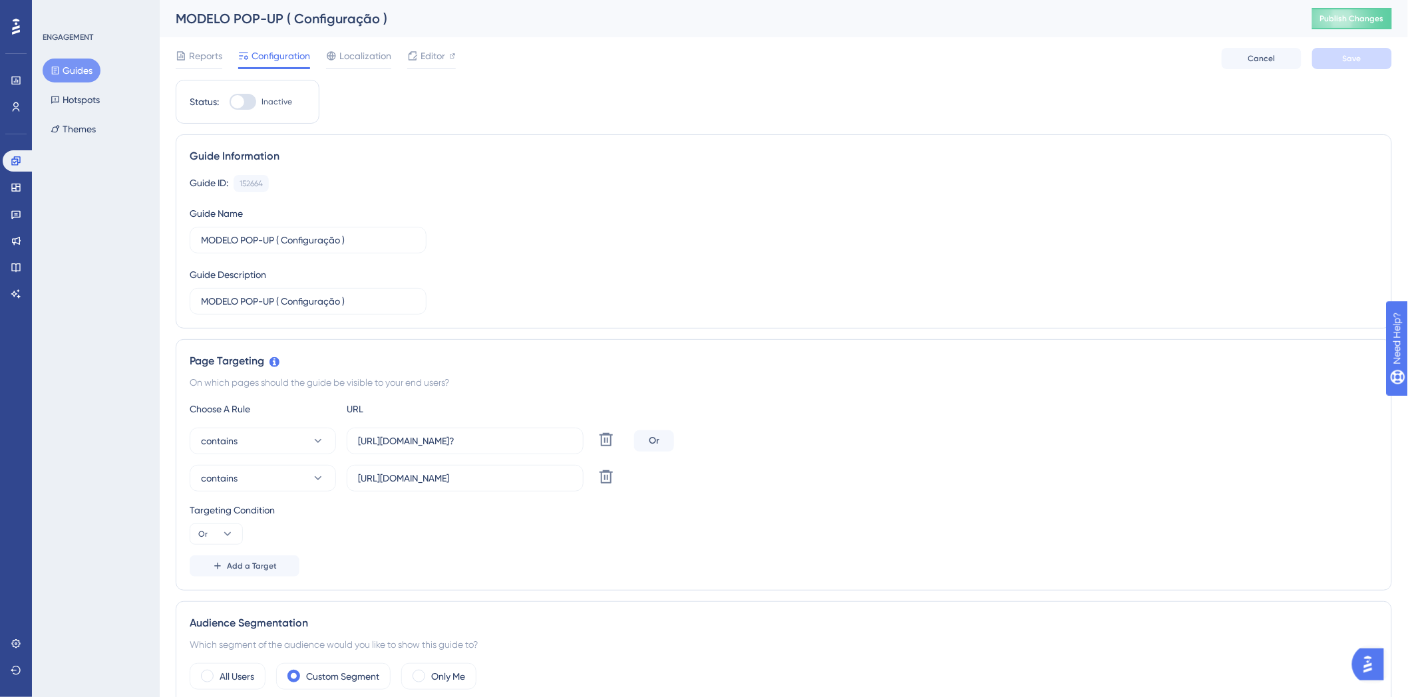
drag, startPoint x: 236, startPoint y: 95, endPoint x: 488, endPoint y: 140, distance: 256.2
click at [242, 98] on div at bounding box center [237, 101] width 13 height 13
click at [230, 102] on input "Inactive" at bounding box center [229, 102] width 1 height 1
click at [1371, 65] on button "Save" at bounding box center [1352, 58] width 80 height 21
click at [1382, 17] on span "Publish Changes" at bounding box center [1352, 18] width 64 height 11
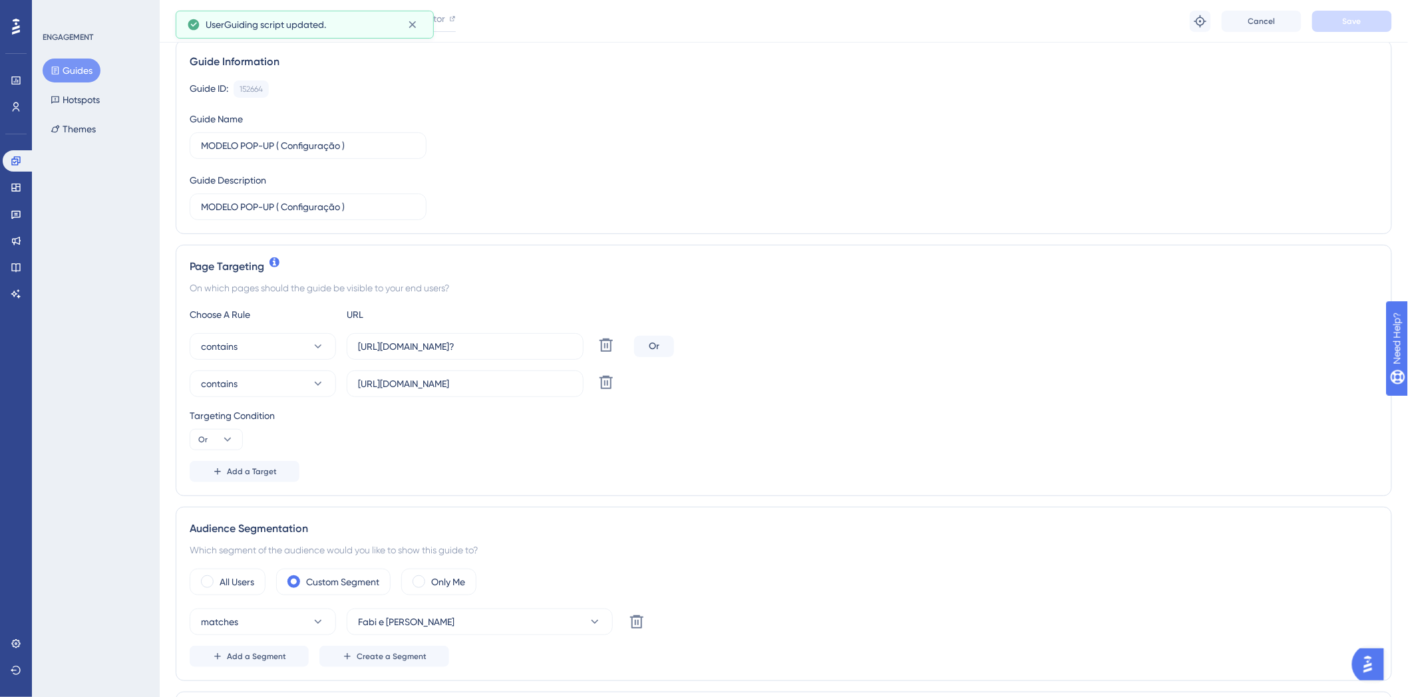
scroll to position [74, 0]
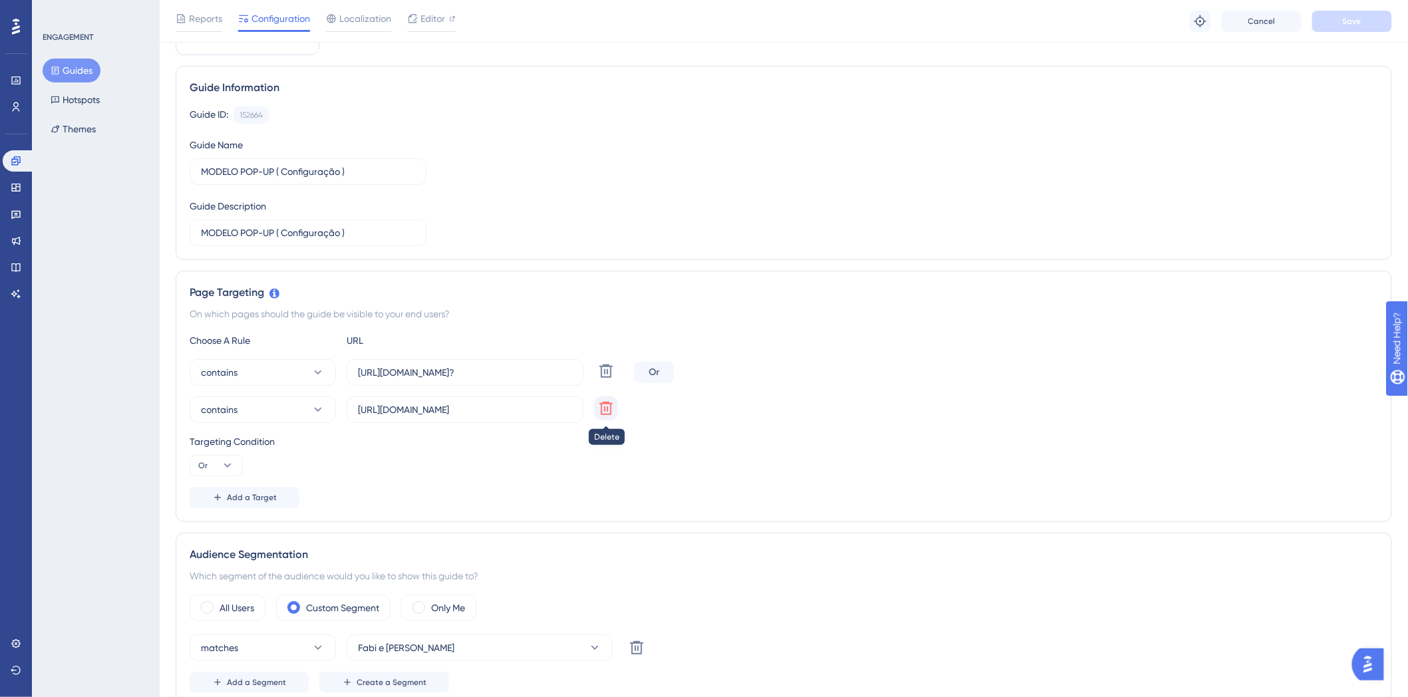
click at [603, 406] on icon at bounding box center [606, 409] width 16 height 16
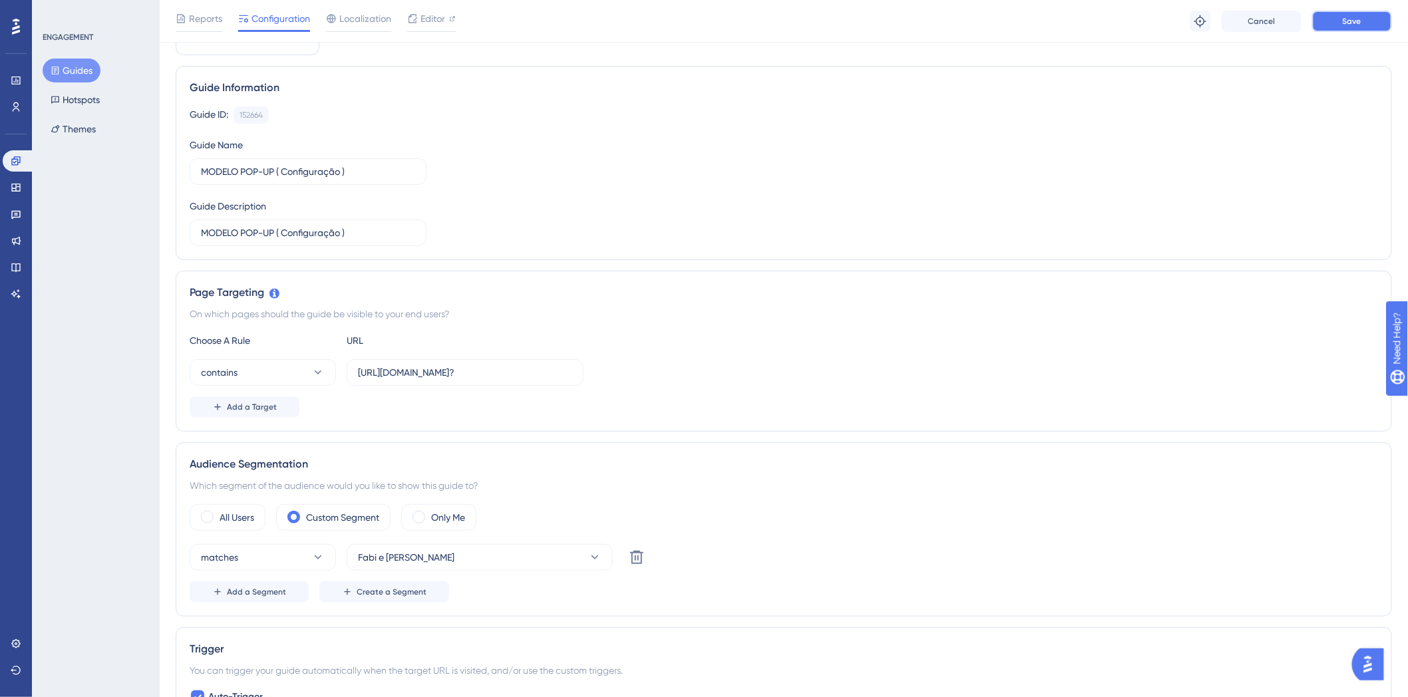
click at [1364, 12] on button "Save" at bounding box center [1352, 21] width 80 height 21
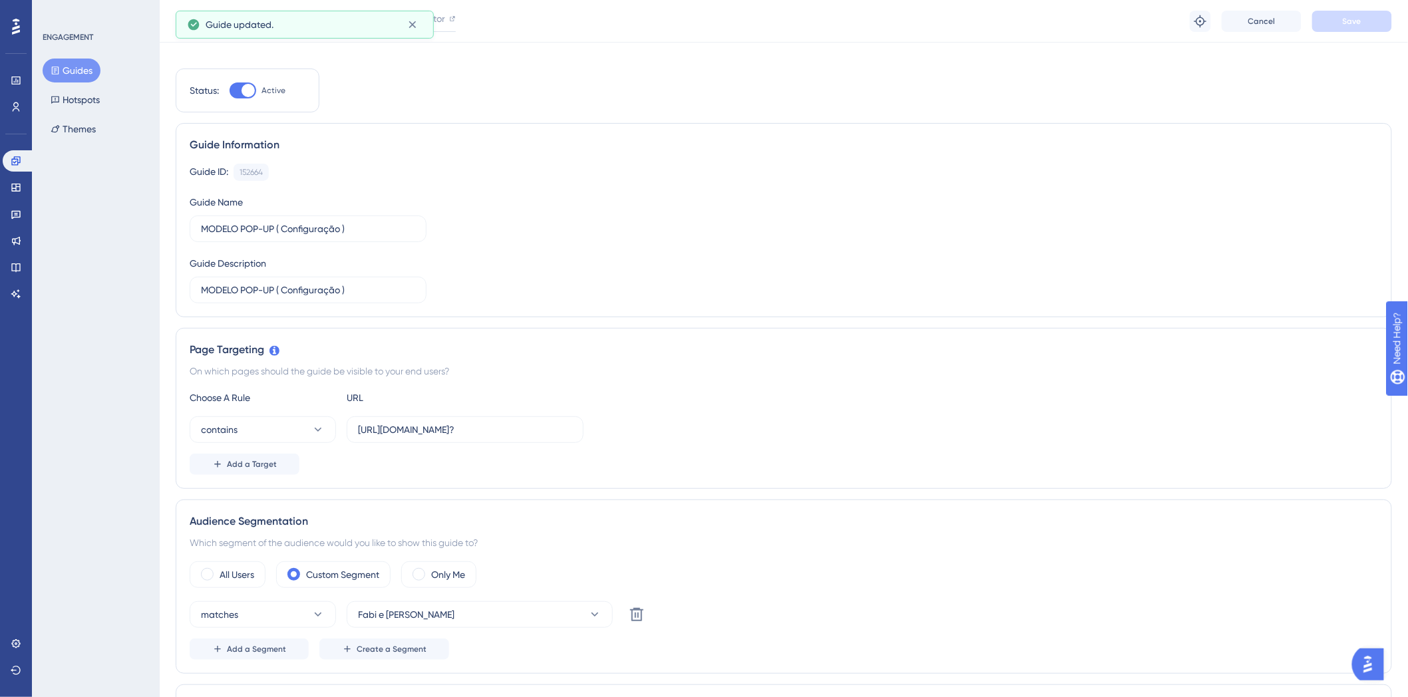
scroll to position [0, 0]
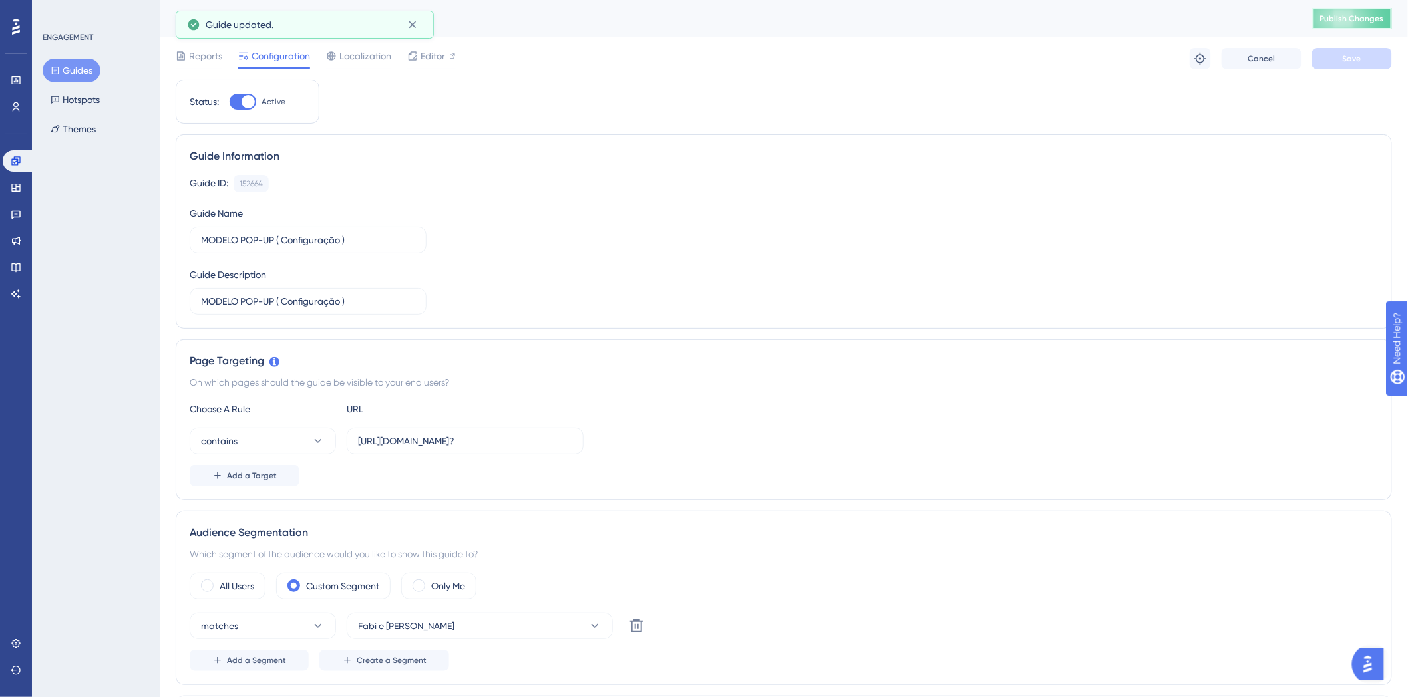
click at [1367, 21] on span "Publish Changes" at bounding box center [1352, 18] width 64 height 11
click at [240, 94] on div at bounding box center [243, 102] width 27 height 16
click at [230, 102] on input "Active" at bounding box center [229, 102] width 1 height 1
checkbox input "false"
click at [1365, 68] on button "Save" at bounding box center [1352, 58] width 80 height 21
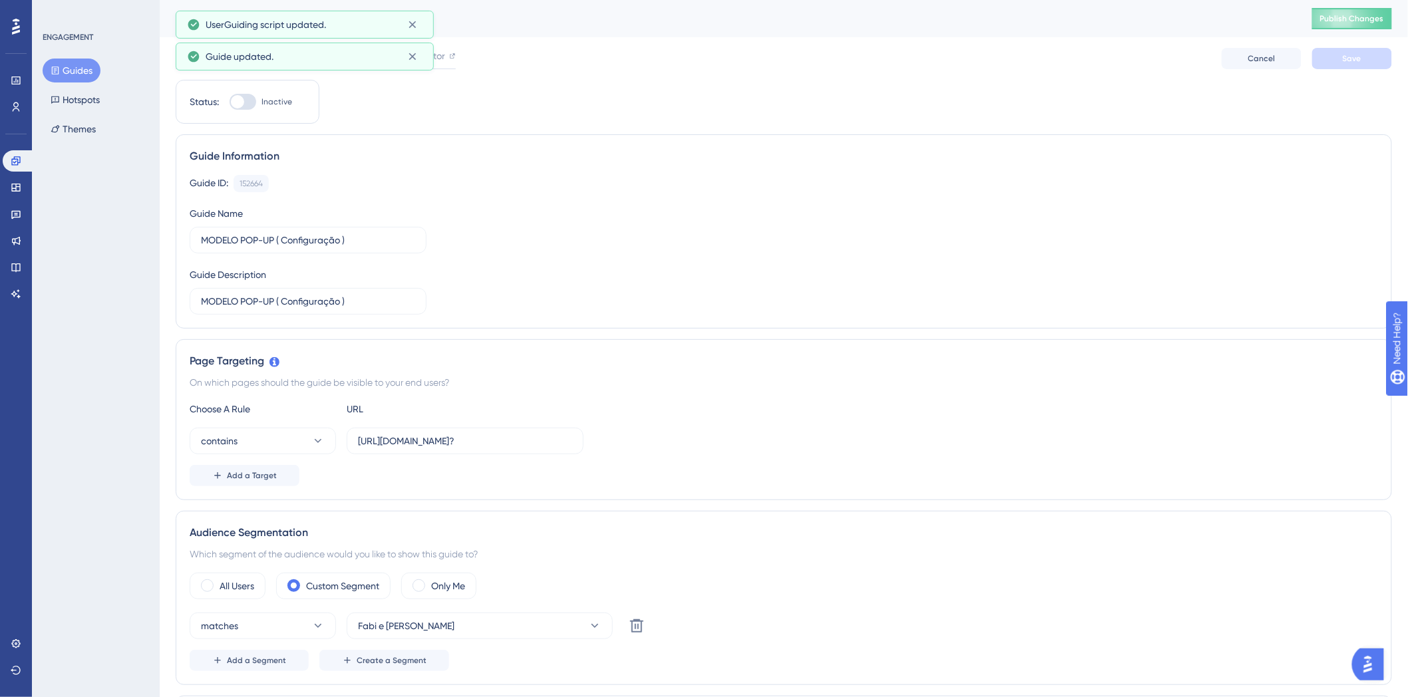
click at [1377, 21] on span "Publish Changes" at bounding box center [1352, 18] width 64 height 11
click at [458, 49] on div "Reports Configuration Localization Editor Cancel Save" at bounding box center [784, 58] width 1216 height 43
click at [449, 55] on icon at bounding box center [452, 56] width 7 height 7
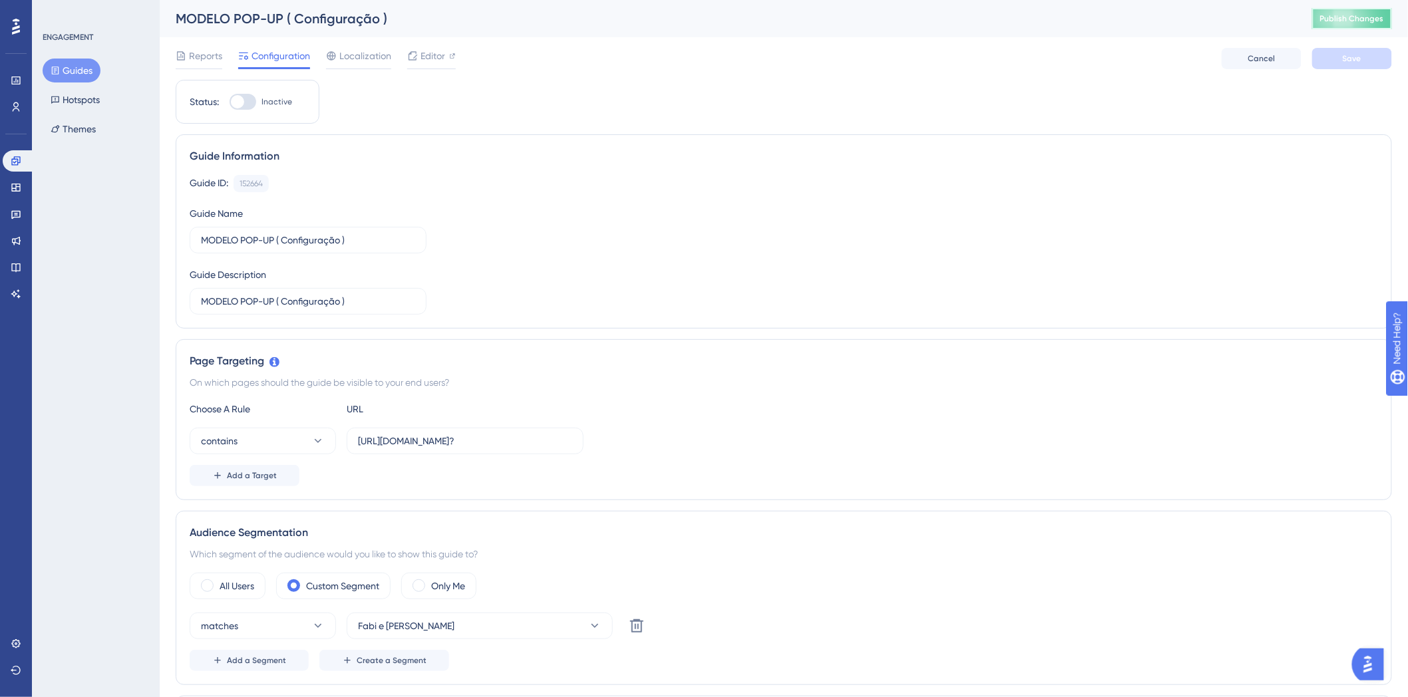
click at [1344, 13] on span "Publish Changes" at bounding box center [1352, 18] width 64 height 11
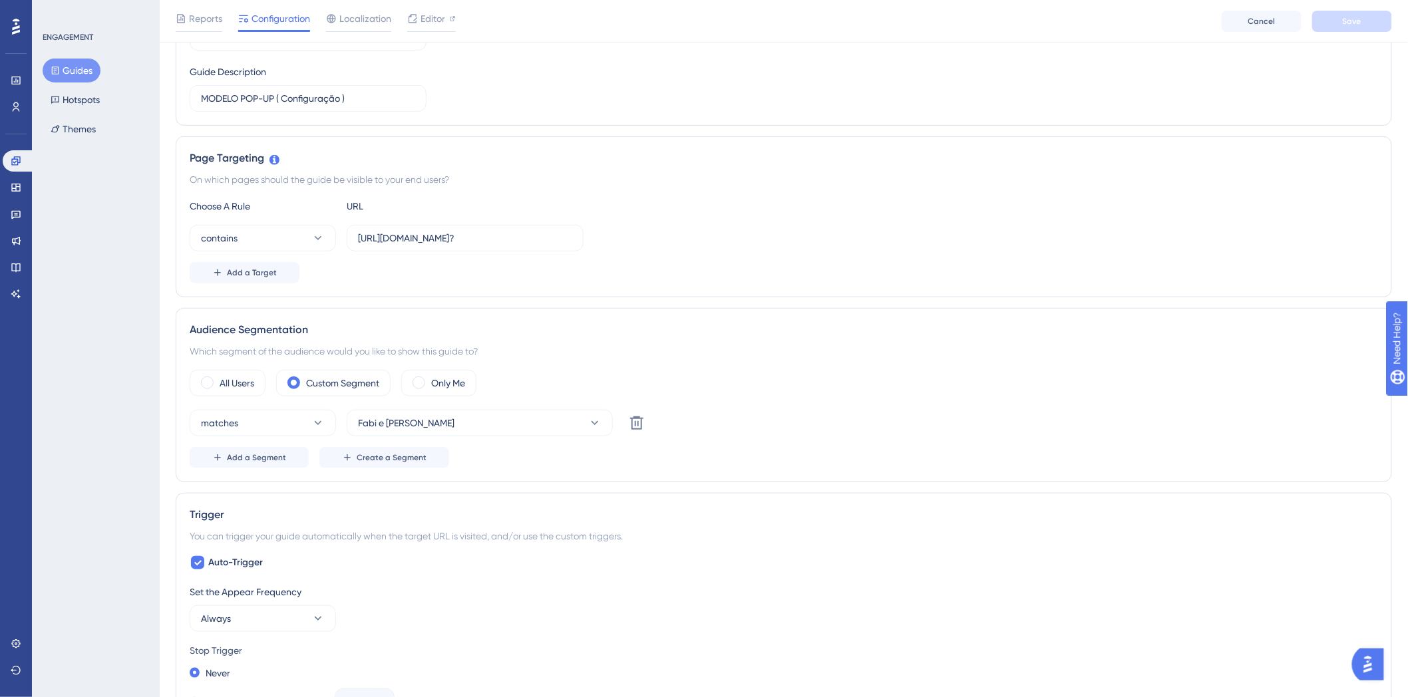
scroll to position [74, 0]
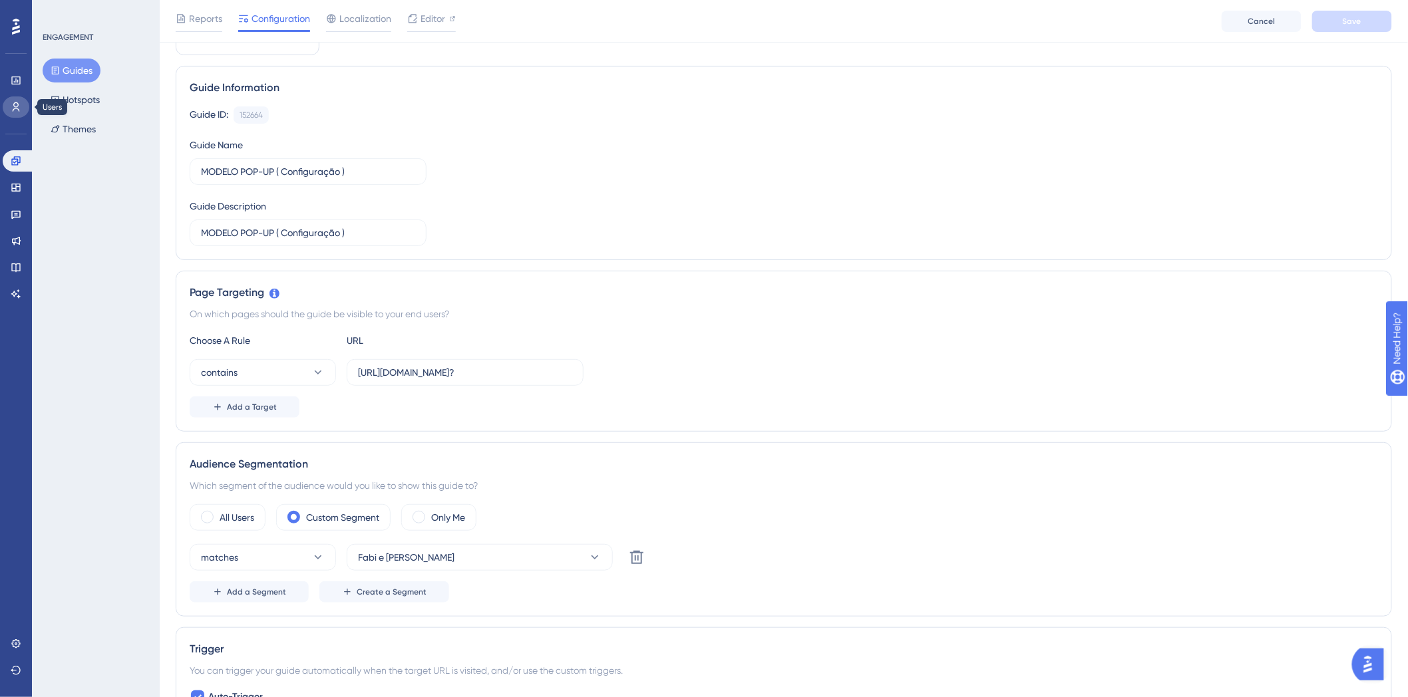
click at [18, 106] on icon at bounding box center [16, 107] width 11 height 11
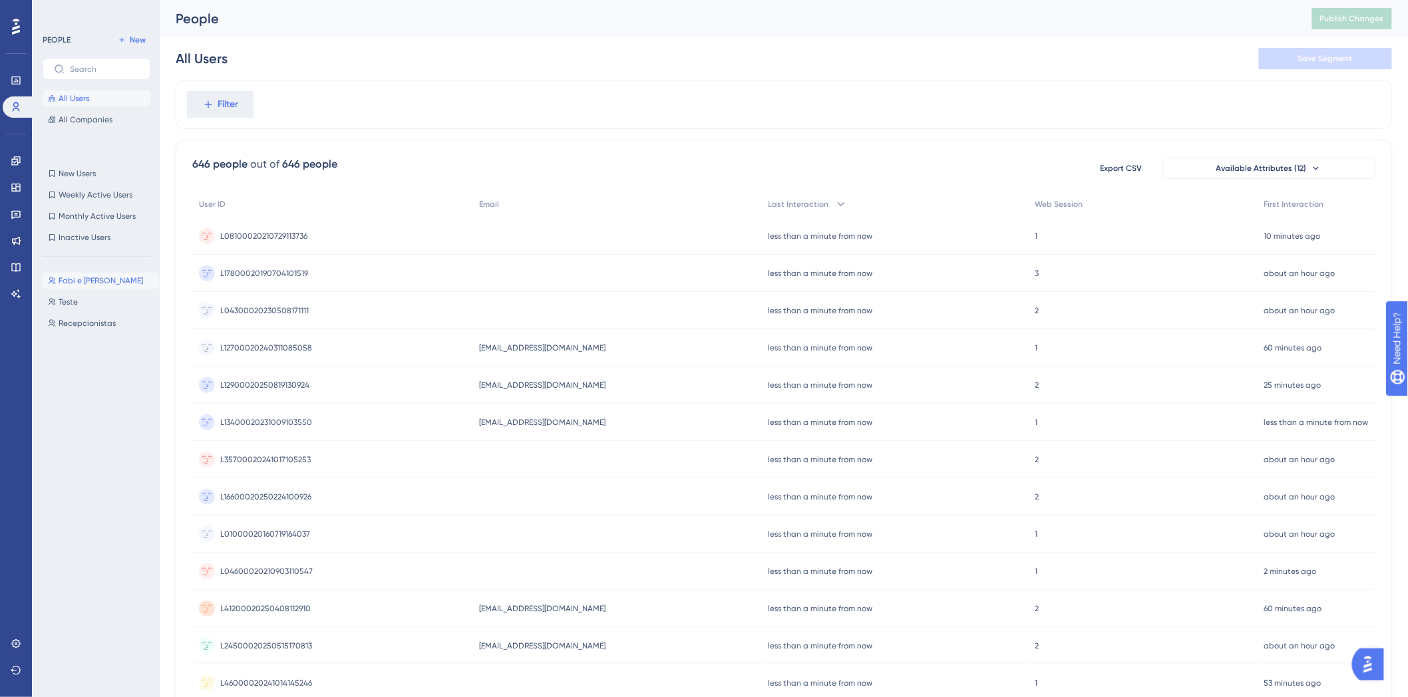
click at [77, 273] on button "Fabi e Ari Fabi e Ari" at bounding box center [101, 281] width 116 height 16
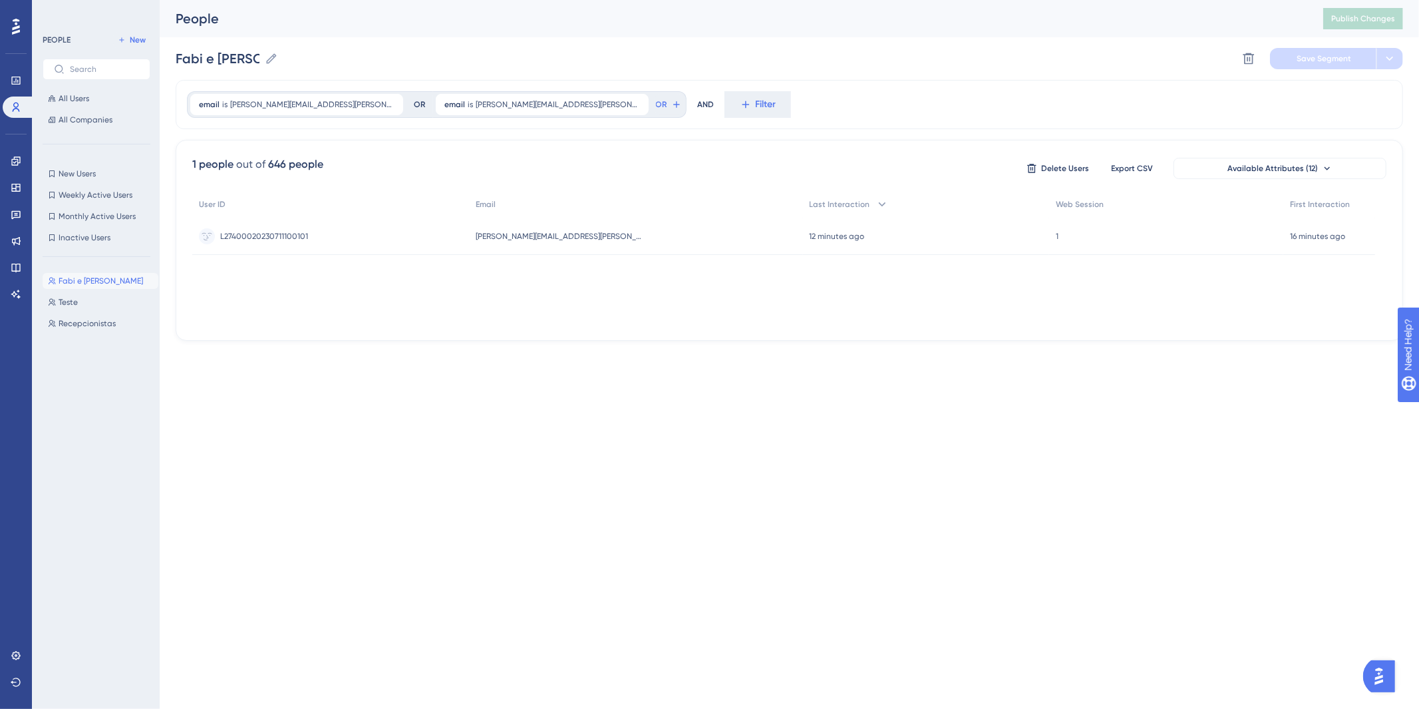
click at [584, 307] on div "User ID Email Last Interaction Web Session First Interaction L27400020230711100…" at bounding box center [789, 257] width 1194 height 133
click at [510, 0] on html "Performance Users Engagement Widgets Feedback Product Updates Knowledge Base AI…" at bounding box center [709, 0] width 1419 height 0
click at [408, 361] on div "Performance Users Engagement Widgets Feedback Product Updates Knowledge Base AI…" at bounding box center [789, 181] width 1259 height 362
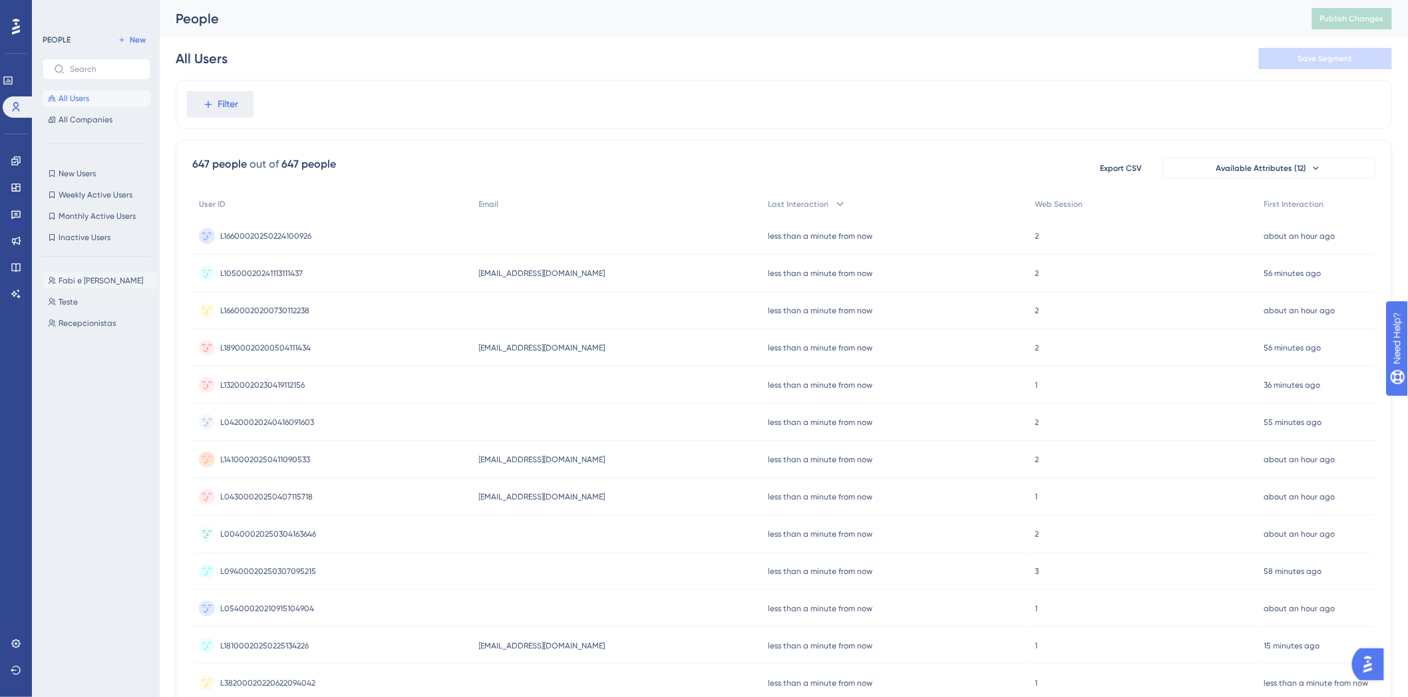
click at [65, 274] on button "Fabi e [PERSON_NAME] e [PERSON_NAME]" at bounding box center [101, 281] width 116 height 16
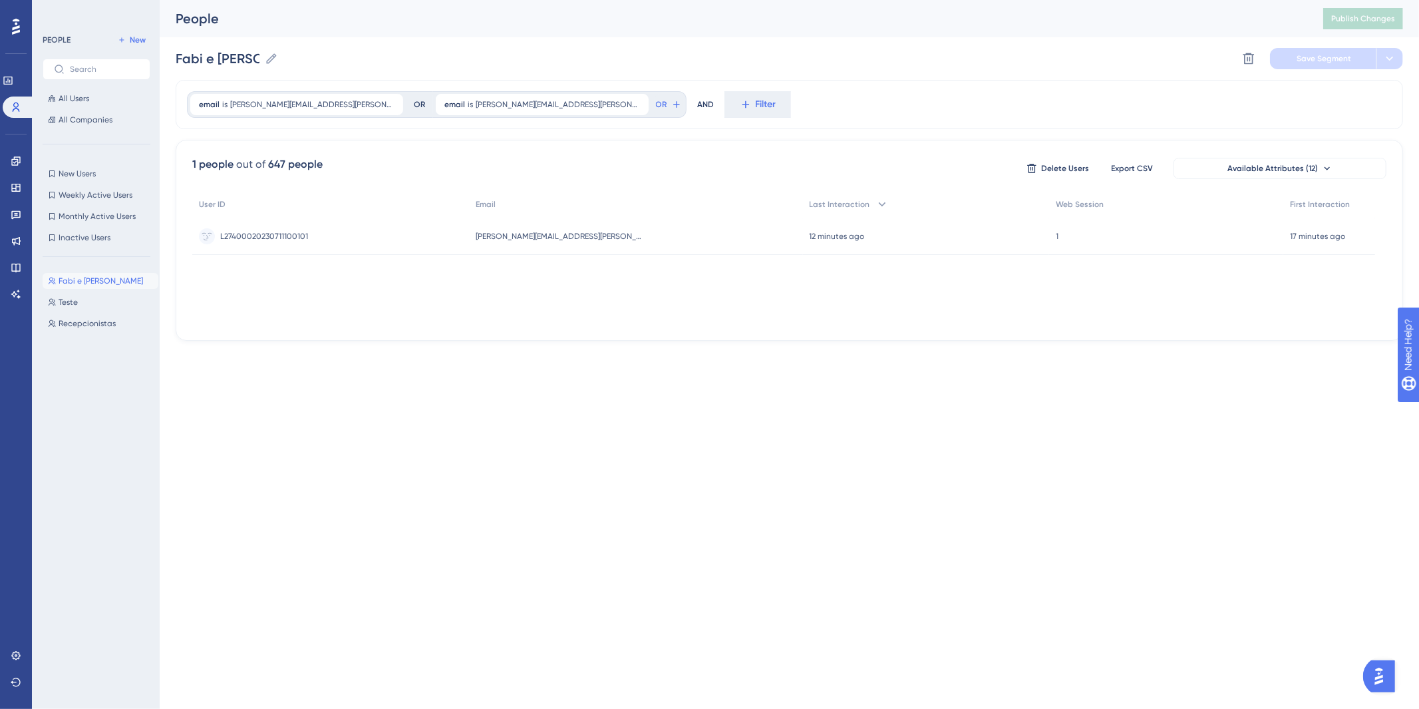
click at [436, 293] on div "User ID Email Last Interaction Web Session First Interaction L27400020230711100…" at bounding box center [789, 257] width 1194 height 133
click at [21, 150] on link at bounding box center [16, 160] width 11 height 21
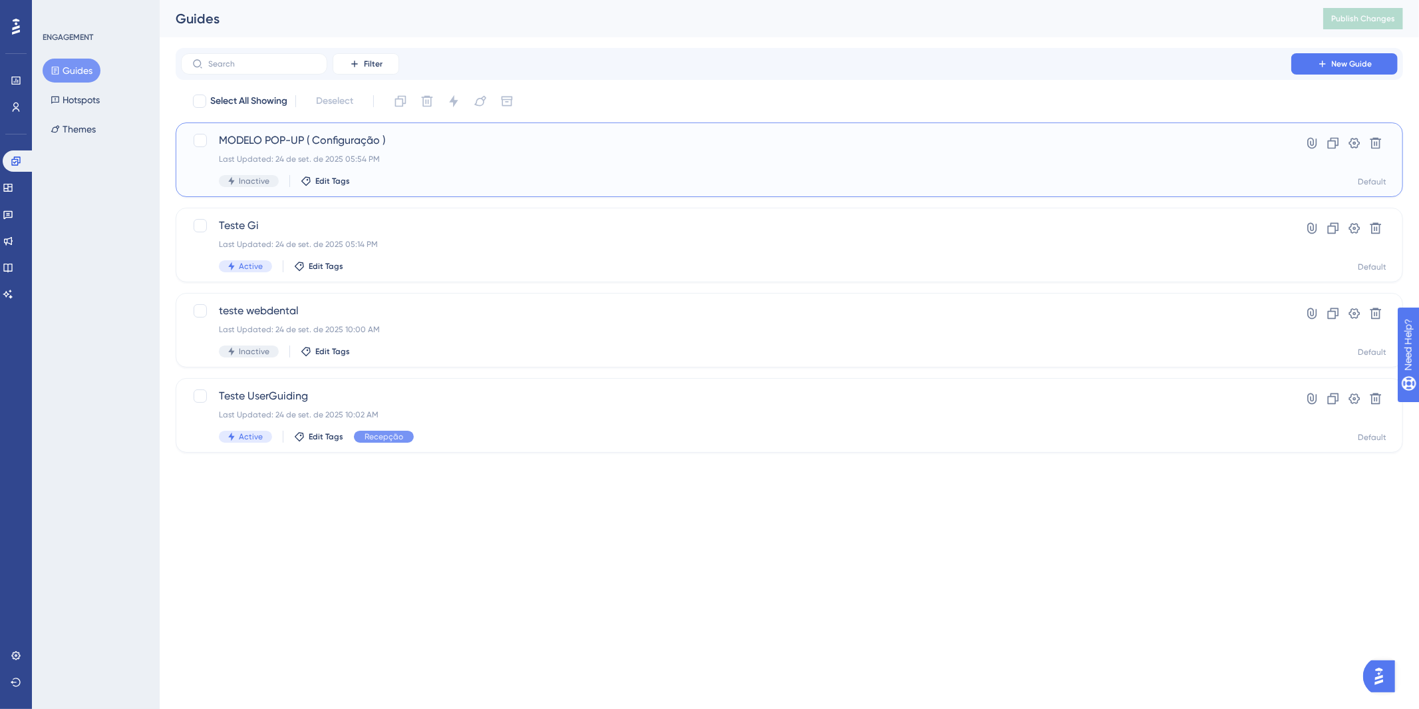
click at [603, 145] on span "MODELO POP-UP ( Configuração )" at bounding box center [736, 140] width 1035 height 16
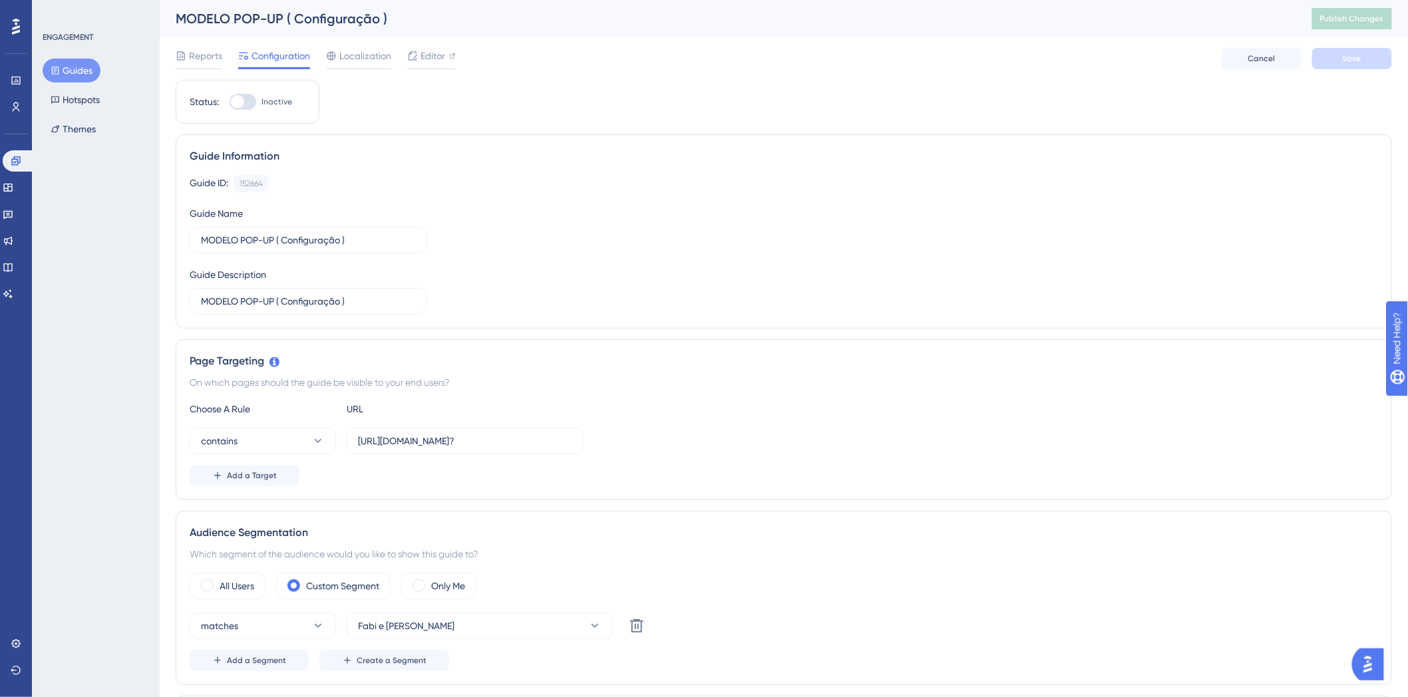
click at [237, 97] on div at bounding box center [237, 101] width 13 height 13
click at [230, 102] on input "Inactive" at bounding box center [229, 102] width 1 height 1
checkbox input "true"
click at [1336, 55] on button "Save" at bounding box center [1352, 58] width 80 height 21
click at [1380, 21] on button "Publish Changes" at bounding box center [1352, 18] width 80 height 21
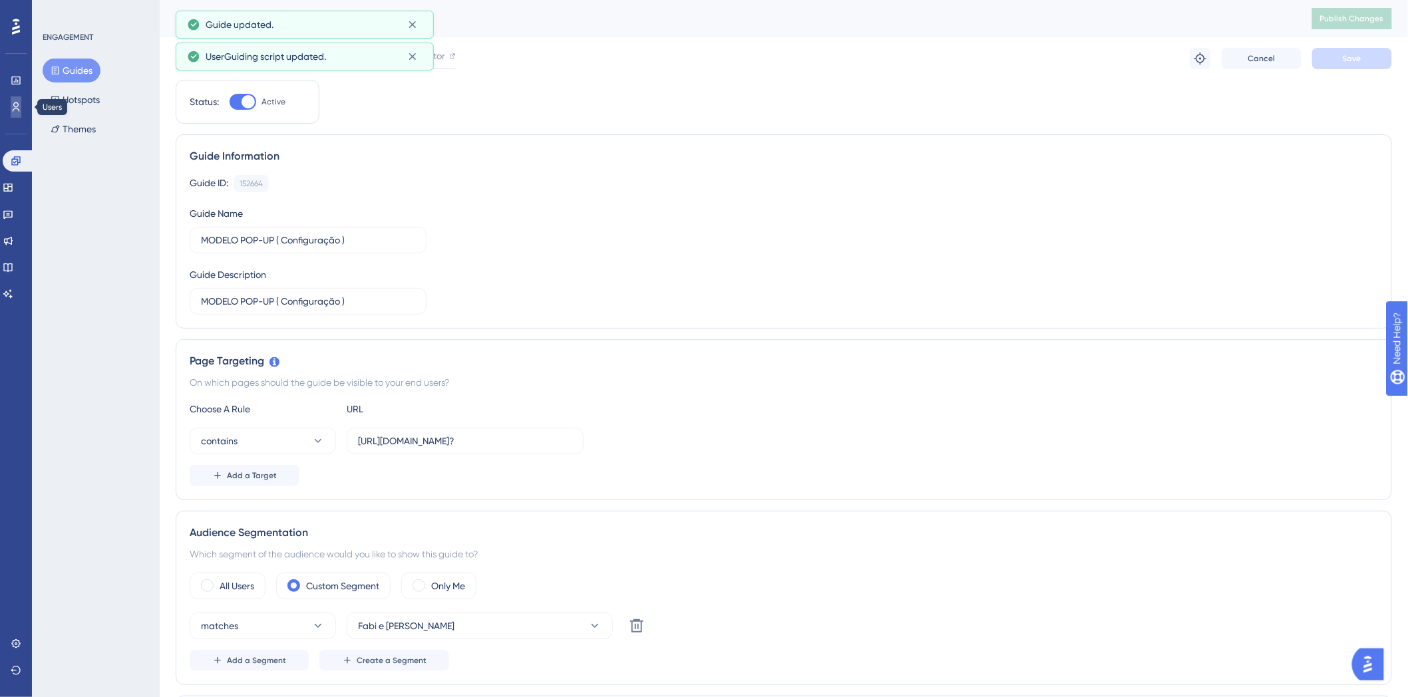
click at [11, 113] on link at bounding box center [16, 106] width 11 height 21
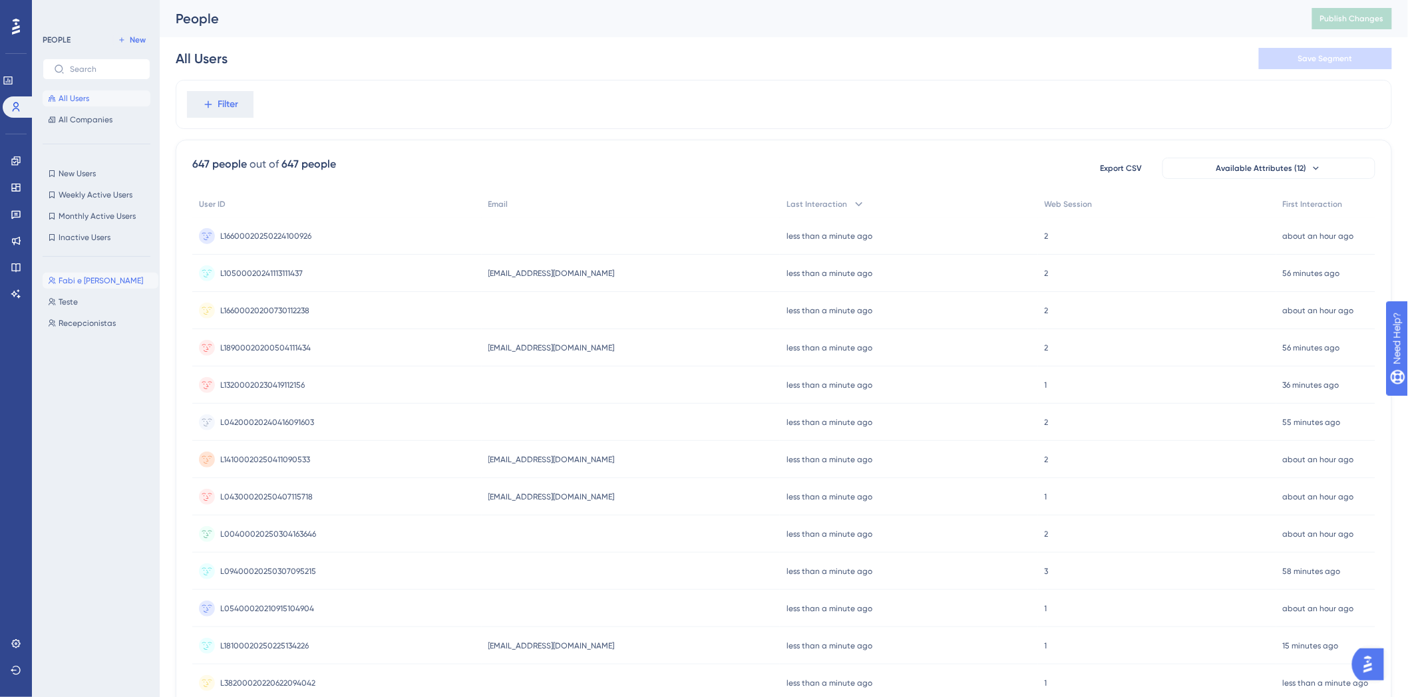
click at [75, 277] on span "Fabi e Ari" at bounding box center [101, 280] width 84 height 11
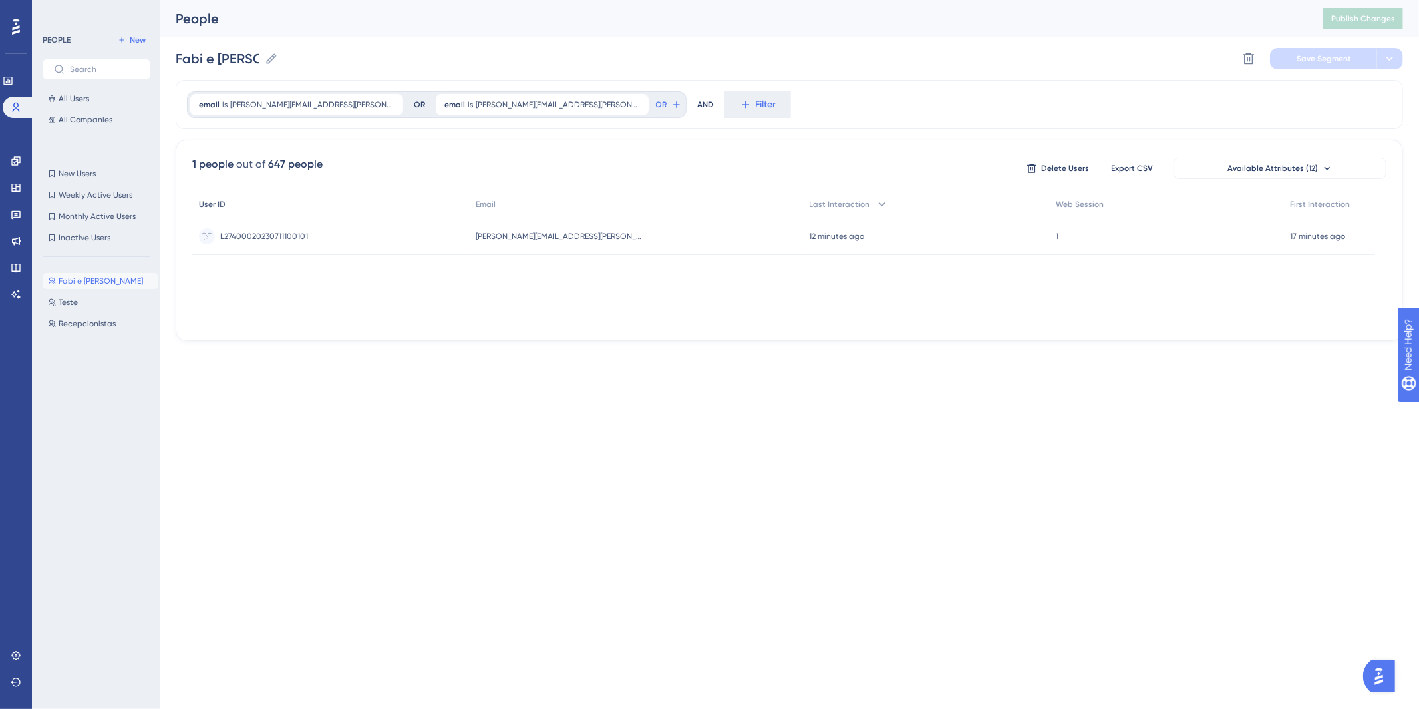
click at [373, 191] on div "User ID" at bounding box center [330, 204] width 277 height 27
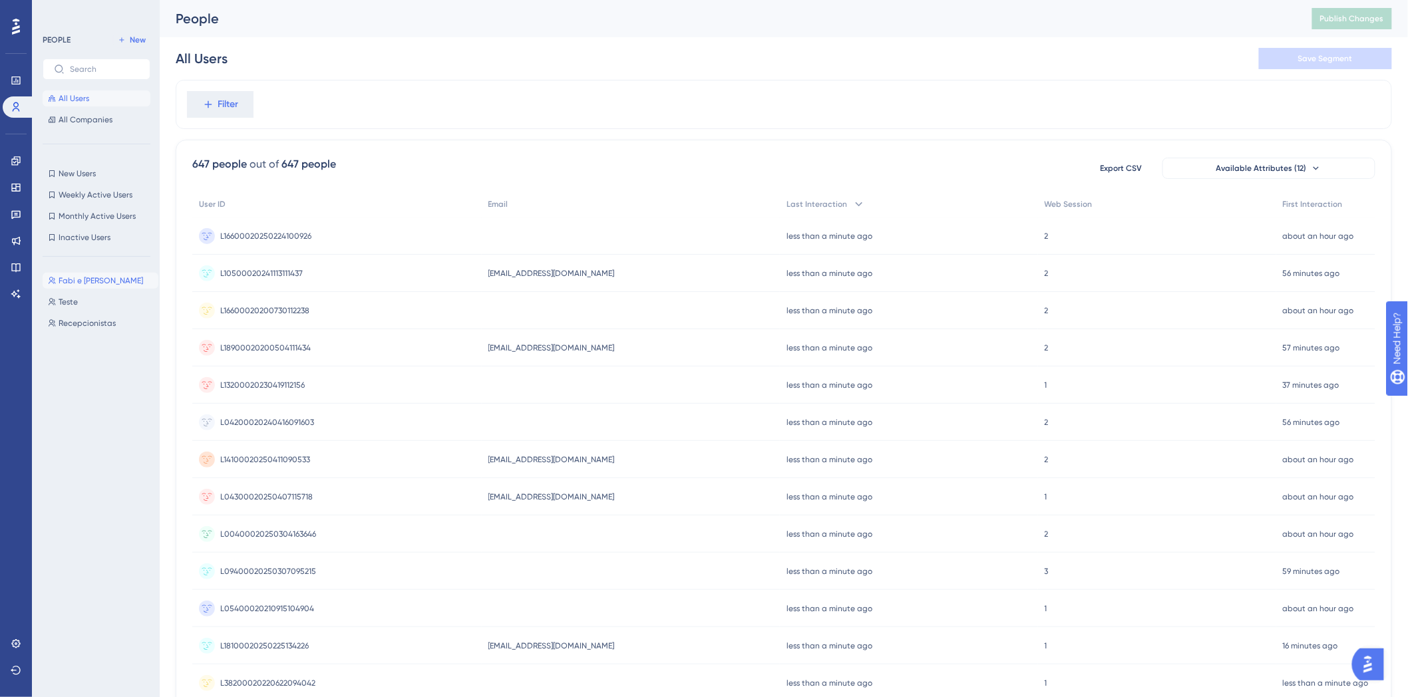
click at [75, 281] on span "Fabi e [PERSON_NAME]" at bounding box center [101, 280] width 84 height 11
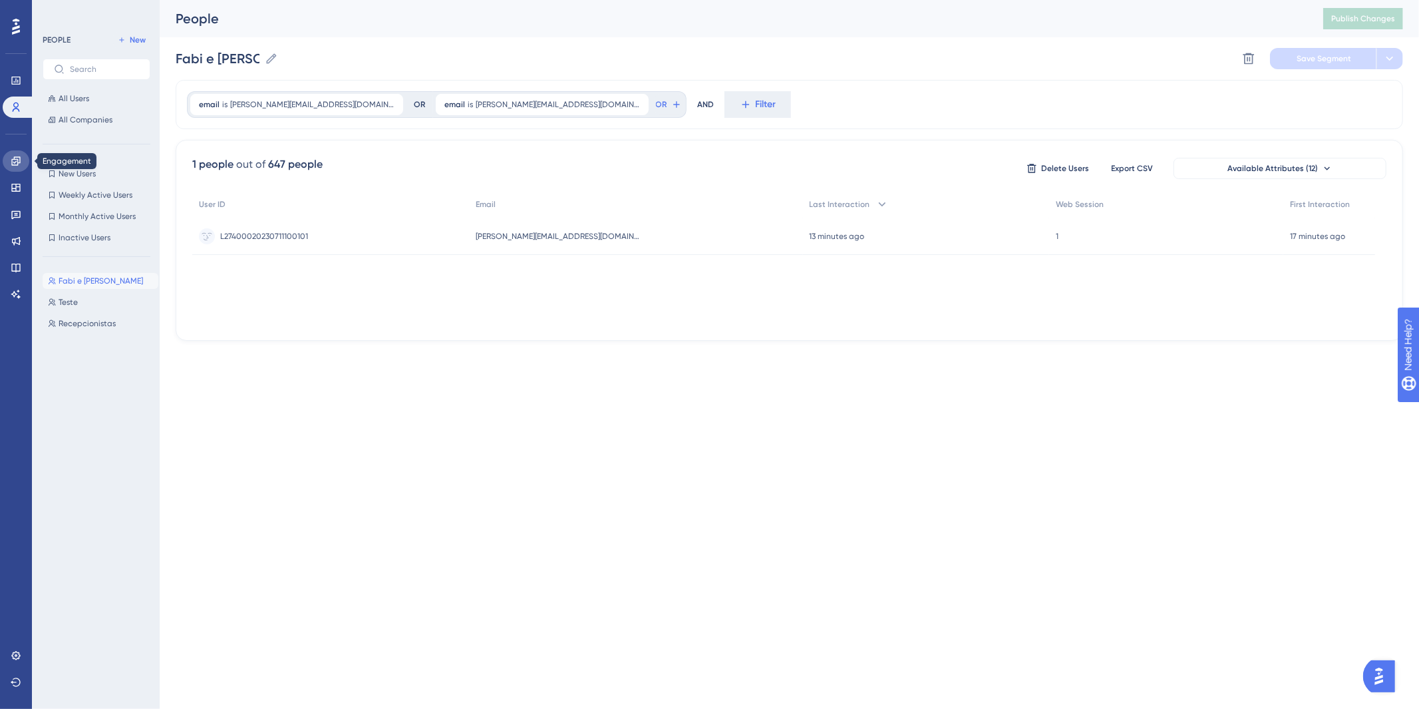
click at [17, 157] on icon at bounding box center [16, 161] width 11 height 11
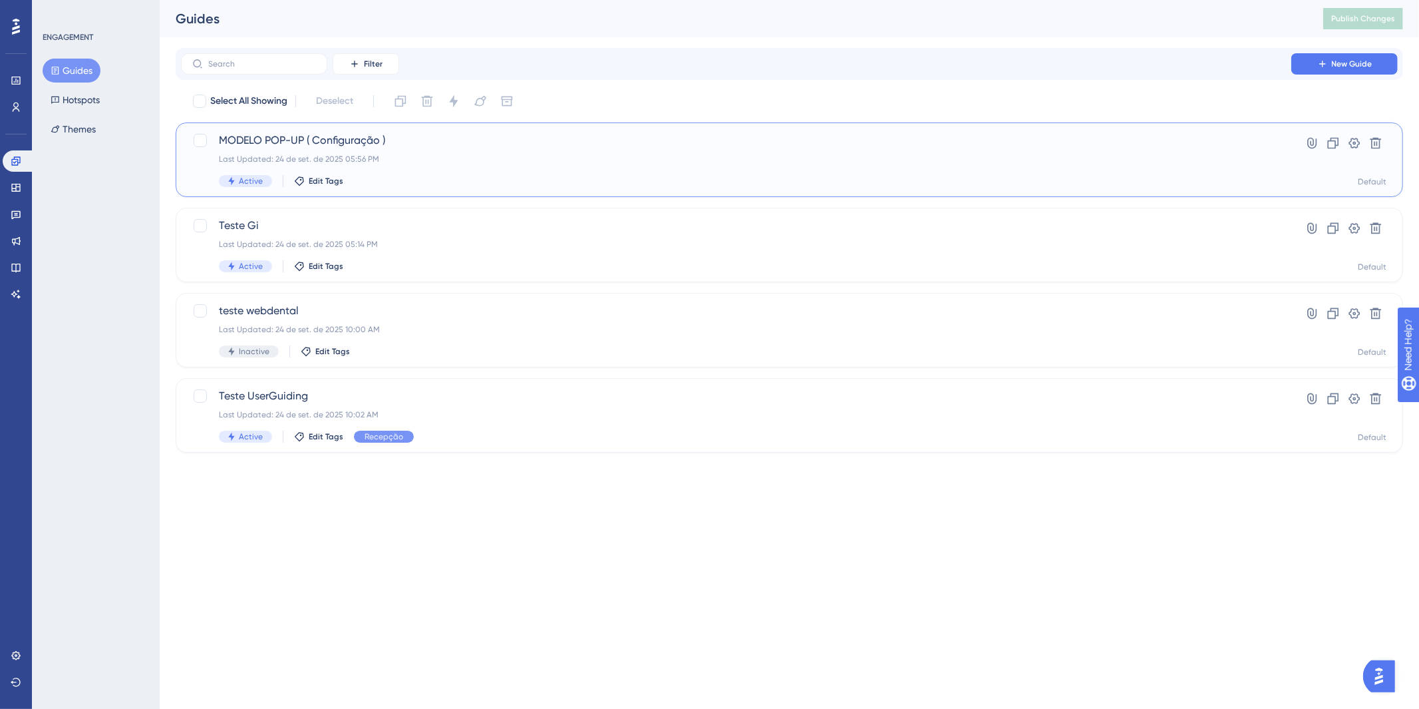
click at [484, 138] on span "MODELO POP-UP ( Configuração )" at bounding box center [736, 140] width 1035 height 16
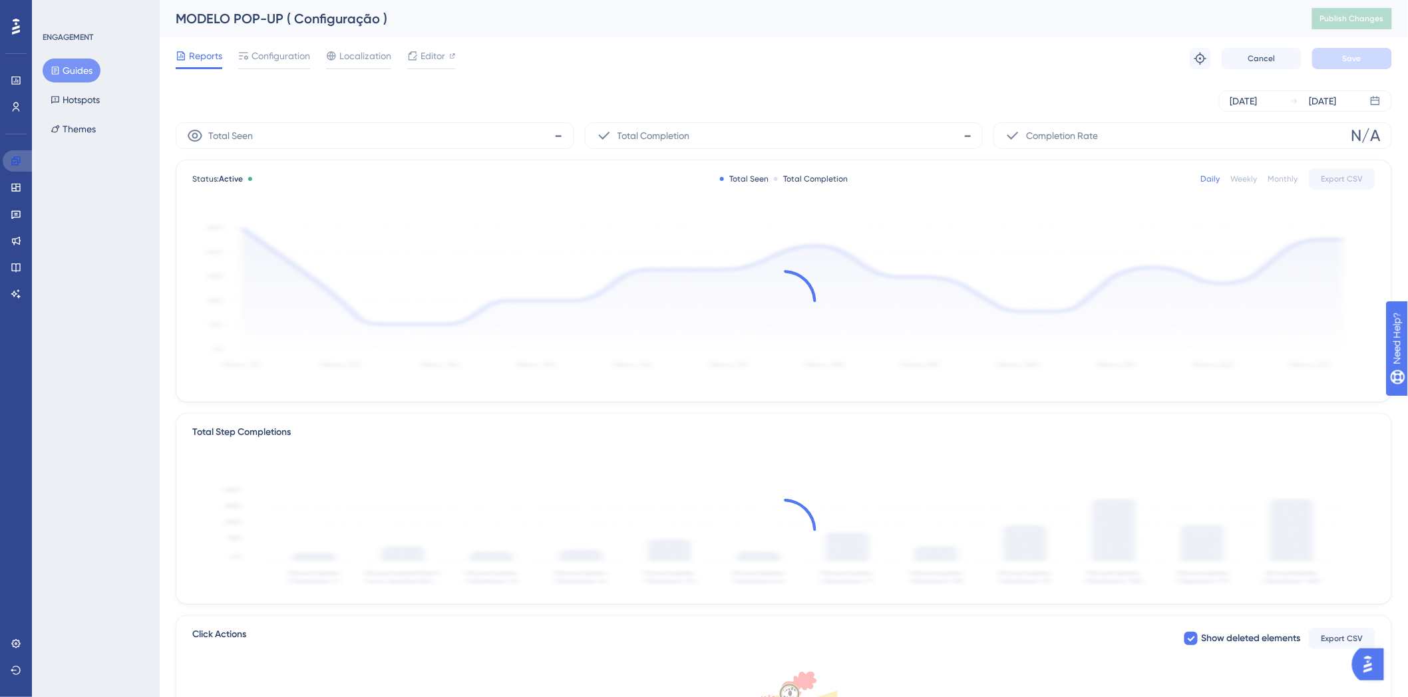
click at [16, 156] on icon at bounding box center [15, 160] width 9 height 9
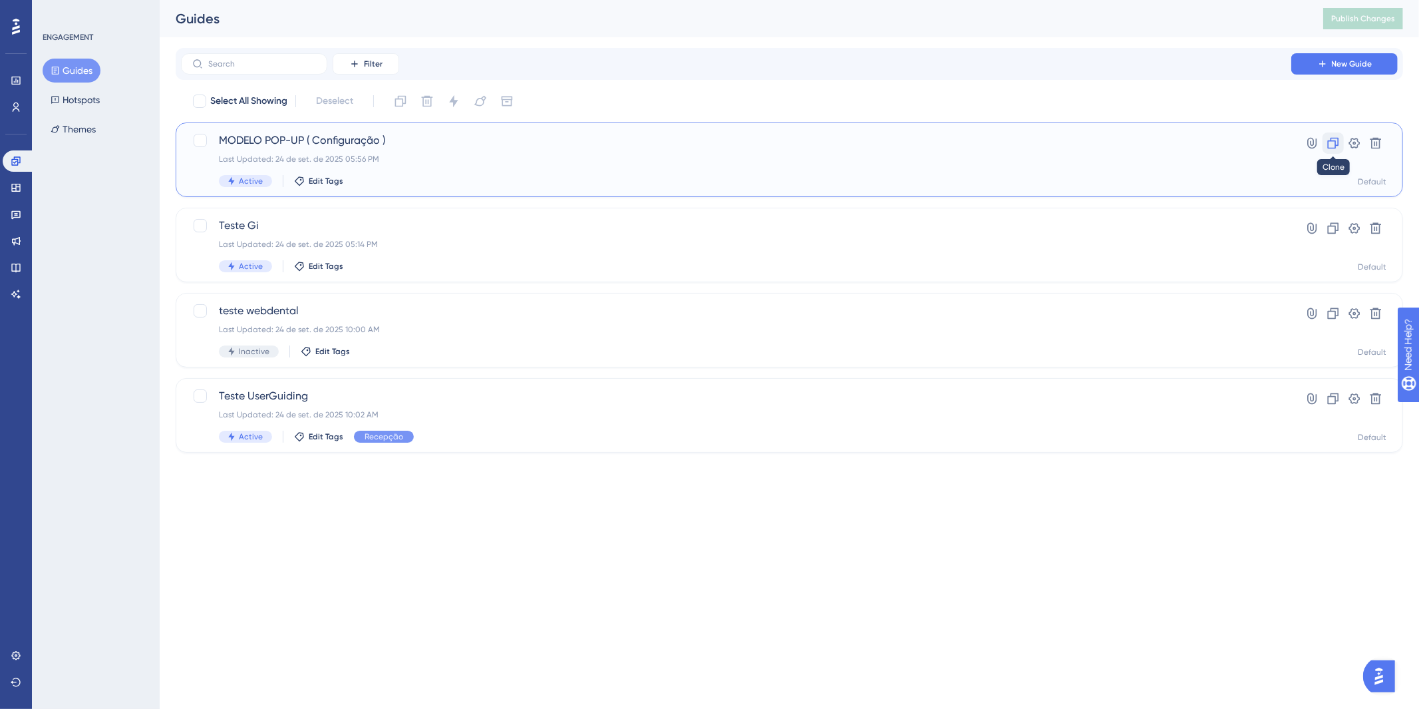
click at [1339, 138] on icon at bounding box center [1333, 143] width 11 height 11
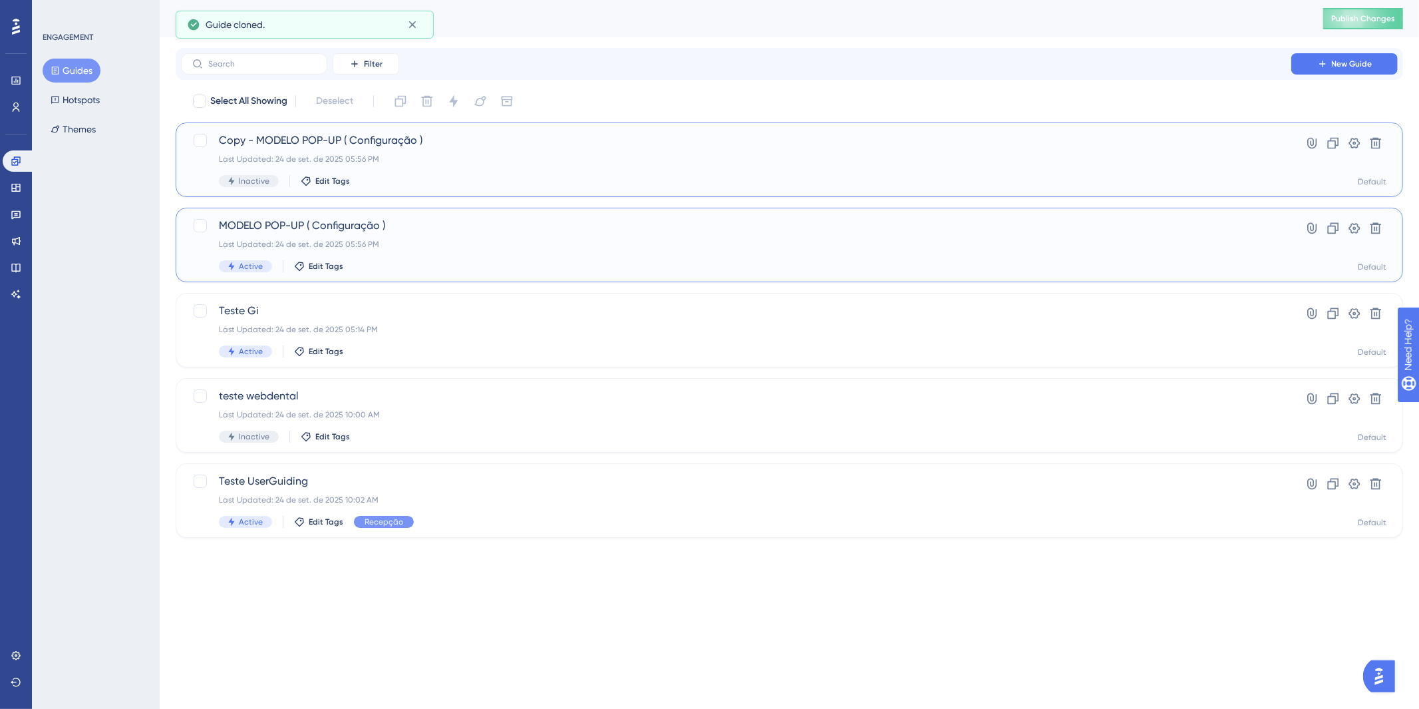
click at [423, 240] on div "Last Updated: 24 de set. de 2025 05:56 PM" at bounding box center [736, 244] width 1035 height 11
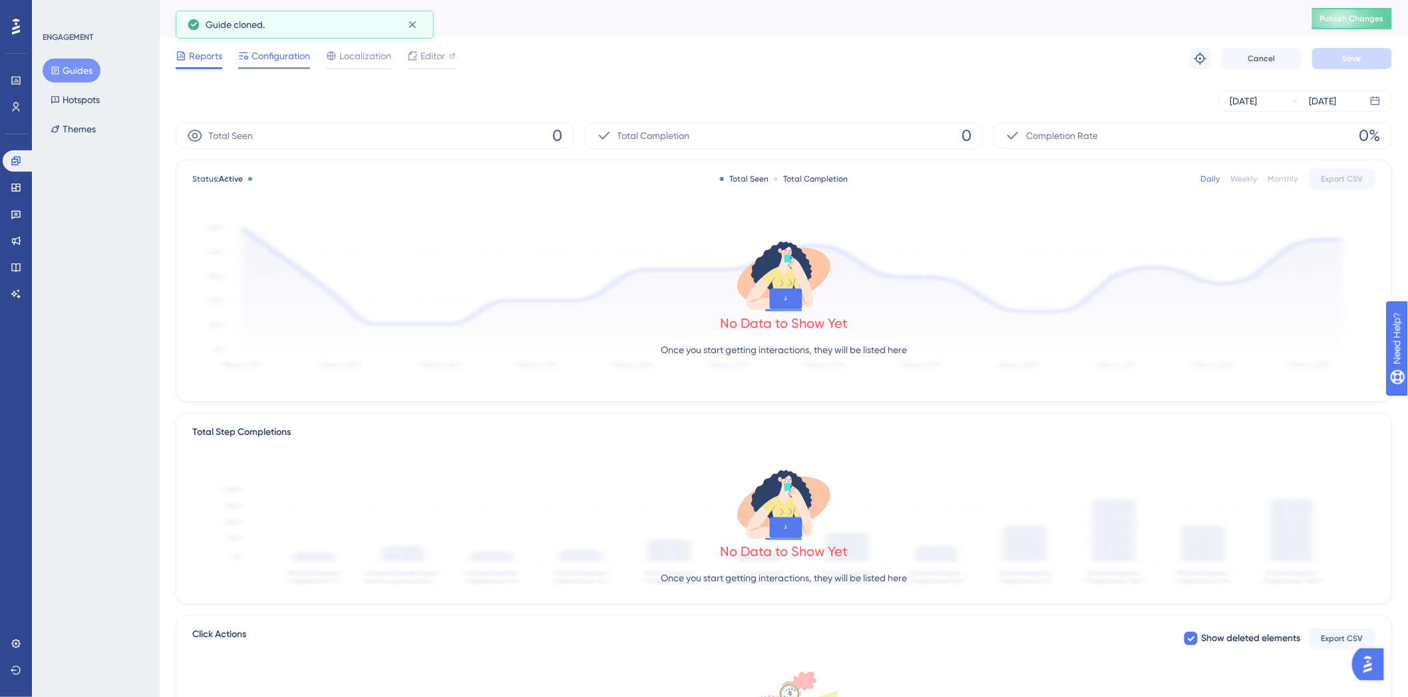
click at [253, 63] on span "Configuration" at bounding box center [280, 56] width 59 height 16
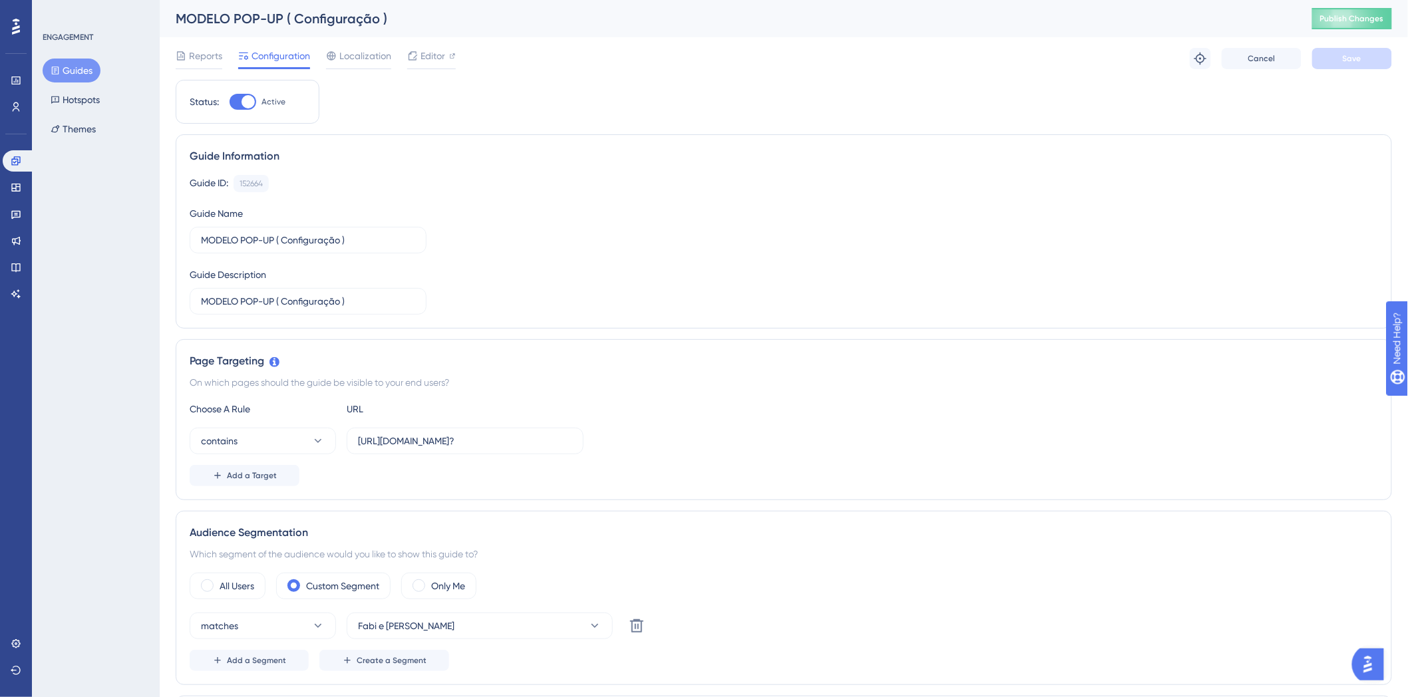
click at [253, 100] on div at bounding box center [248, 101] width 13 height 13
click at [230, 102] on input "Active" at bounding box center [229, 102] width 1 height 1
checkbox input "false"
click at [1343, 63] on span "Save" at bounding box center [1352, 58] width 19 height 11
click at [1360, 18] on span "Publish Changes" at bounding box center [1352, 18] width 64 height 11
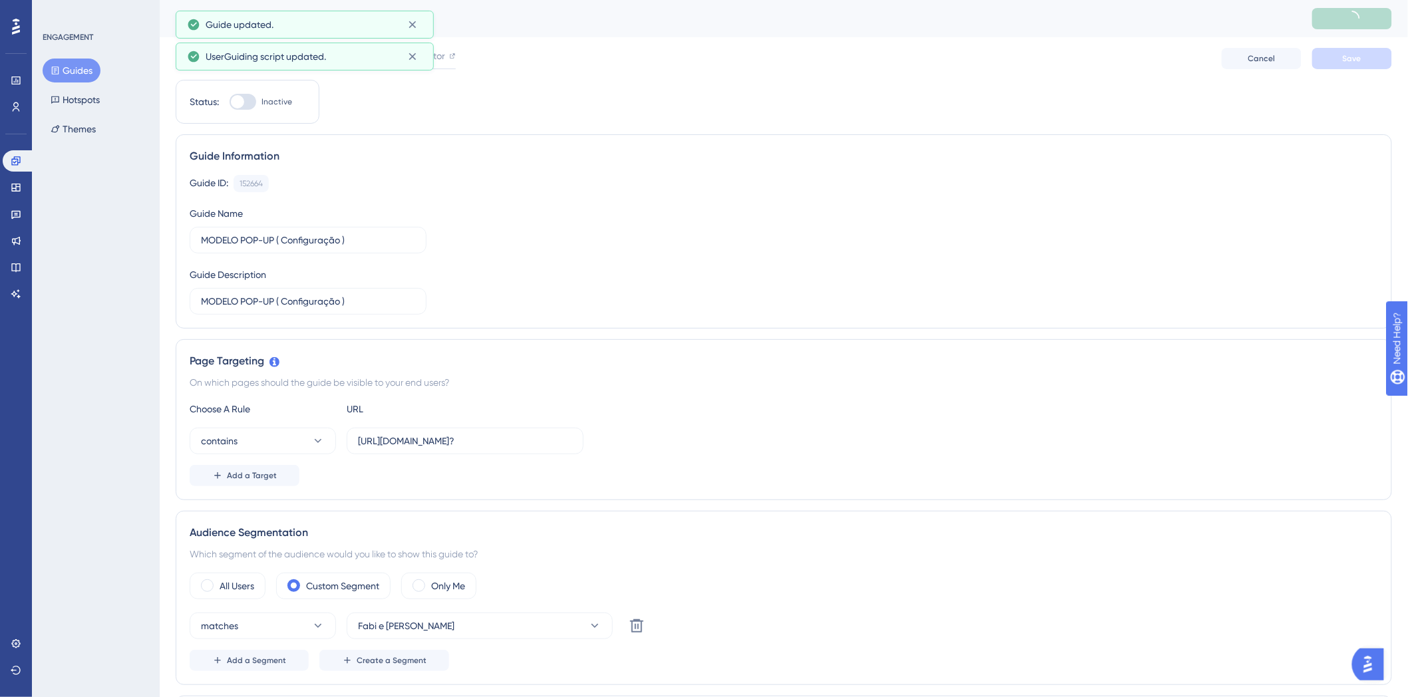
click at [83, 67] on button "Guides" at bounding box center [72, 71] width 58 height 24
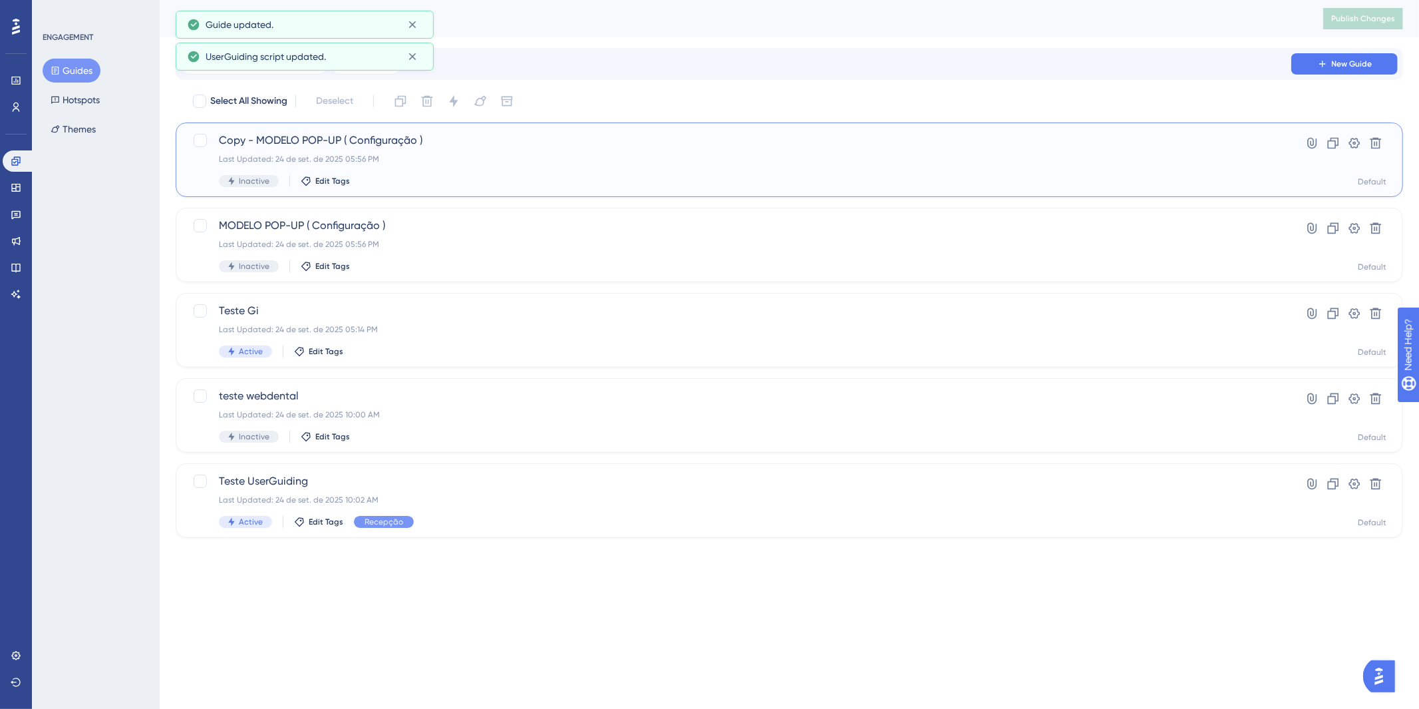
click at [630, 160] on div "Last Updated: 24 de set. de 2025 05:56 PM" at bounding box center [736, 159] width 1035 height 11
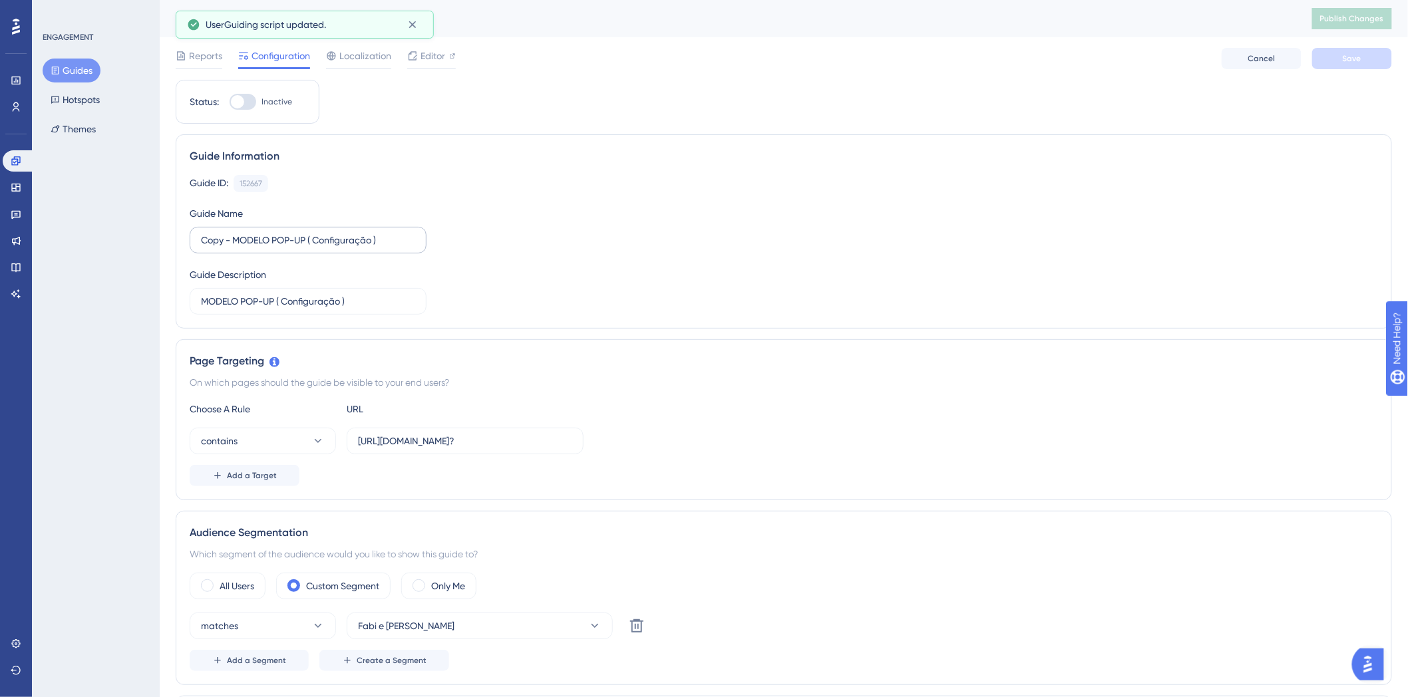
click at [281, 231] on label "Copy - MODELO POP-UP ( Configuração )" at bounding box center [308, 240] width 237 height 27
click at [281, 233] on input "Copy - MODELO POP-UP ( Configuração )" at bounding box center [308, 240] width 214 height 15
click at [281, 231] on label "Copy - MODELO POP-UP ( Configuração )" at bounding box center [308, 240] width 237 height 27
click at [281, 233] on input "Copy - MODELO POP-UP ( Configuração )" at bounding box center [308, 240] width 214 height 15
click at [281, 231] on label "Copy - MODELO POP-UP ( Configuração )" at bounding box center [308, 240] width 237 height 27
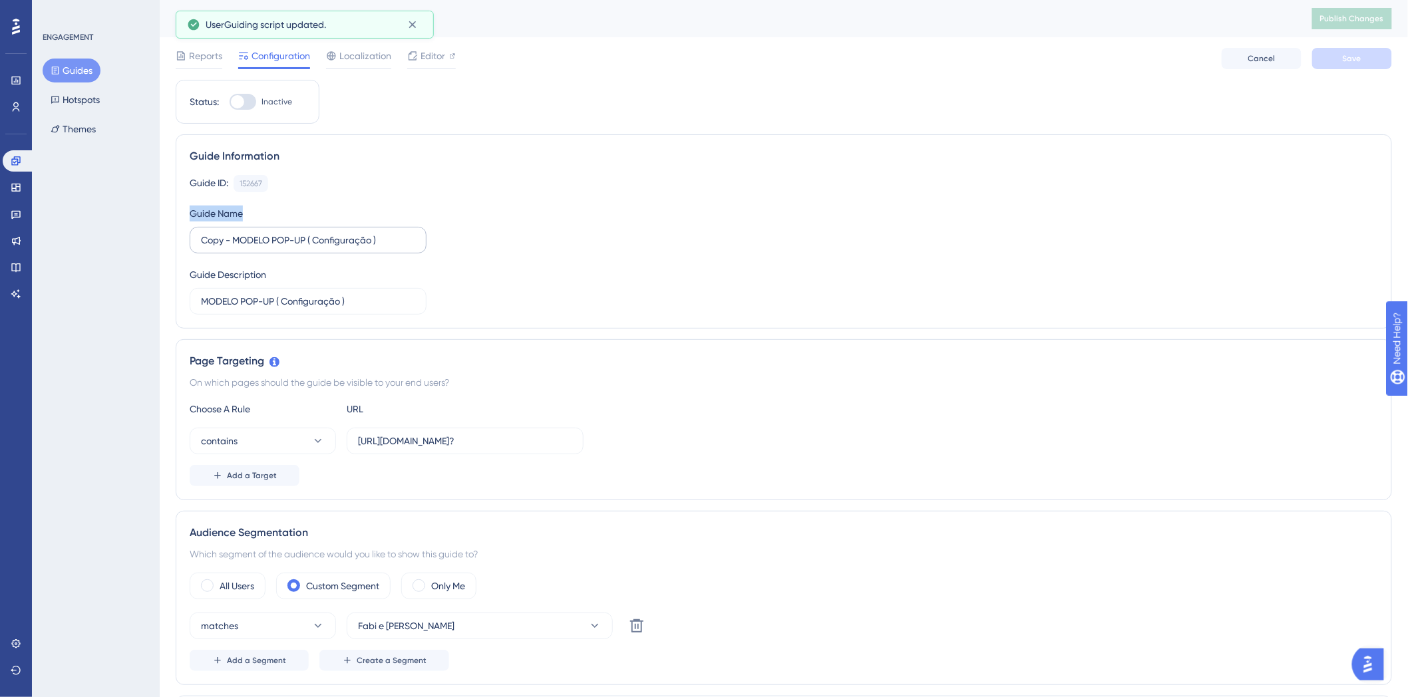
click at [281, 233] on input "Copy - MODELO POP-UP ( Configuração )" at bounding box center [308, 240] width 214 height 15
click at [281, 248] on label "Copy - MODELO POP-UP ( Configuração )" at bounding box center [308, 240] width 237 height 27
click at [281, 248] on input "Copy - MODELO POP-UP ( Configuração )" at bounding box center [308, 240] width 214 height 15
click at [281, 248] on label "Copy - MODELO POP-UP ( Configuração )" at bounding box center [308, 240] width 237 height 27
click at [281, 248] on input "Copy - MODELO POP-UP ( Configuração )" at bounding box center [308, 240] width 214 height 15
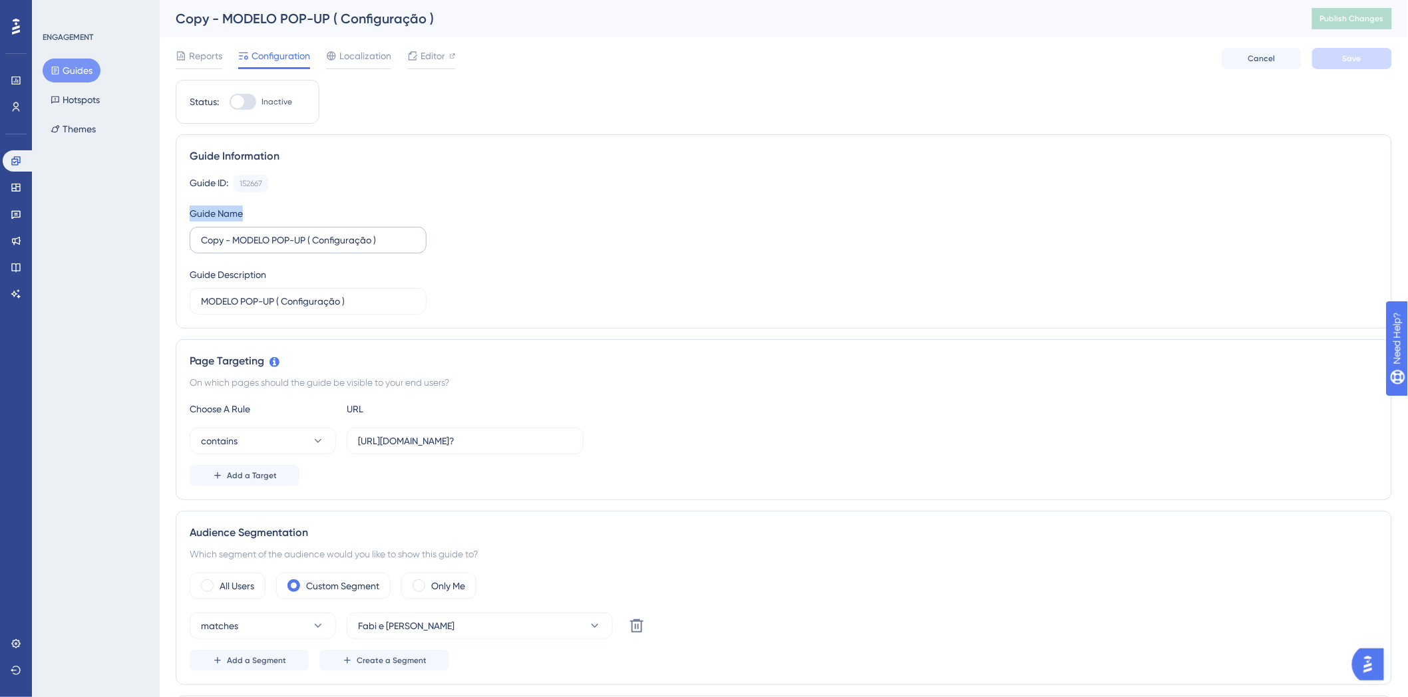
click at [281, 248] on label "Copy - MODELO POP-UP ( Configuração )" at bounding box center [308, 240] width 237 height 27
click at [281, 248] on input "Copy - MODELO POP-UP ( Configuração )" at bounding box center [308, 240] width 214 height 15
click at [281, 248] on label "Copy - MODELO POP-UP ( Configuração )" at bounding box center [308, 240] width 237 height 27
click at [281, 248] on input "Copy - MODELO POP-UP ( Configuração )" at bounding box center [308, 240] width 214 height 15
click at [297, 248] on label "Copy - MODELO POP-UP ( Configuração )" at bounding box center [308, 240] width 237 height 27
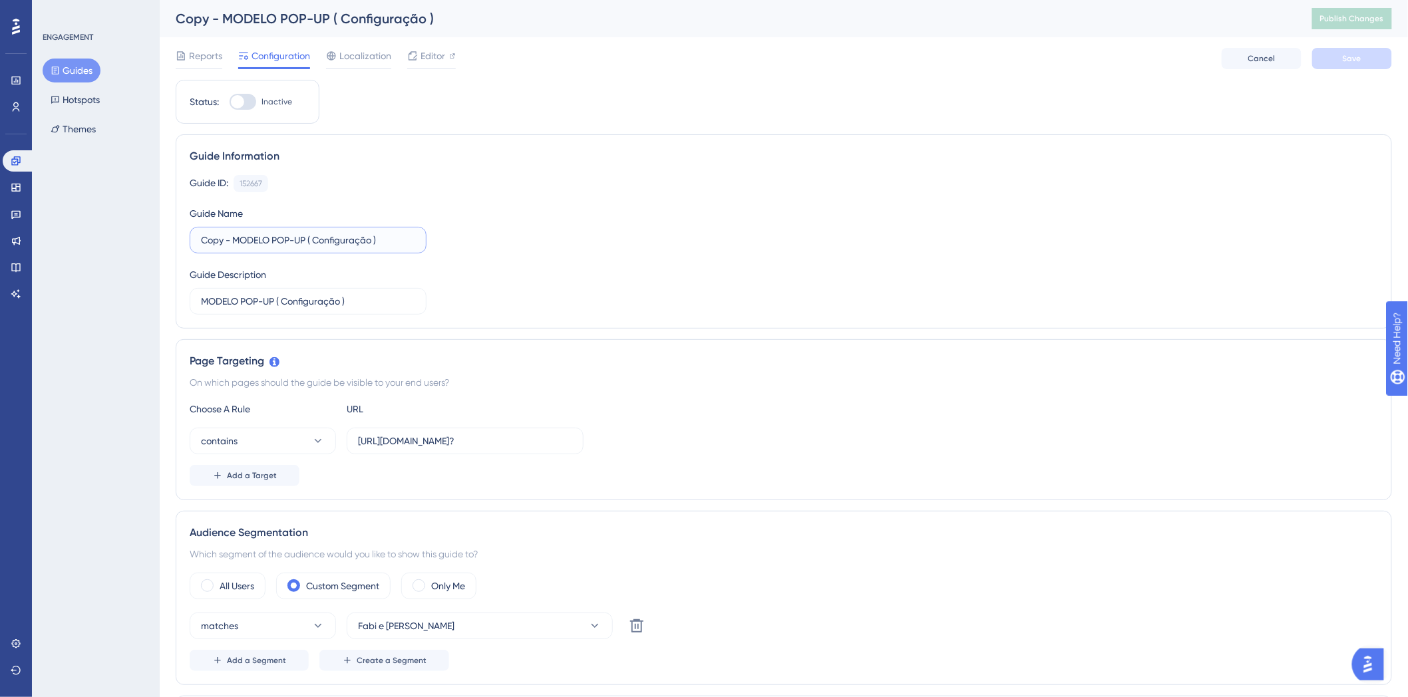
click at [297, 248] on input "Copy - MODELO POP-UP ( Configuração )" at bounding box center [308, 240] width 214 height 15
drag, startPoint x: 459, startPoint y: 306, endPoint x: 459, endPoint y: 296, distance: 10.0
click at [460, 305] on div "Guide ID: 152667 Copy Guide Name Copy - MODELO POP-UP ( Configuração ) Guide De…" at bounding box center [784, 245] width 1188 height 140
click at [458, 224] on div "Guide ID: 152667 Copy Guide Name Copy - MODELO POP-UP ( Configuração ) Guide De…" at bounding box center [784, 245] width 1188 height 140
click at [406, 242] on input "Copy - MODELO POP-UP ( Configuração )" at bounding box center [308, 240] width 214 height 15
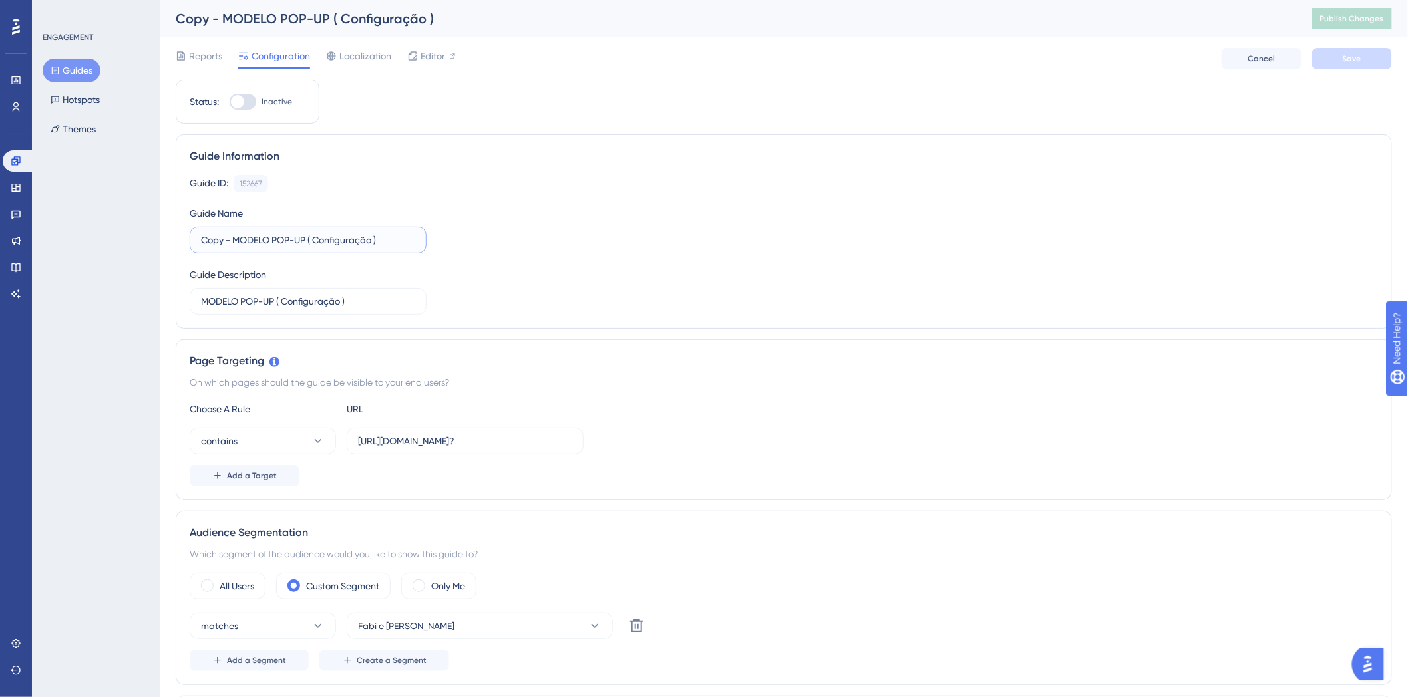
drag, startPoint x: 406, startPoint y: 242, endPoint x: 178, endPoint y: 238, distance: 227.6
click at [178, 238] on div "Guide Information Guide ID: 152667 Copy Guide Name Copy - MODELO POP-UP ( Confi…" at bounding box center [784, 231] width 1216 height 194
type input "Boas - Vindas"
click at [356, 308] on input "MODELO POP-UP ( Configuração )" at bounding box center [308, 301] width 214 height 15
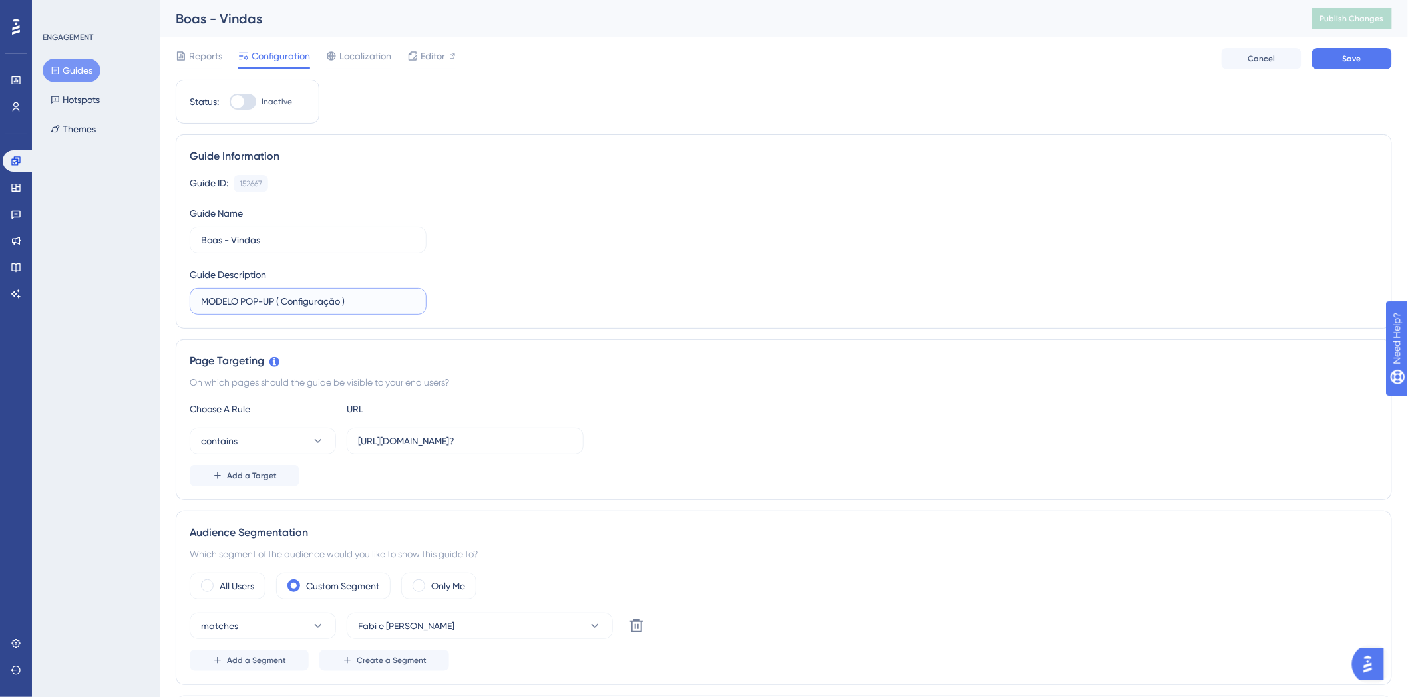
click at [356, 308] on input "MODELO POP-UP ( Configuração )" at bounding box center [308, 301] width 214 height 15
click at [262, 230] on label "Boas - Vindas" at bounding box center [308, 240] width 237 height 27
click at [262, 233] on input "Boas - Vindas" at bounding box center [308, 240] width 214 height 15
drag, startPoint x: 269, startPoint y: 236, endPoint x: 188, endPoint y: 245, distance: 81.0
click at [185, 238] on div "Guide Information Guide ID: 152667 Copy Guide Name Boas - Vindas Guide Descript…" at bounding box center [784, 231] width 1216 height 194
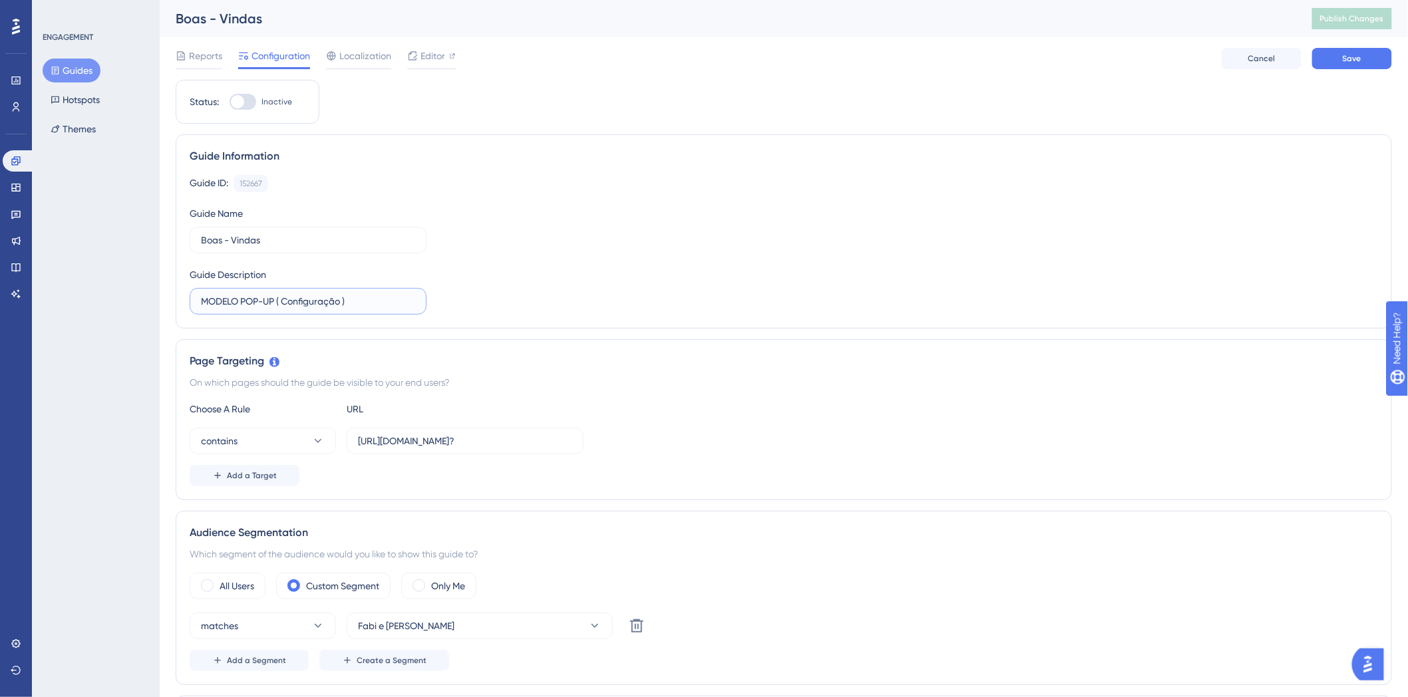
drag, startPoint x: 365, startPoint y: 299, endPoint x: 134, endPoint y: 303, distance: 230.2
paste input "Boas - Vindas"
type input "Boas - Vindas"
click at [830, 277] on div "Guide ID: 152667 Copy Guide Name Boas - Vindas Guide Description Boas - Vindas" at bounding box center [784, 245] width 1188 height 140
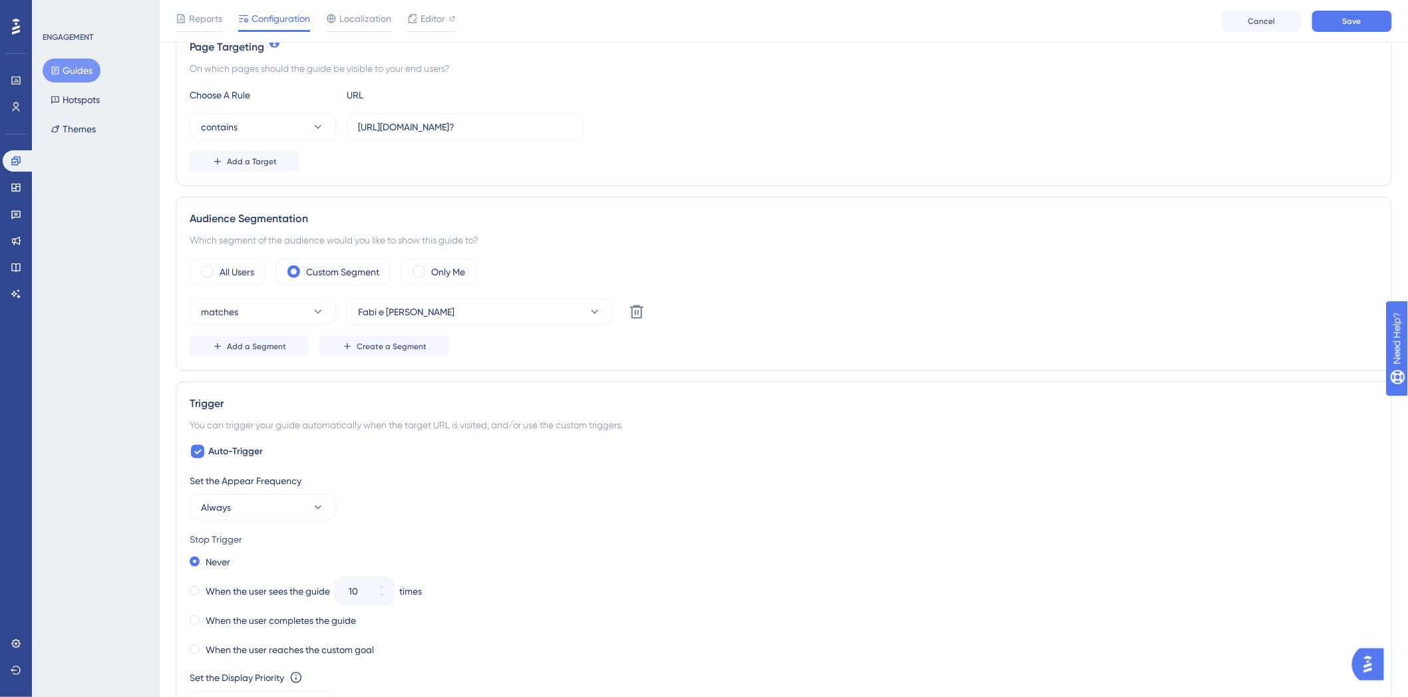
scroll to position [369, 0]
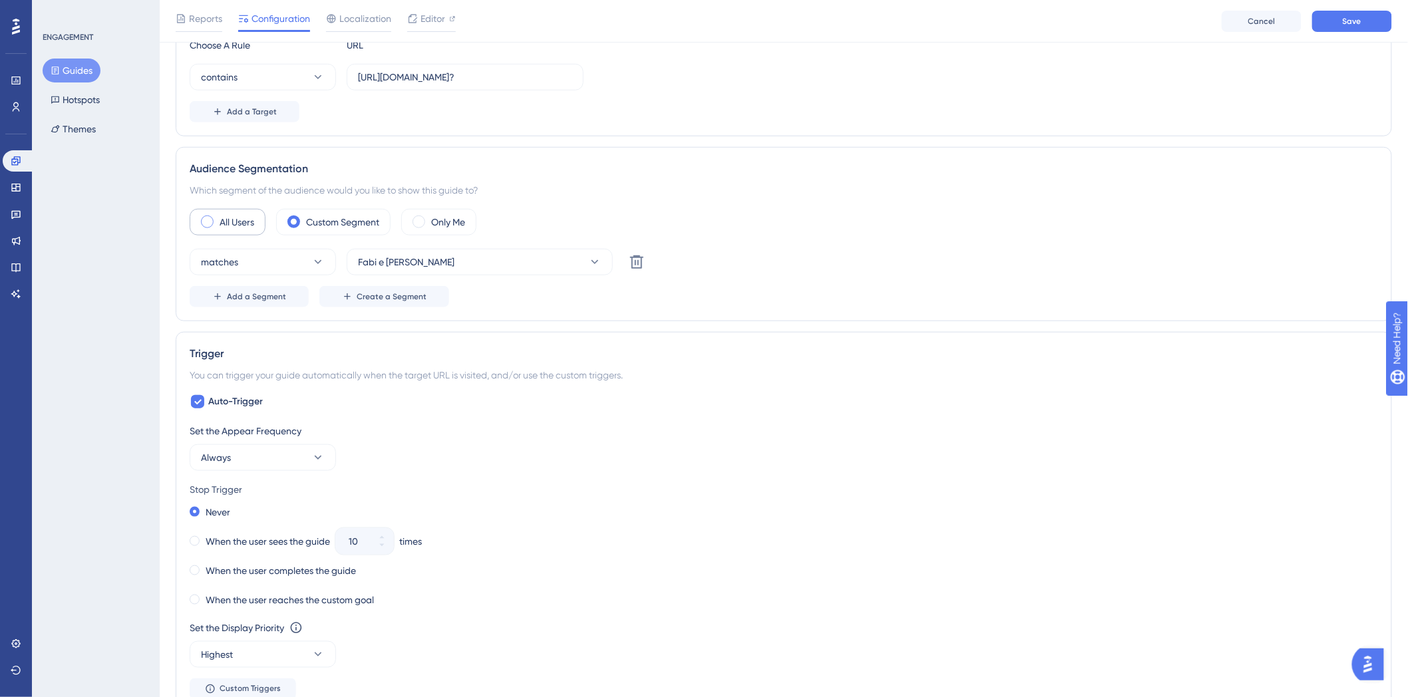
drag, startPoint x: 218, startPoint y: 221, endPoint x: 230, endPoint y: 229, distance: 14.4
click at [224, 224] on div "All Users" at bounding box center [228, 222] width 76 height 27
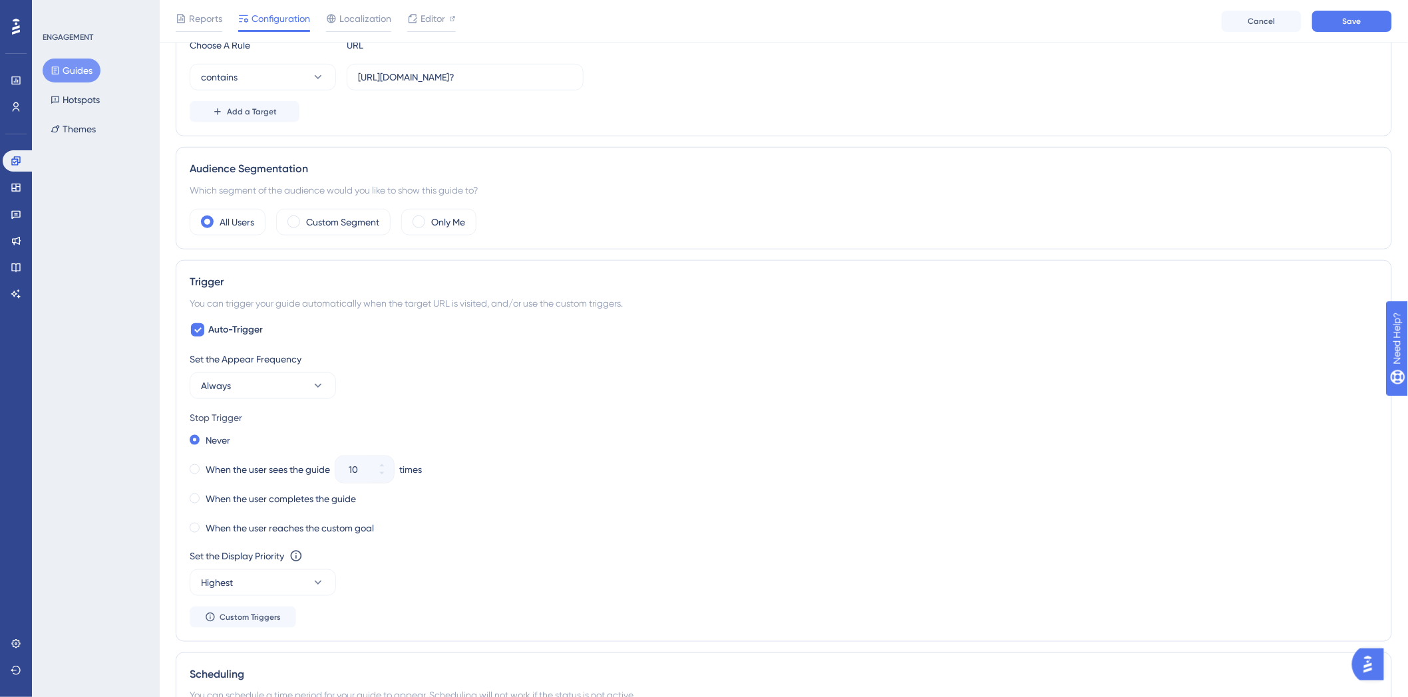
drag, startPoint x: 305, startPoint y: 228, endPoint x: 275, endPoint y: 228, distance: 29.9
click at [303, 228] on div "Custom Segment" at bounding box center [333, 222] width 114 height 27
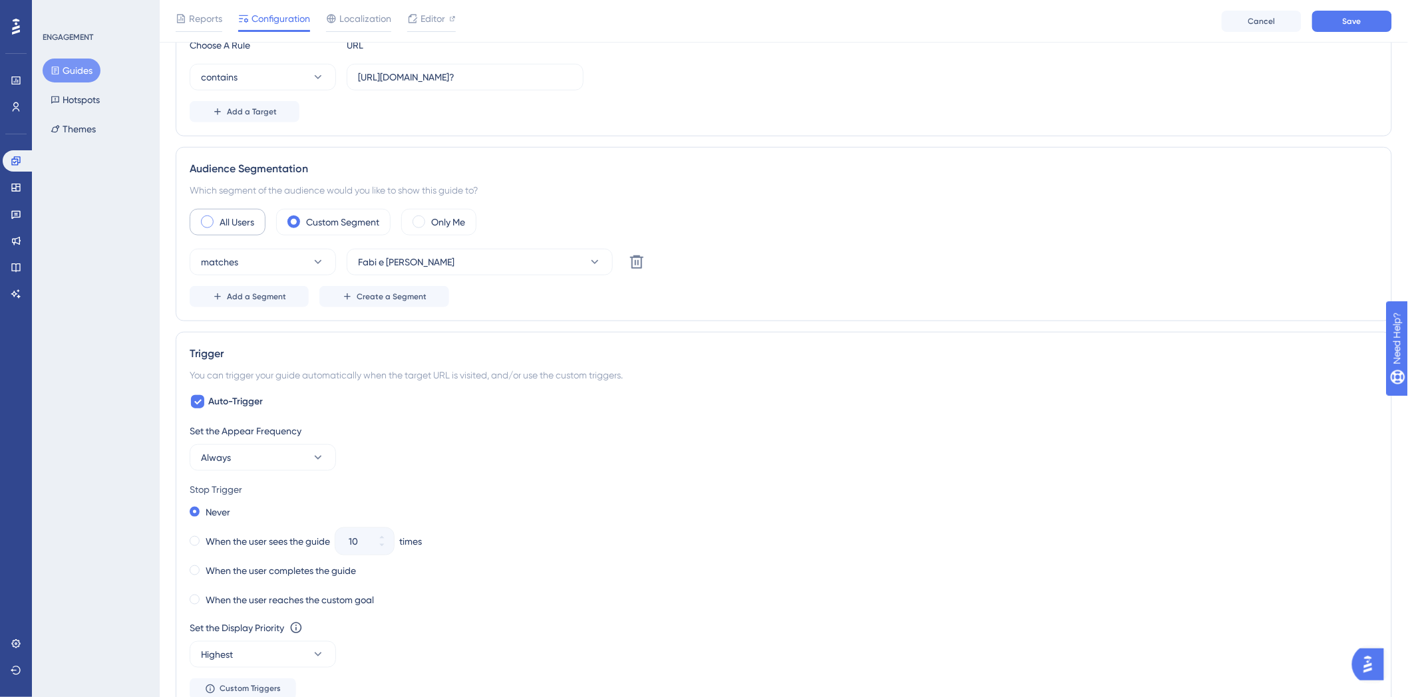
click at [223, 224] on label "All Users" at bounding box center [237, 222] width 35 height 16
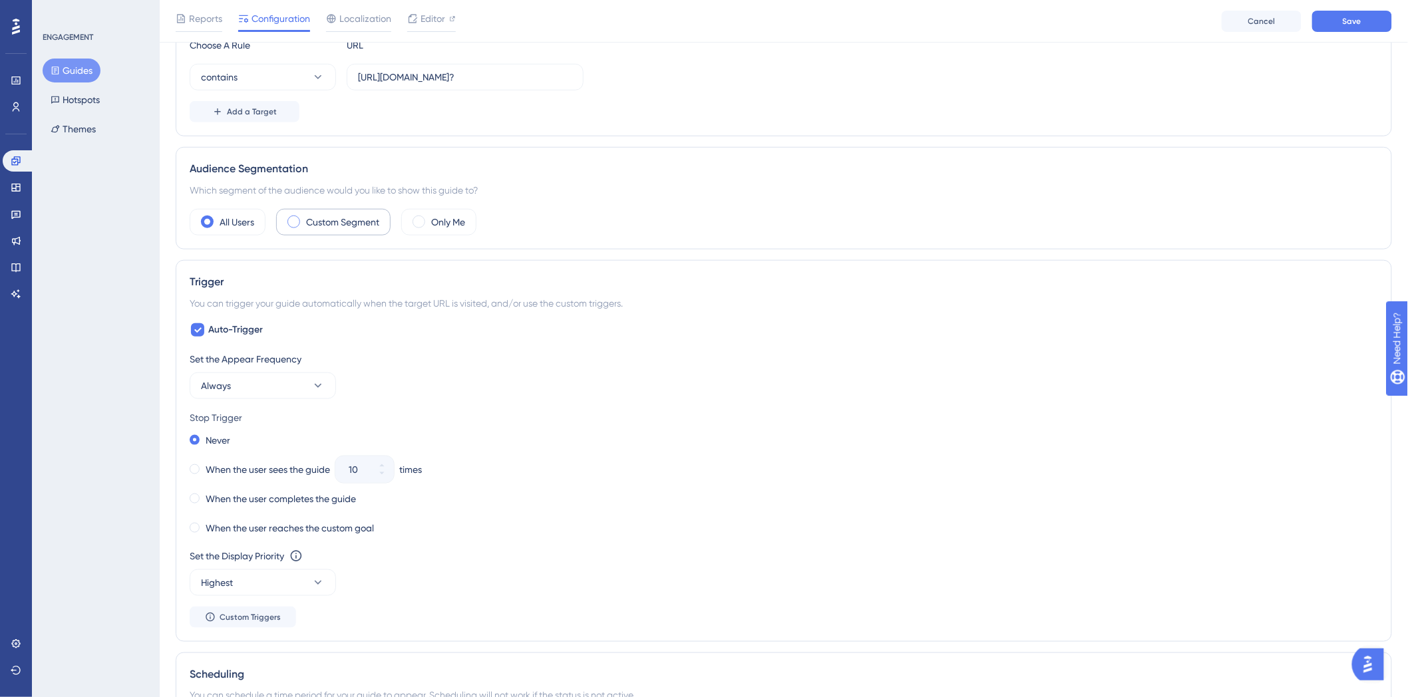
click at [337, 228] on label "Custom Segment" at bounding box center [342, 222] width 73 height 16
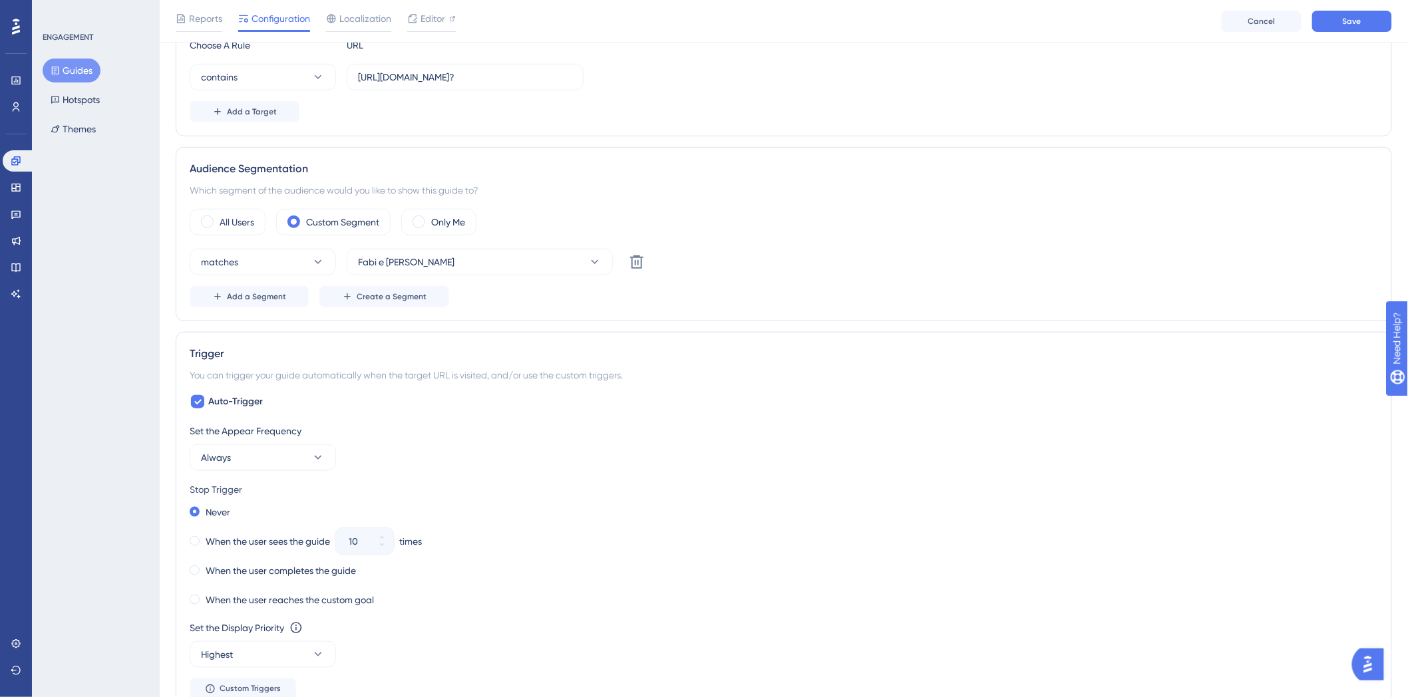
scroll to position [148, 0]
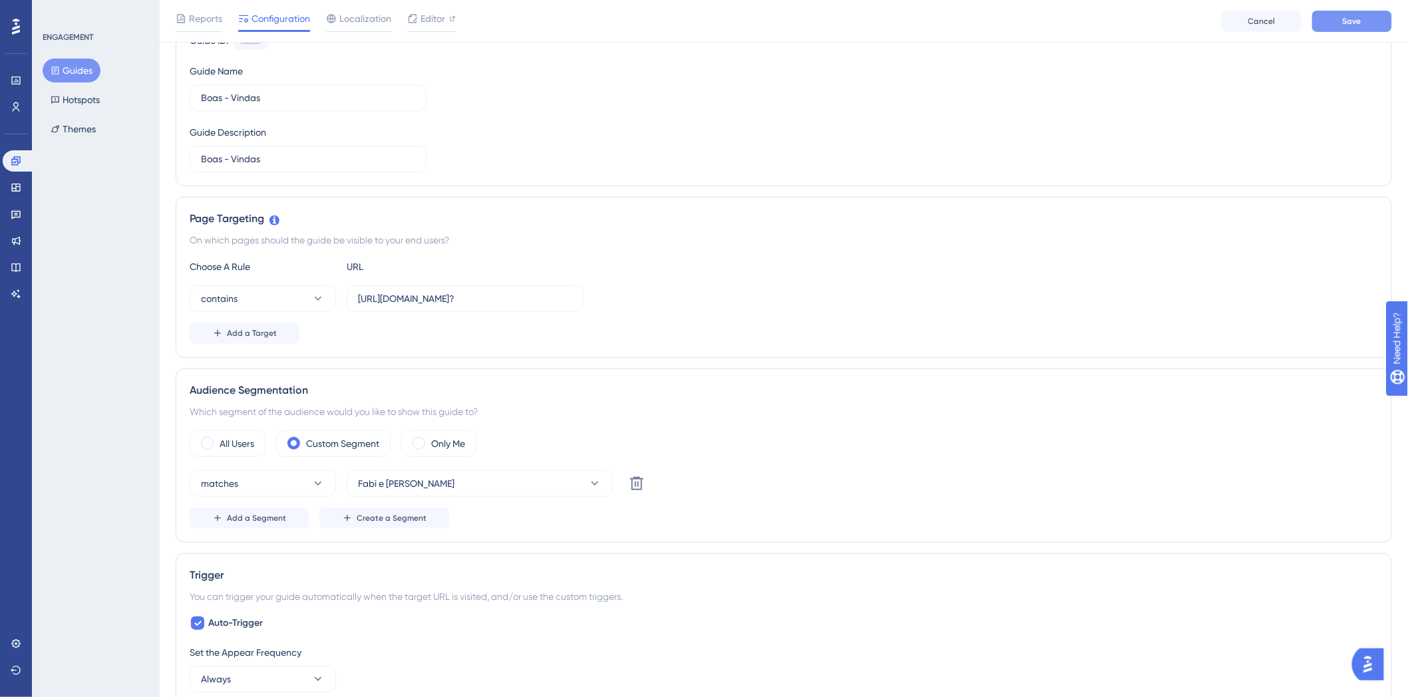
click at [1371, 24] on button "Save" at bounding box center [1352, 21] width 80 height 21
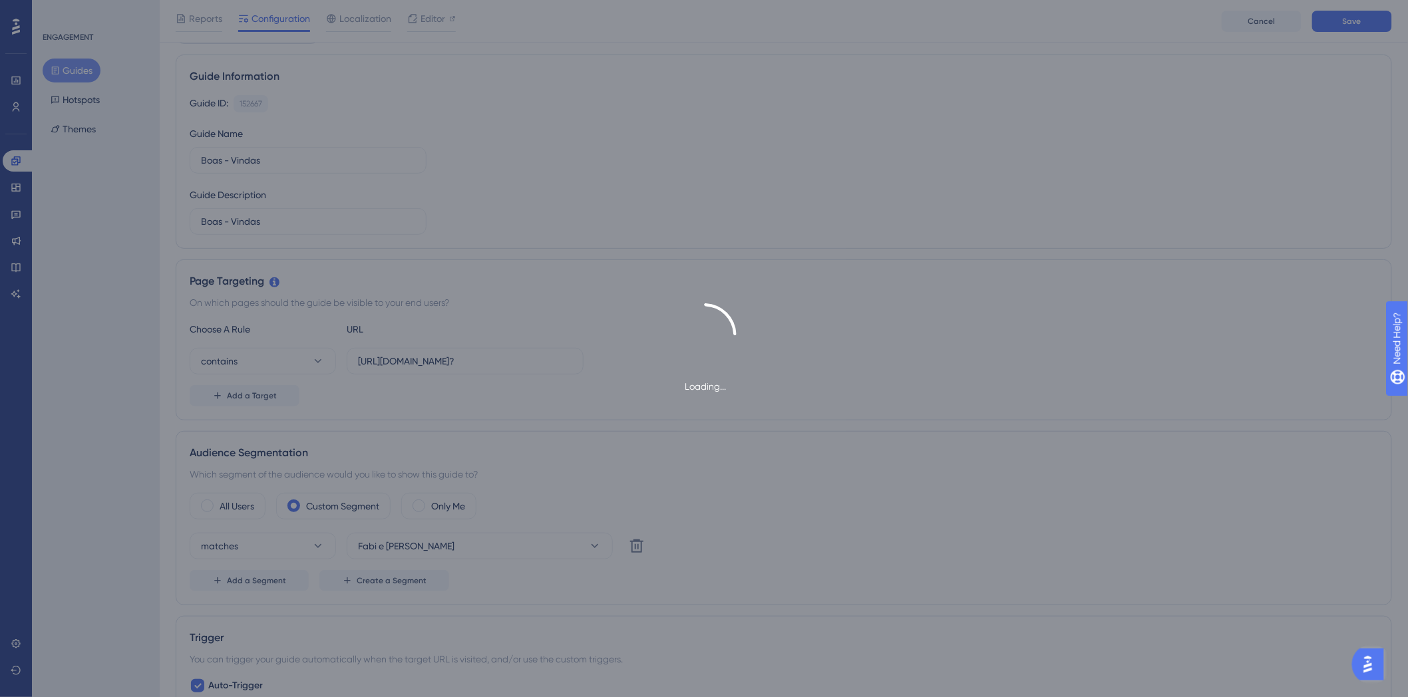
scroll to position [0, 0]
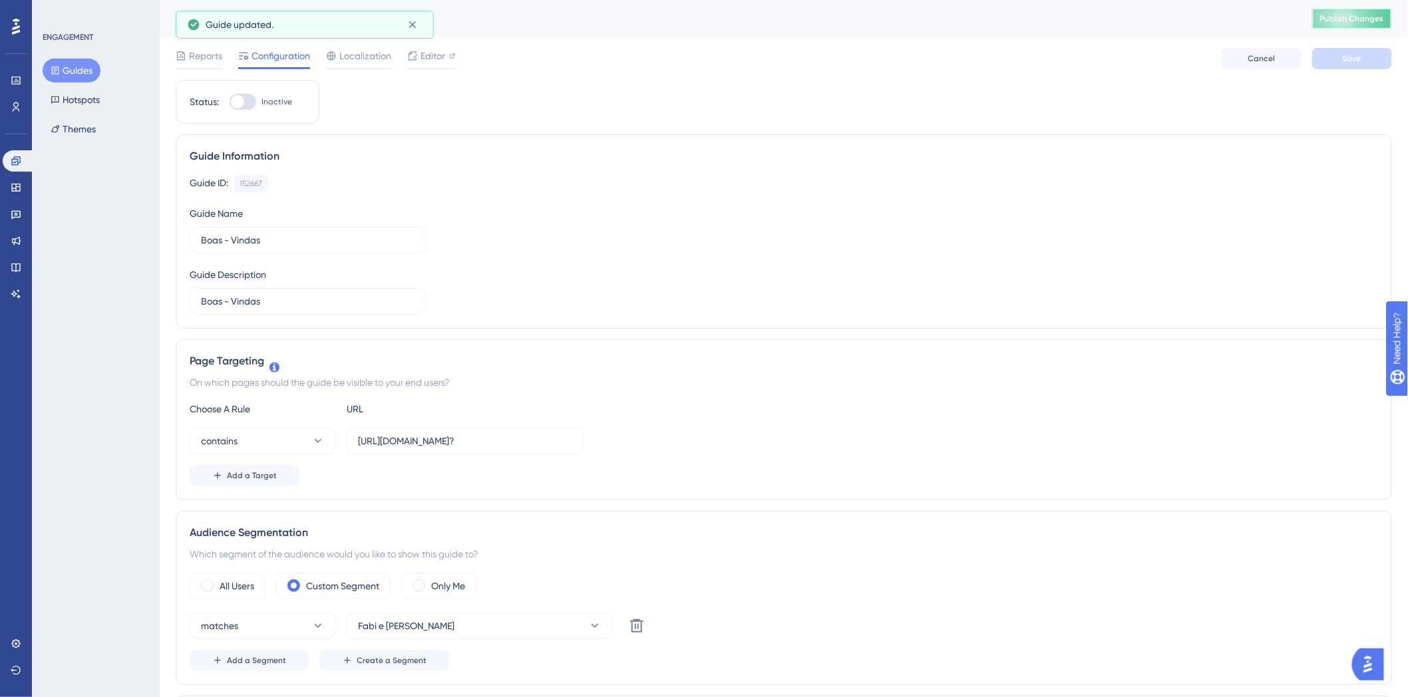
click at [1356, 9] on button "Publish Changes" at bounding box center [1352, 18] width 80 height 21
drag, startPoint x: 240, startPoint y: 92, endPoint x: 341, endPoint y: 164, distance: 123.5
click at [244, 98] on div "Status: Inactive" at bounding box center [248, 102] width 144 height 44
drag, startPoint x: 250, startPoint y: 104, endPoint x: 358, endPoint y: 209, distance: 150.1
click at [251, 108] on div at bounding box center [243, 102] width 27 height 16
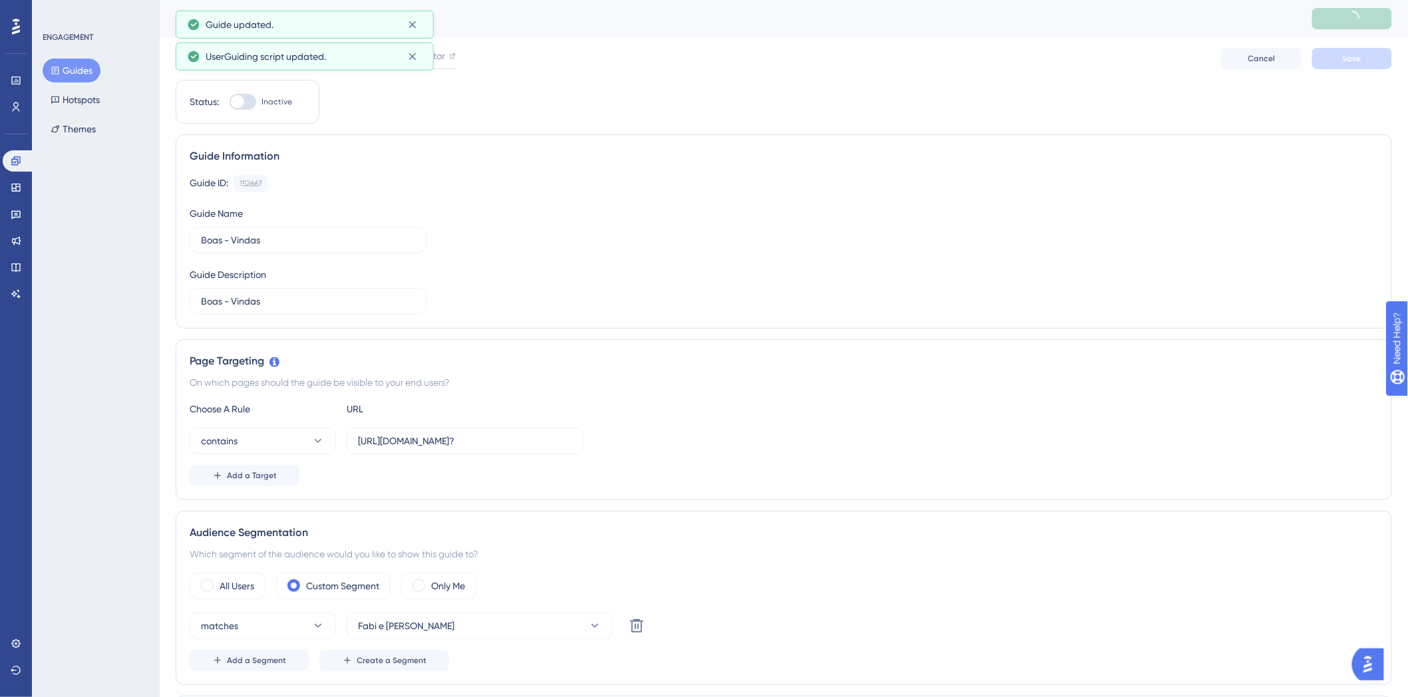
click at [230, 102] on input "Inactive" at bounding box center [229, 102] width 1 height 1
checkbox input "true"
click at [1374, 60] on button "Save" at bounding box center [1352, 58] width 80 height 21
click at [1378, 17] on button "Publish Changes" at bounding box center [1352, 18] width 80 height 21
click at [409, 58] on icon at bounding box center [413, 55] width 9 height 9
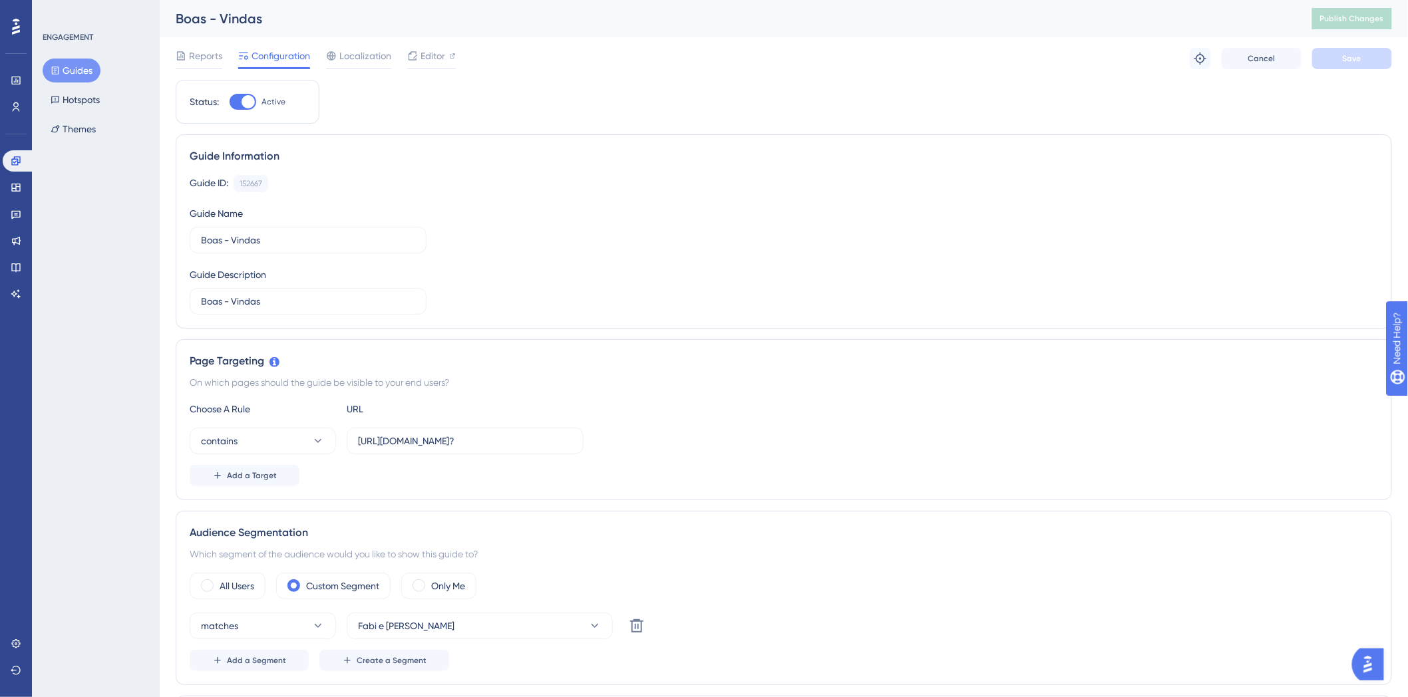
click at [777, 269] on div "Guide ID: 152667 Copy Guide Name Boas - Vindas Guide Description Boas - Vindas" at bounding box center [784, 245] width 1188 height 140
click at [220, 590] on label "All Users" at bounding box center [237, 586] width 35 height 16
click at [1355, 38] on div "Reports Configuration Localization Editor Troubleshoot Cancel Save" at bounding box center [784, 58] width 1216 height 43
click at [1348, 63] on span "Save" at bounding box center [1352, 58] width 19 height 11
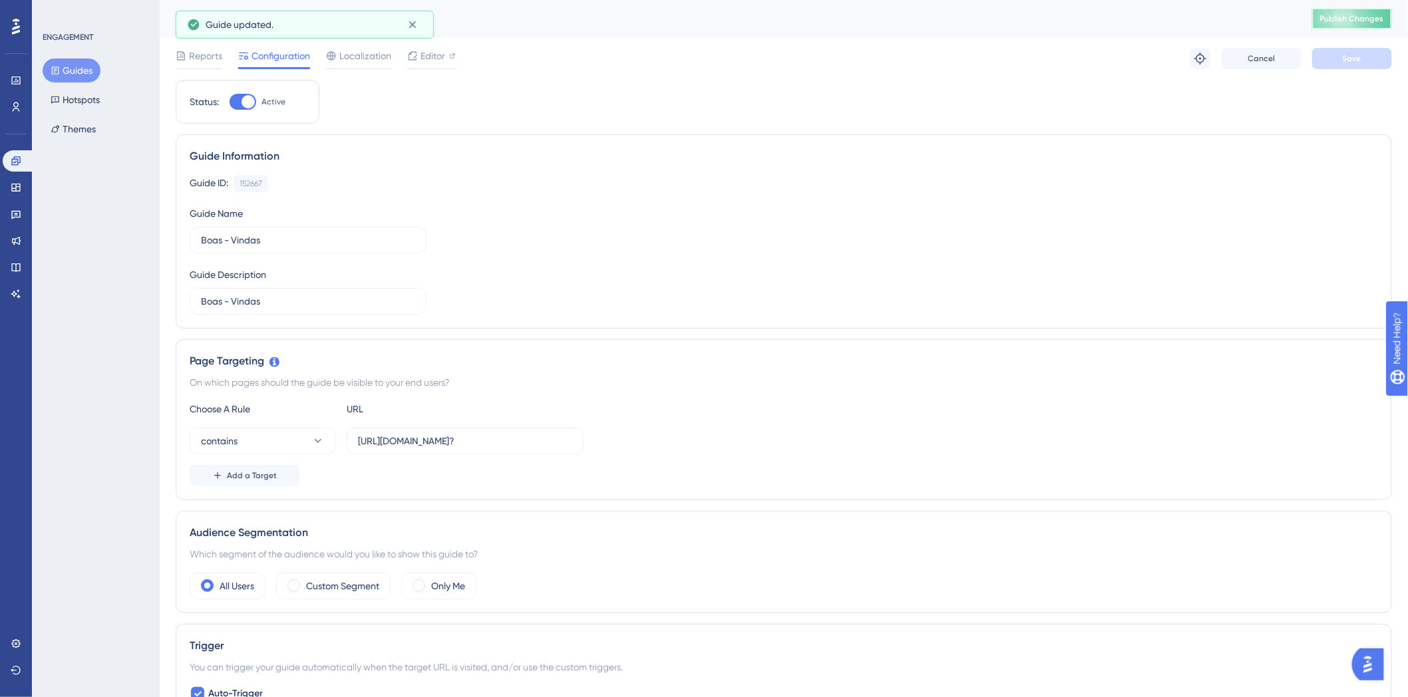
click at [1354, 27] on button "Publish Changes" at bounding box center [1352, 18] width 80 height 21
click at [5, 162] on link at bounding box center [19, 160] width 32 height 21
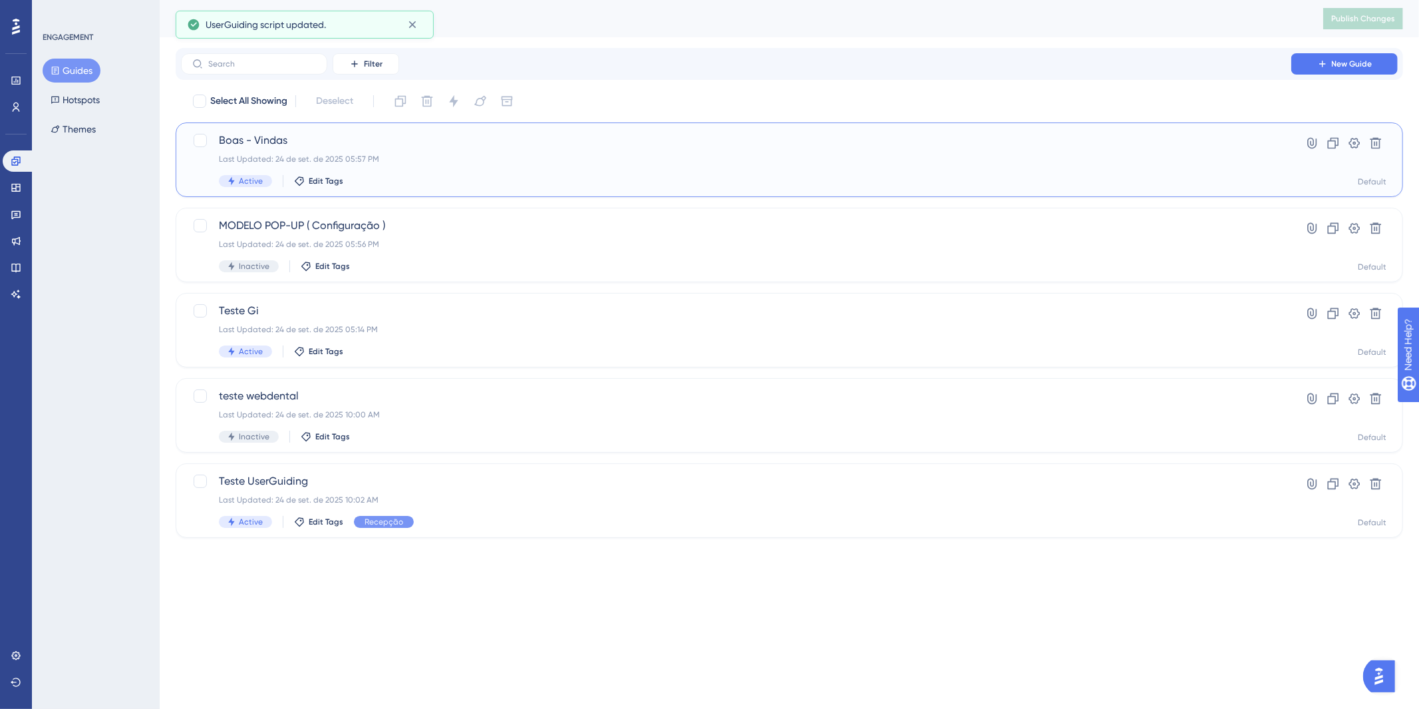
click at [554, 143] on span "Boas - Vindas" at bounding box center [736, 140] width 1035 height 16
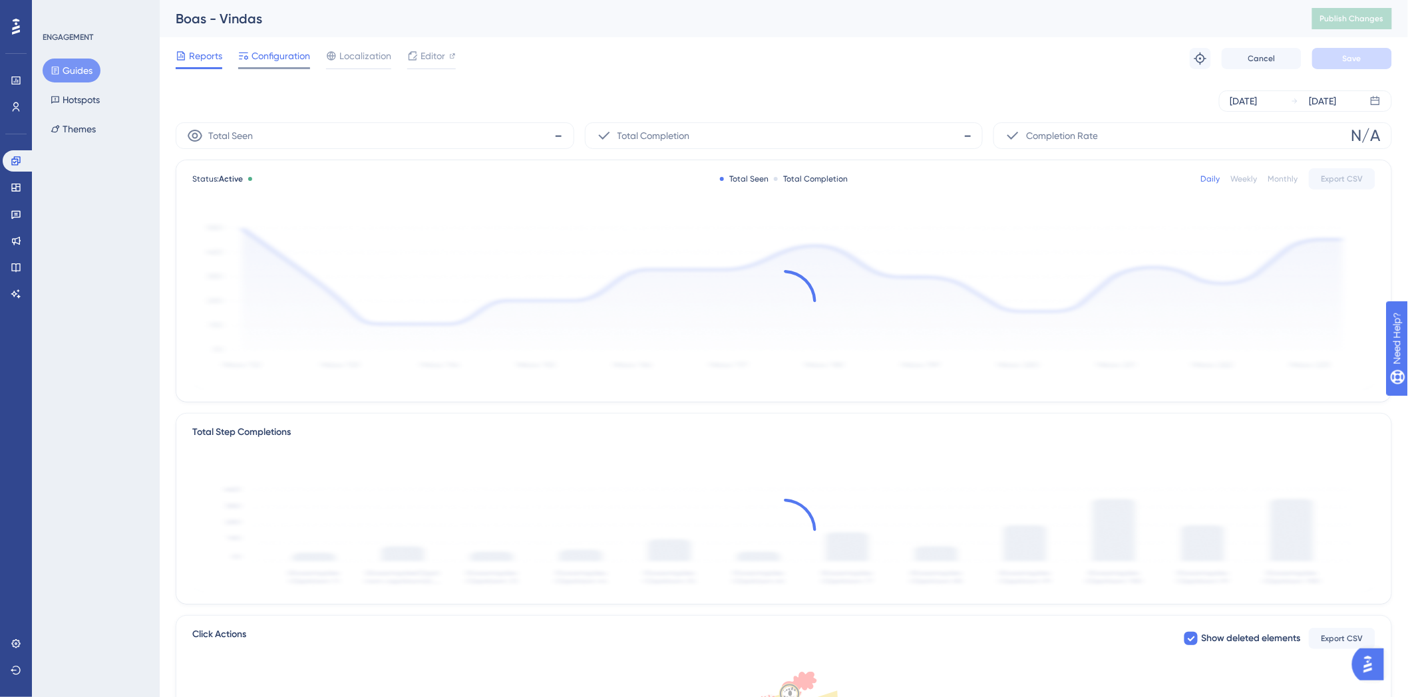
click at [281, 56] on span "Configuration" at bounding box center [280, 56] width 59 height 16
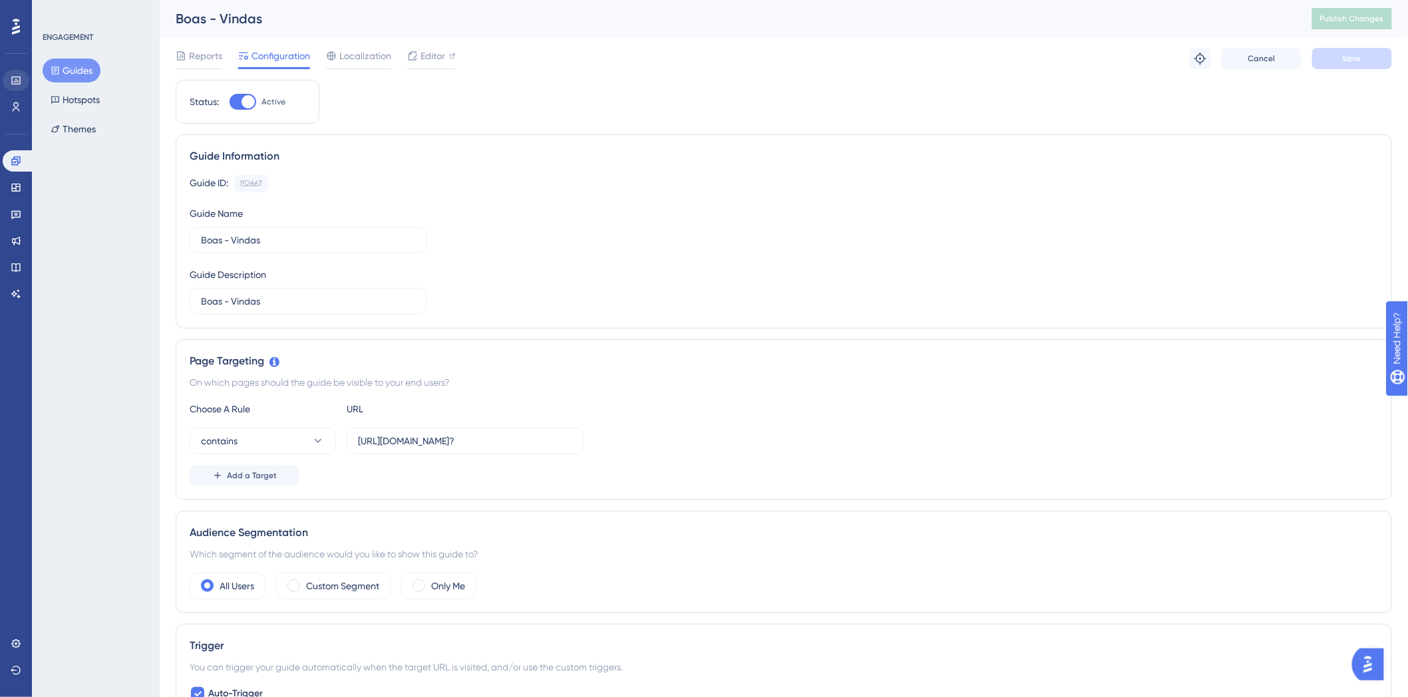
click at [1, 77] on div "Performance Users Engagement Widgets Feedback Product Updates Knowledge Base AI…" at bounding box center [16, 348] width 32 height 697
click at [11, 81] on icon at bounding box center [16, 80] width 11 height 11
